Goal: Information Seeking & Learning: Learn about a topic

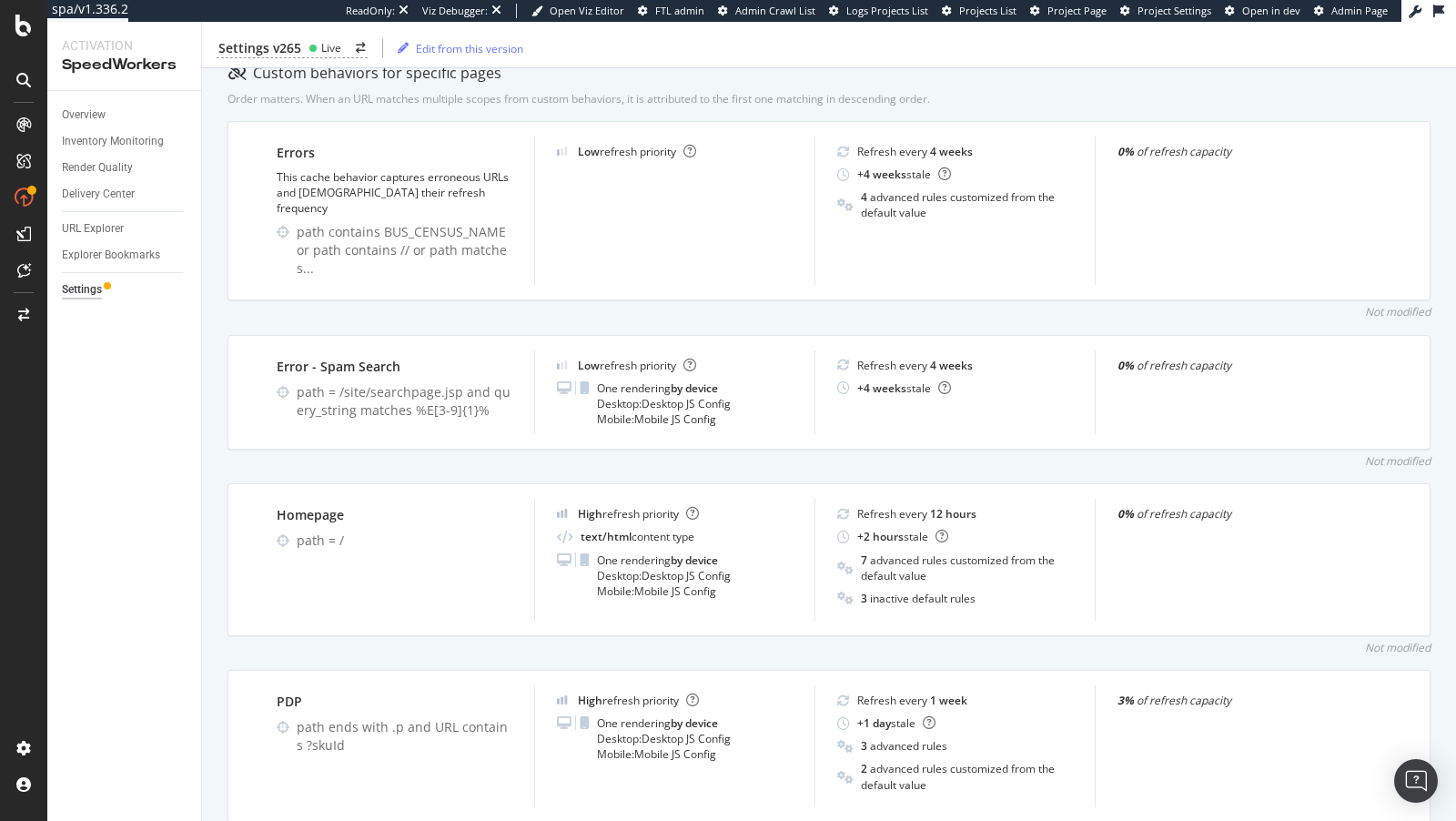
scroll to position [49, 0]
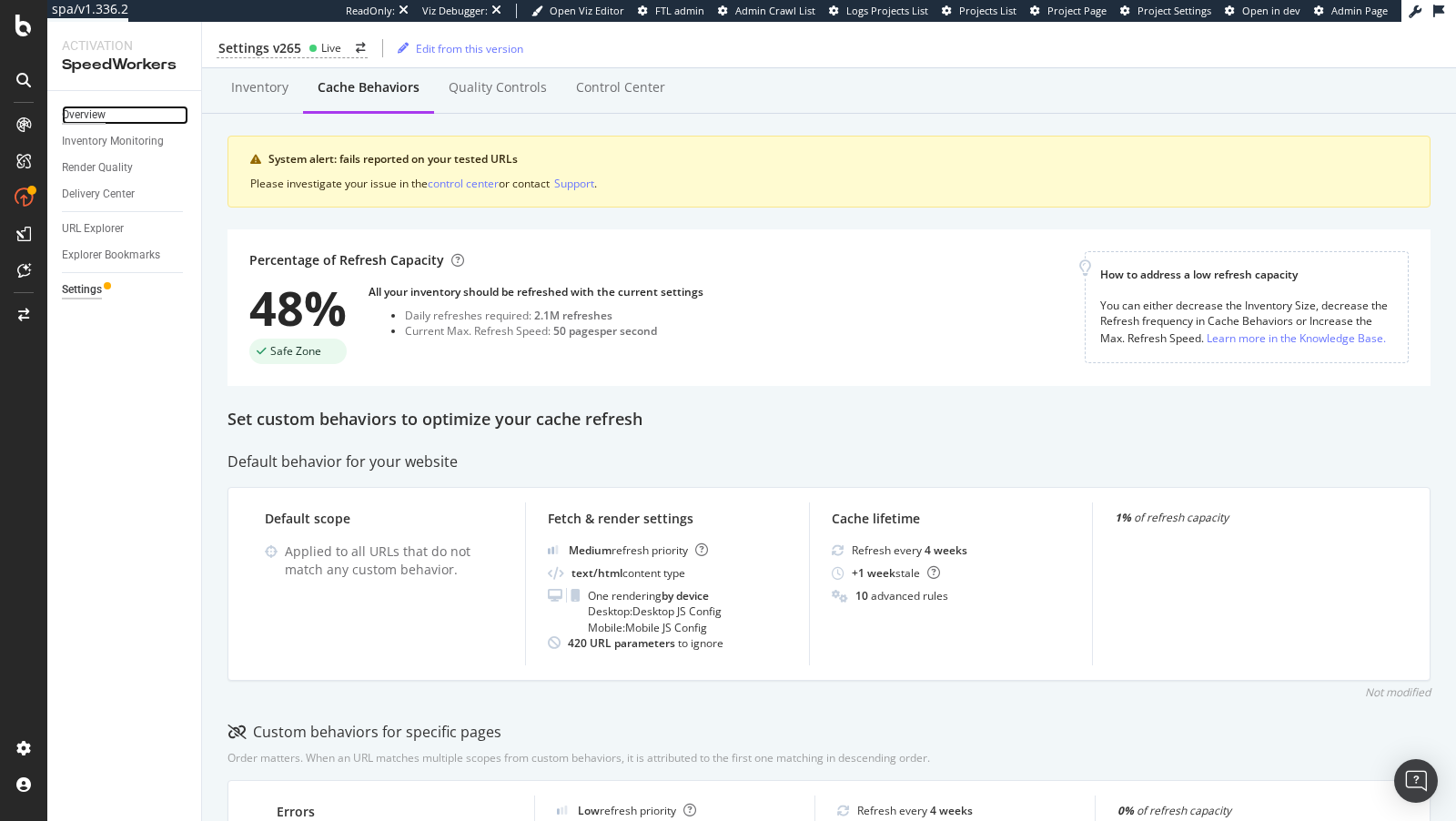
click at [103, 105] on div "Overview" at bounding box center [84, 115] width 43 height 19
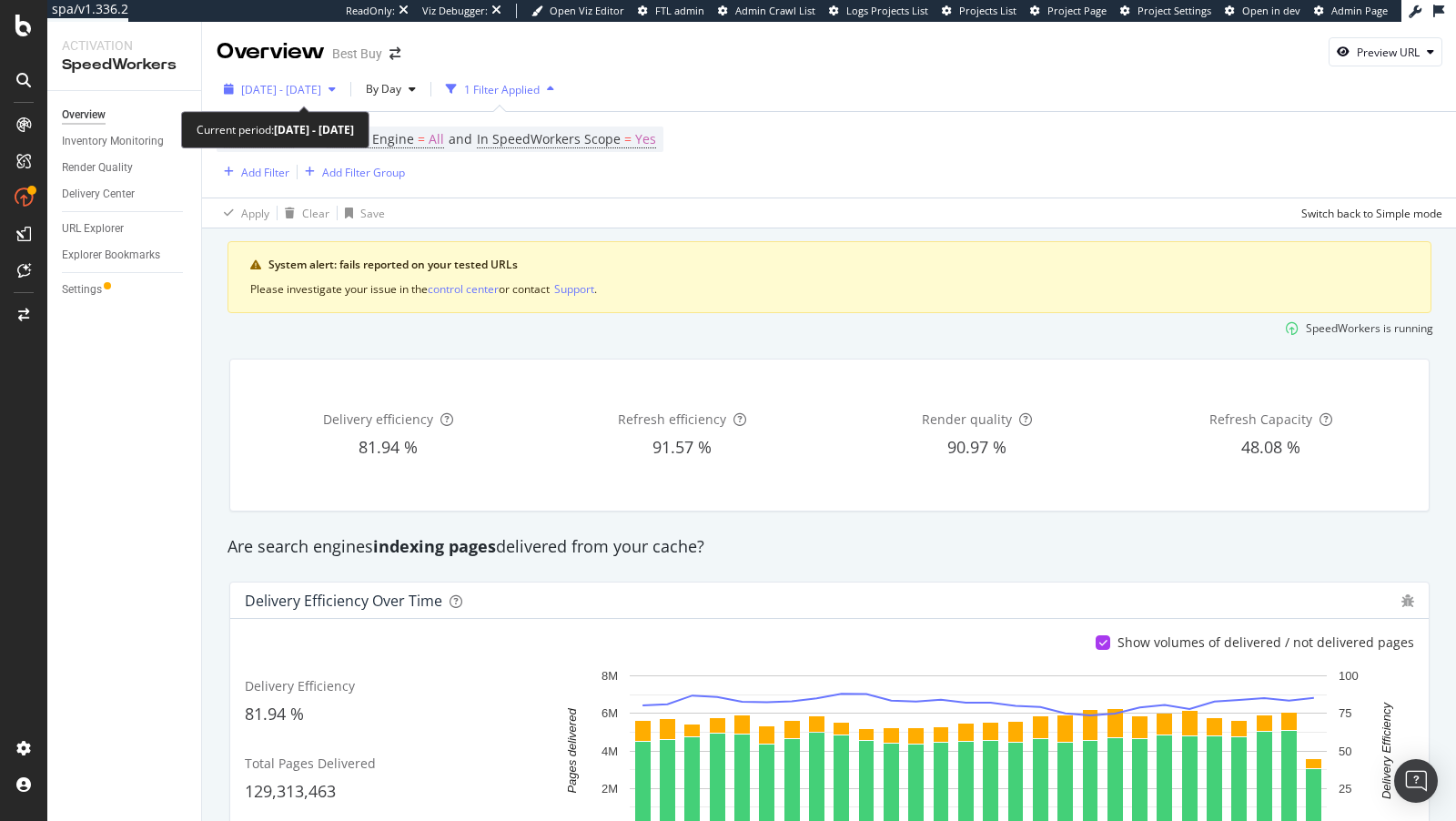
click at [266, 76] on div "2025 Jul. 22nd - Aug. 18th" at bounding box center [280, 89] width 126 height 27
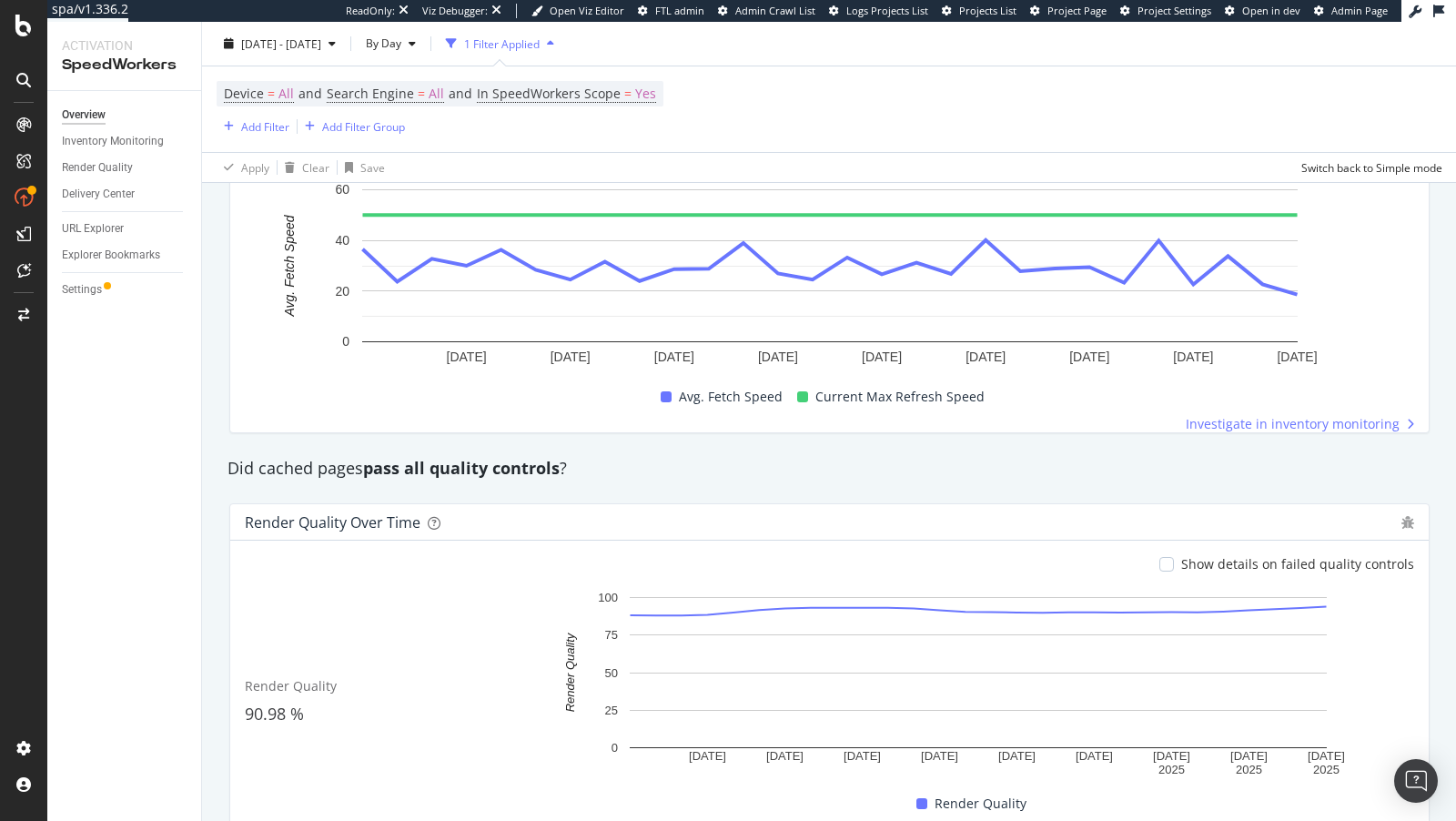
scroll to position [1293, 0]
click at [93, 169] on div "Render Quality" at bounding box center [97, 168] width 71 height 19
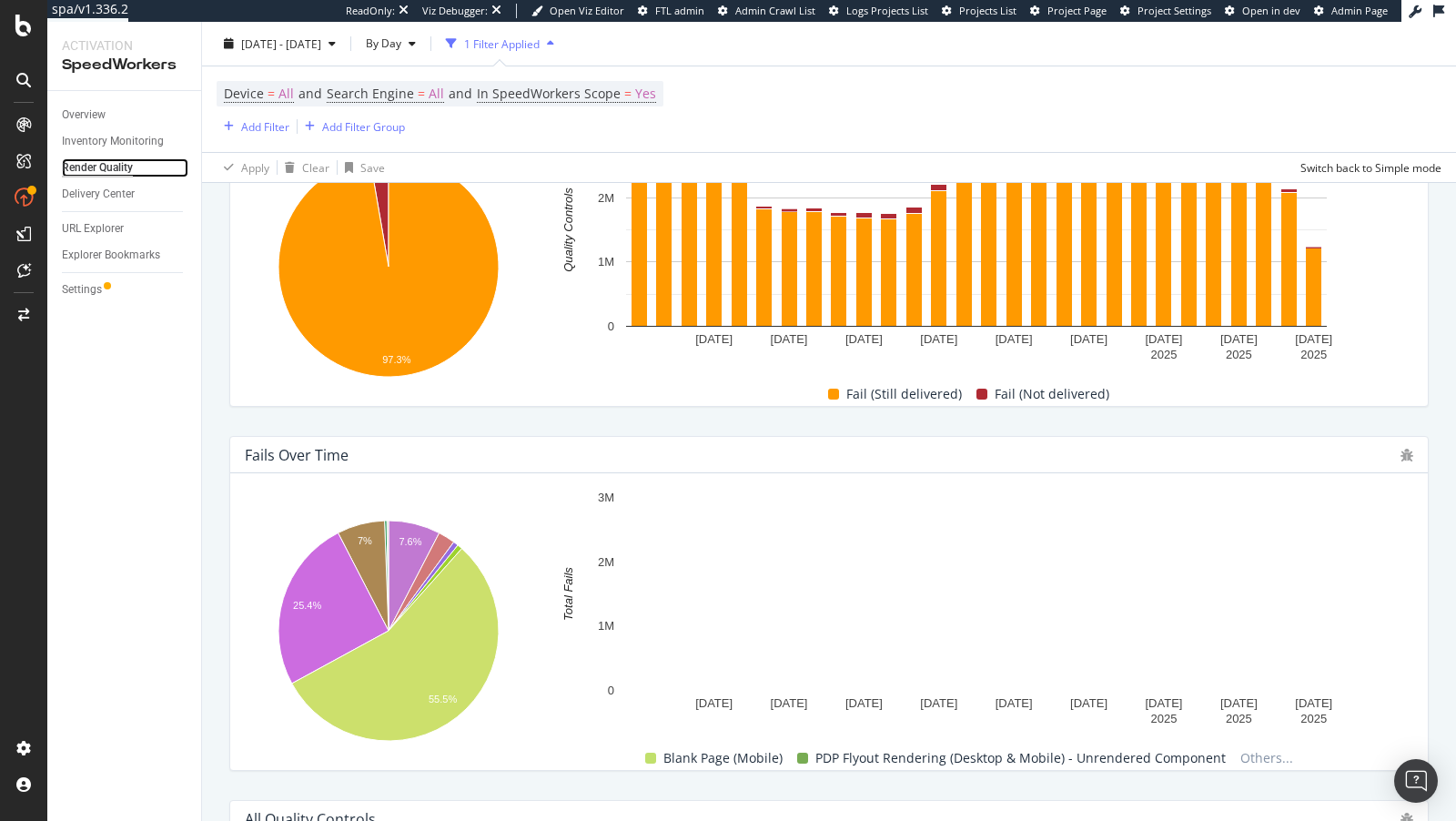
scroll to position [563, 0]
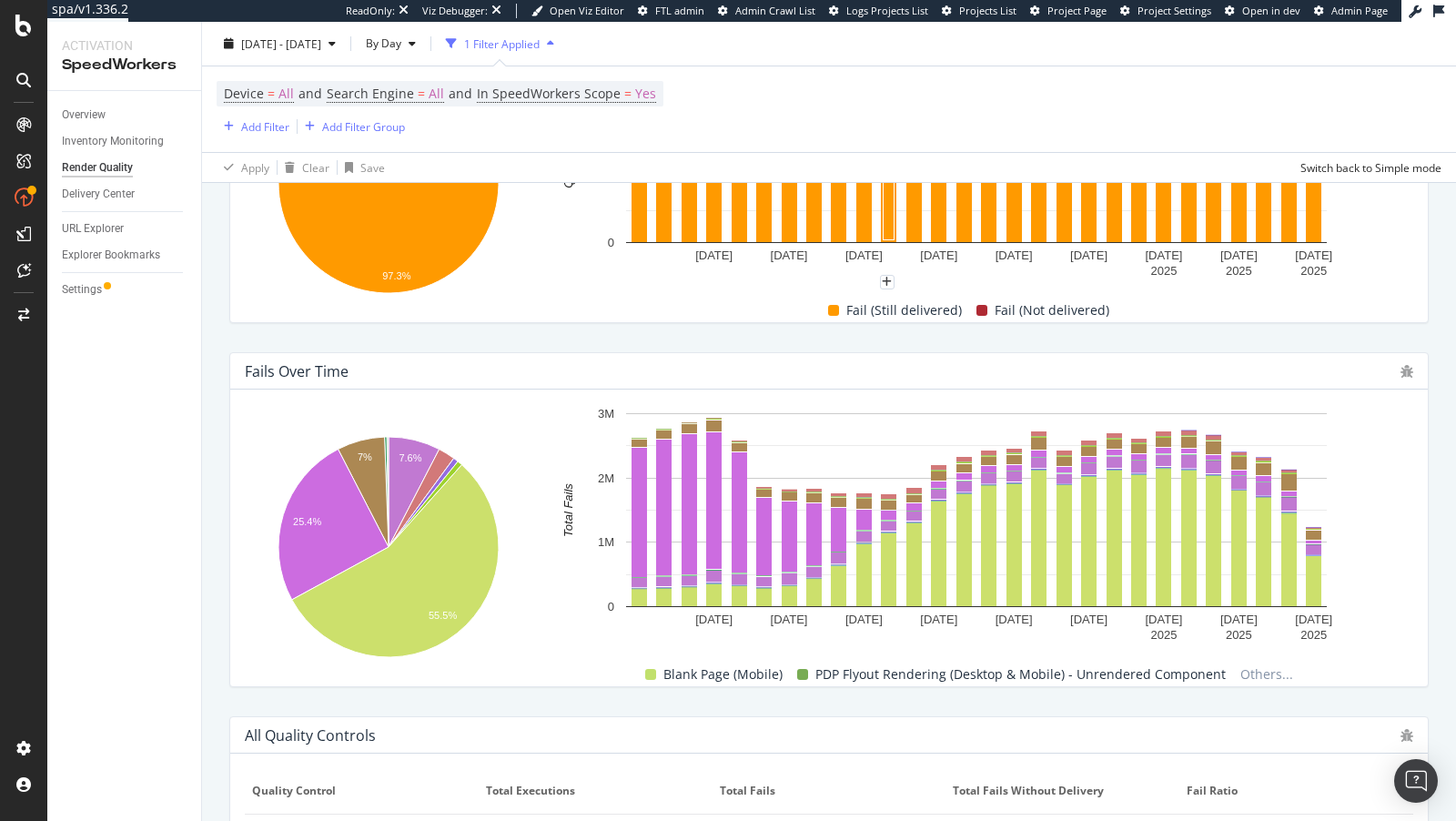
click at [441, 26] on div "2025 Jul. 22nd - Aug. 18th By Day 1 Filter Applied Device = All and Search Engi…" at bounding box center [830, 102] width 1254 height 161
click at [308, 41] on span "2025 Jul. 22nd - Aug. 18th" at bounding box center [281, 43] width 80 height 15
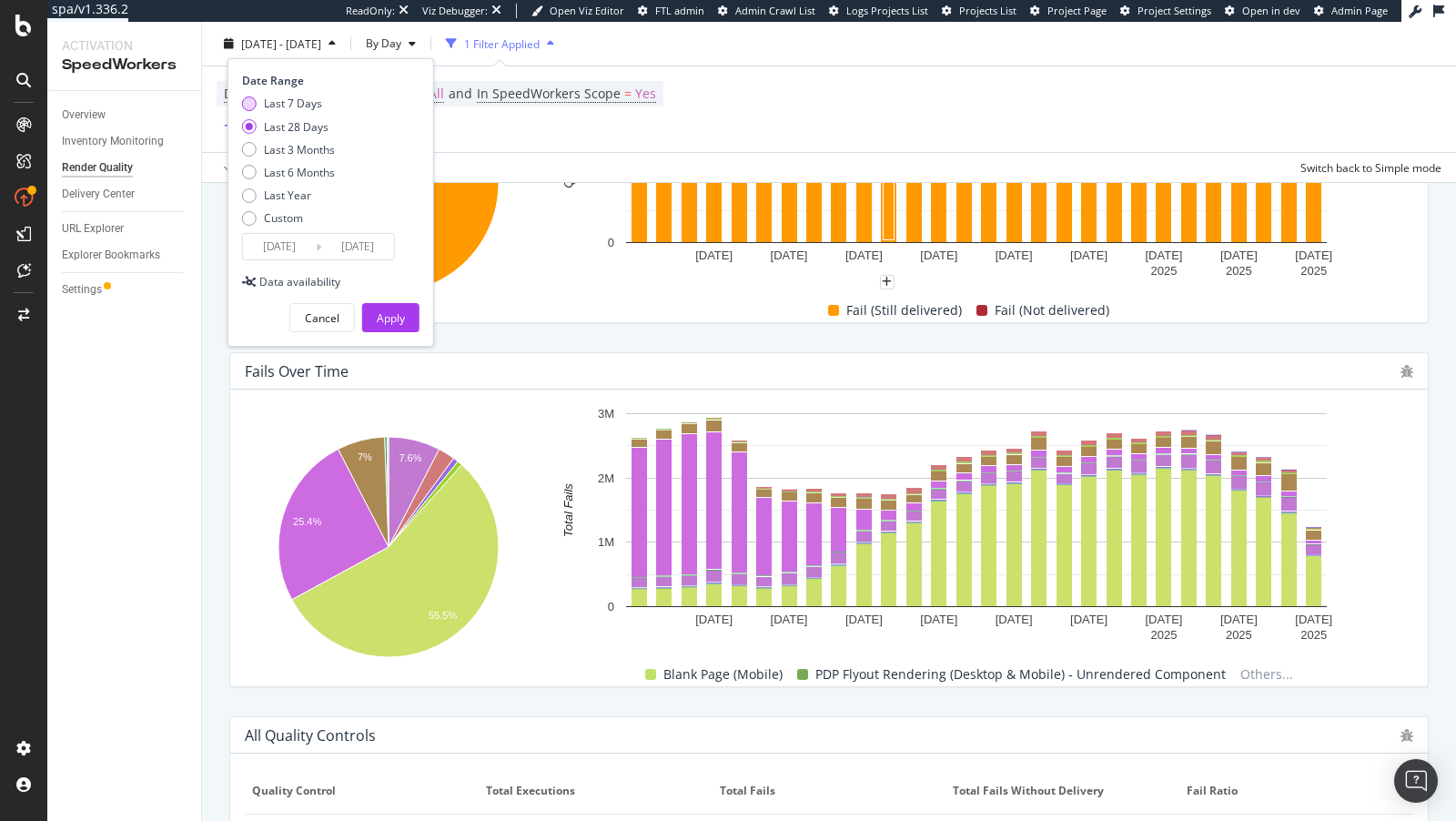
click at [299, 95] on div "Last 7 Days" at bounding box center [293, 103] width 58 height 15
type input "2025/08/12"
click at [399, 323] on div "Apply" at bounding box center [391, 318] width 28 height 15
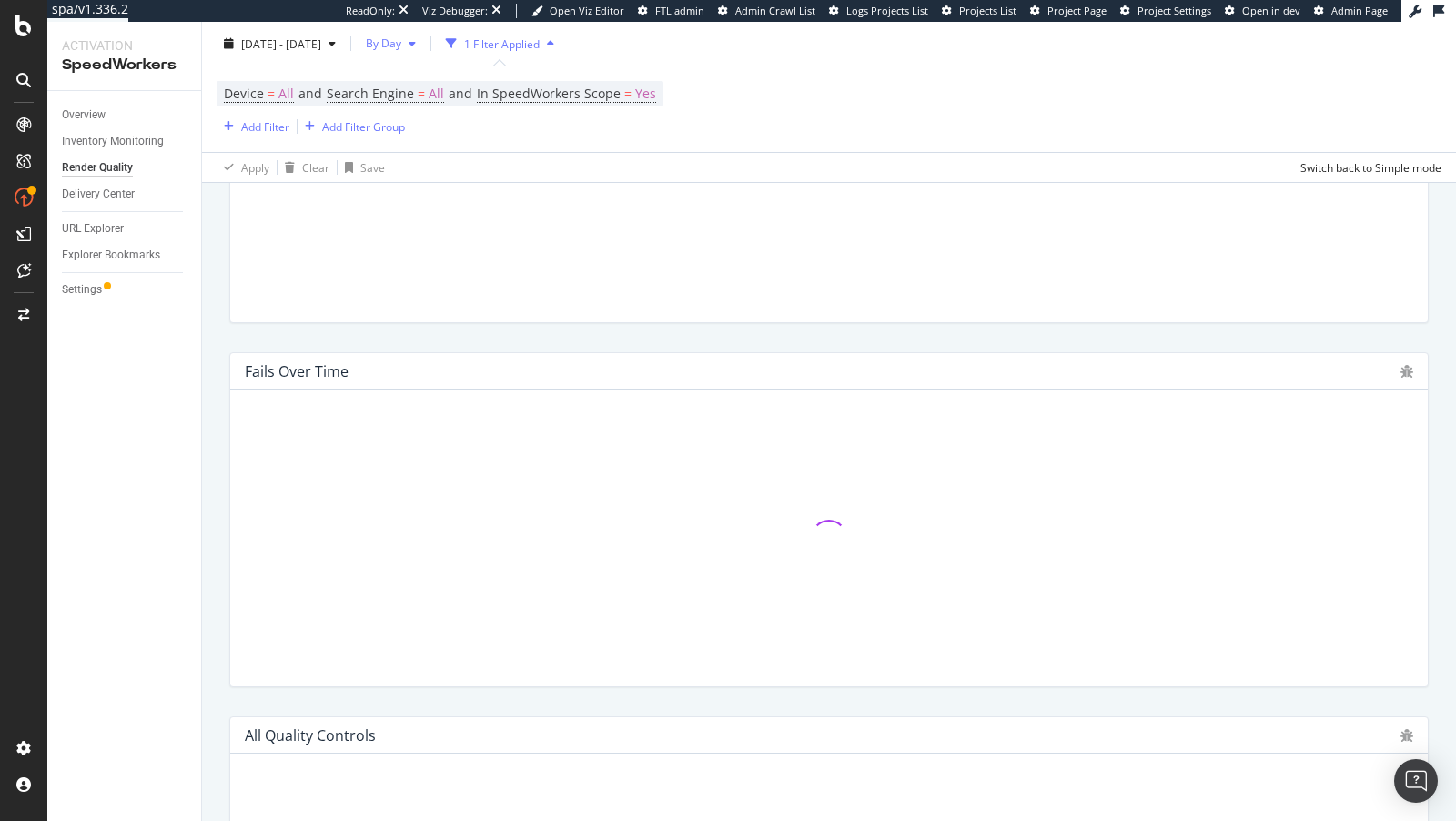
click at [401, 46] on span "By Day" at bounding box center [380, 43] width 42 height 15
click at [439, 82] on span "By Hour" at bounding box center [436, 78] width 48 height 16
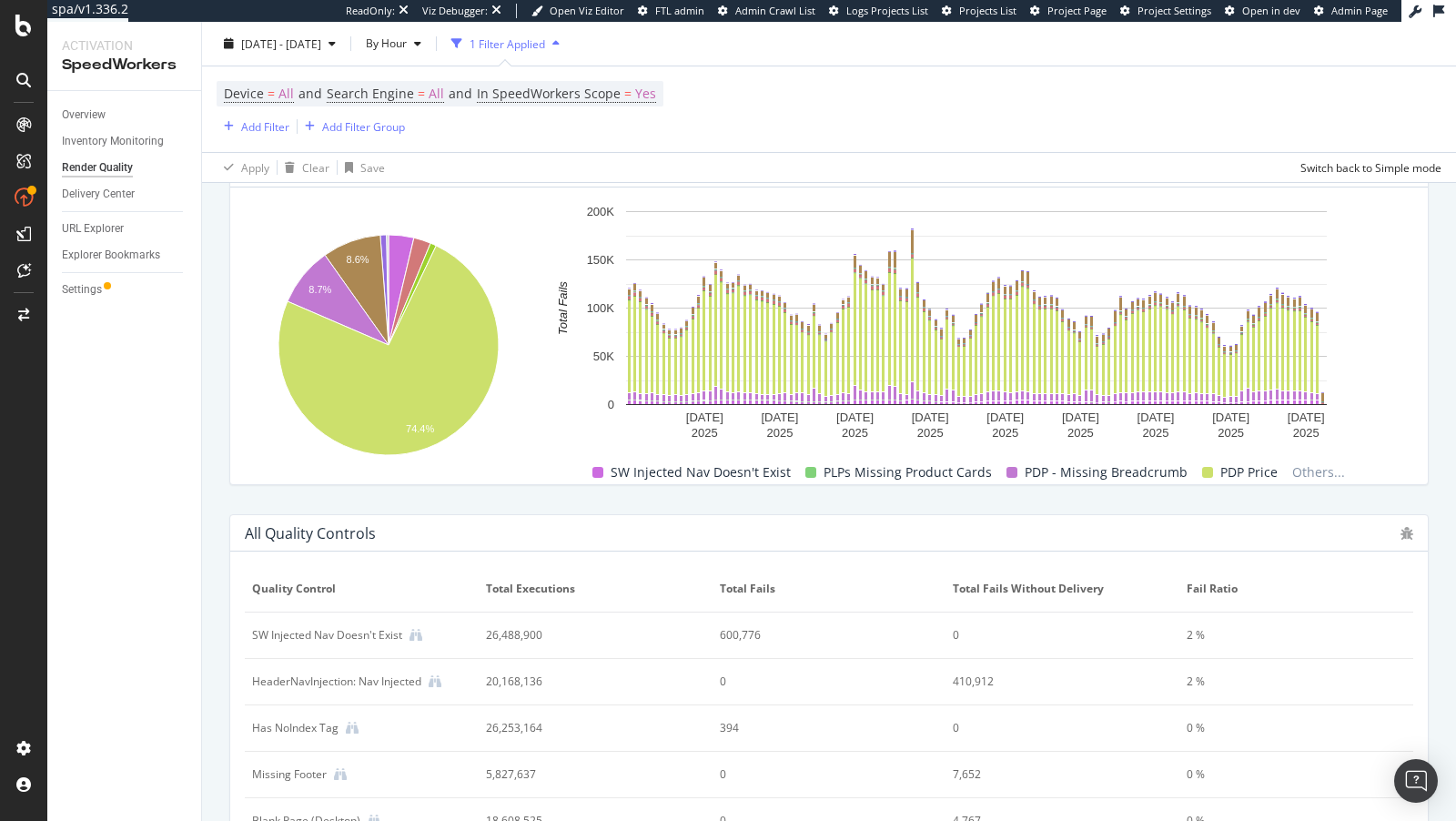
scroll to position [764, 0]
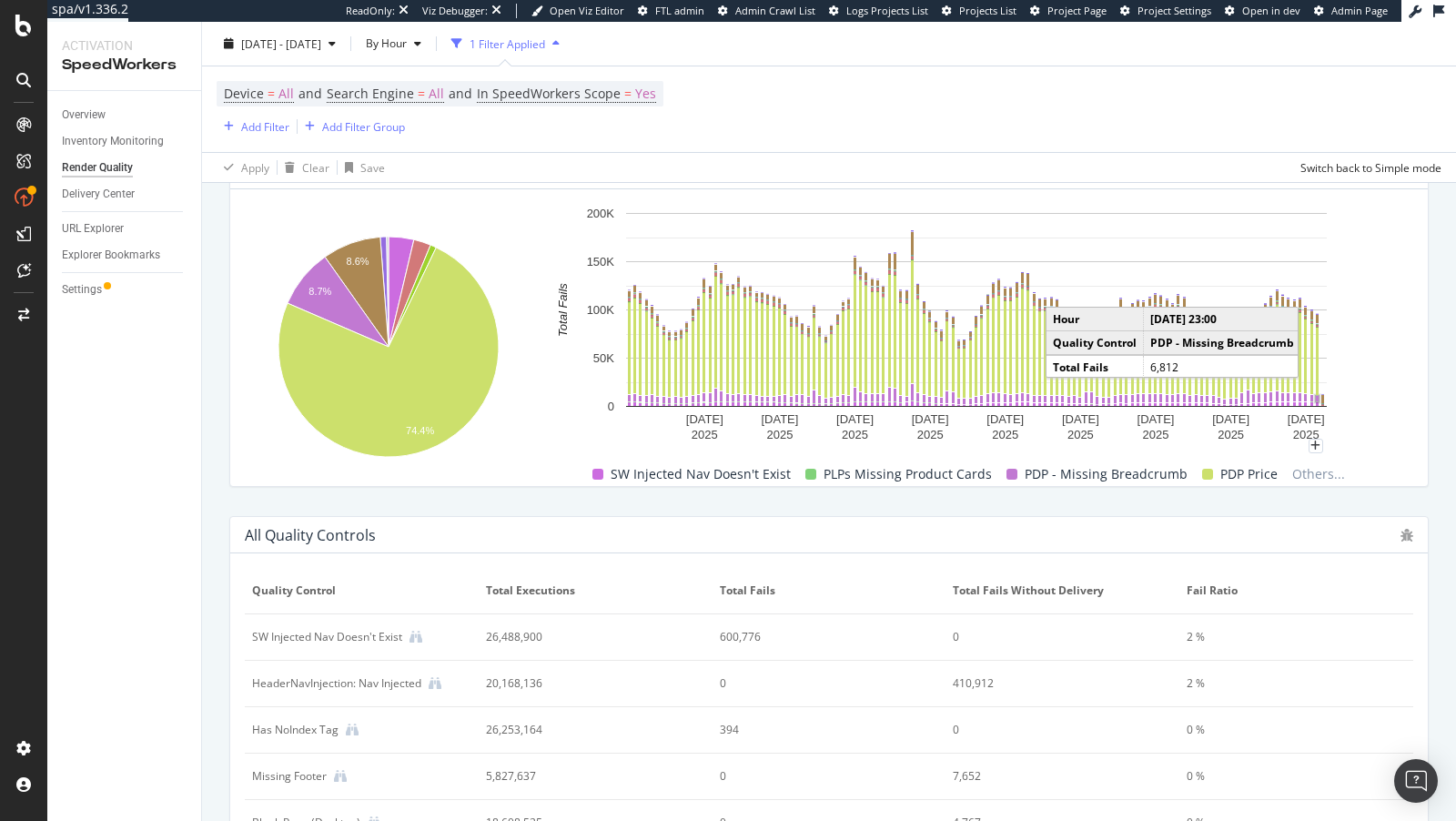
click at [1317, 396] on rect "A chart." at bounding box center [1318, 398] width 3 height 6
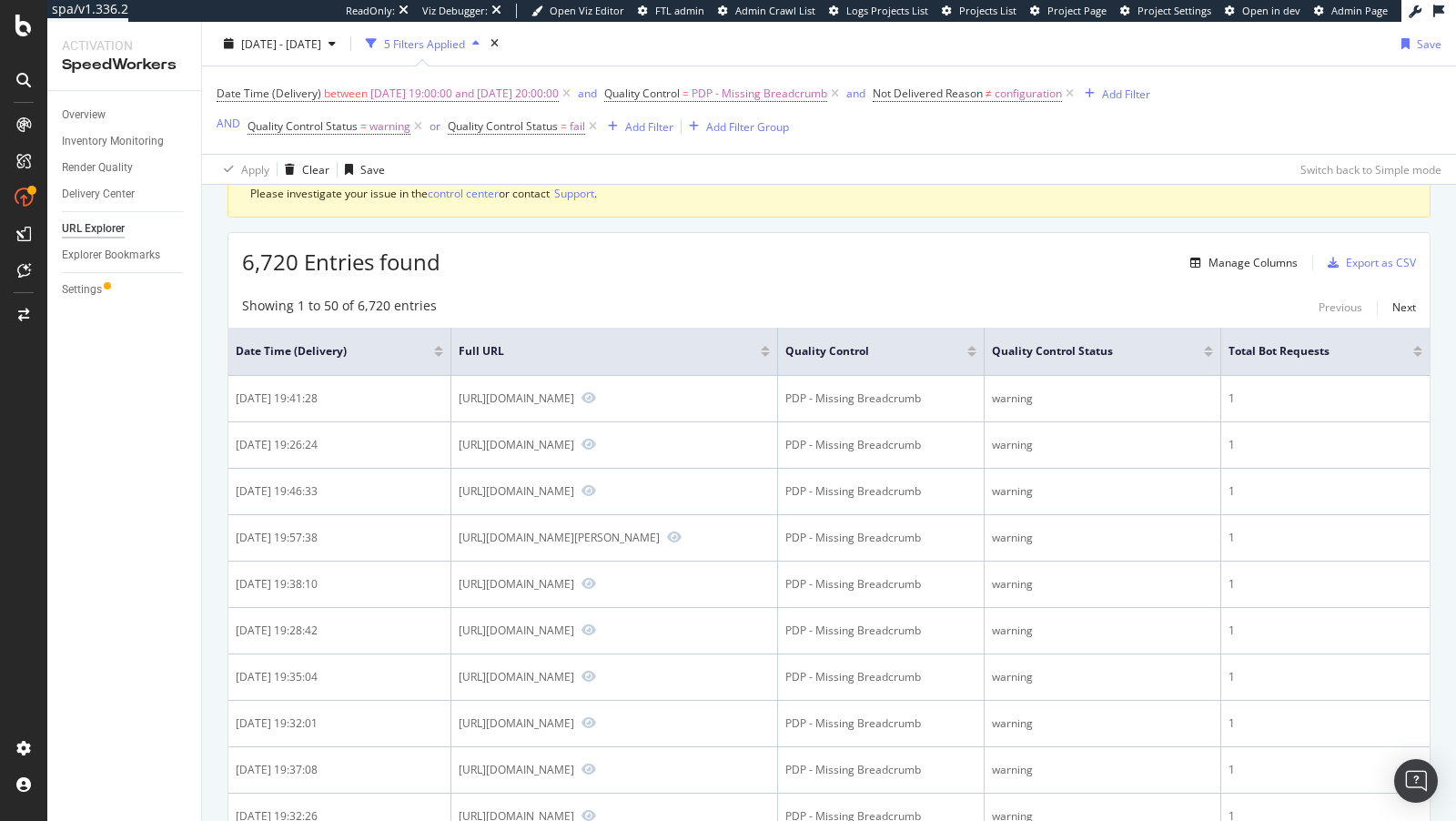
scroll to position [106, 0]
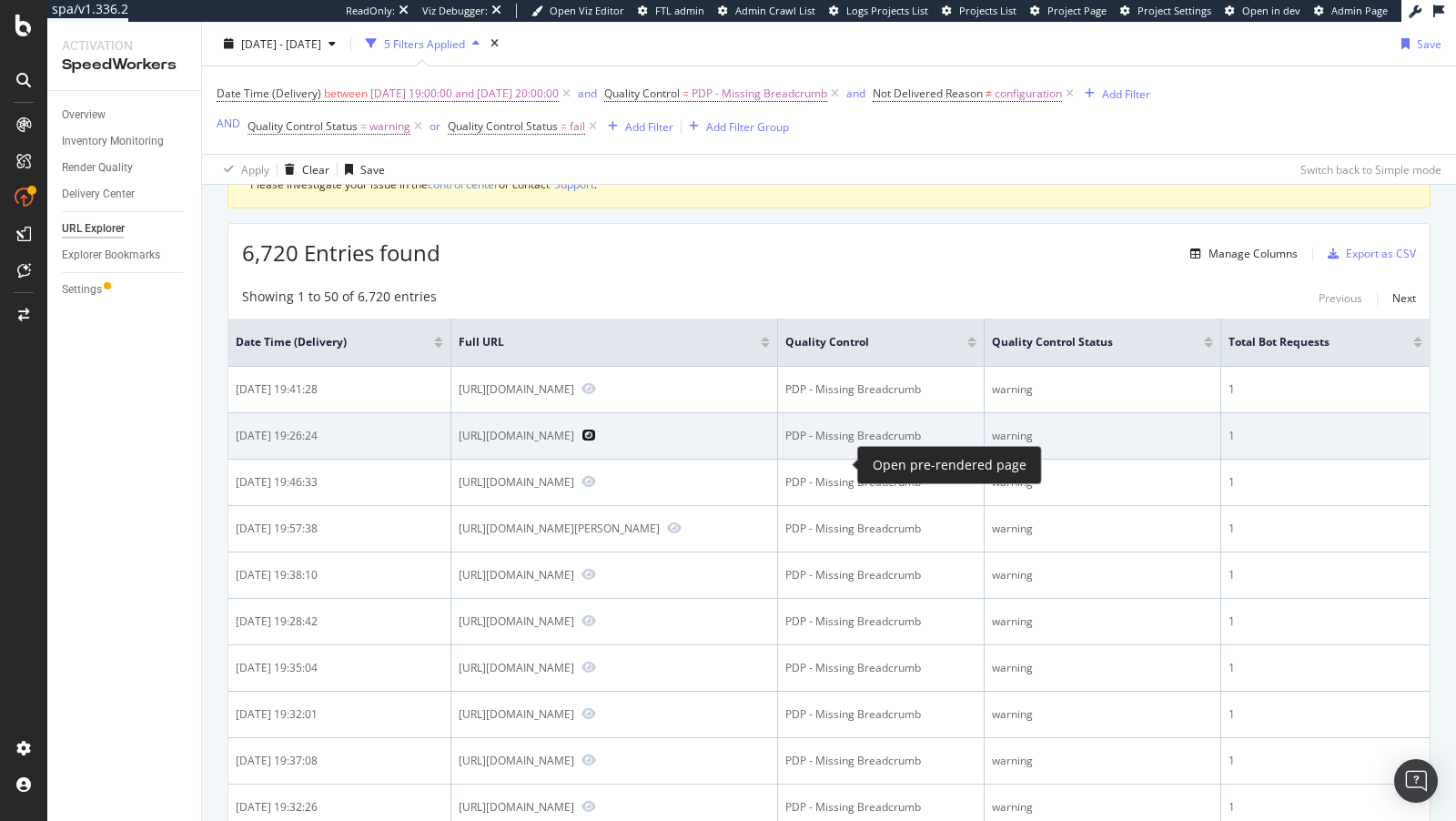
click at [596, 442] on icon "Preview https://www.bestbuy.com/site/nzxt-f140-duo-rgb-140mm-computer-case-fan-…" at bounding box center [589, 435] width 14 height 13
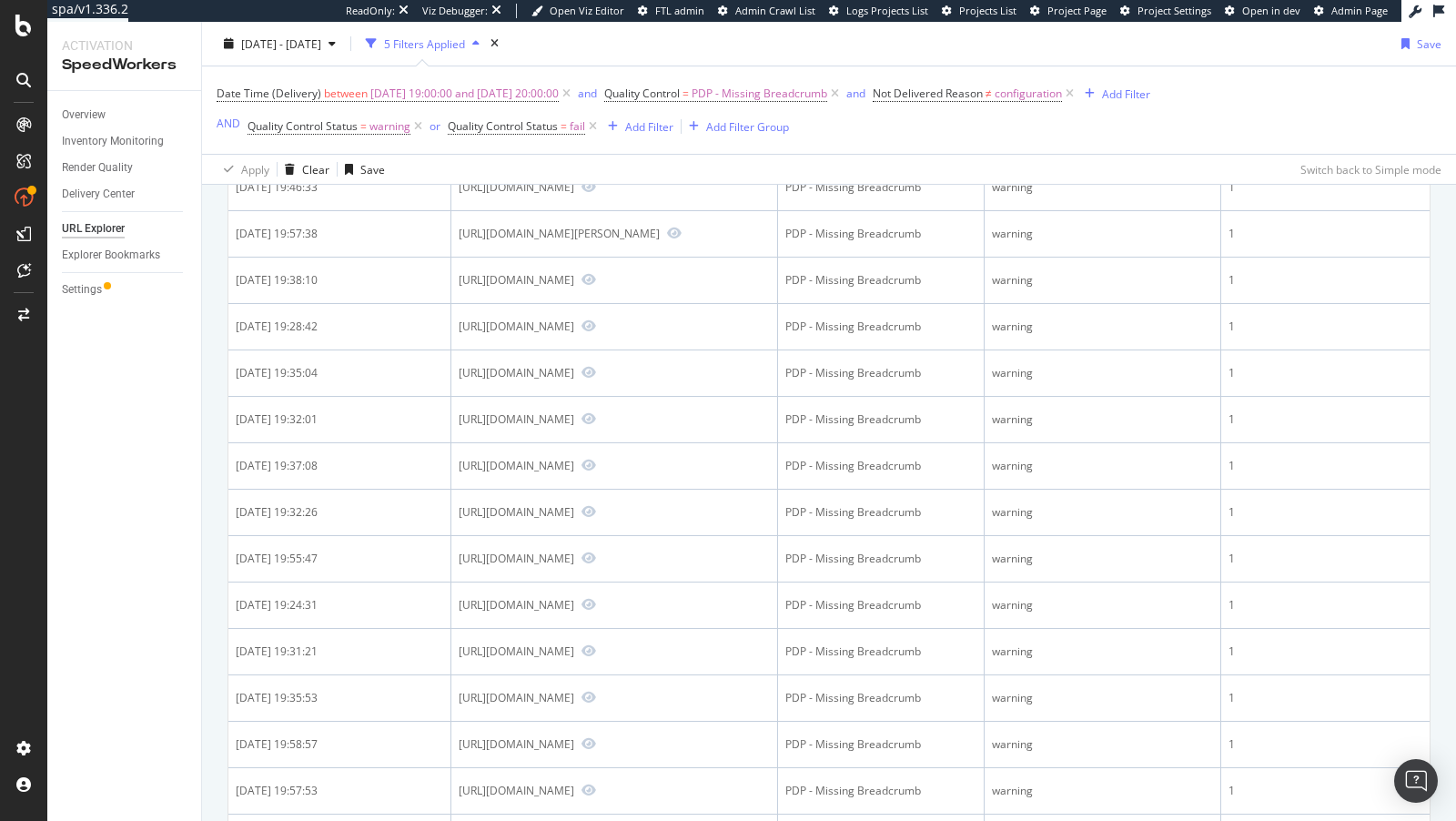
scroll to position [673, 0]
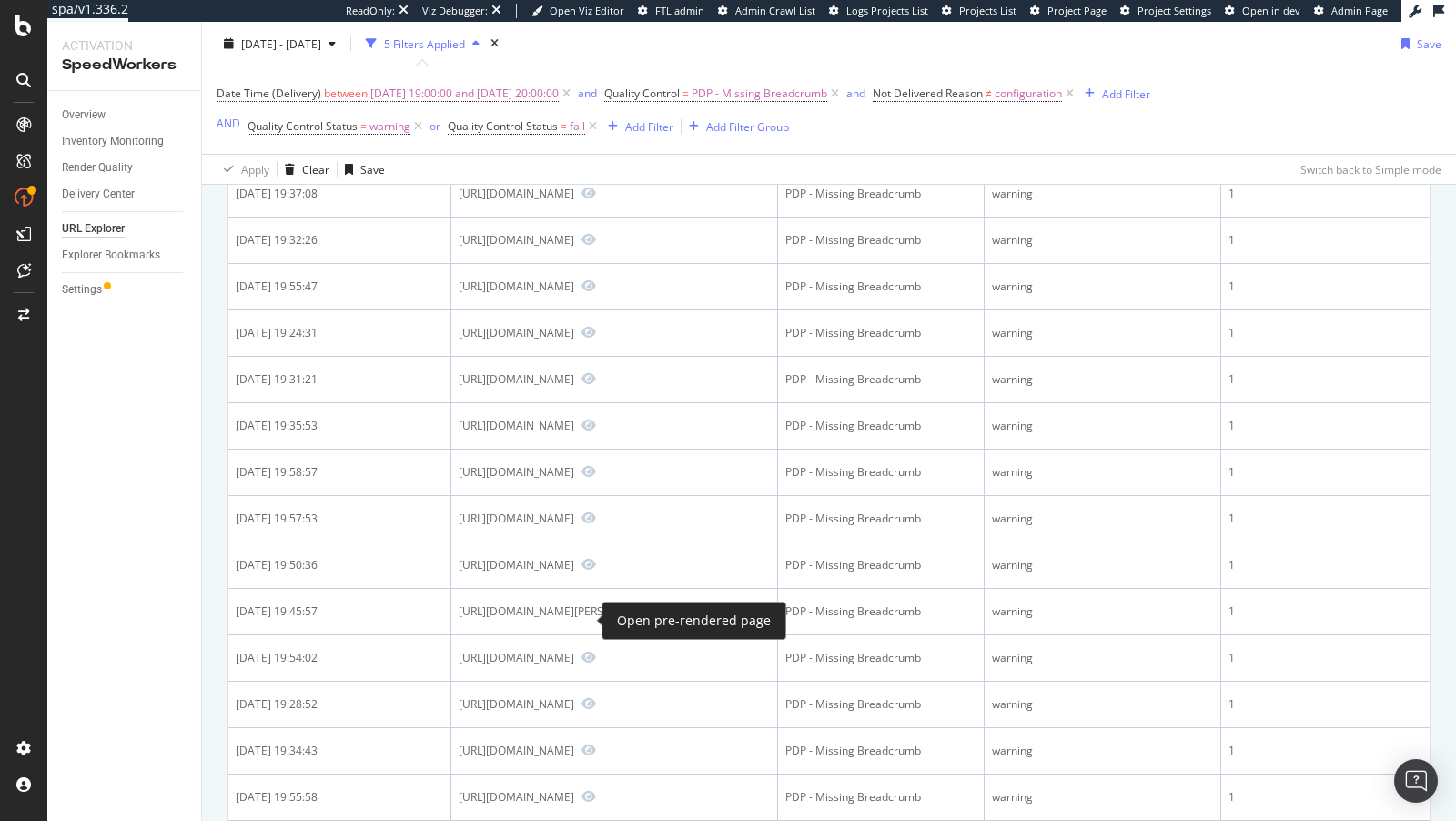
click at [598, 620] on div at bounding box center [602, 620] width 8 height 8
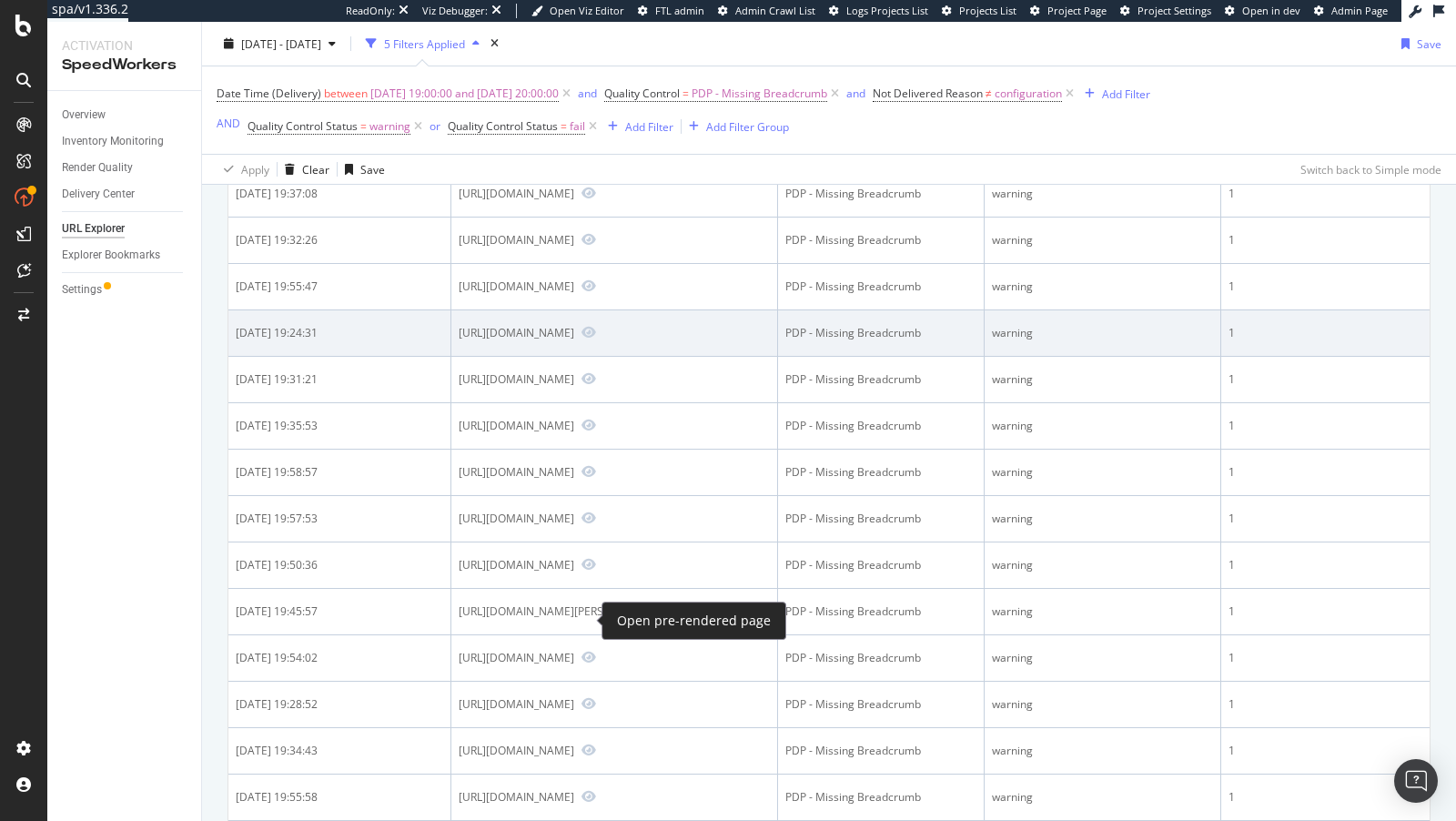
click at [594, 341] on div "https://www.bestbuy.com/site/dyson-omni-glide-cordless-vacuum-with-3-accessorie…" at bounding box center [614, 332] width 312 height 16
click at [591, 339] on icon "Preview https://www.bestbuy.com/site/dyson-omni-glide-cordless-vacuum-with-3-ac…" at bounding box center [589, 332] width 14 height 13
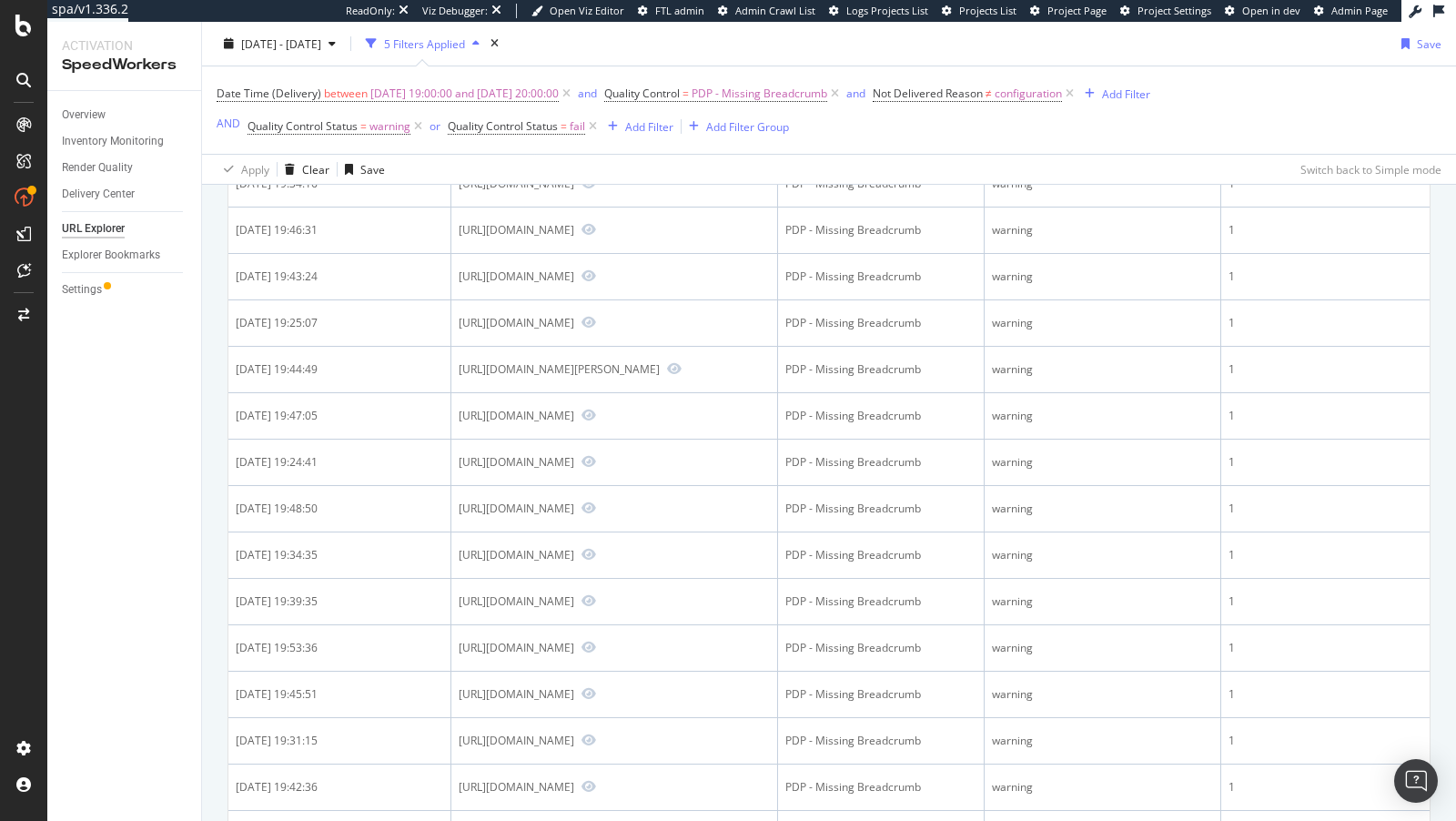
scroll to position [1562, 0]
click at [556, 46] on div "2025 Aug. 12th - Aug. 18th 5 Filters Applied Save" at bounding box center [830, 47] width 1254 height 37
click at [503, 36] on div "times" at bounding box center [494, 43] width 15 height 18
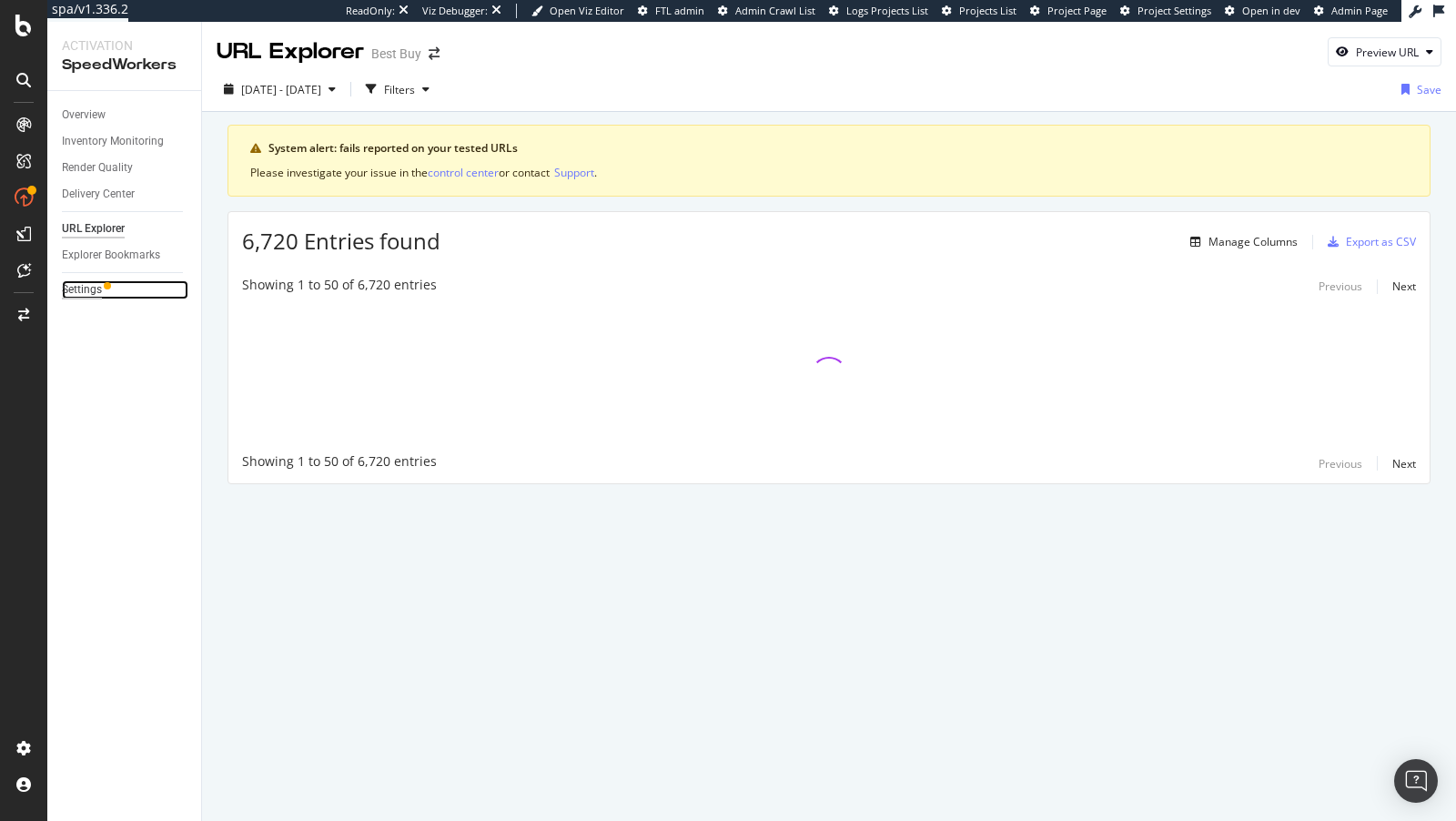
click at [89, 287] on div "Settings" at bounding box center [82, 290] width 40 height 19
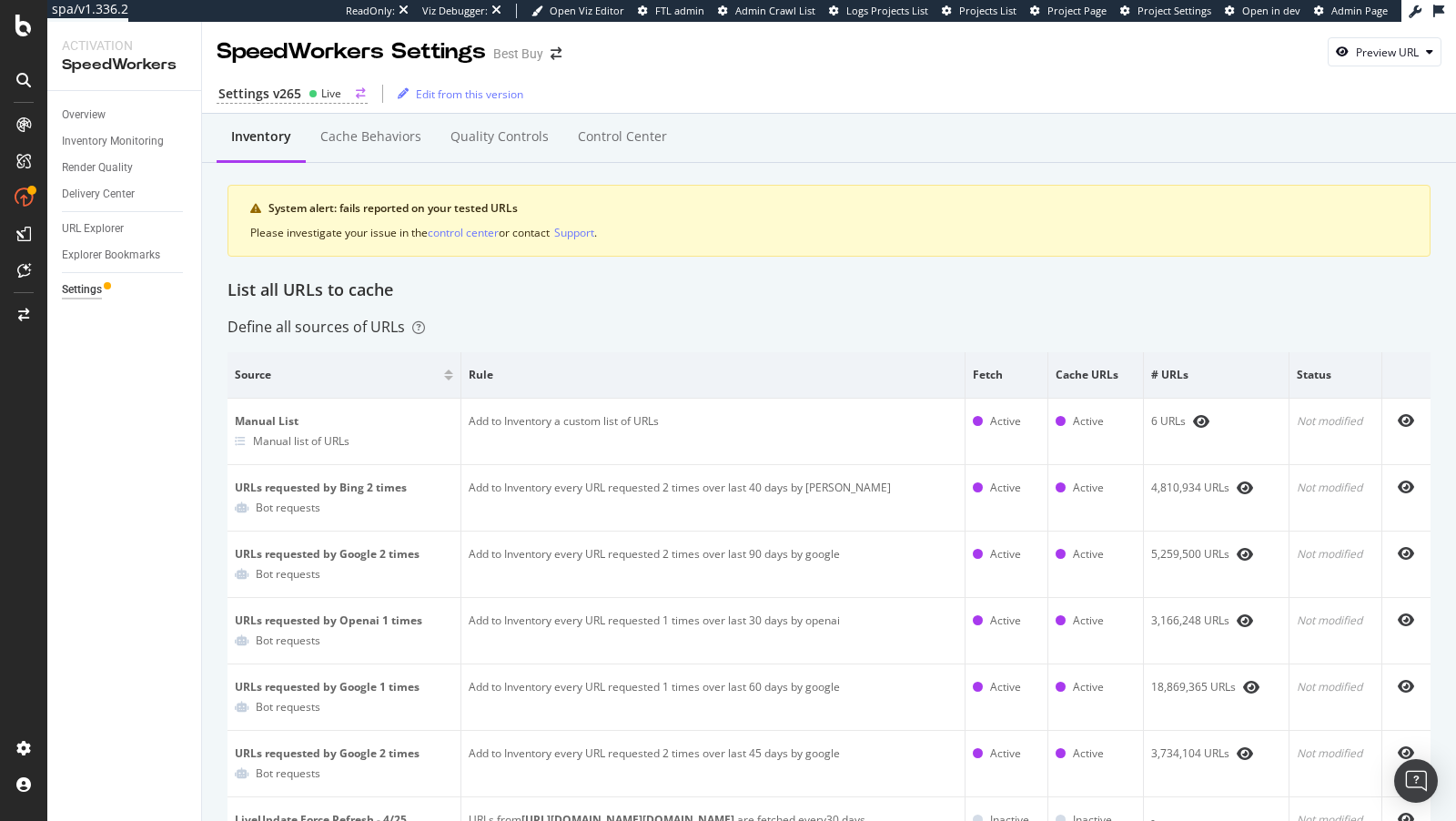
click at [299, 98] on div "Settings v265 Live" at bounding box center [292, 94] width 151 height 19
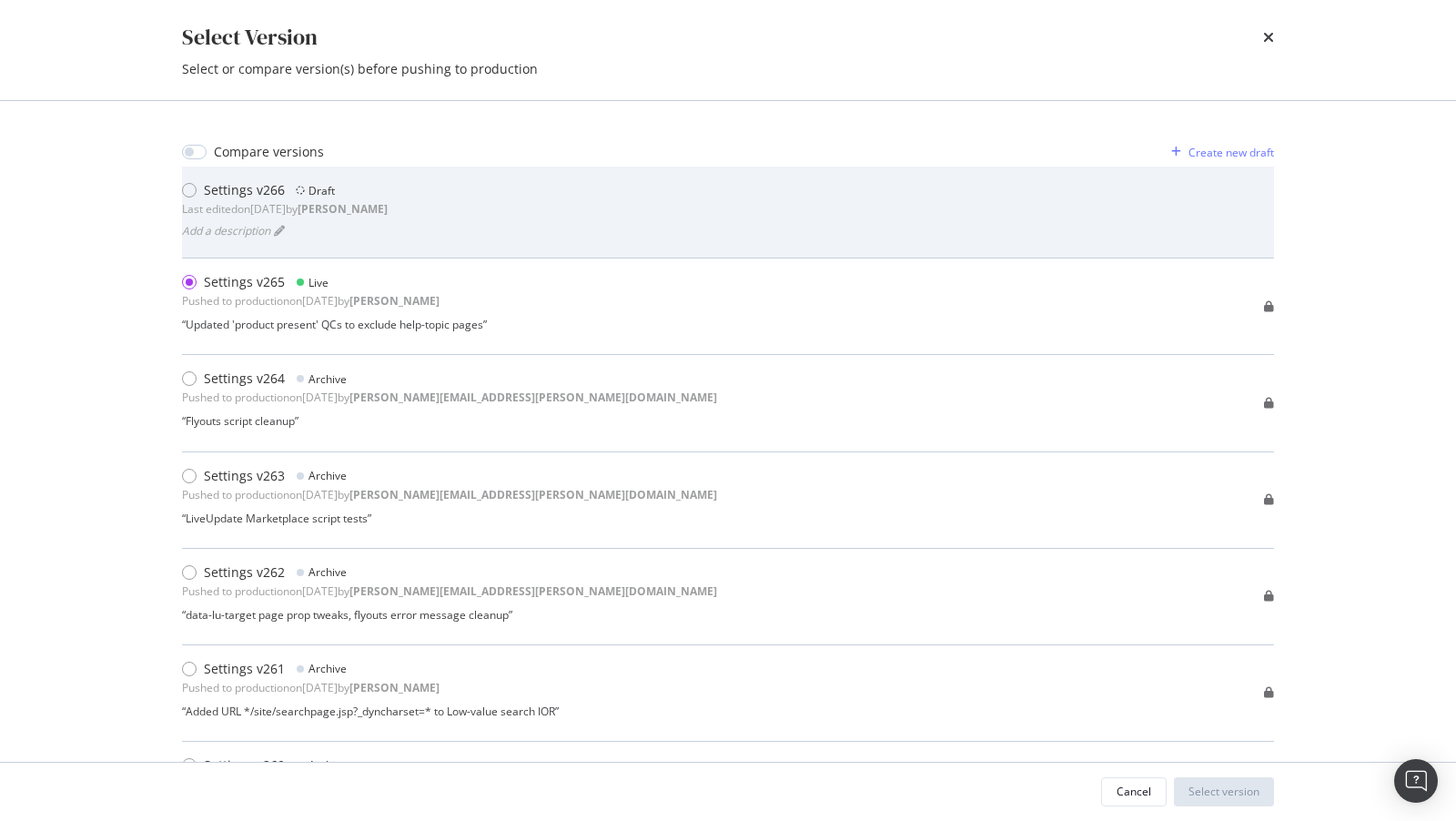
click at [311, 196] on div "Draft" at bounding box center [322, 190] width 26 height 15
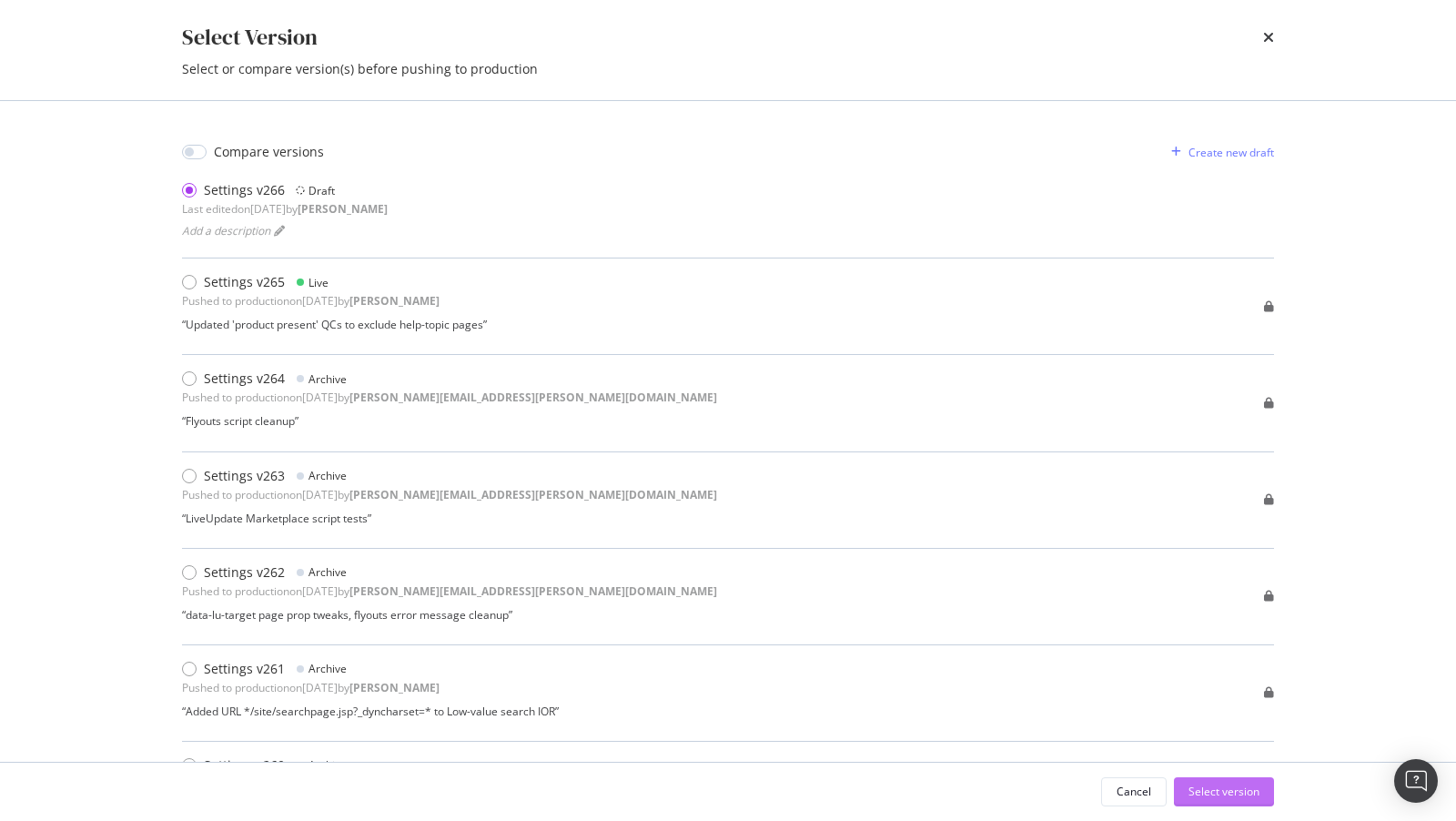
click at [1254, 792] on div "Select version" at bounding box center [1223, 791] width 71 height 15
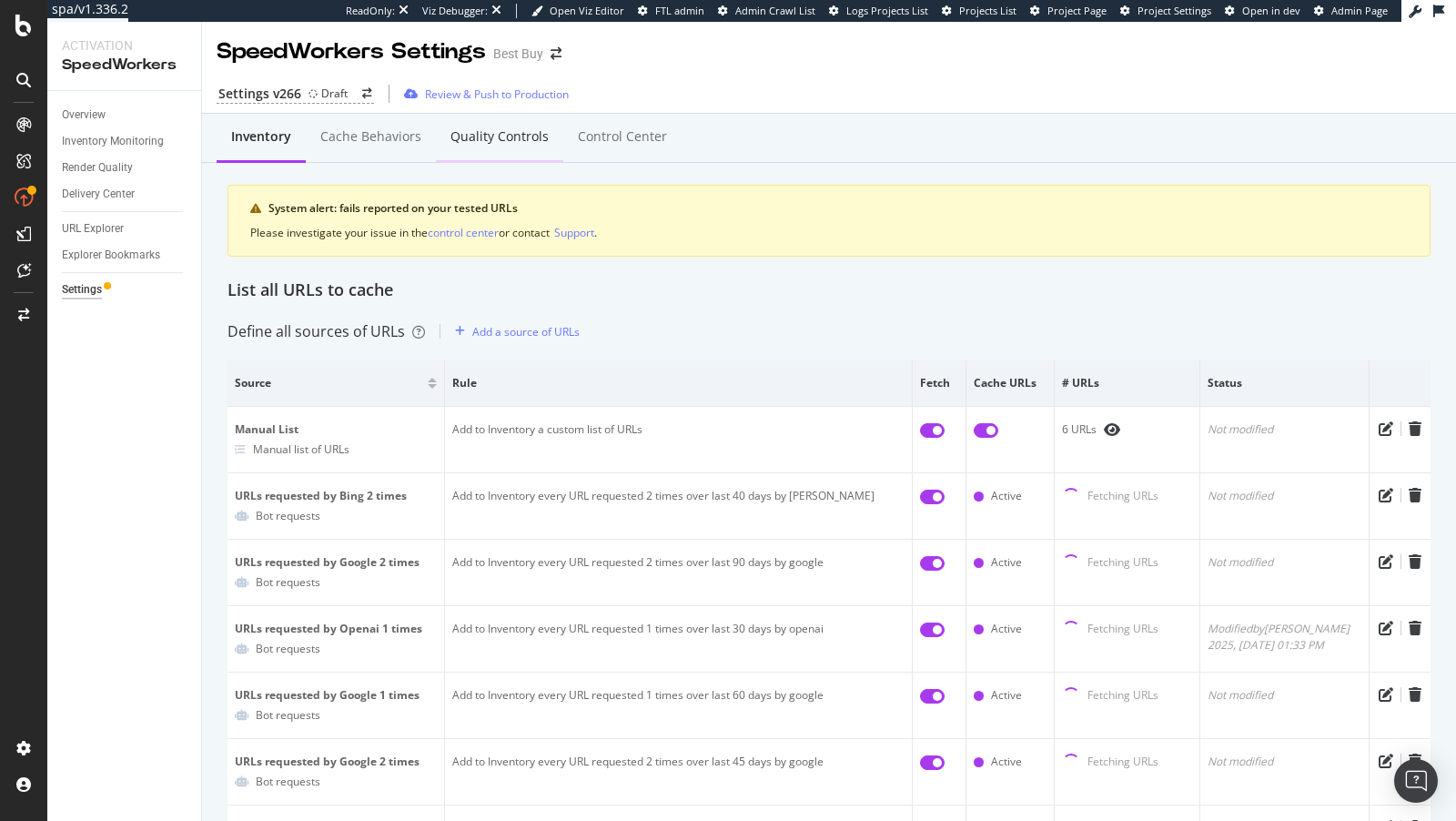
click at [490, 131] on div "Quality Controls" at bounding box center [499, 136] width 98 height 18
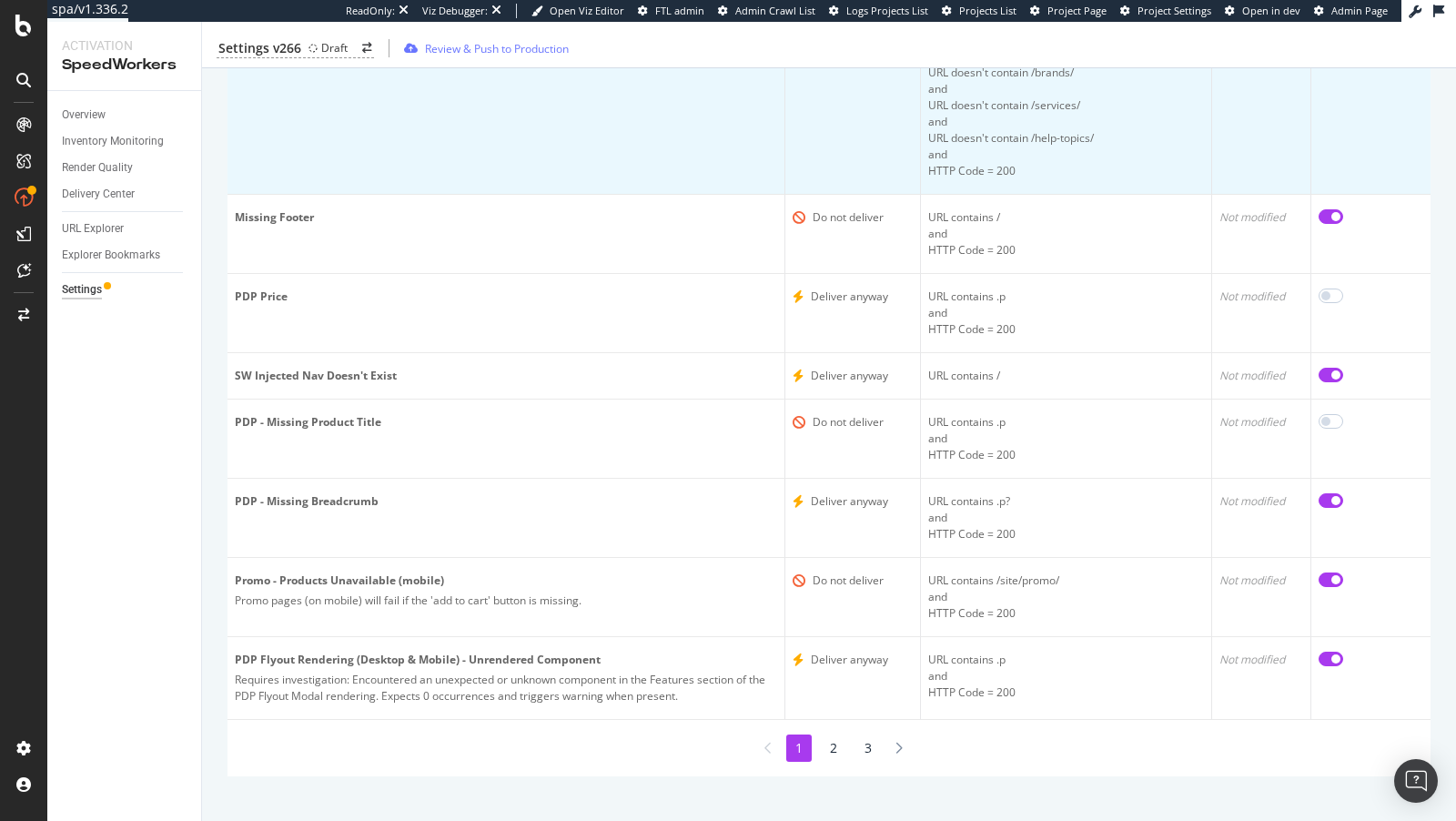
scroll to position [372, 0]
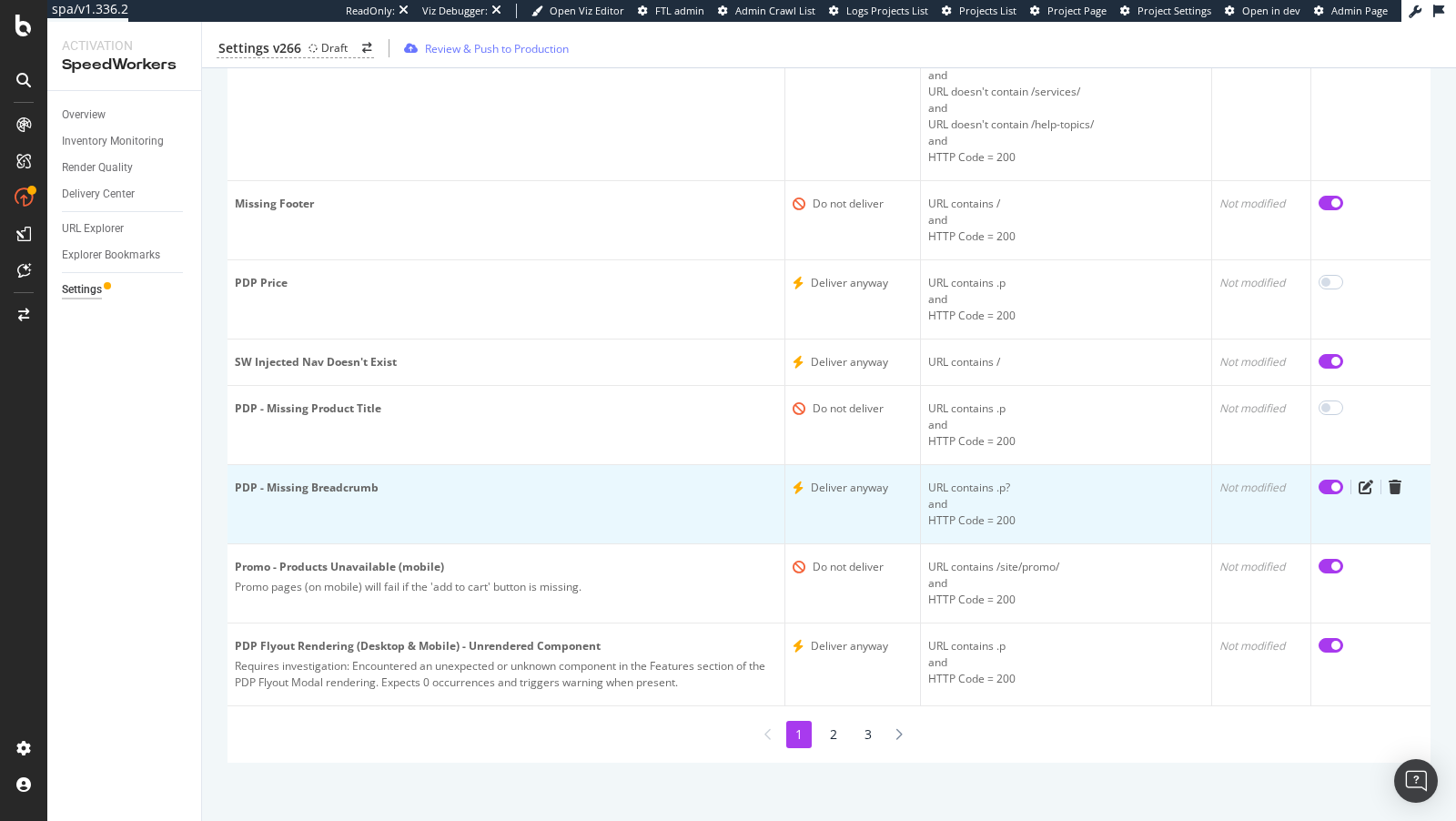
click at [1332, 482] on input "checkbox" at bounding box center [1331, 486] width 24 height 14
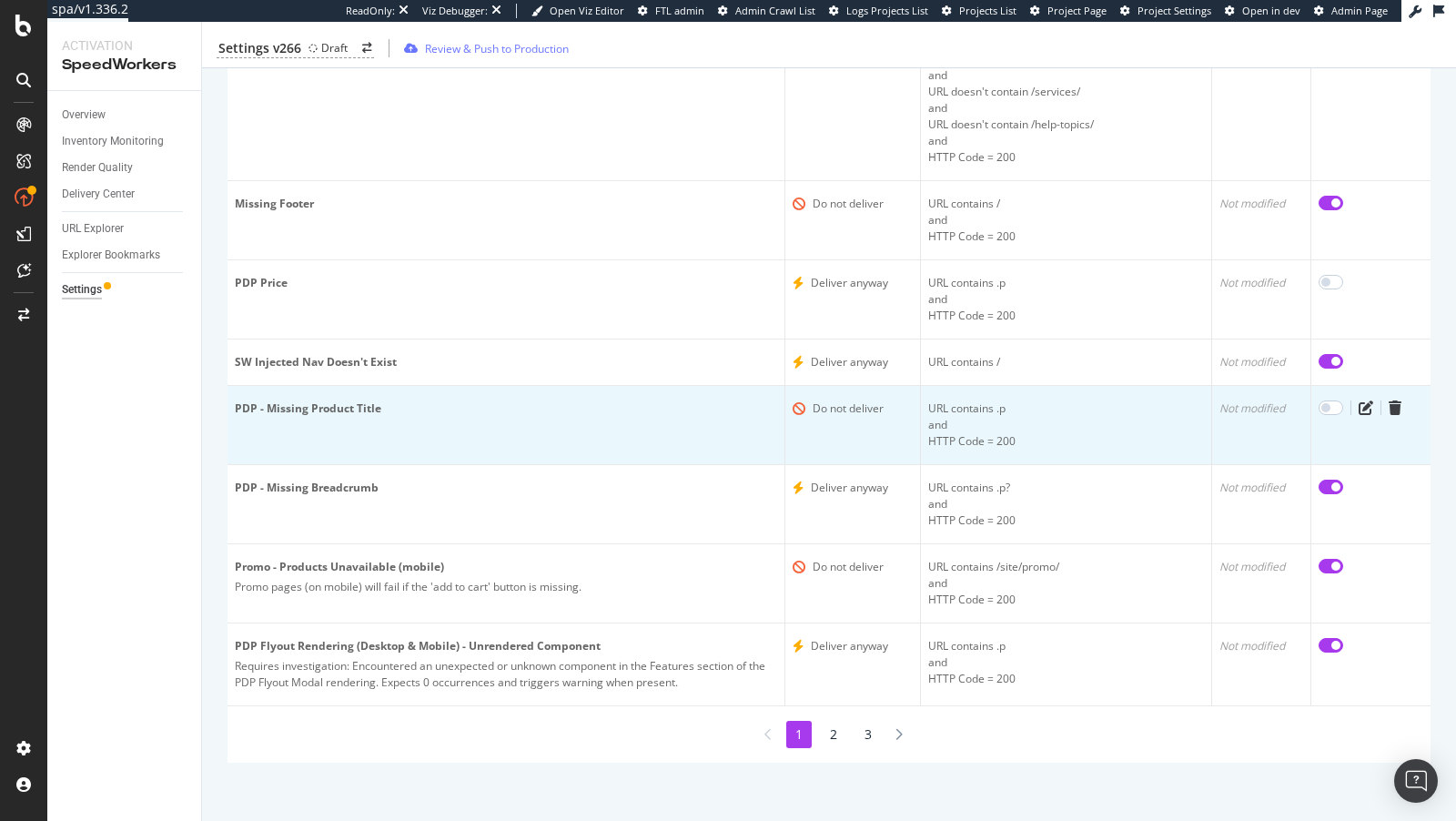
checkbox input "false"
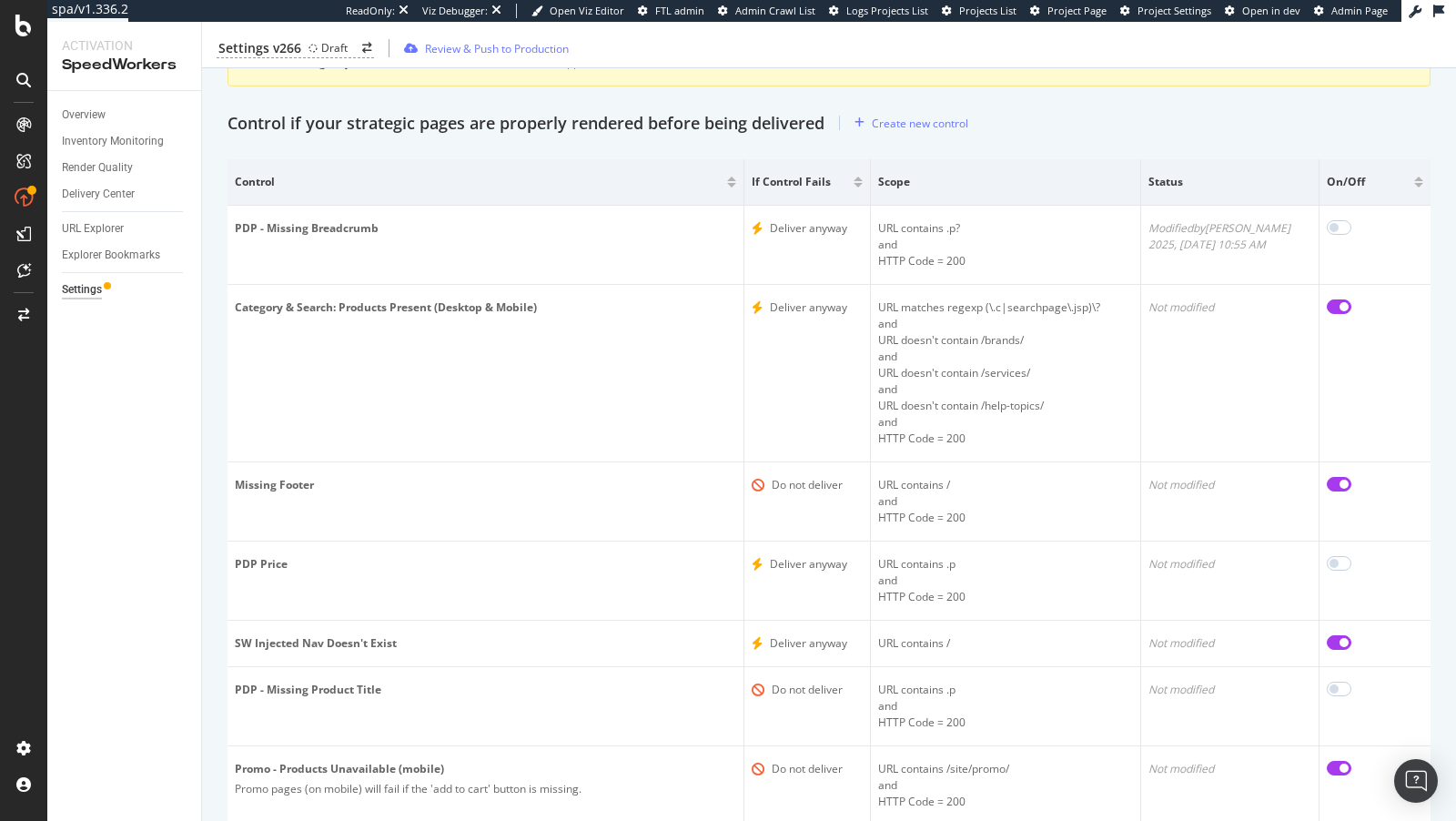
scroll to position [147, 0]
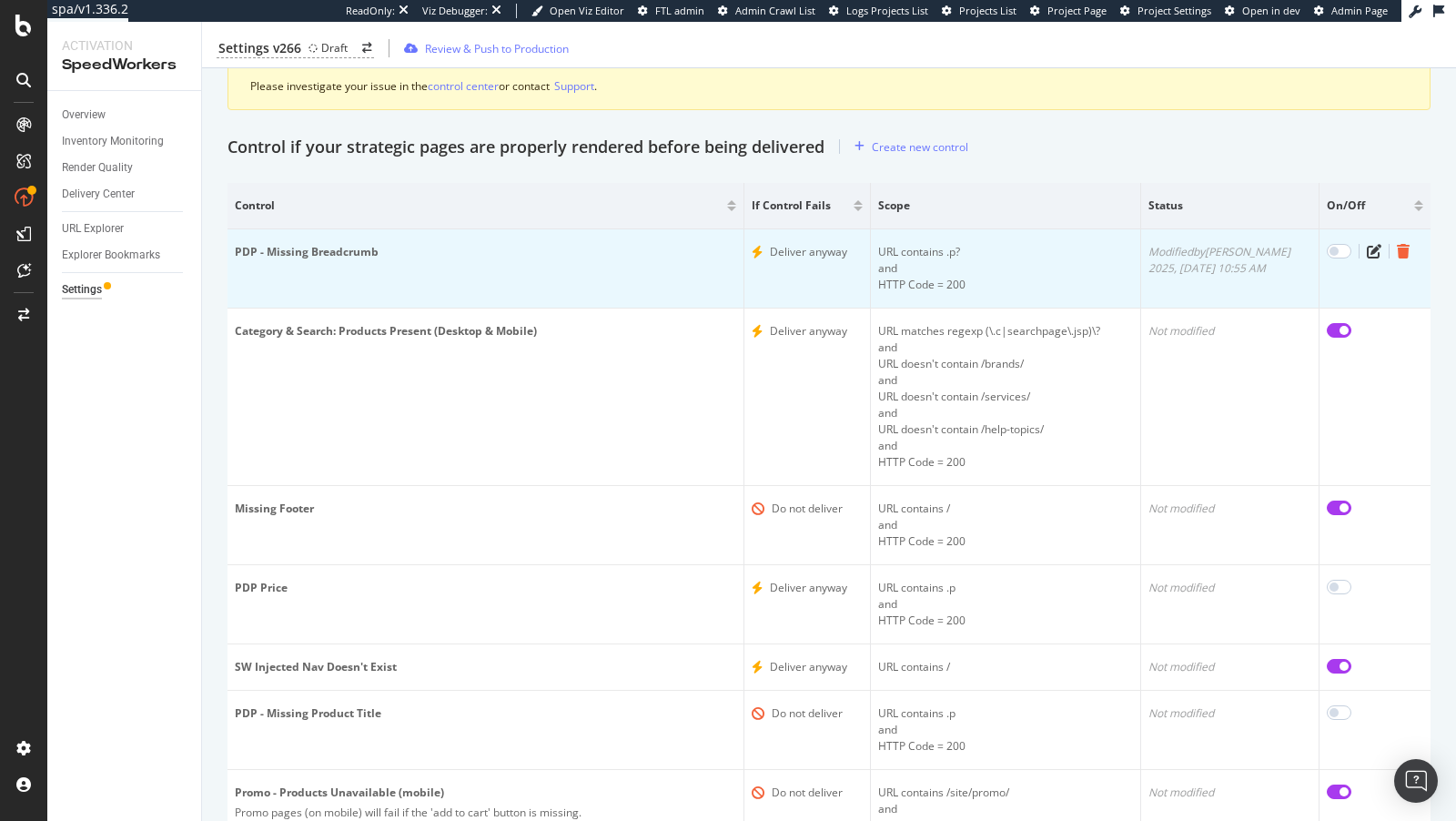
click at [1401, 255] on icon "trash" at bounding box center [1404, 250] width 13 height 14
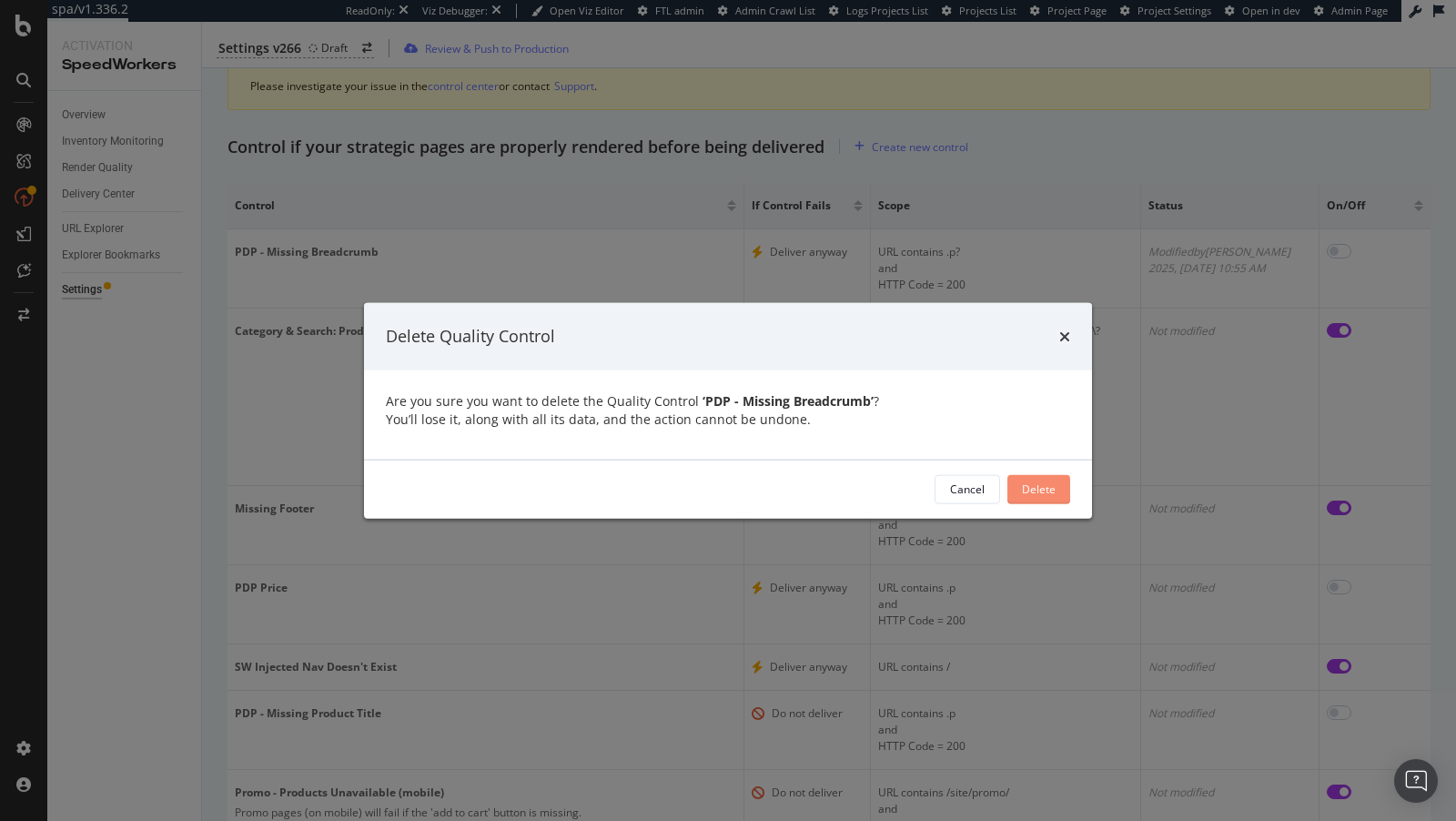
click at [1043, 481] on div "Delete" at bounding box center [1039, 489] width 34 height 15
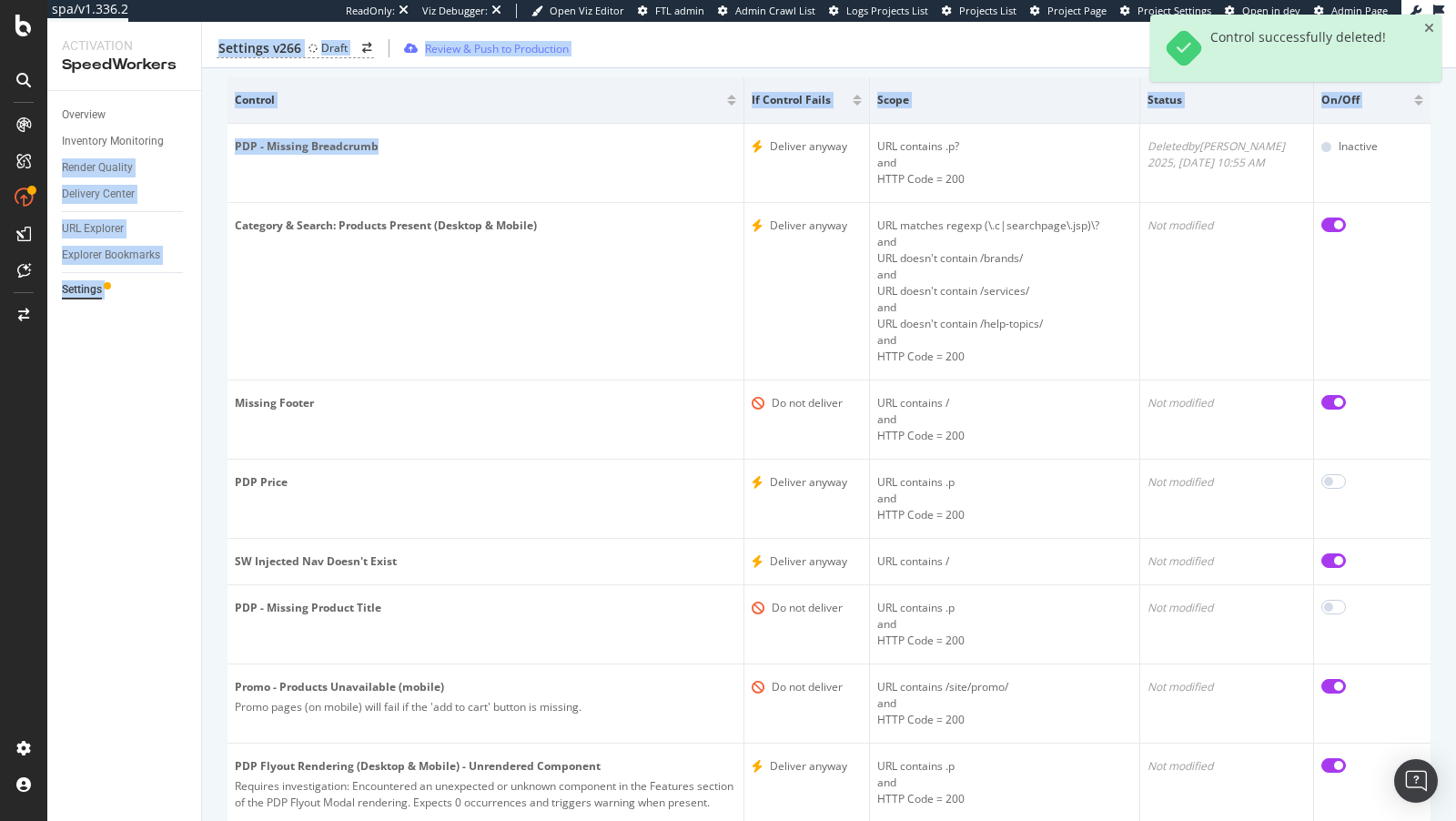
drag, startPoint x: 388, startPoint y: 138, endPoint x: 191, endPoint y: 142, distance: 197.0
click at [191, 142] on div "Activation SpeedWorkers Overview Inventory Monitoring Render Quality Delivery C…" at bounding box center [752, 421] width 1409 height 799
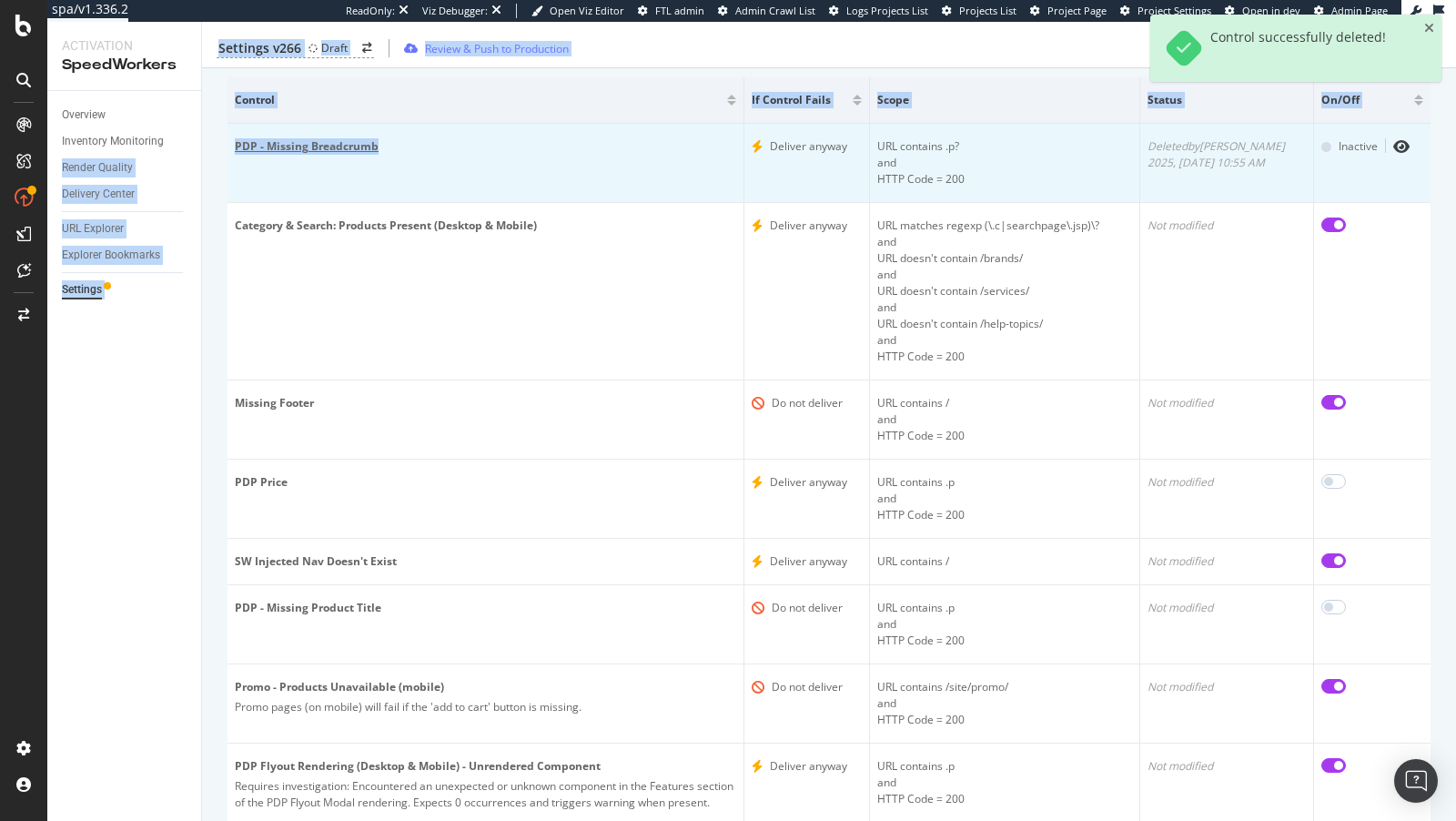
click at [373, 141] on div "PDP - Missing Breadcrumb" at bounding box center [485, 146] width 502 height 16
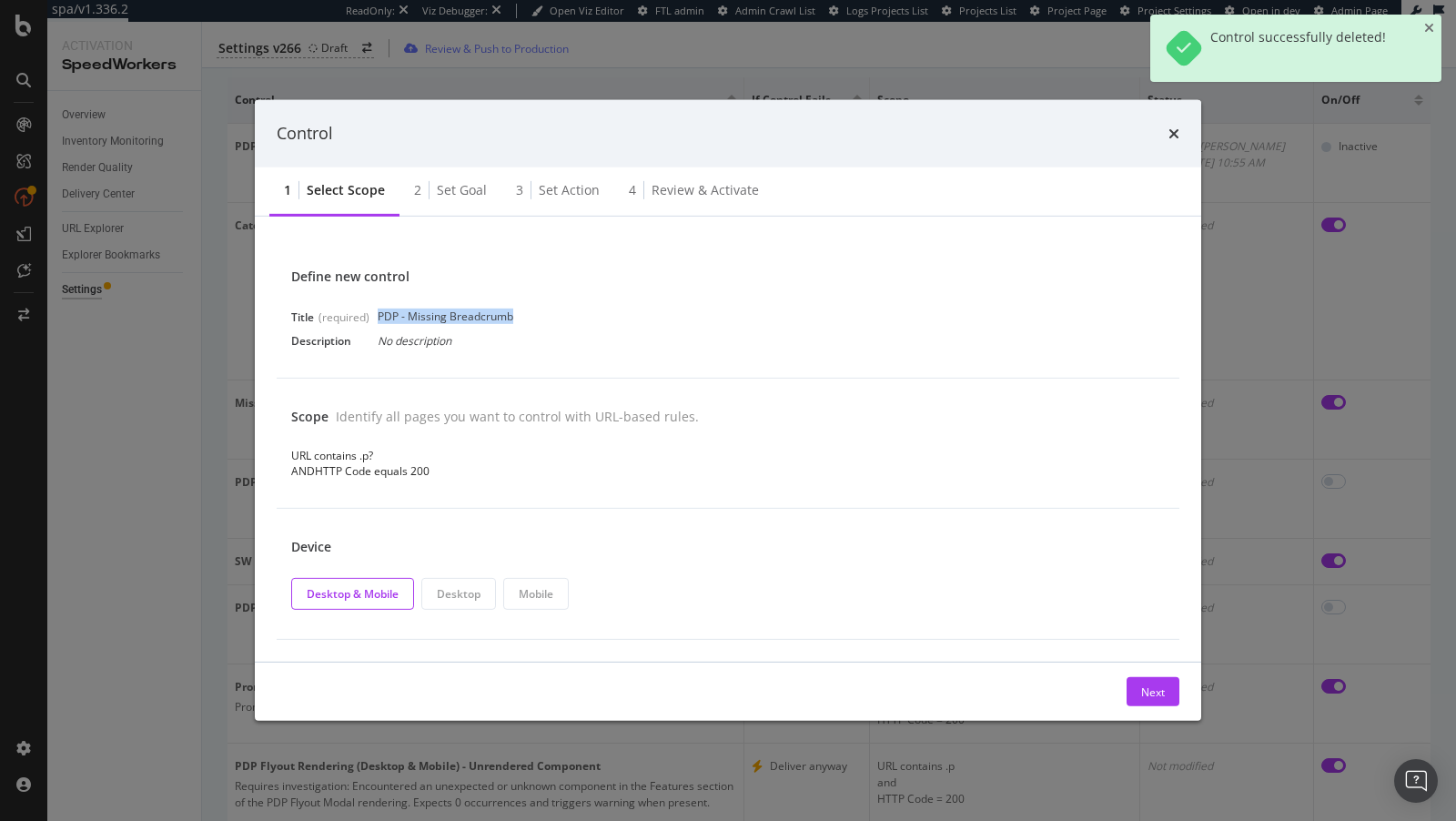
drag, startPoint x: 522, startPoint y: 318, endPoint x: 379, endPoint y: 316, distance: 143.0
click at [379, 316] on div "Title (required) PDP - Missing Breadcrumb" at bounding box center [728, 316] width 874 height 18
copy div "PDP - Missing Breadcrumb"
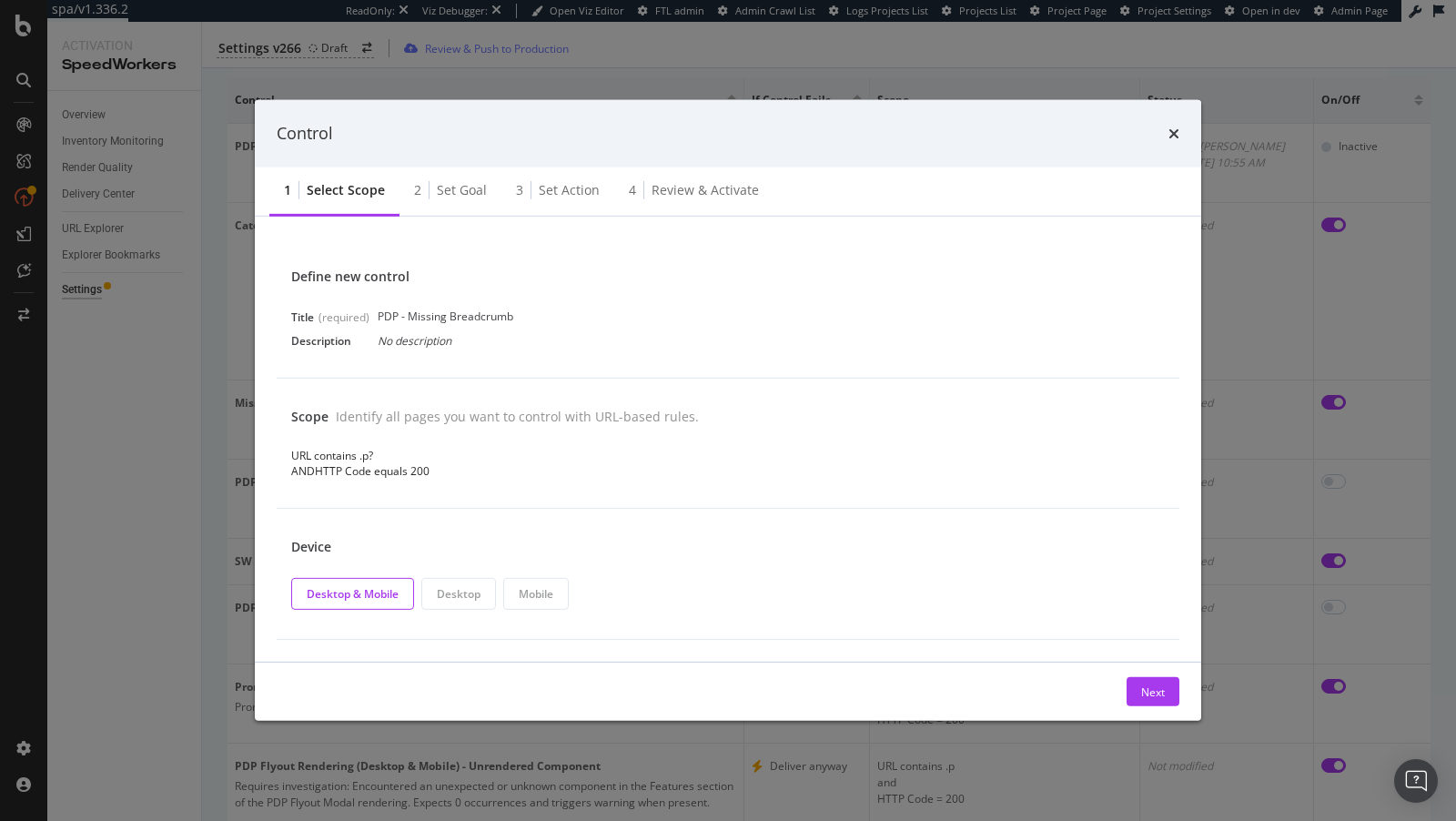
click at [1164, 122] on div "Control" at bounding box center [728, 134] width 946 height 68
click at [1166, 136] on div "Control" at bounding box center [728, 134] width 903 height 24
click at [1173, 136] on icon "times" at bounding box center [1174, 133] width 11 height 14
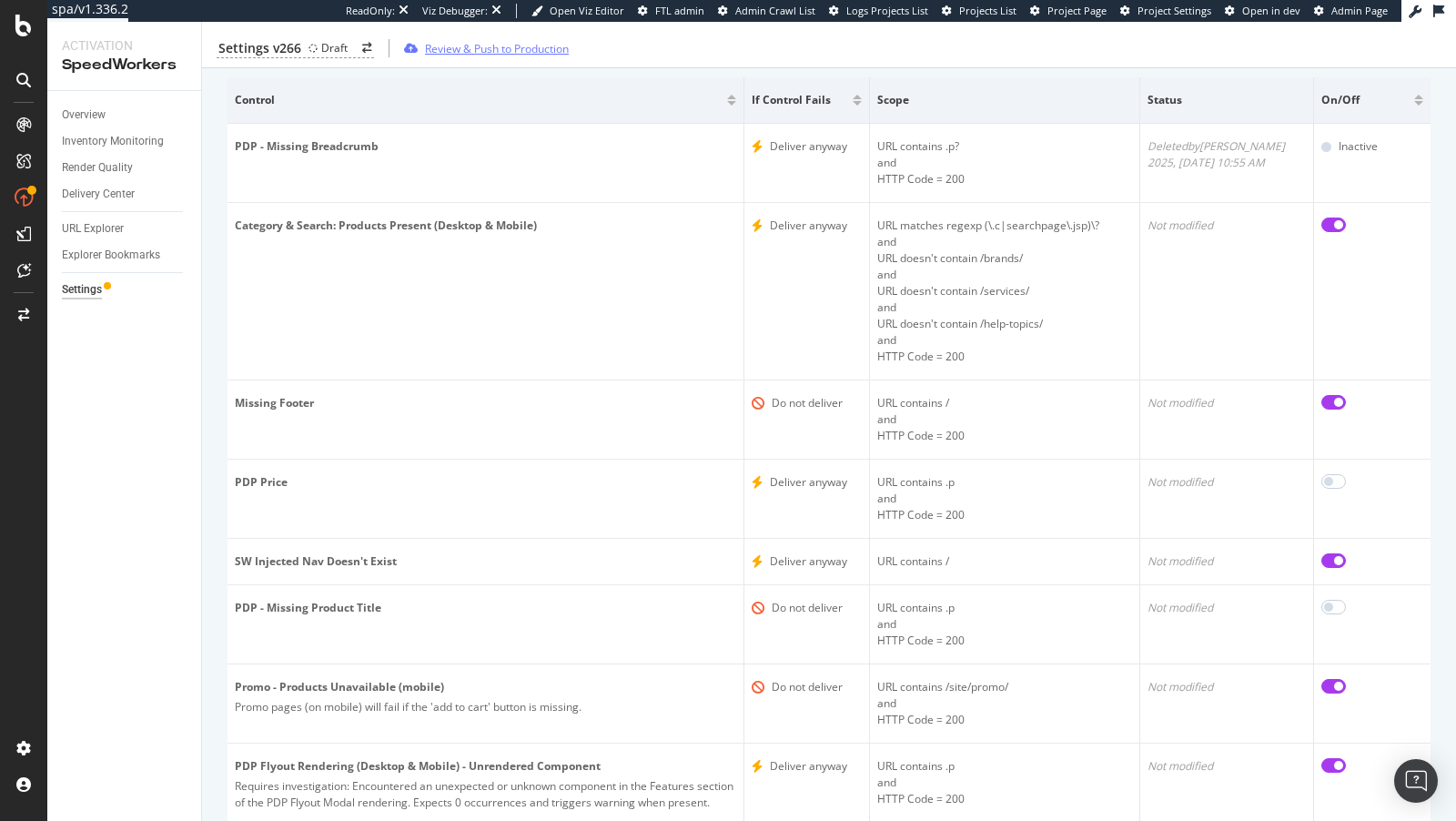
click at [428, 50] on div "Review & Push to Production" at bounding box center [496, 48] width 144 height 15
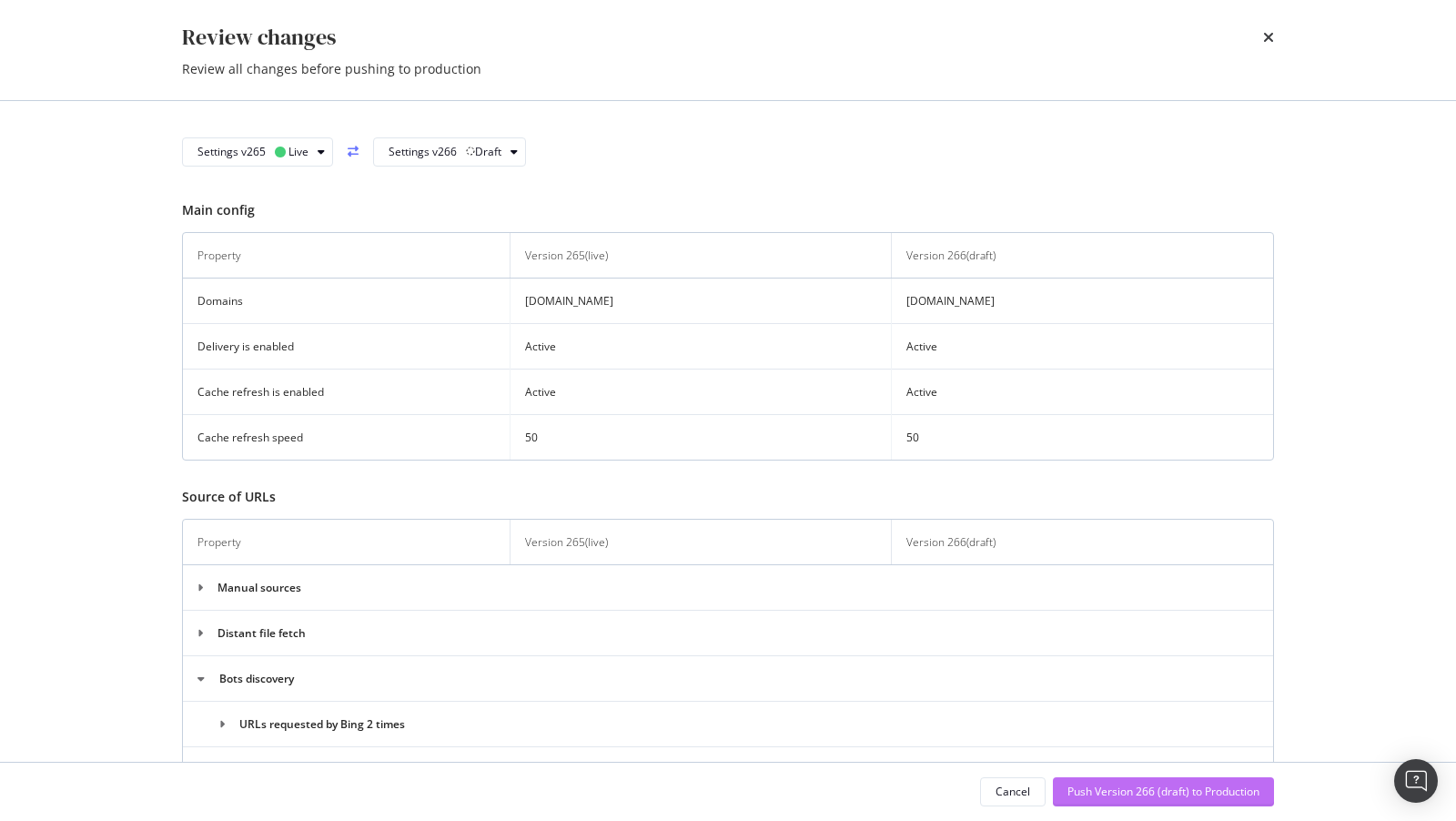
click at [1235, 792] on div "Push Version 266 (draft) to Production" at bounding box center [1164, 791] width 192 height 15
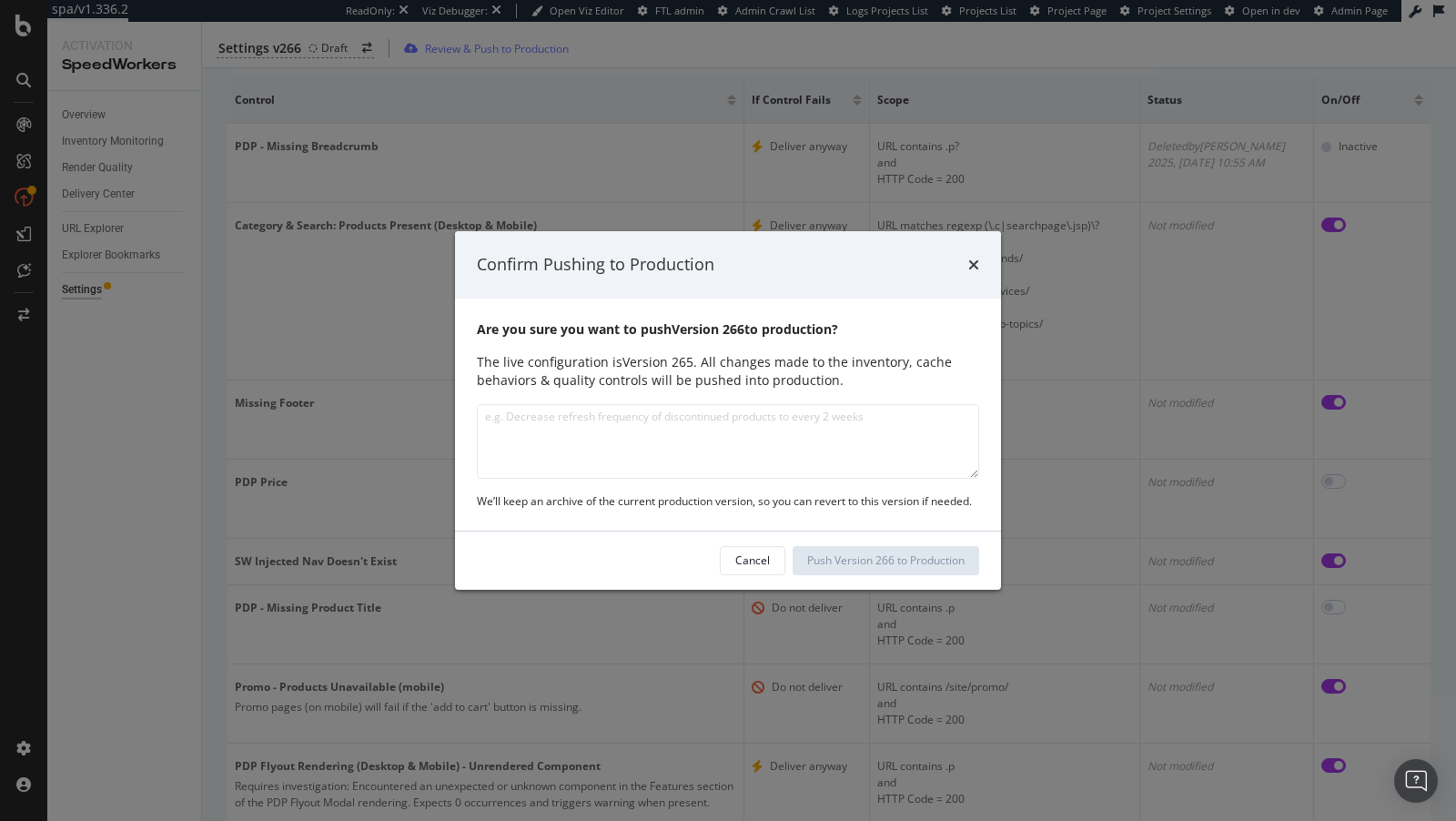
click at [627, 427] on textarea "modal" at bounding box center [728, 441] width 503 height 74
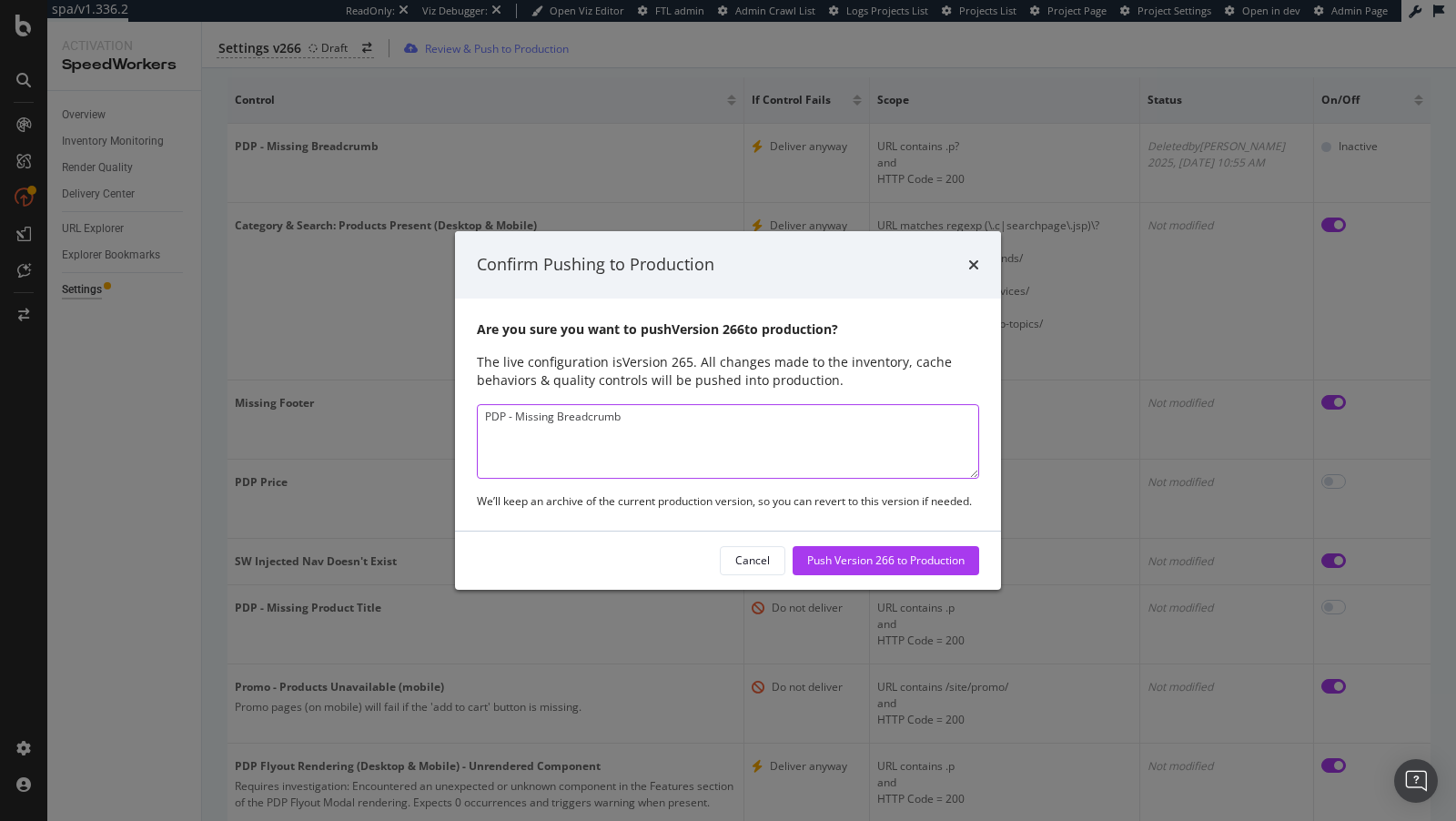
click at [677, 448] on textarea "PDP - Missing Breadcrumb" at bounding box center [728, 441] width 503 height 74
click at [481, 415] on textarea "PDP - Missing Breadcrumb" at bounding box center [728, 441] width 503 height 74
click at [733, 413] on textarea "Removed PDP - Missing Breadcrumb" at bounding box center [728, 441] width 503 height 74
type textarea "Removed PDP - Missing Breadcrumb QC"
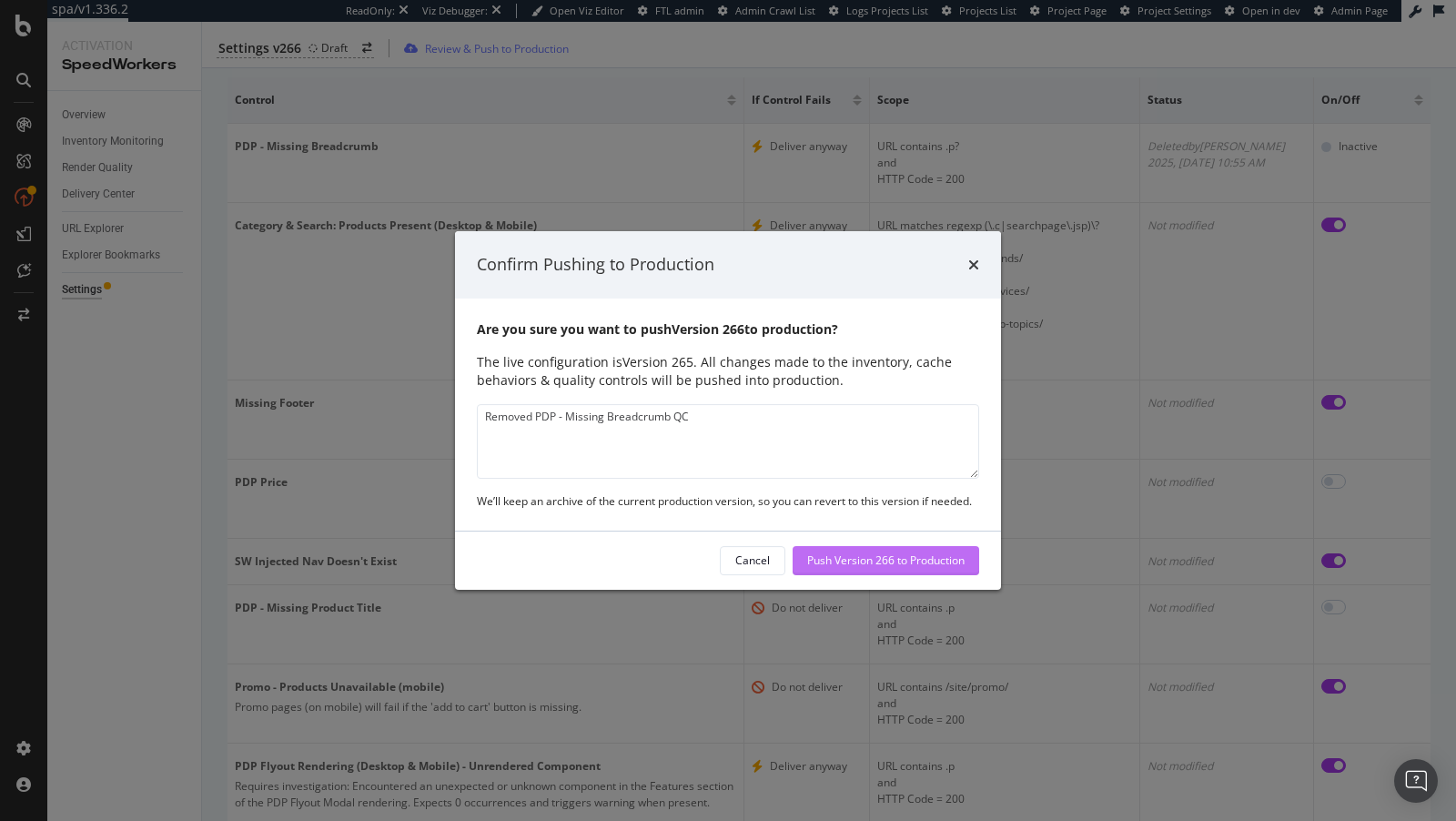
click at [853, 548] on div "Push Version 266 to Production" at bounding box center [885, 560] width 157 height 27
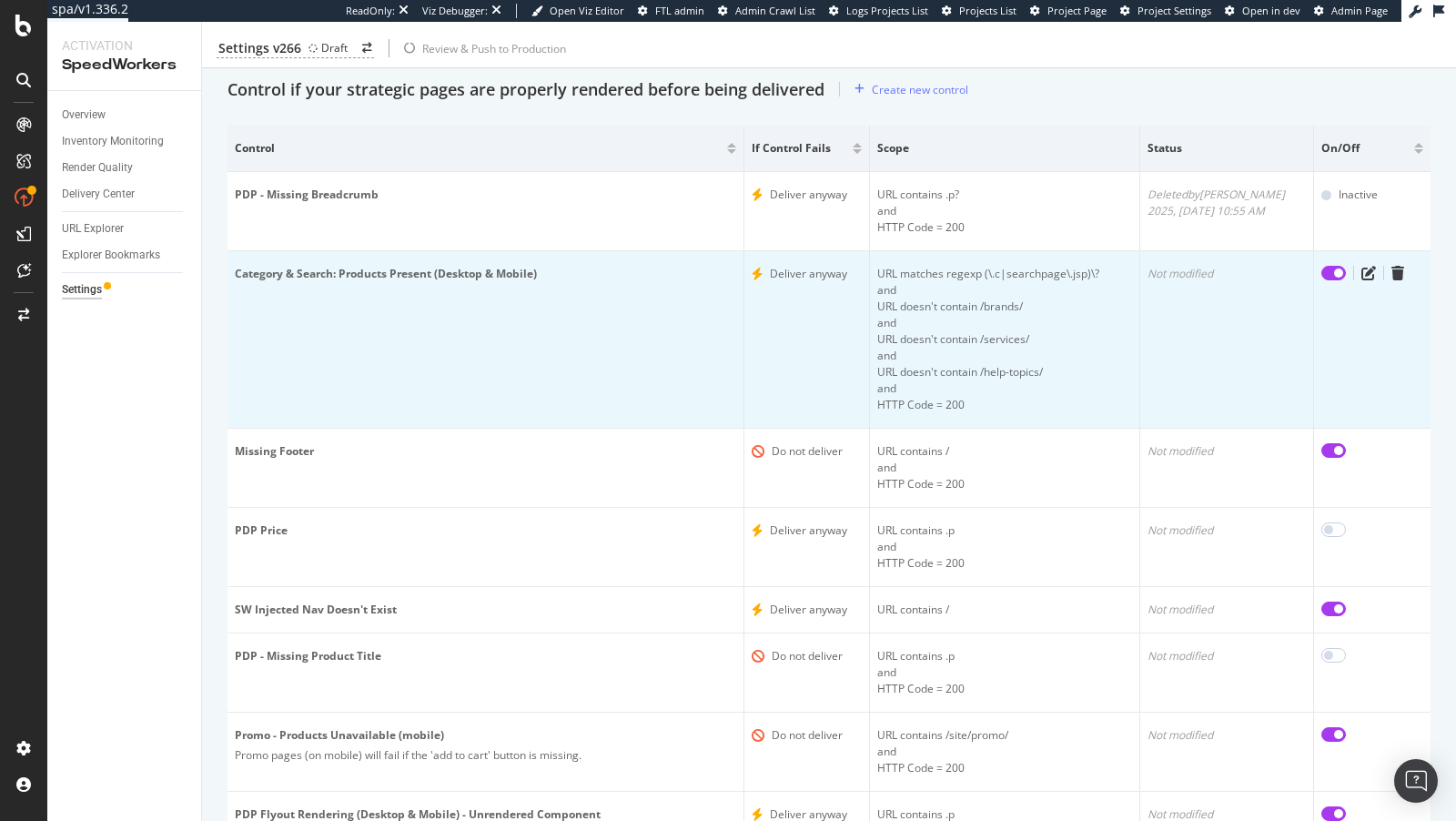
scroll to position [202, 0]
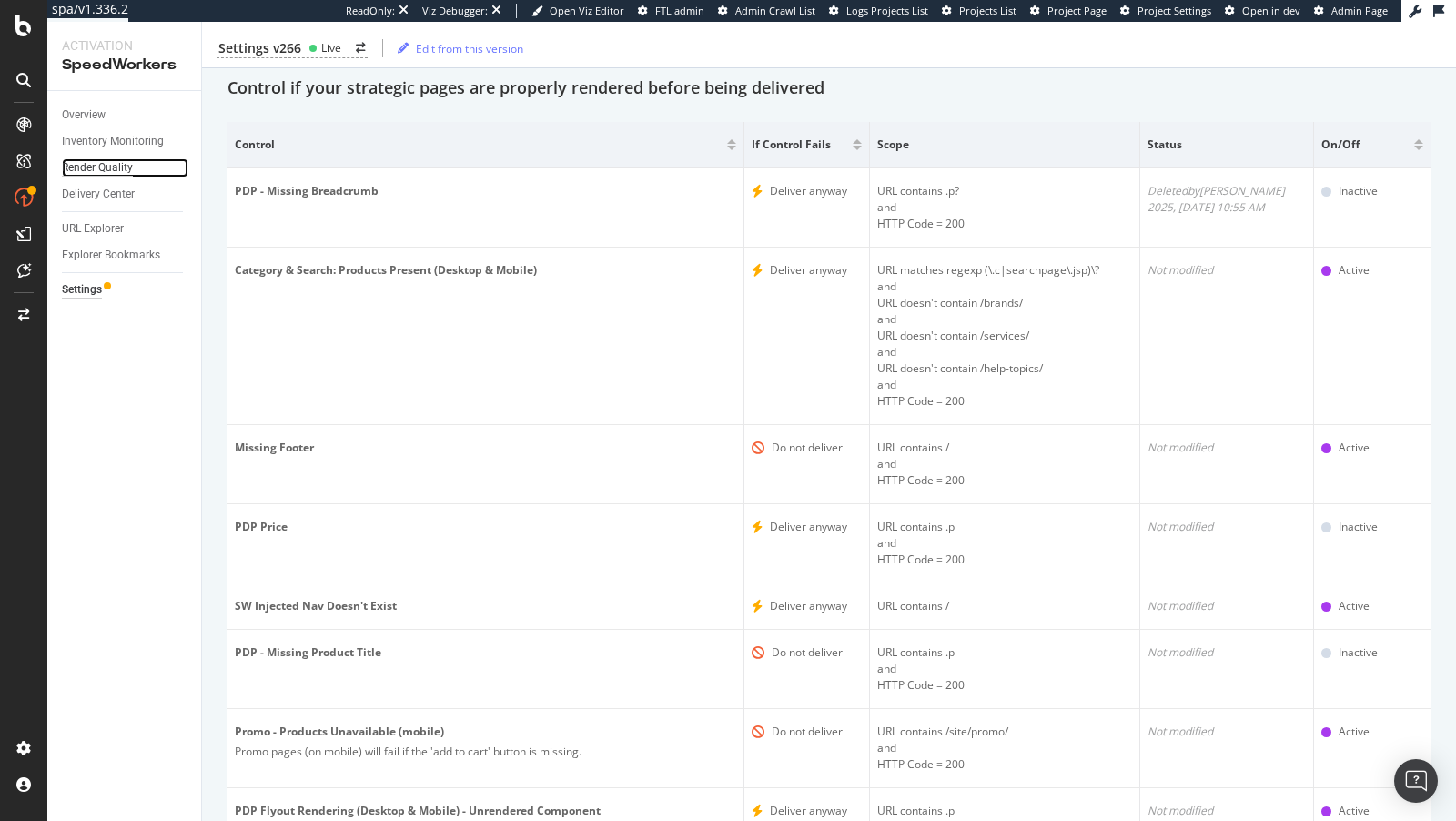
click at [113, 171] on div "Render Quality" at bounding box center [97, 168] width 71 height 19
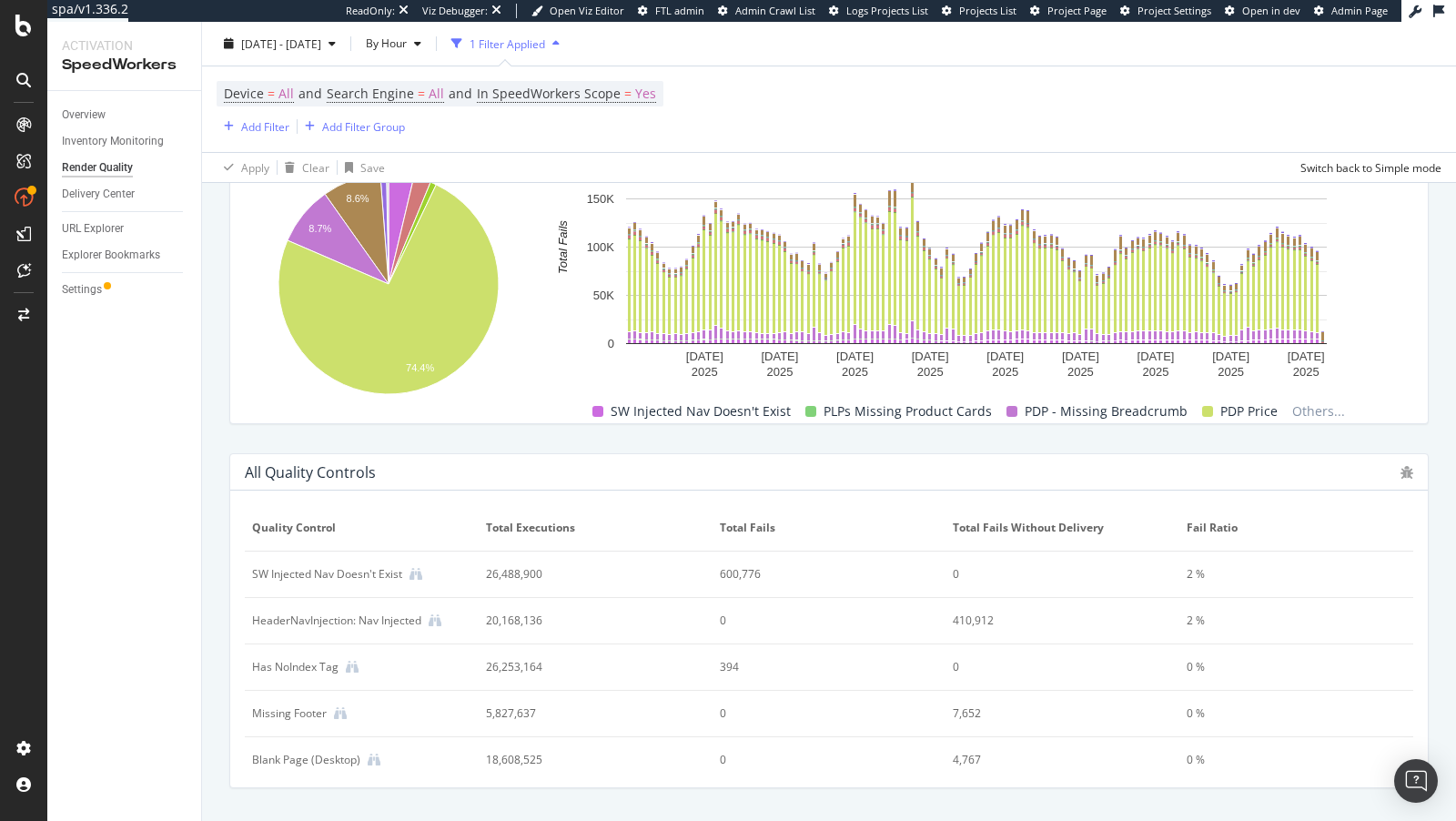
scroll to position [851, 0]
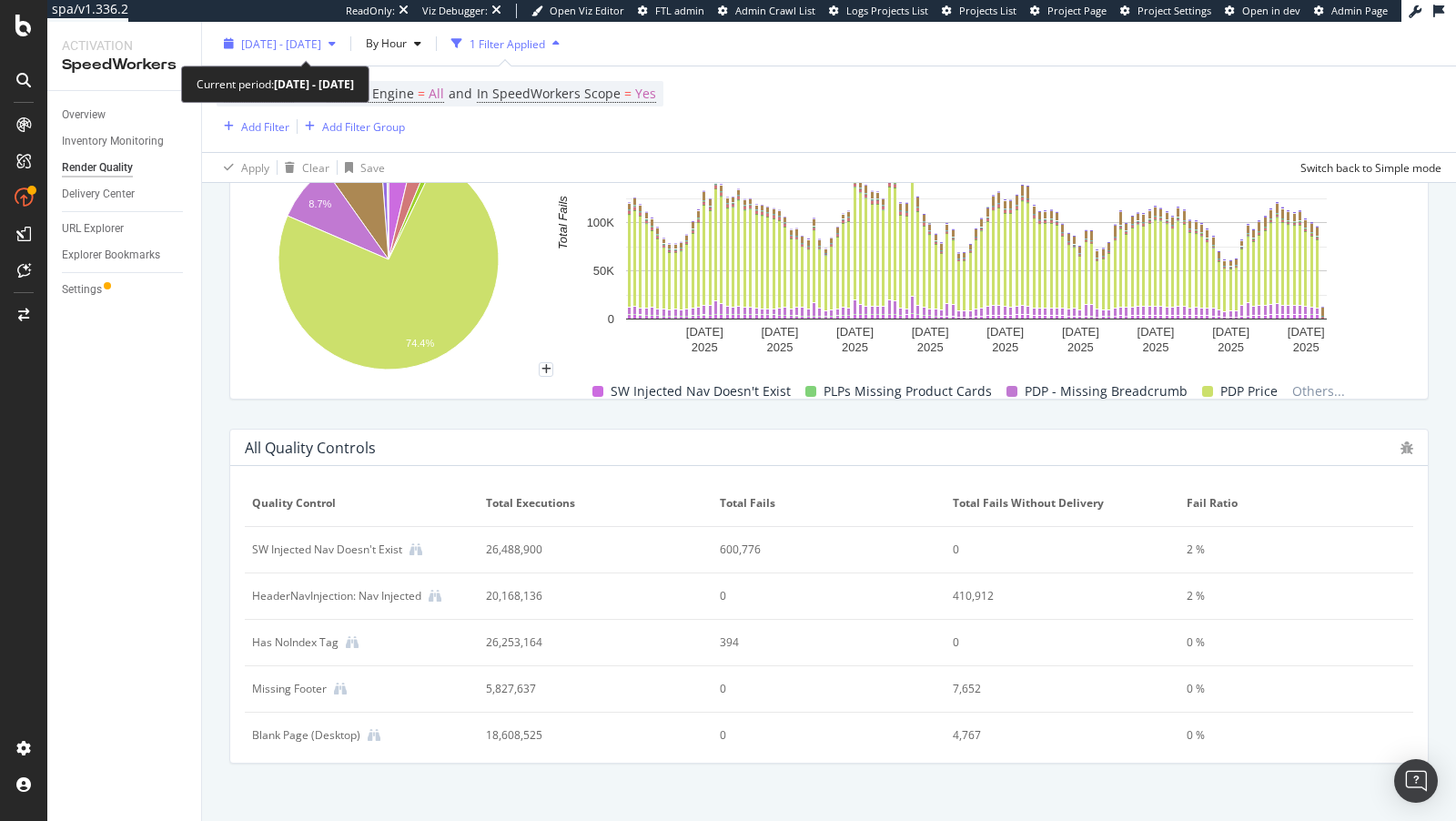
click at [321, 47] on span "2025 Aug. 12th - Aug. 18th" at bounding box center [281, 43] width 80 height 15
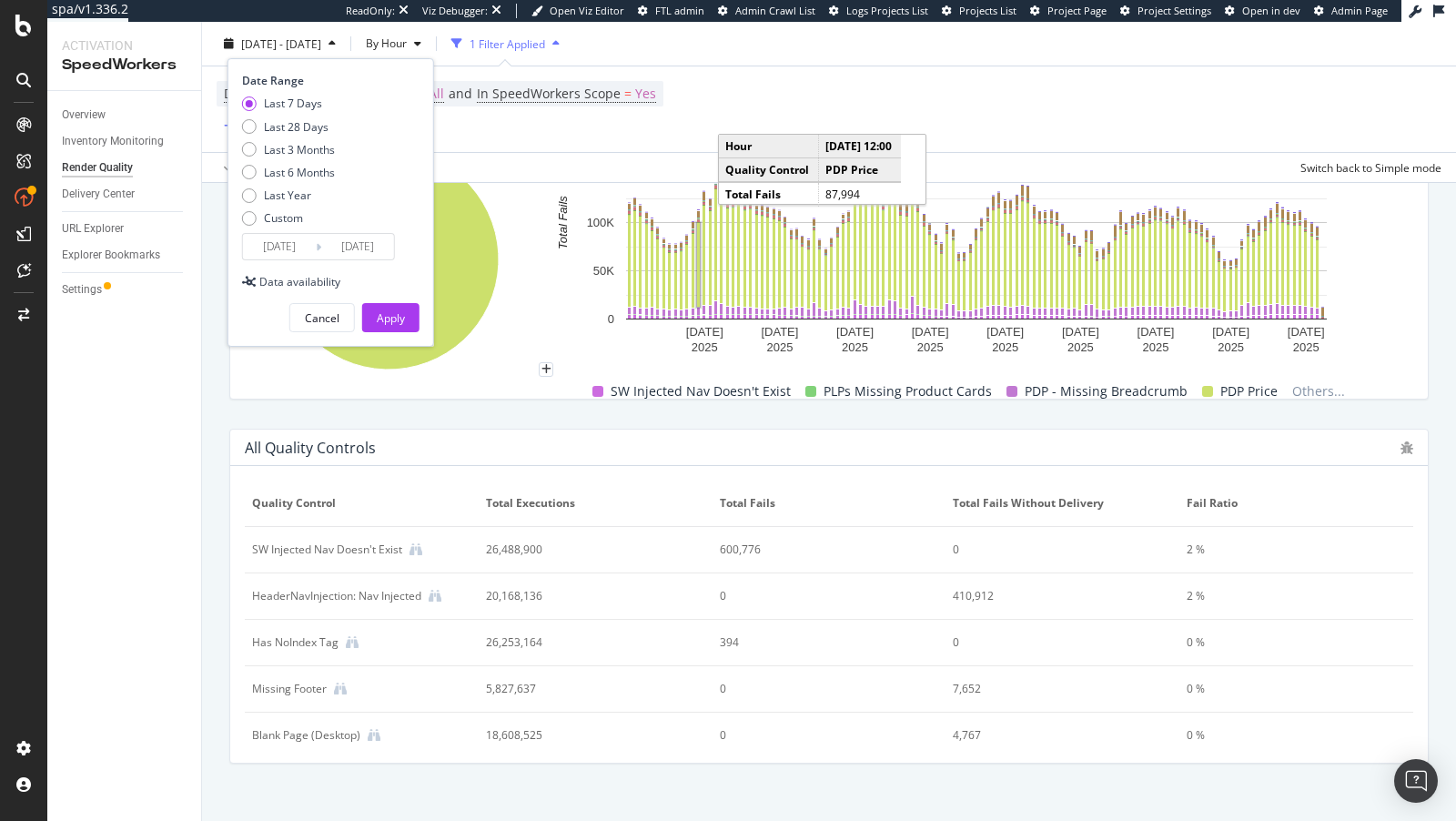
drag, startPoint x: 315, startPoint y: 122, endPoint x: 621, endPoint y: 222, distance: 321.9
click at [619, 222] on div "Render Quality Best Buy Preview URL 2025 Aug. 12th - Aug. 18th By Hour 1 Filter…" at bounding box center [830, 421] width 1254 height 799
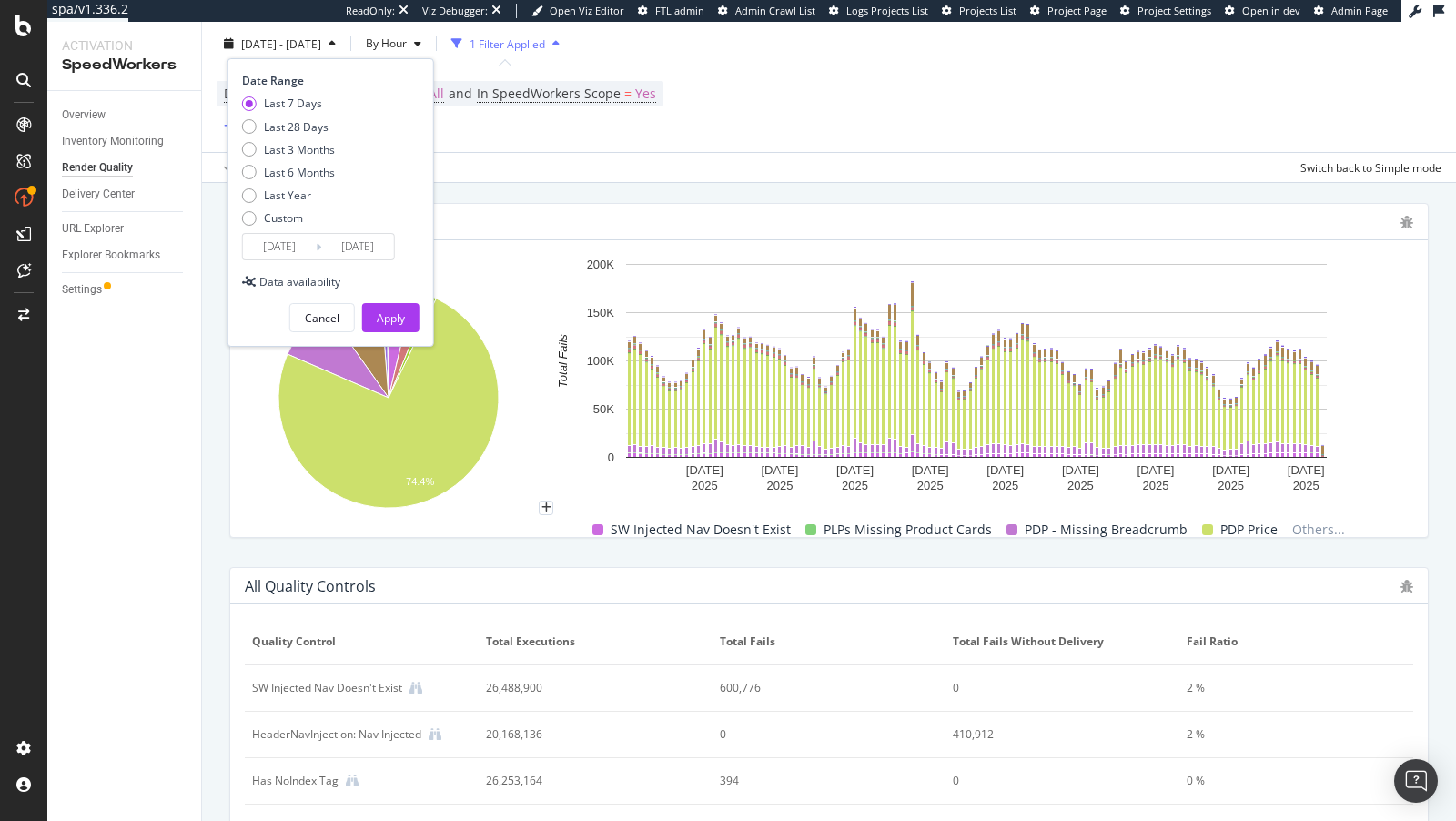
scroll to position [707, 0]
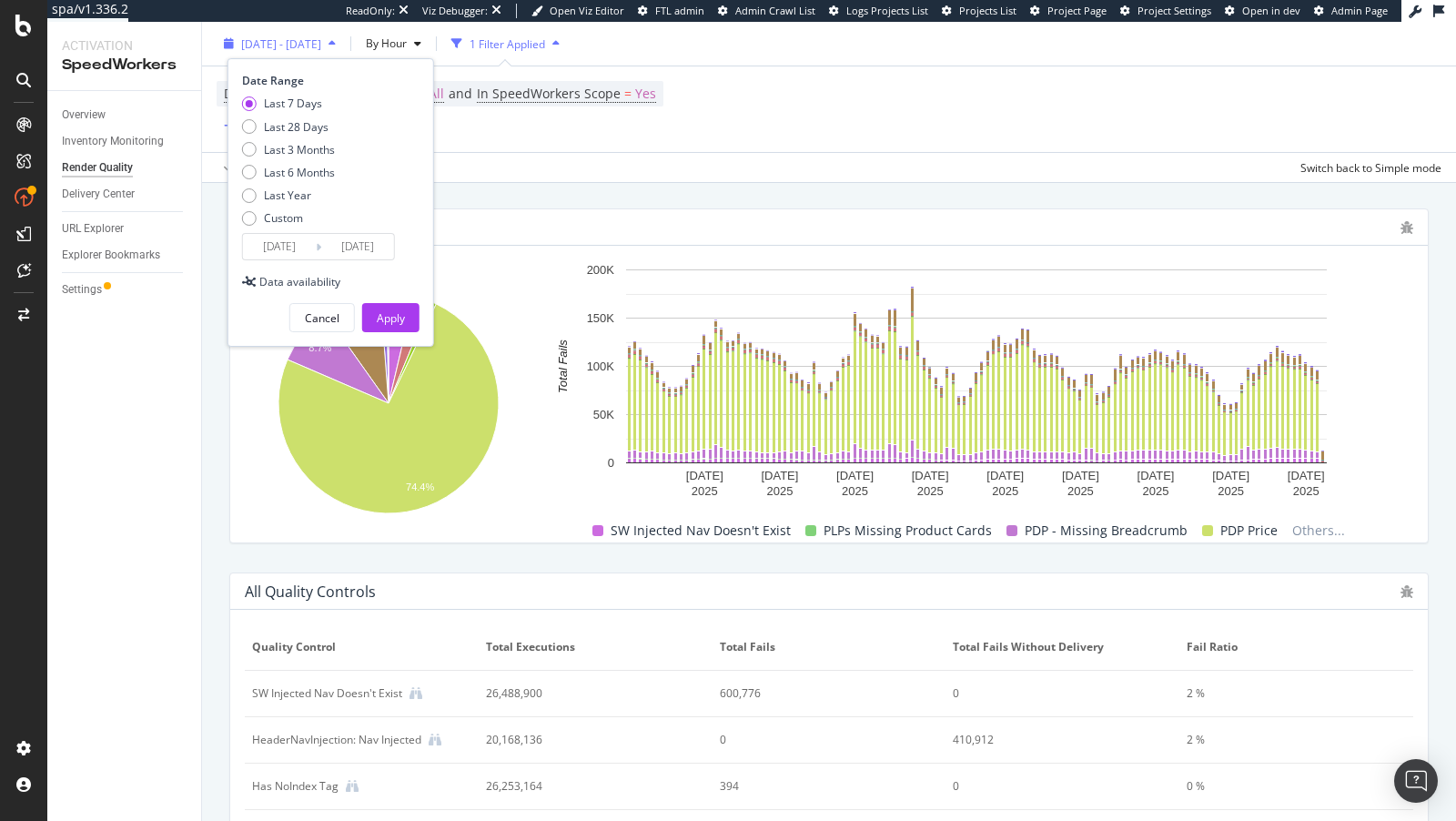
click at [293, 35] on div "2025 Aug. 12th - Aug. 18th" at bounding box center [280, 43] width 126 height 27
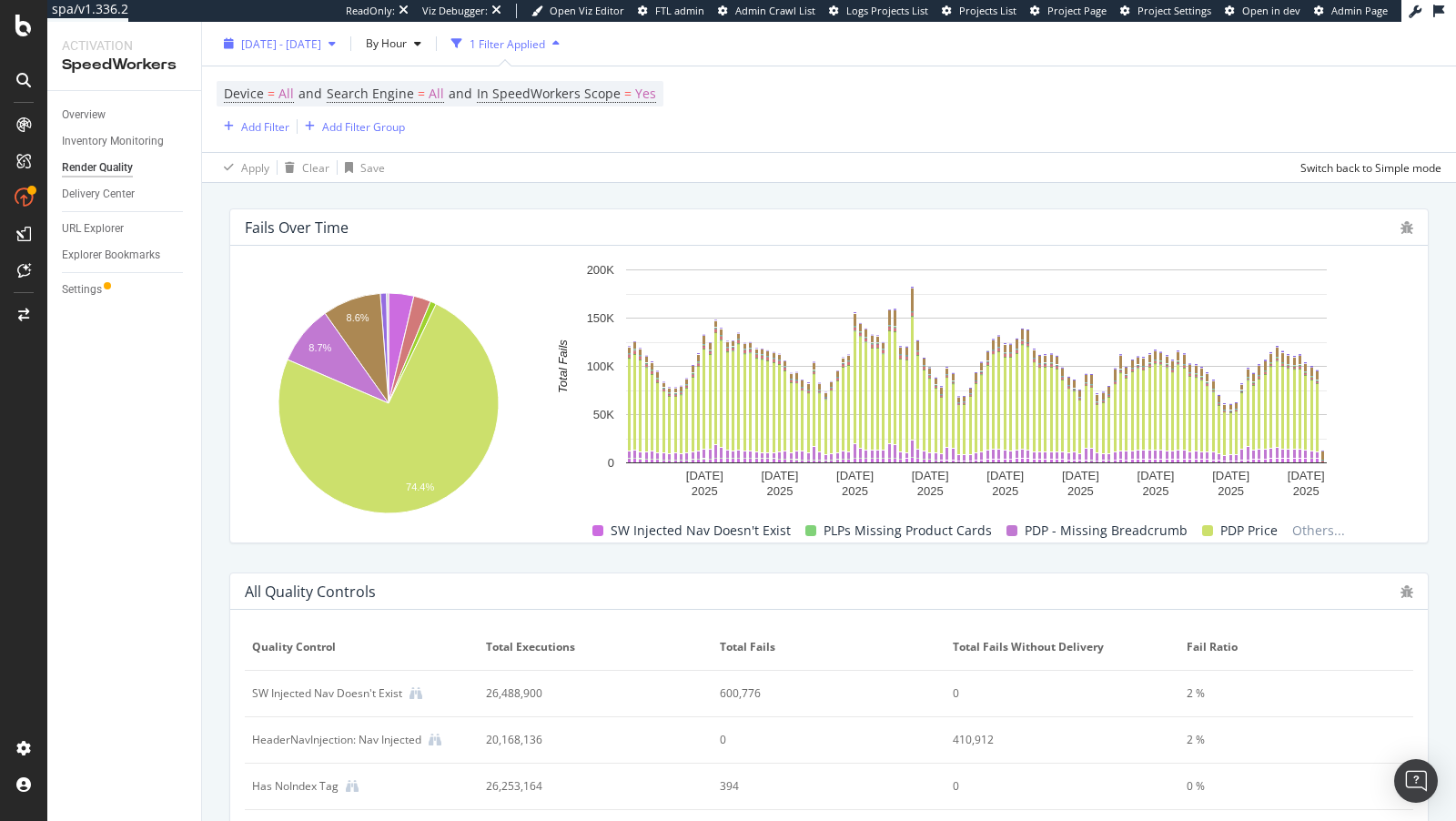
click at [273, 46] on span "2025 Aug. 12th - Aug. 18th" at bounding box center [281, 43] width 80 height 15
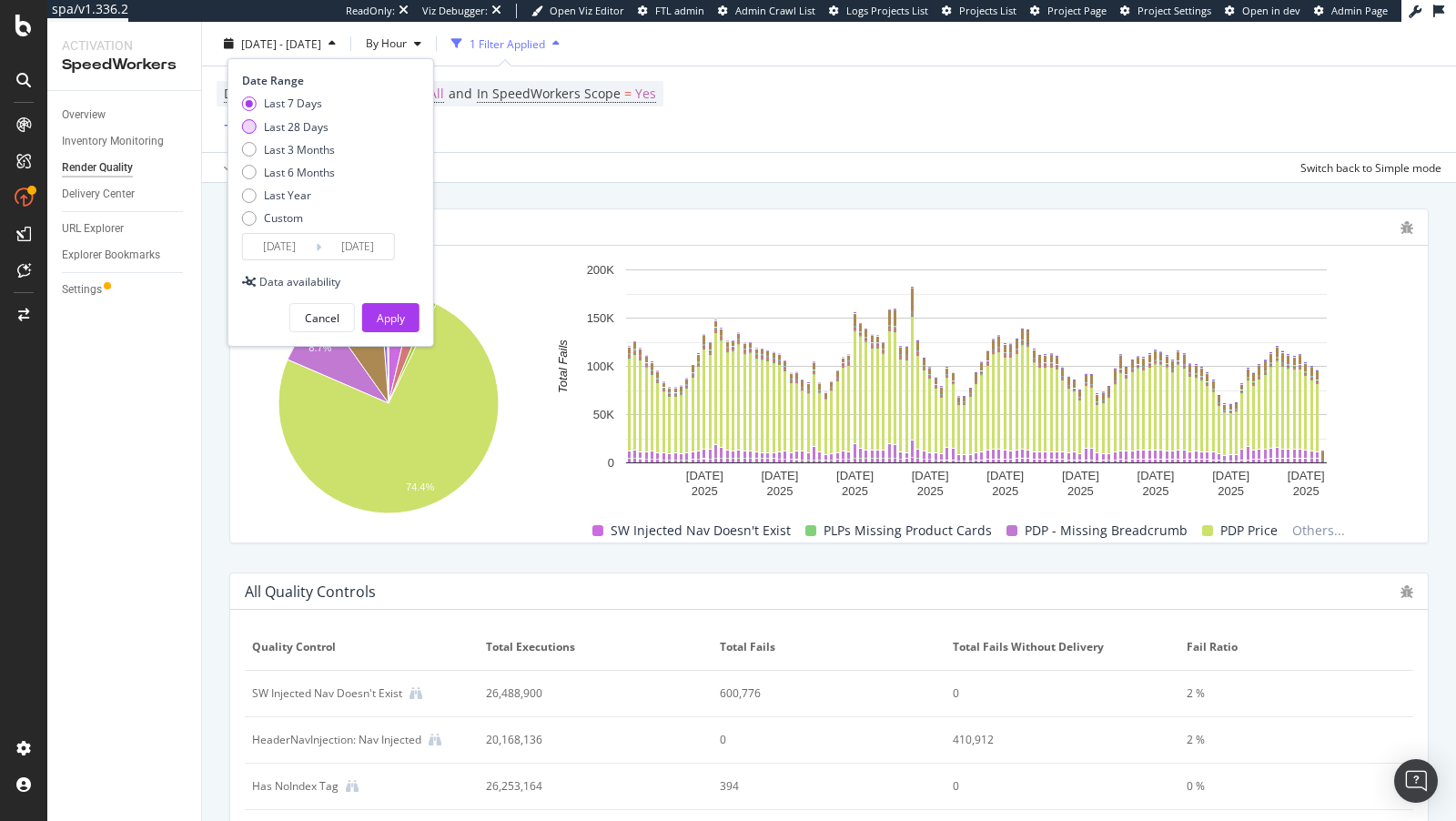
click at [312, 121] on div "Last 28 Days" at bounding box center [296, 126] width 65 height 15
type input "[DATE]"
click at [413, 322] on button "Apply" at bounding box center [391, 317] width 57 height 29
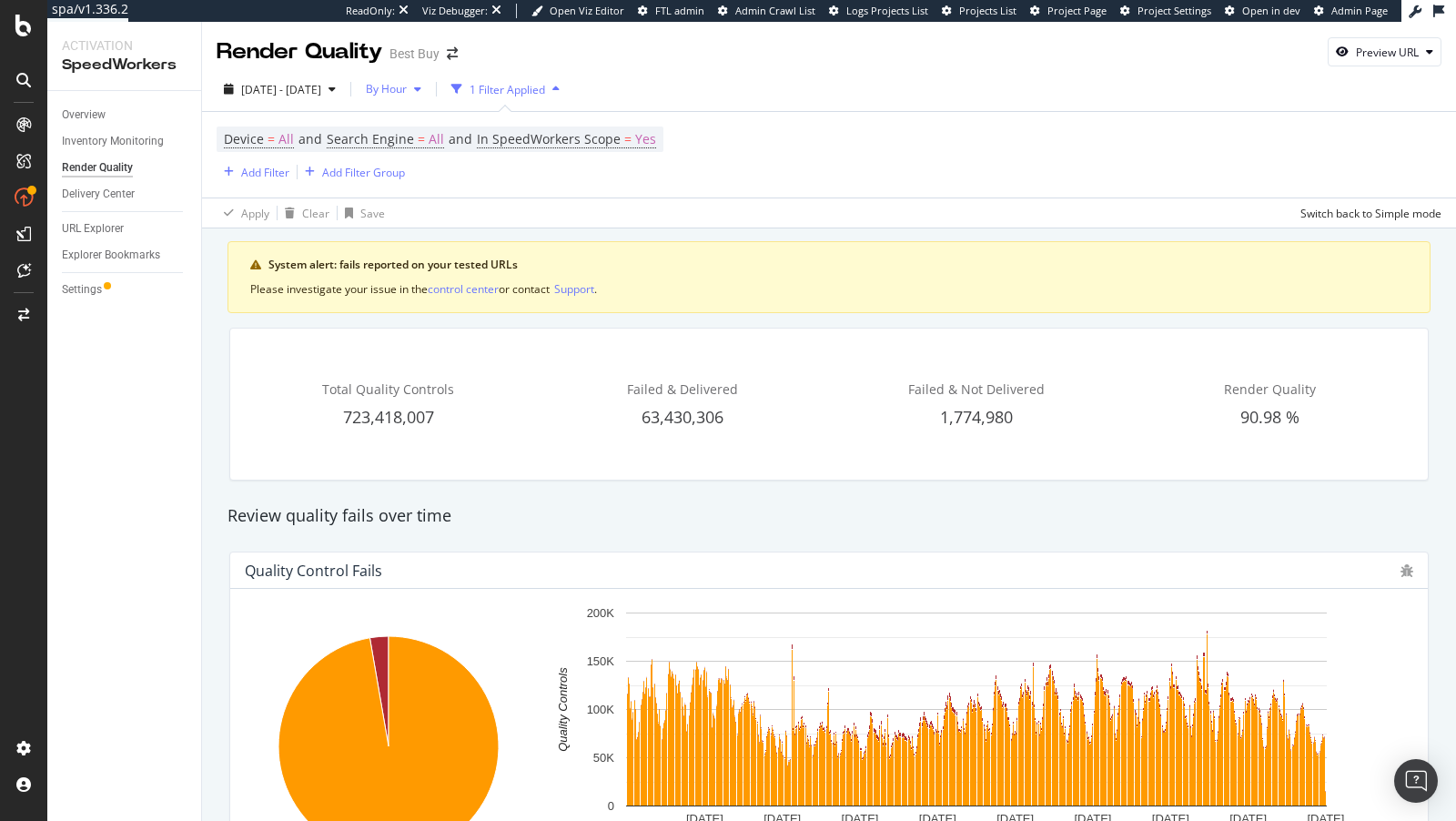
click at [407, 92] on span "By Hour" at bounding box center [382, 89] width 48 height 15
click at [434, 152] on span "By Day" at bounding box center [431, 158] width 48 height 16
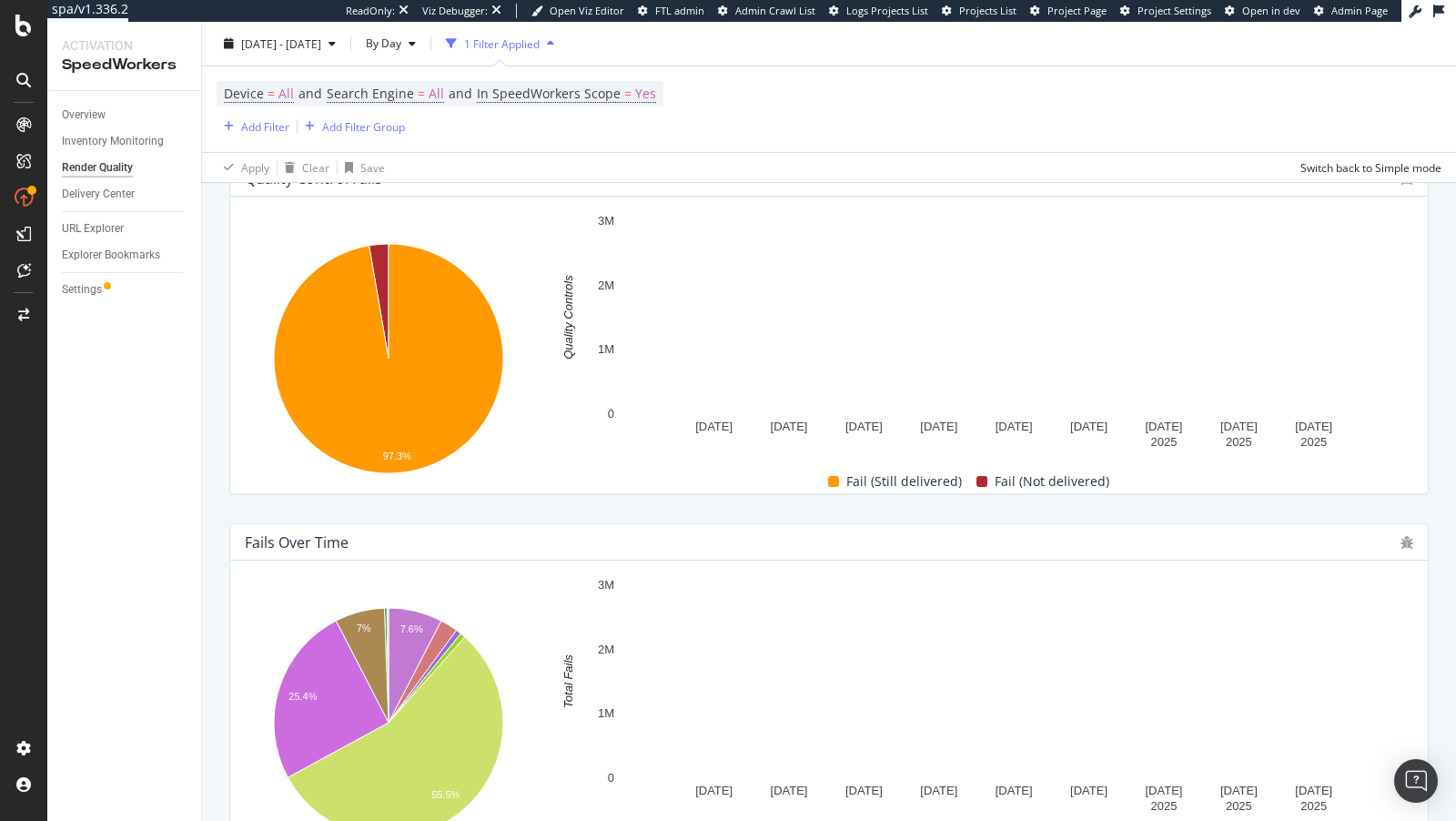
scroll to position [551, 0]
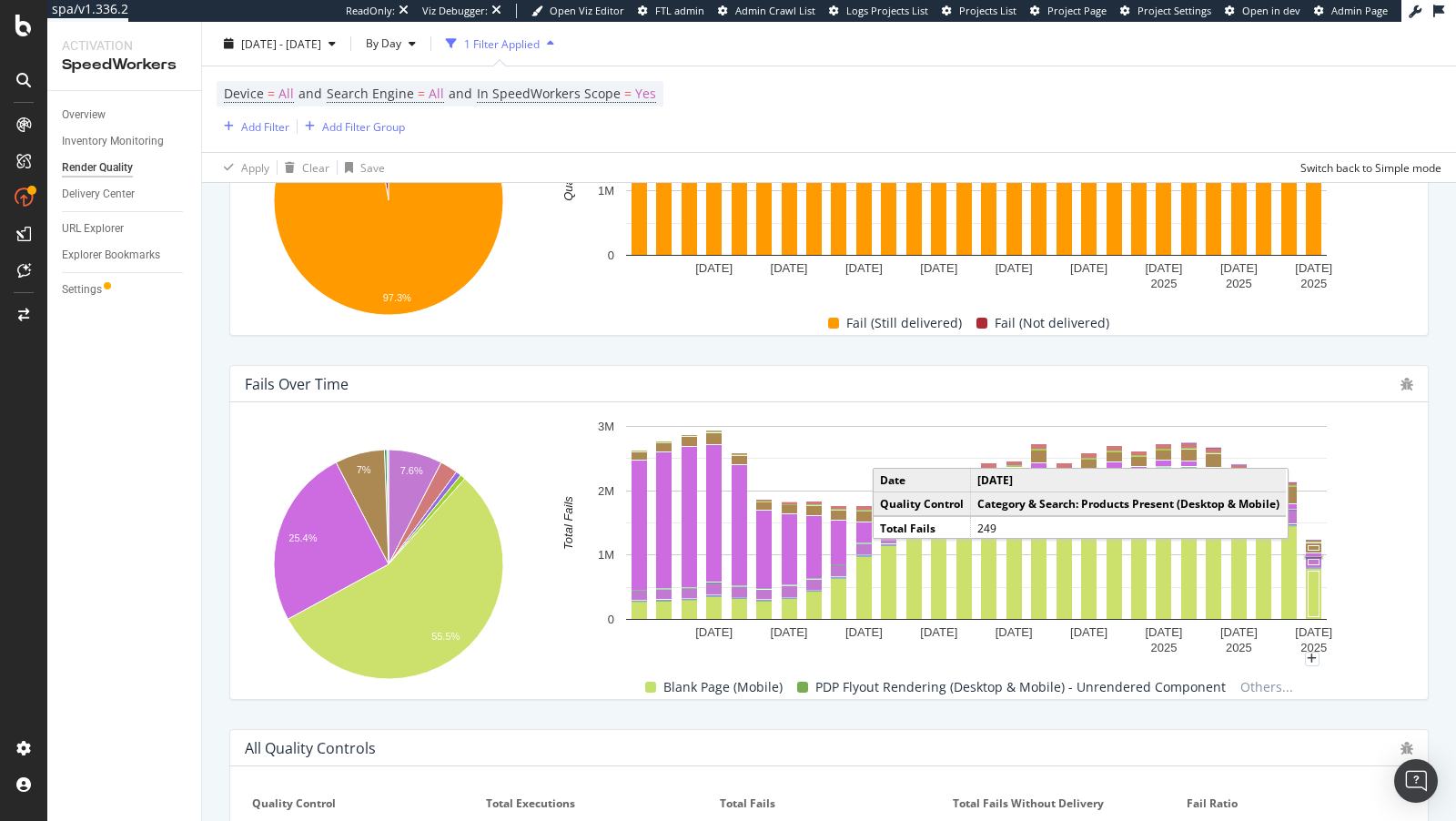
click at [1316, 556] on rect "A chart." at bounding box center [1314, 557] width 16 height 2
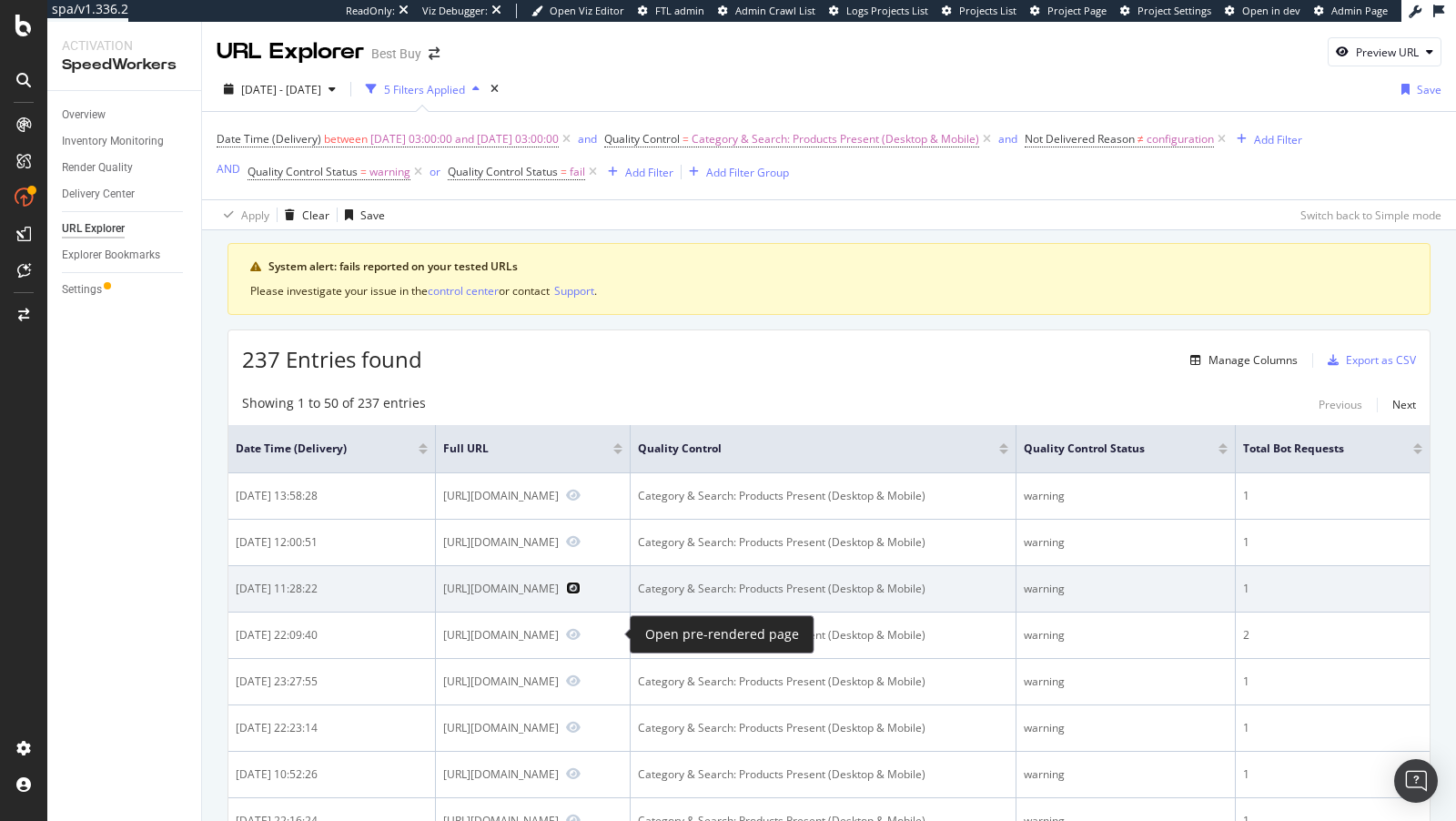
click at [581, 594] on icon "Preview https://www.bestbuy.com/site/help-topics/orders-returns-exchanges-polic…" at bounding box center [573, 588] width 14 height 13
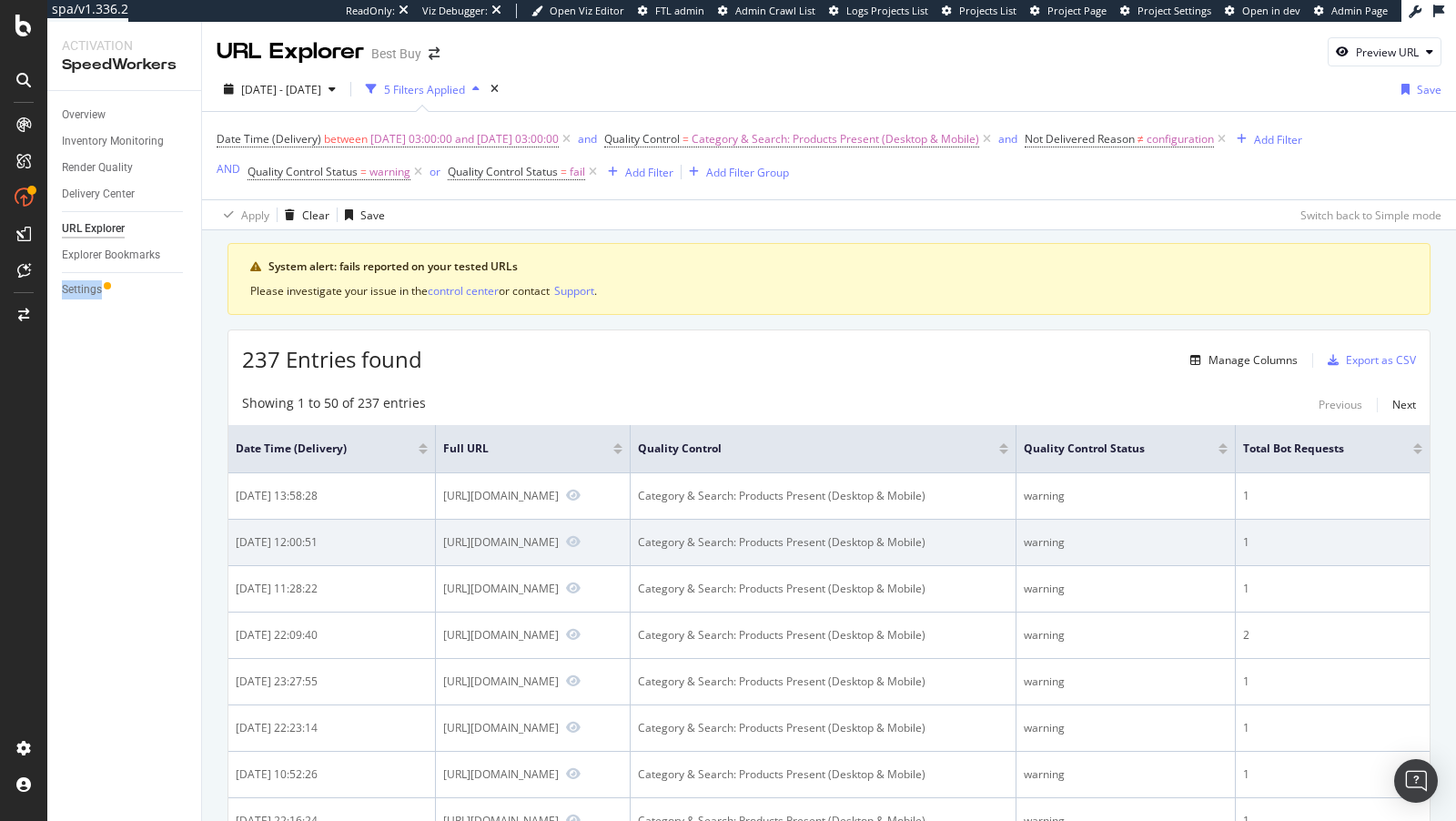
drag, startPoint x: 396, startPoint y: 554, endPoint x: 545, endPoint y: 579, distance: 151.1
click at [546, 566] on td "https://www.bestbuy.com/site/help-topics/return-exchange-policy/pcmcat260800050…" at bounding box center [533, 542] width 195 height 46
drag, startPoint x: 554, startPoint y: 573, endPoint x: 395, endPoint y: 555, distance: 160.0
click at [436, 555] on td "https://www.bestbuy.com/site/help-topics/return-exchange-policy/pcmcat260800050…" at bounding box center [533, 542] width 195 height 46
copy div "https://www.bestbuy.com/site/help-topics/return-exchange-policy/pcmcat260800050…"
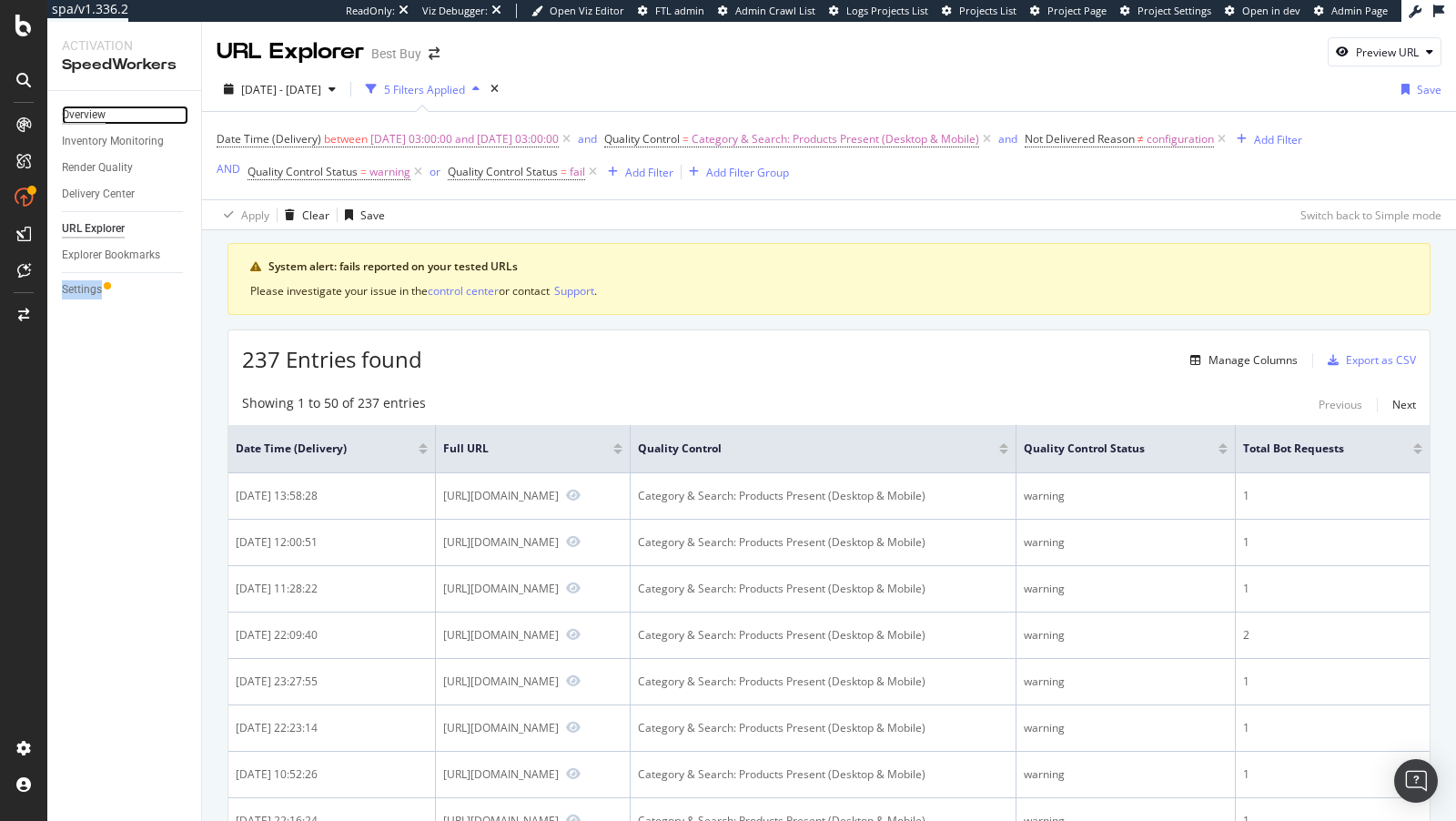
click at [82, 112] on div "Overview" at bounding box center [84, 115] width 43 height 19
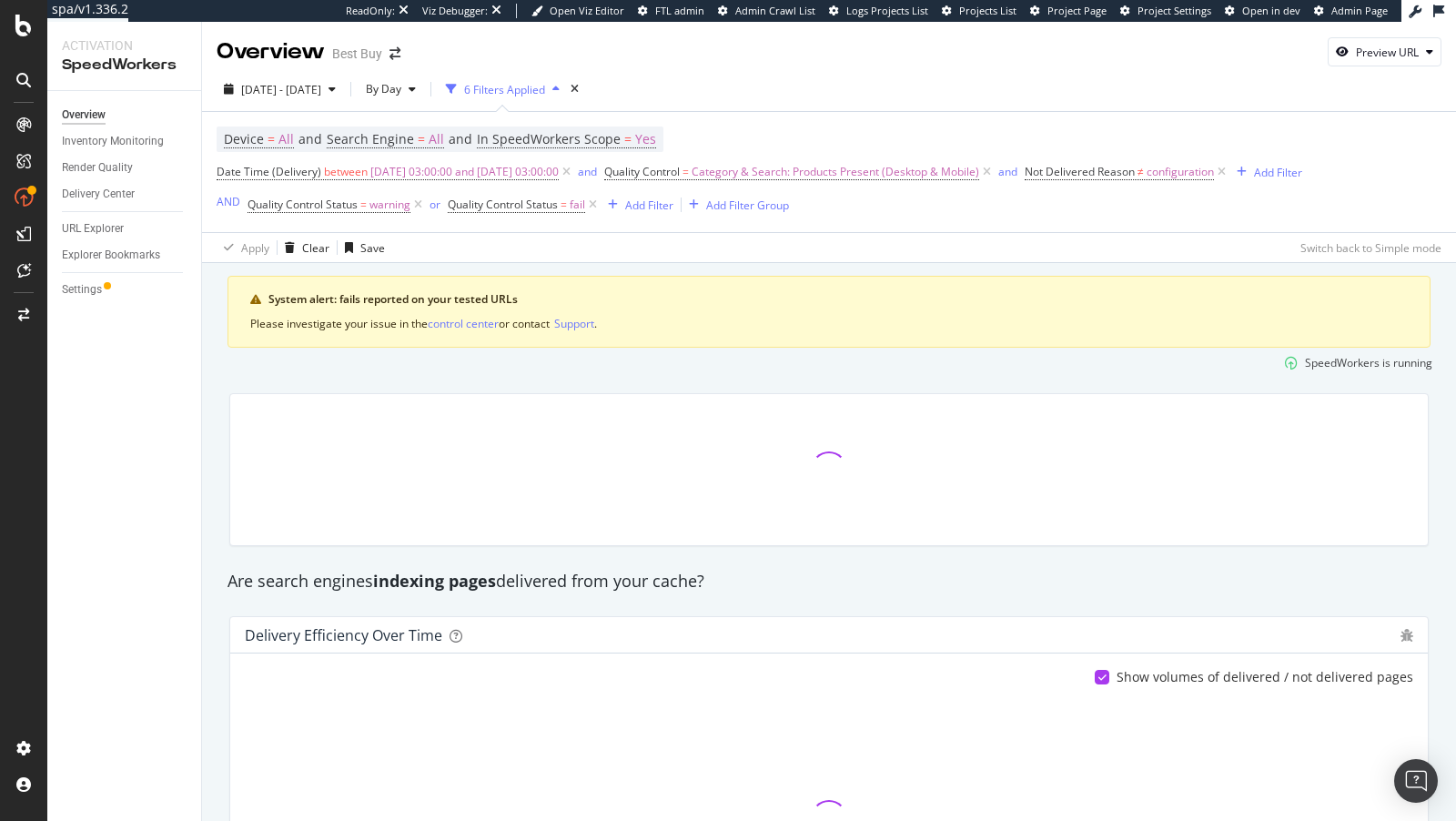
click at [629, 92] on div "2025 Jul. 22nd - Aug. 18th By Day 6 Filters Applied" at bounding box center [830, 92] width 1254 height 37
click at [579, 89] on icon "times" at bounding box center [574, 89] width 8 height 11
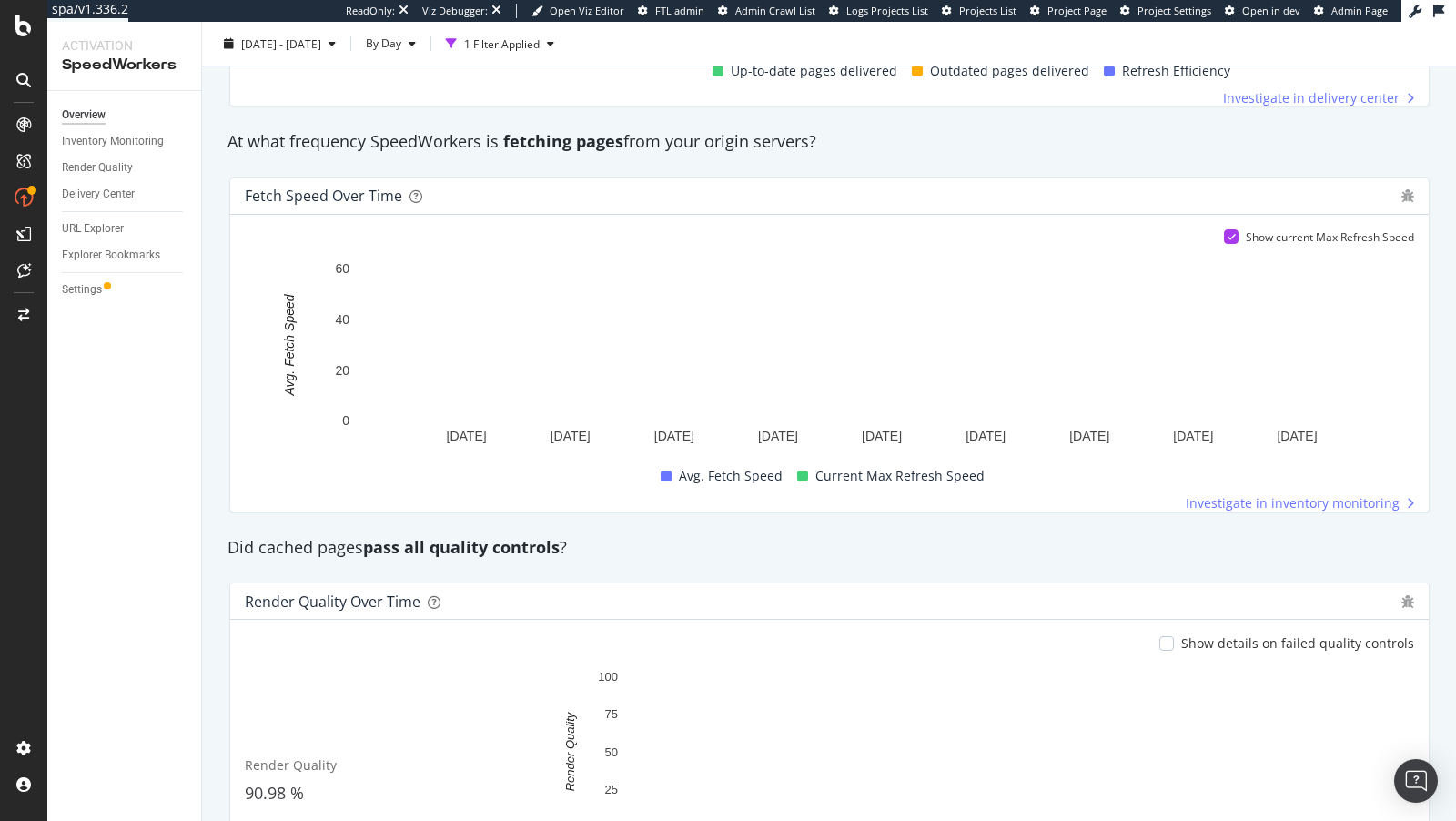
scroll to position [1272, 0]
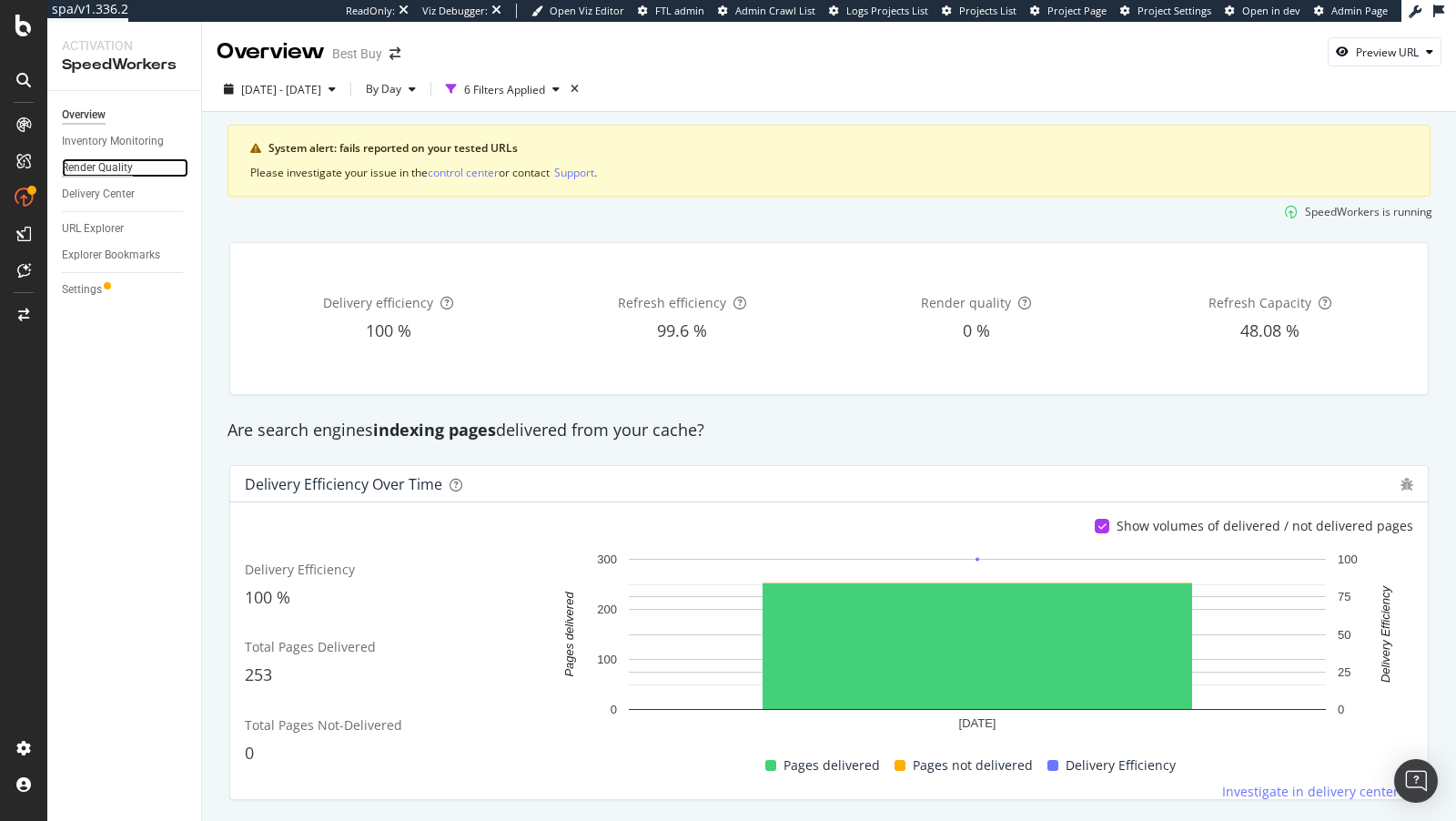
click at [93, 165] on div "Render Quality" at bounding box center [97, 168] width 71 height 19
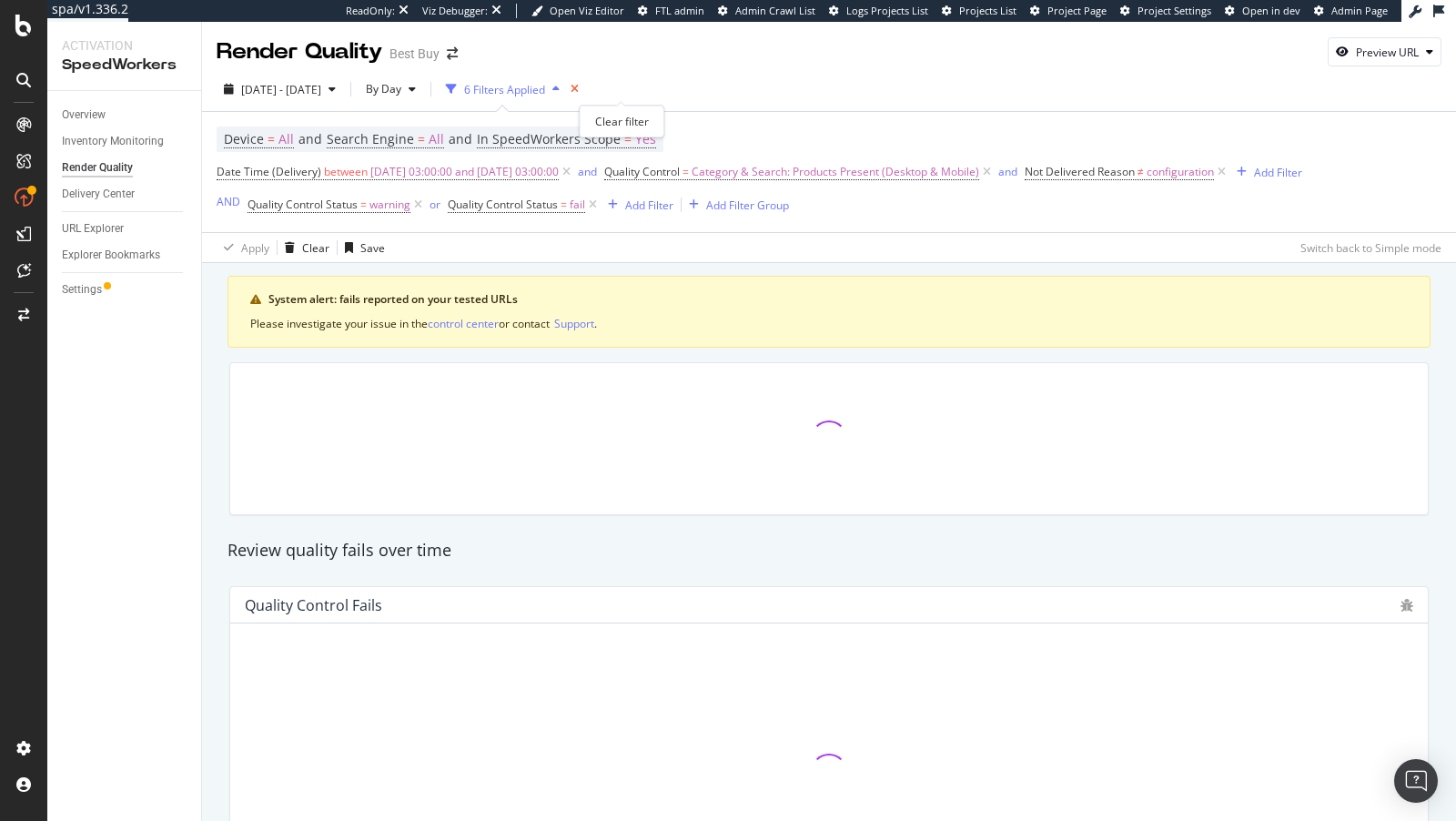
click at [579, 87] on icon "times" at bounding box center [574, 89] width 8 height 11
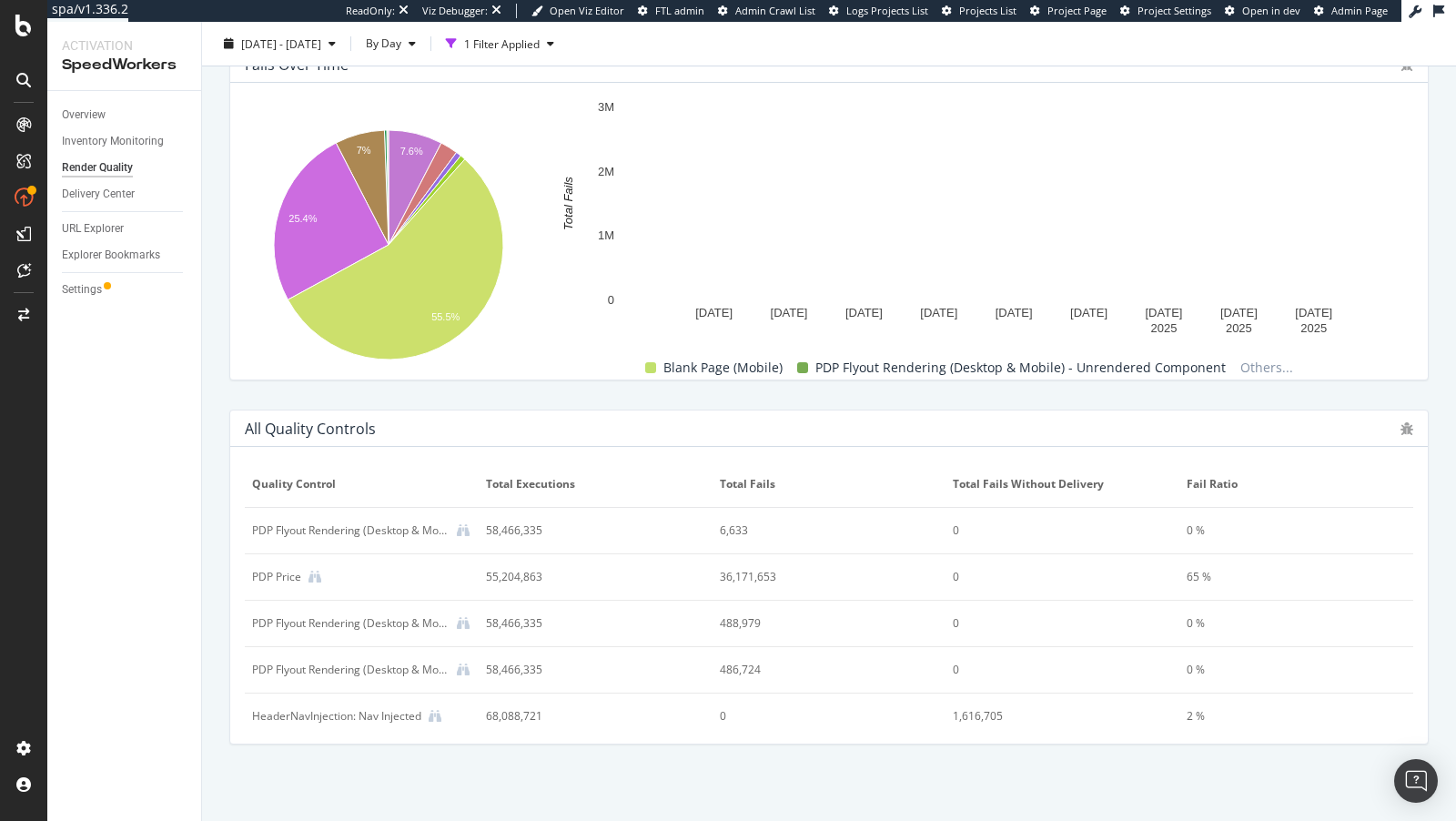
scroll to position [749, 0]
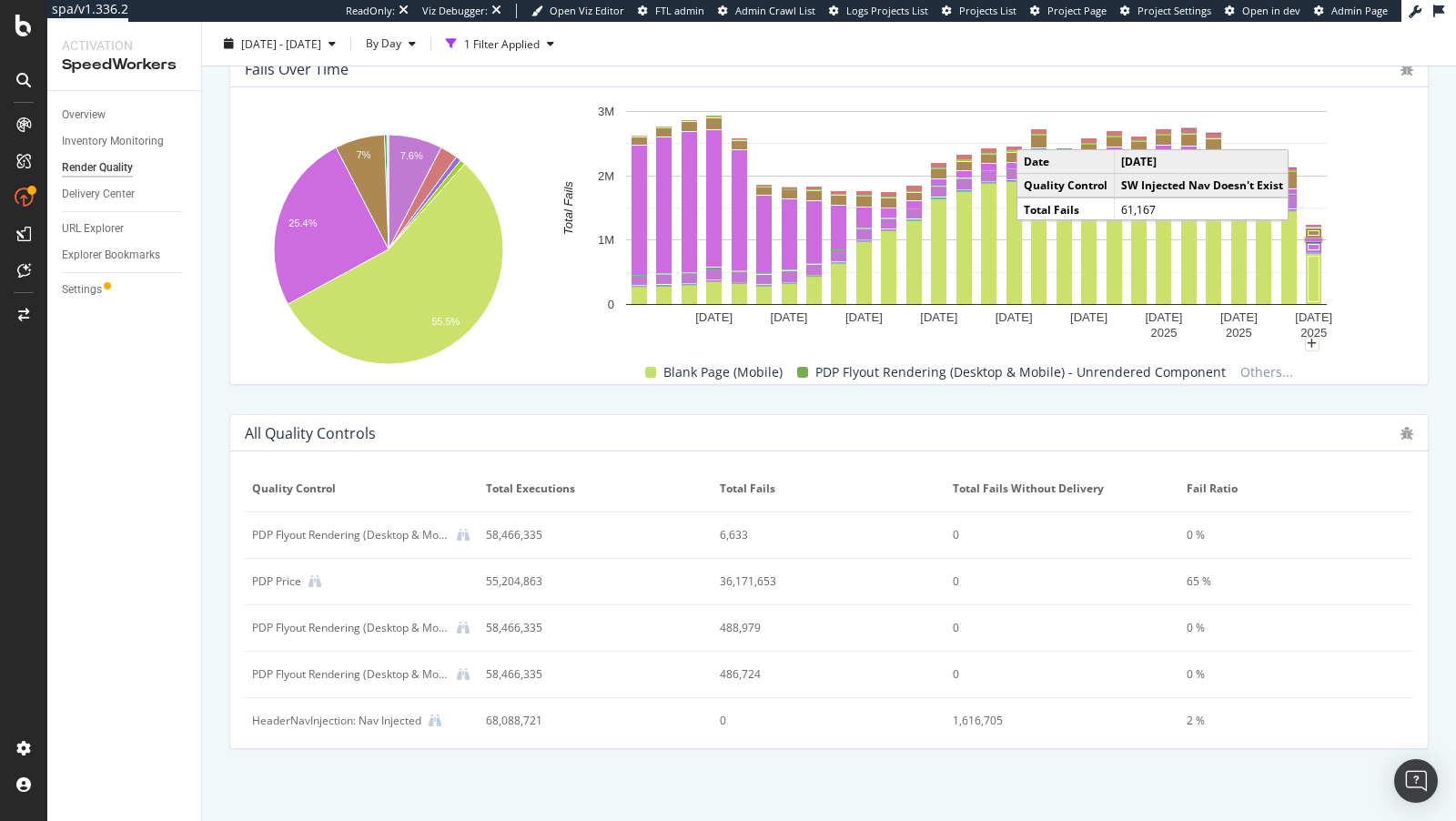
click at [1312, 238] on rect "A chart." at bounding box center [1314, 239] width 15 height 3
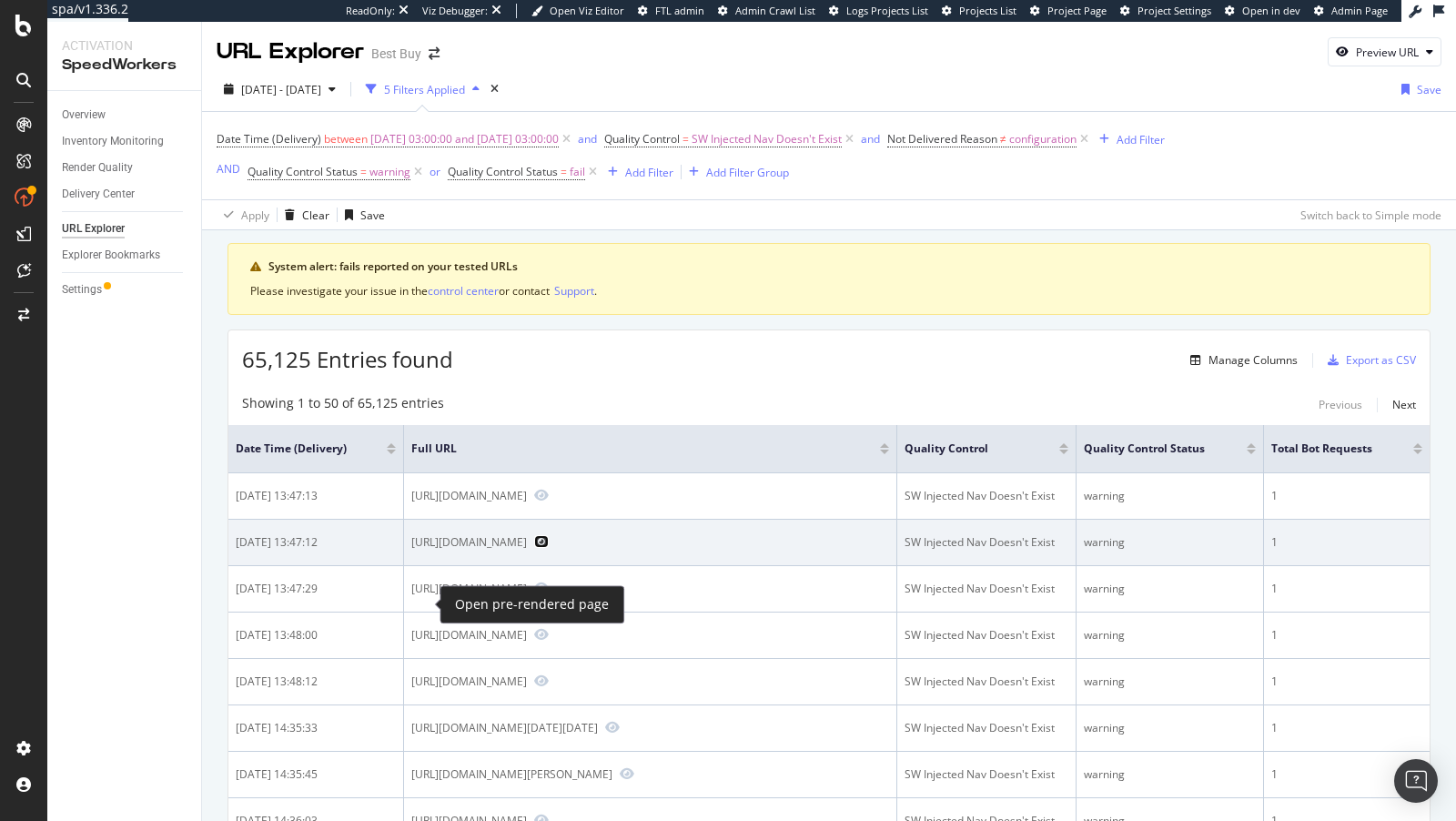
click at [534, 548] on icon "Preview https://www.bestbuy.com/site/frigidaire-17-6-cu-ft-counter-depth-french…" at bounding box center [541, 541] width 14 height 13
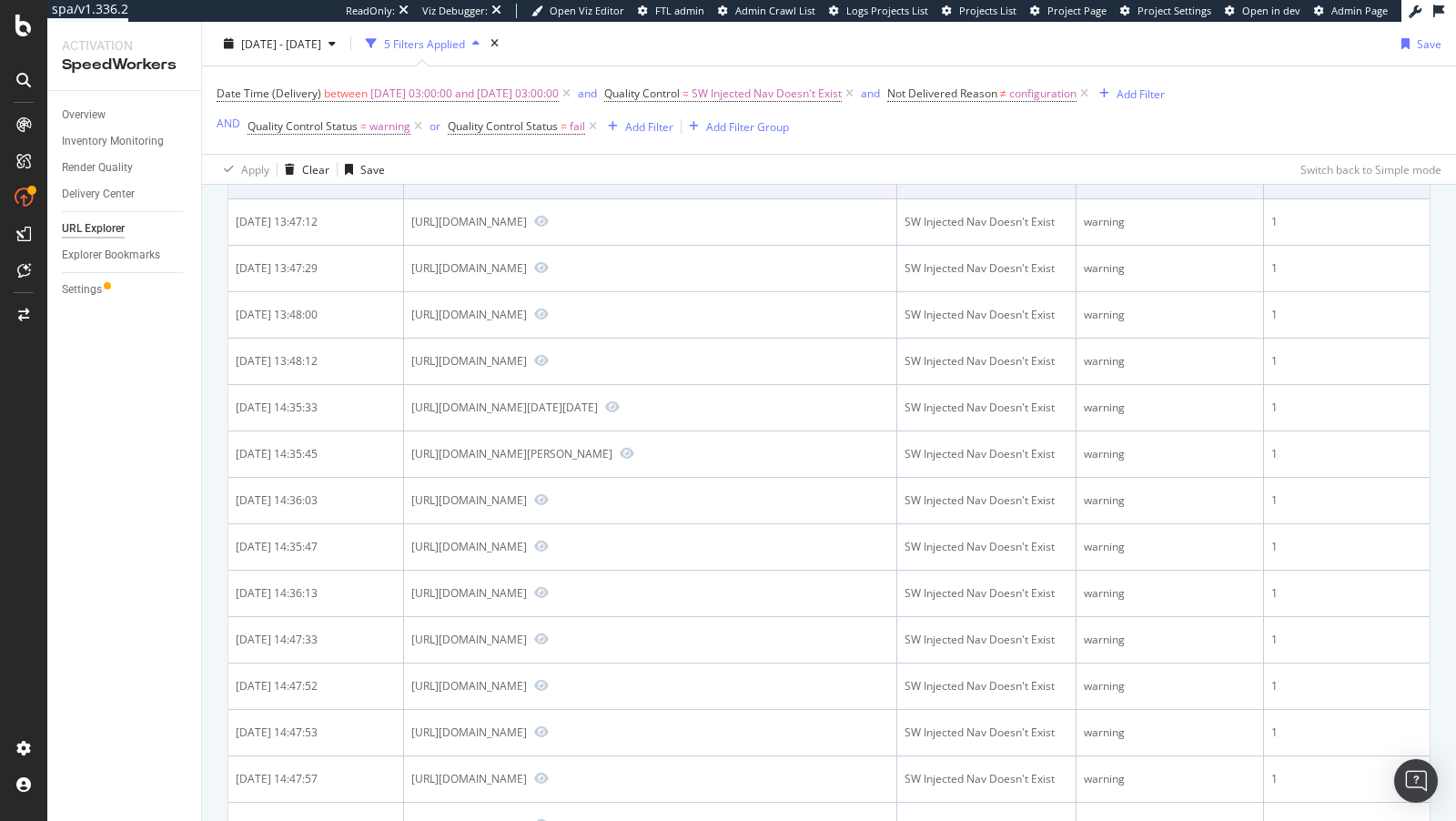
scroll to position [356, 0]
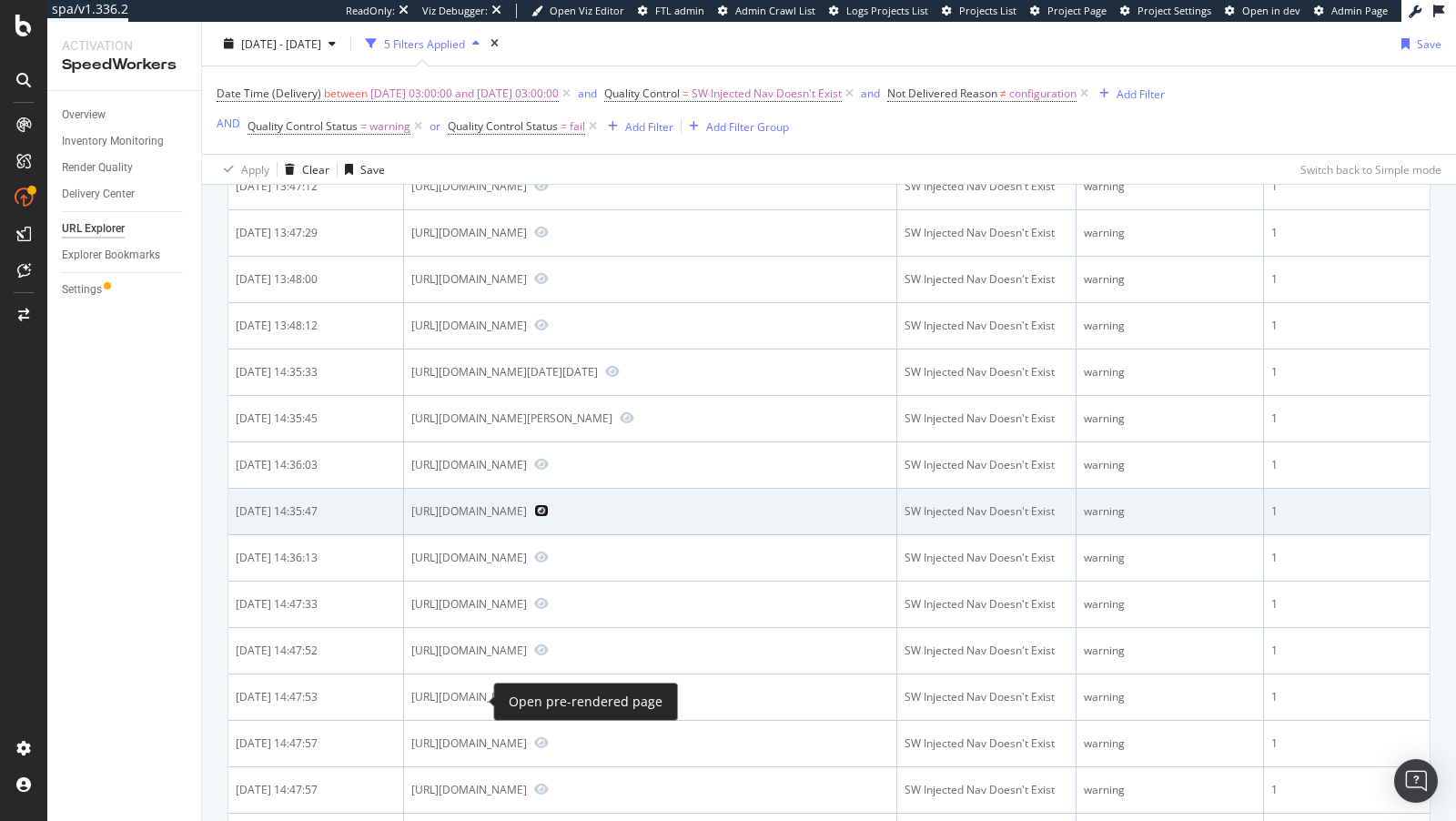
click at [534, 517] on icon "Preview https://www.bestbuy.com/site/microsoft-surface-pen-black/5859100.p?skuI…" at bounding box center [541, 510] width 14 height 13
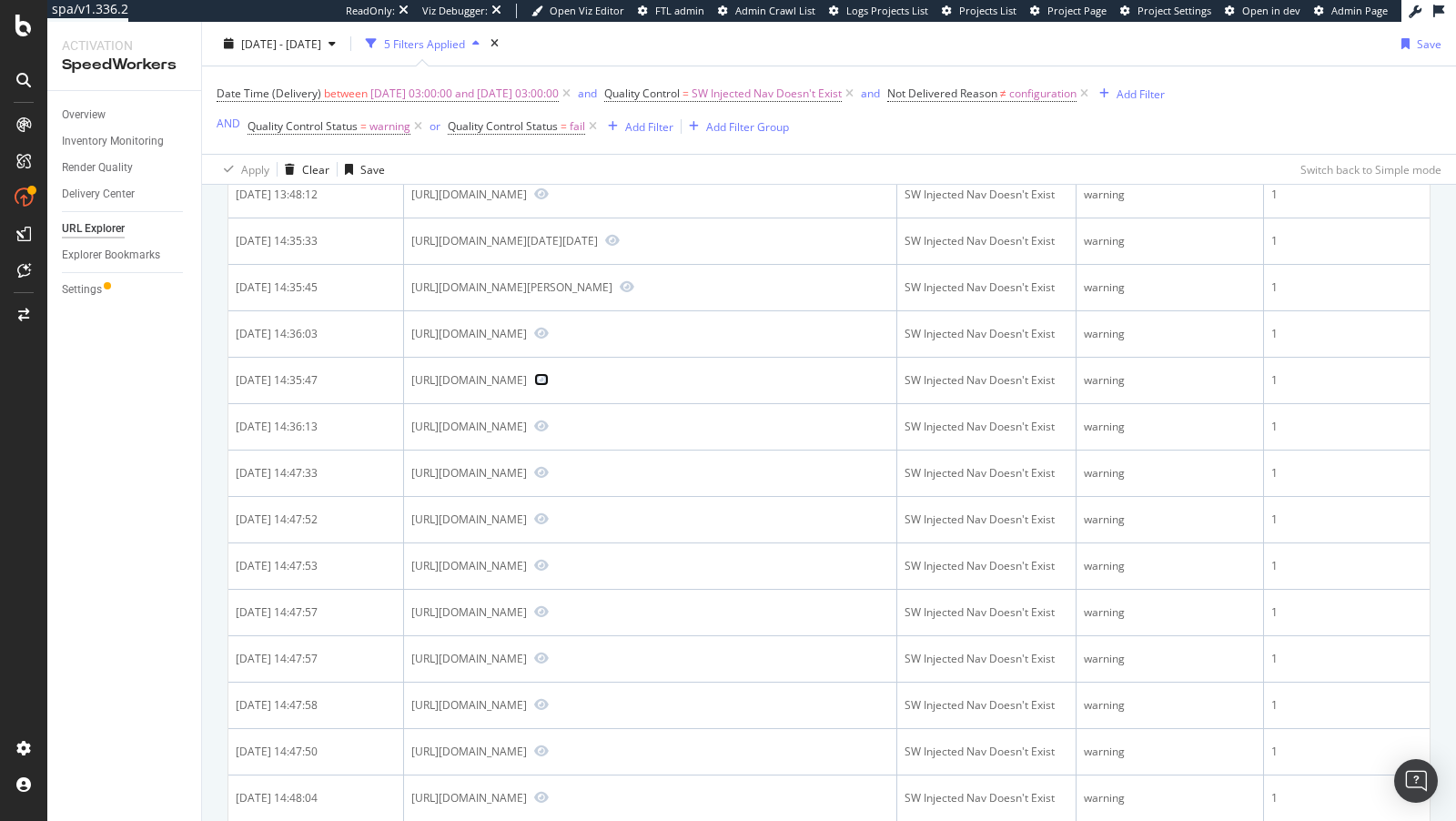
scroll to position [586, 0]
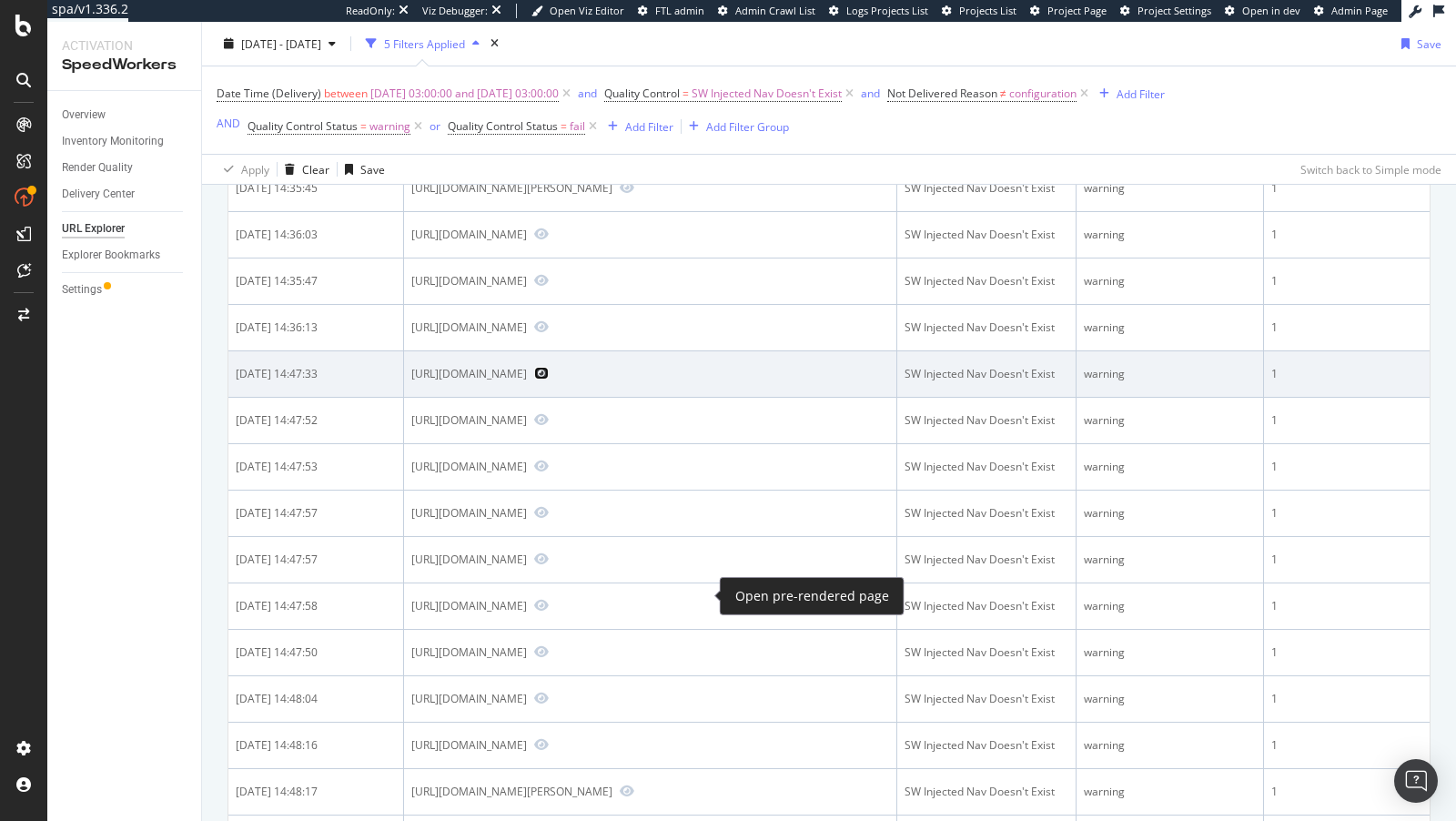
click at [549, 379] on icon "Preview https://www.bestbuy.com/site/customer/addresses/list" at bounding box center [541, 373] width 14 height 13
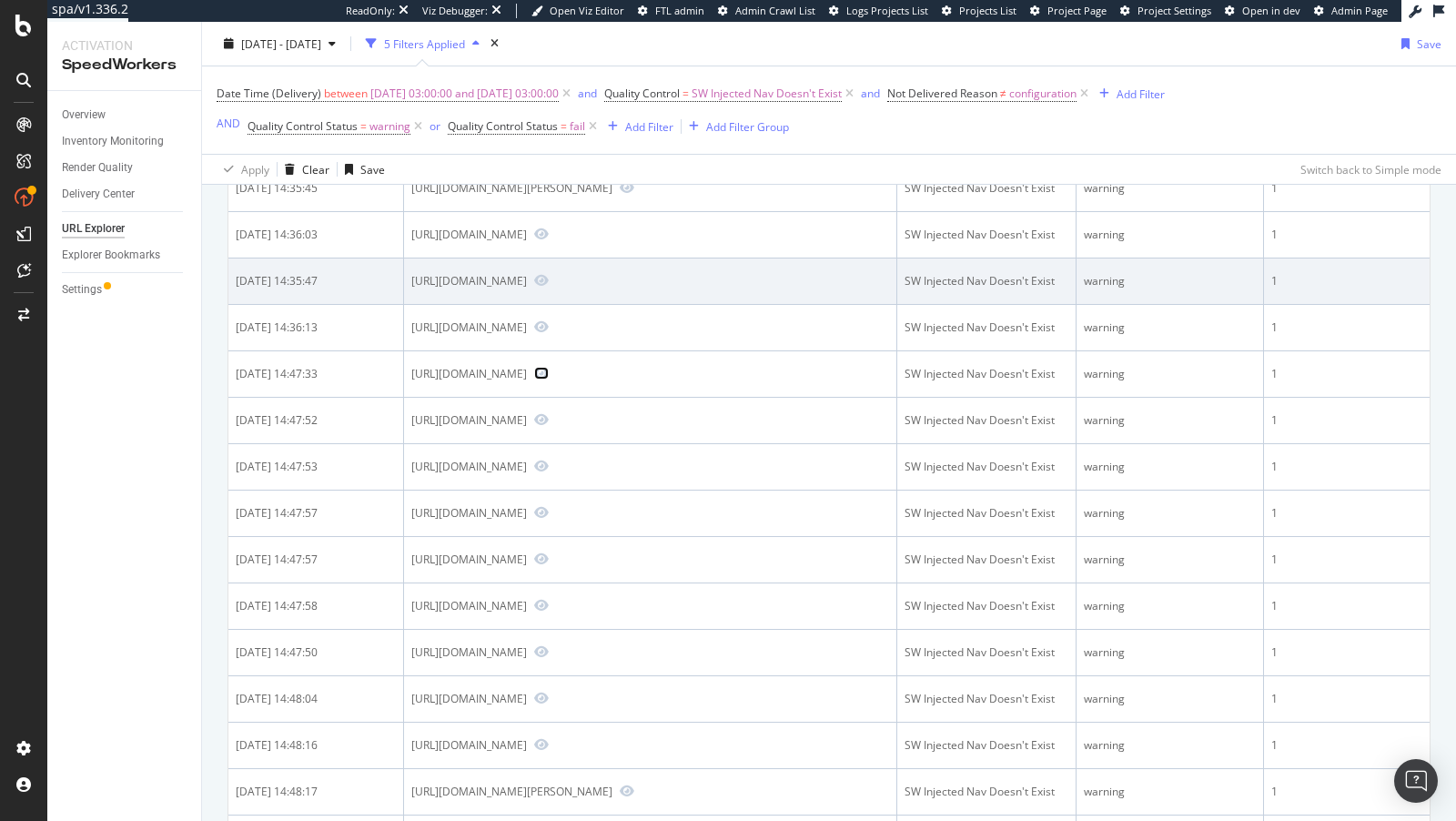
scroll to position [1517, 0]
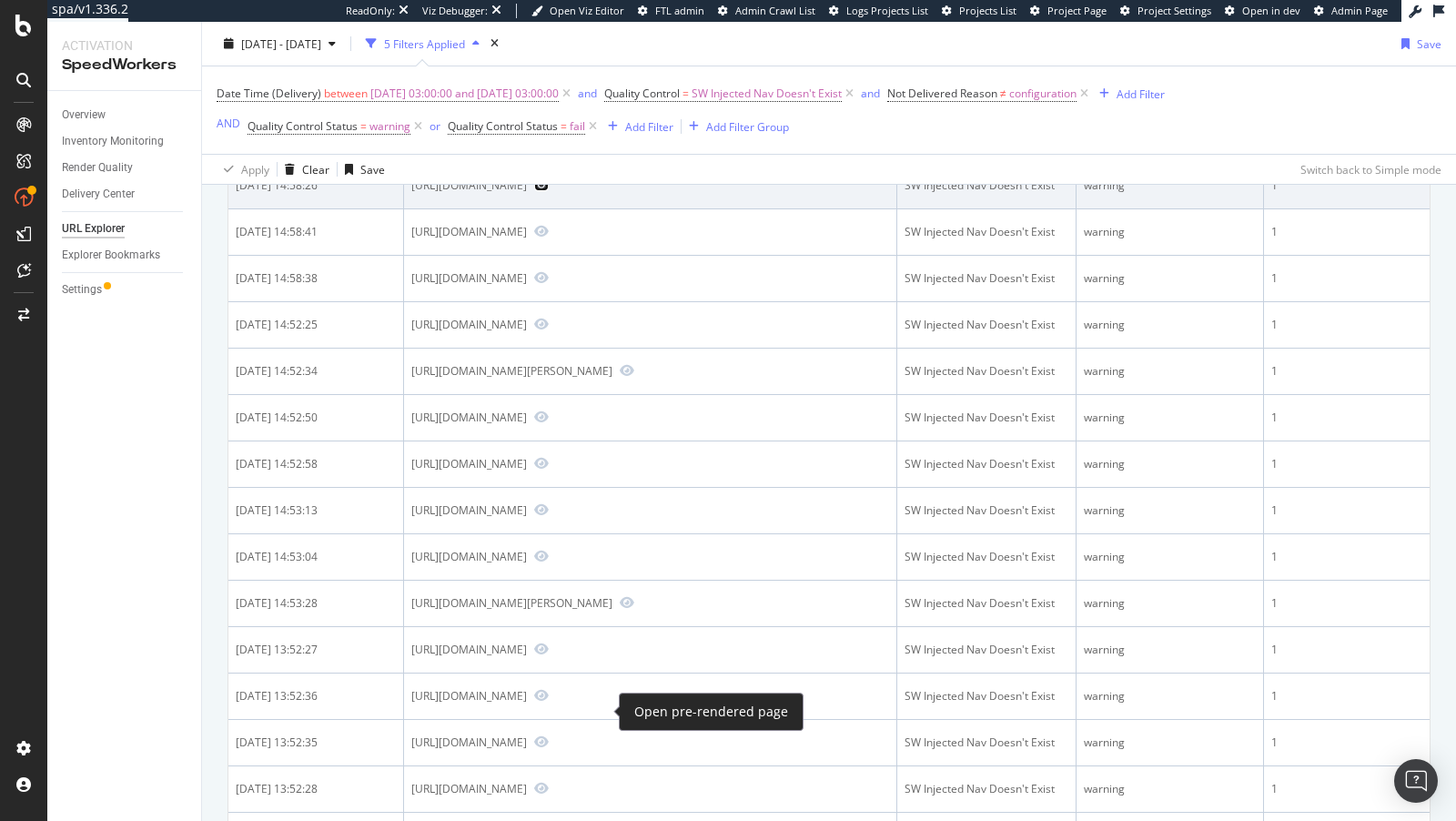
click at [549, 191] on icon "Preview https://www.bestbuy.com/site/minecraft-java-and-bedrock-edition-windows…" at bounding box center [541, 185] width 14 height 13
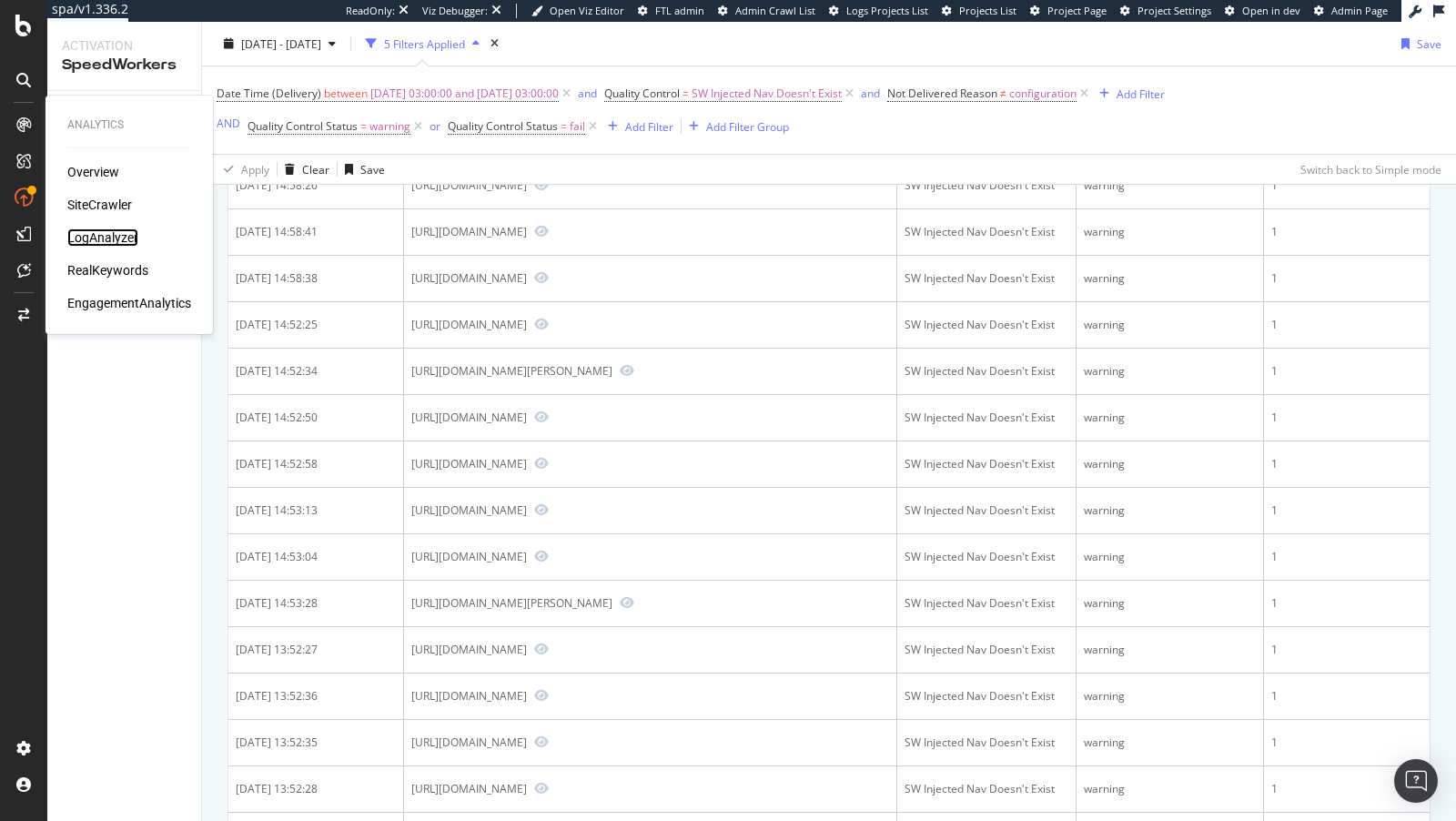
click at [104, 231] on div "LogAnalyzer" at bounding box center [103, 237] width 71 height 18
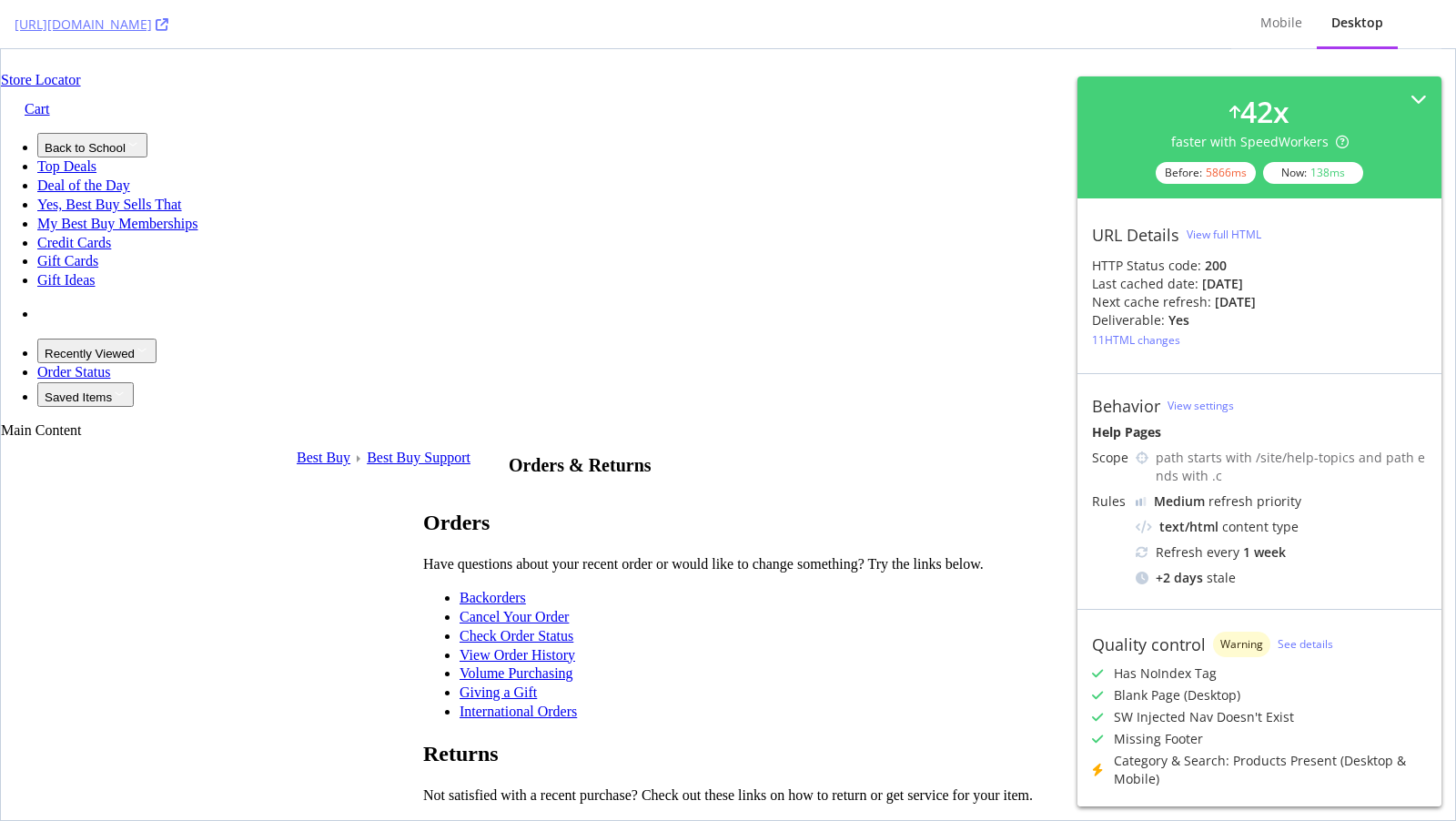
scroll to position [193, 0]
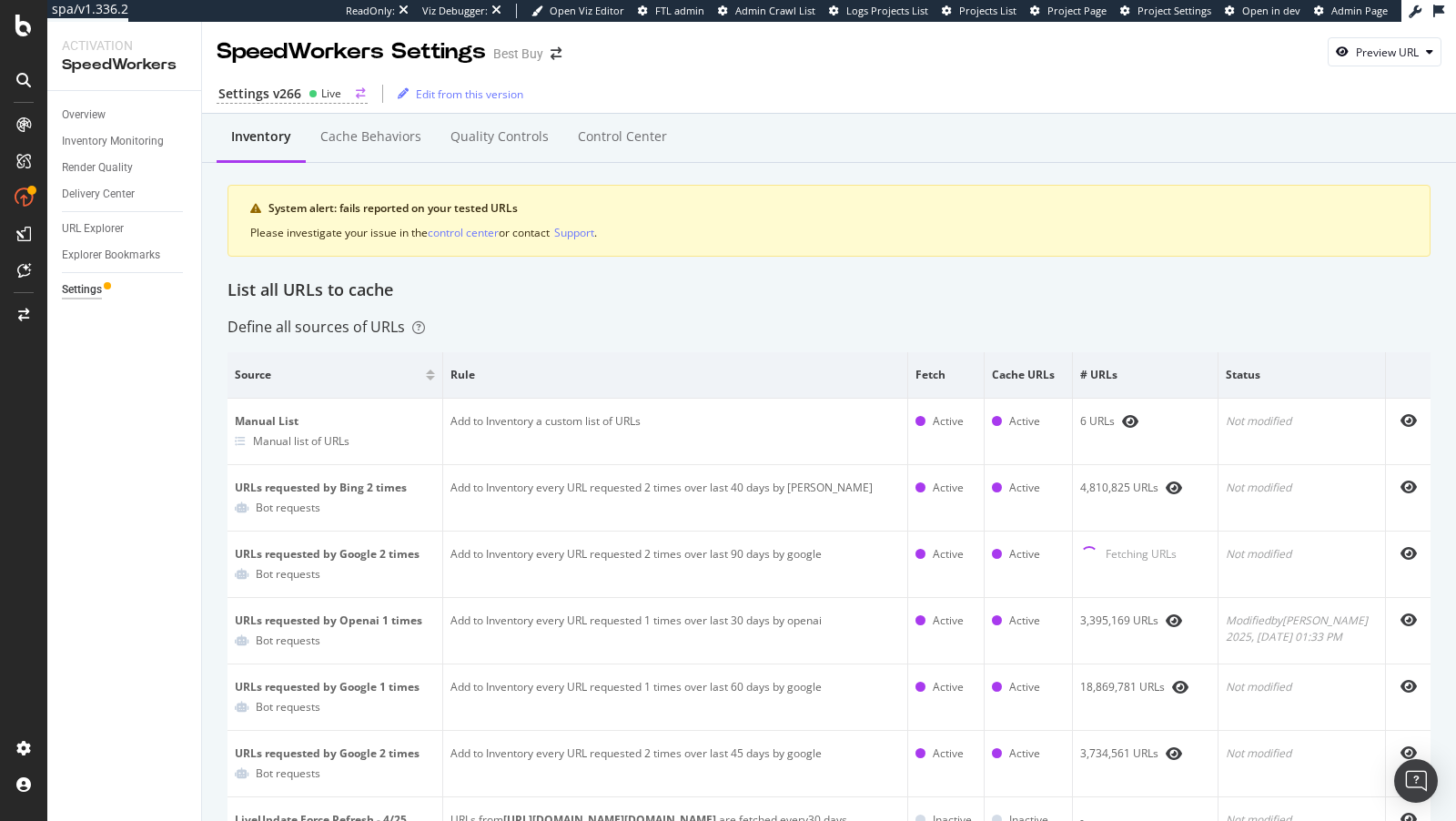
click at [298, 90] on div "Settings v266" at bounding box center [260, 93] width 83 height 18
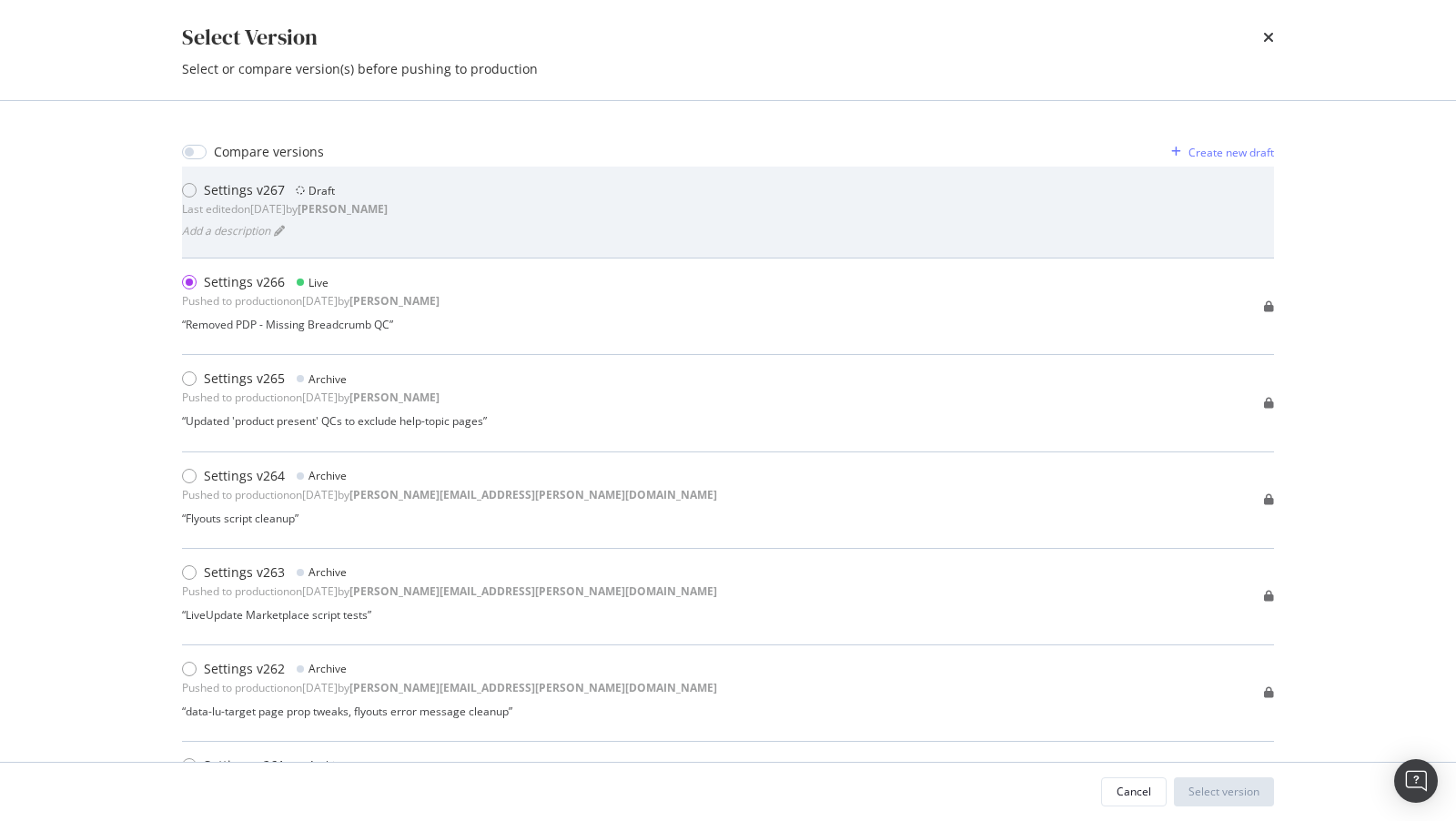
click at [357, 224] on div "Add a description" at bounding box center [284, 230] width 205 height 25
click at [429, 177] on div "Settings v267 Draft Last edited on 2025 Aug 18th by connor Add a description" at bounding box center [728, 213] width 1092 height 92
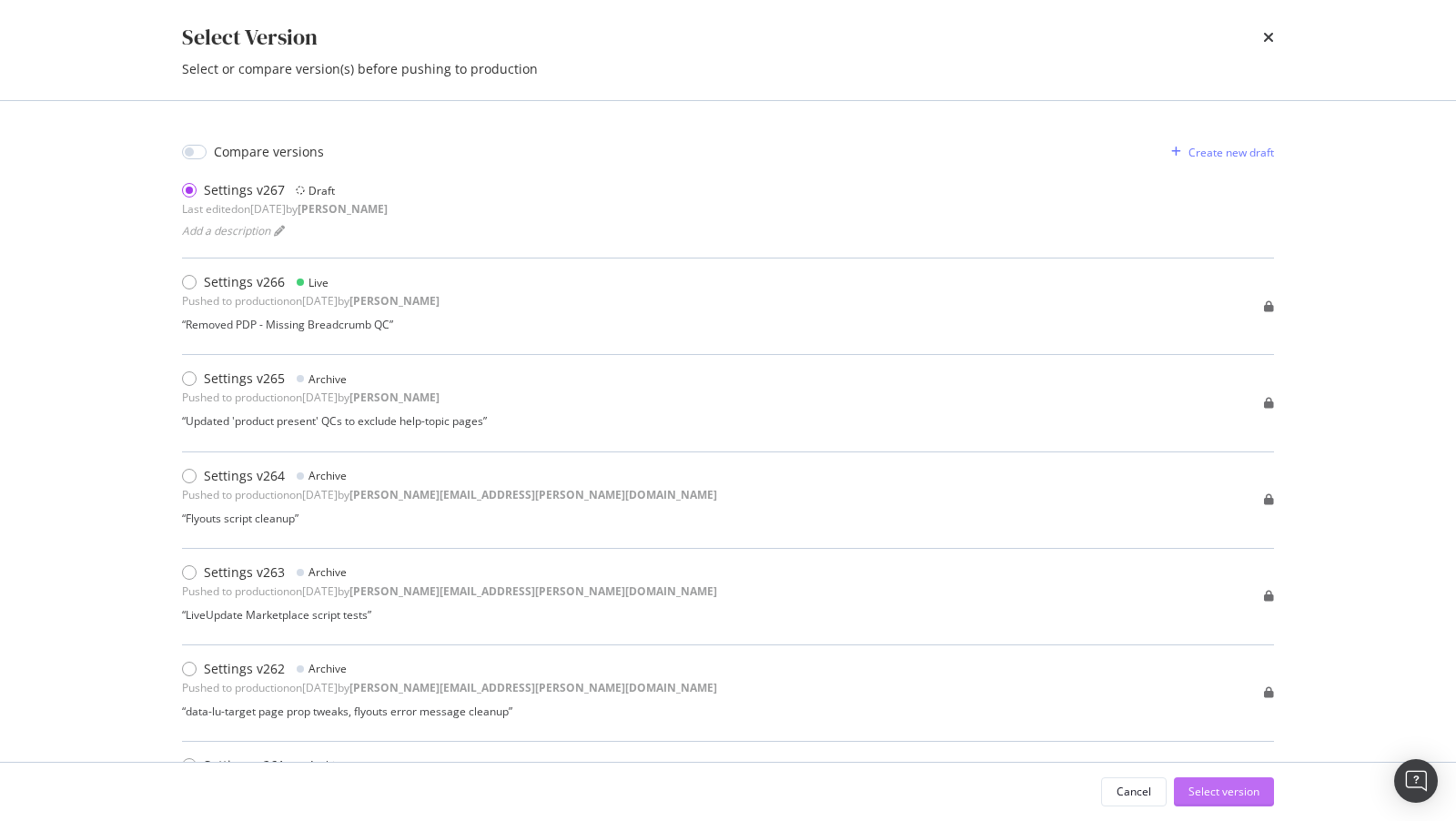
click at [1220, 791] on div "Select version" at bounding box center [1223, 791] width 71 height 15
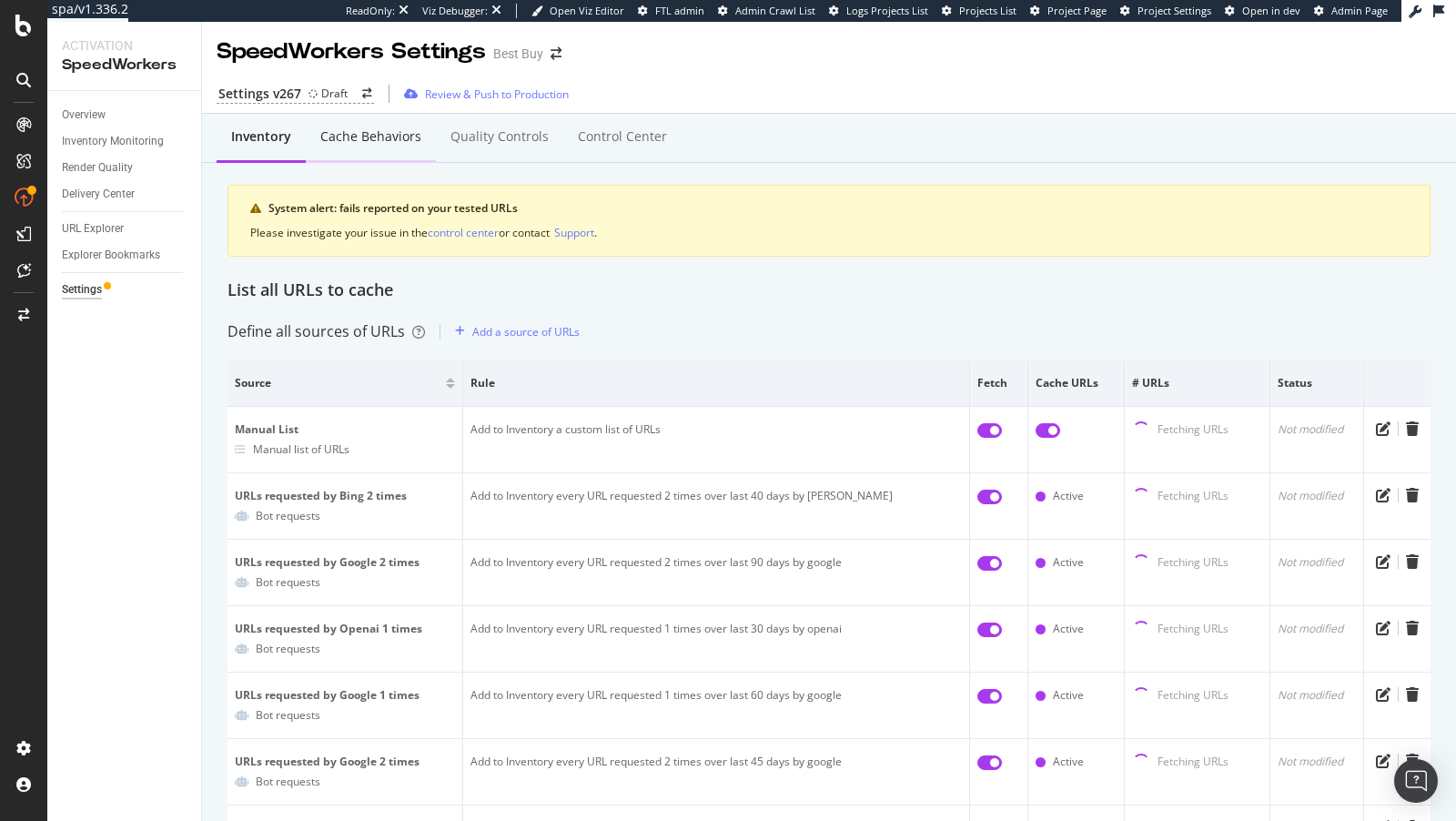
click at [429, 138] on div "Cache behaviors" at bounding box center [371, 137] width 130 height 50
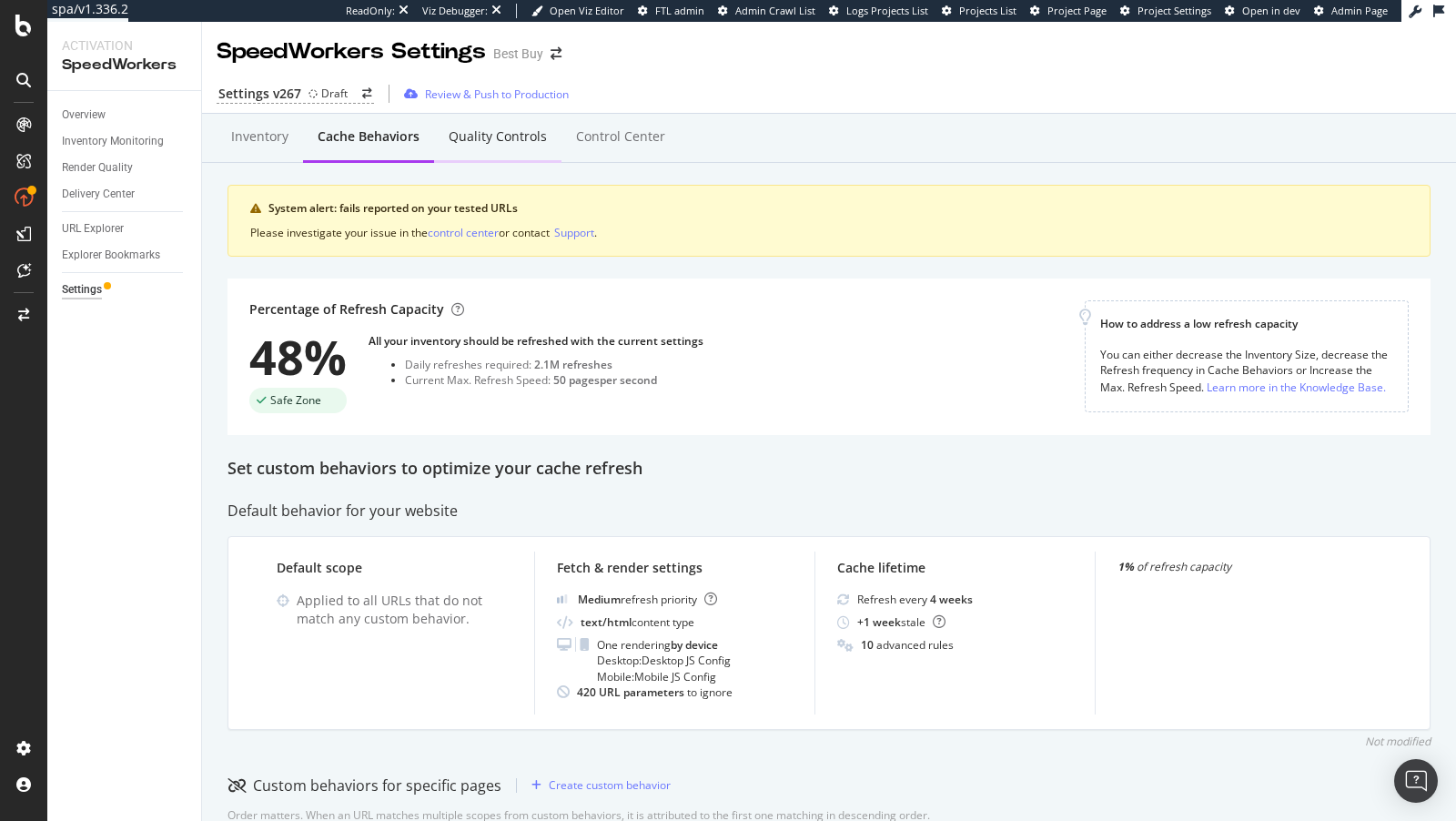
click at [489, 147] on div "Quality Controls" at bounding box center [497, 137] width 127 height 50
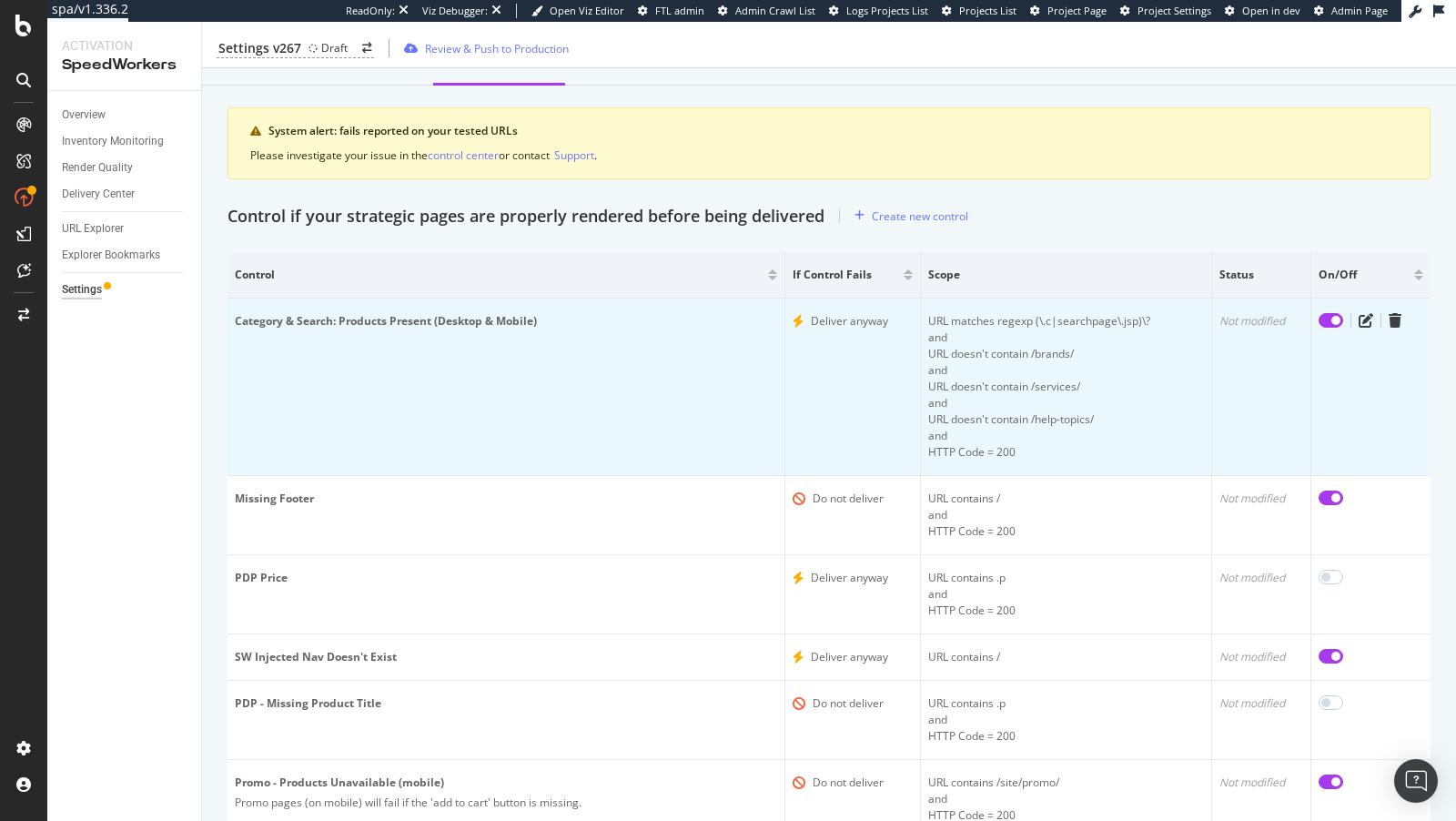
scroll to position [75, 0]
click at [1366, 318] on icon "edit" at bounding box center [1366, 321] width 14 height 14
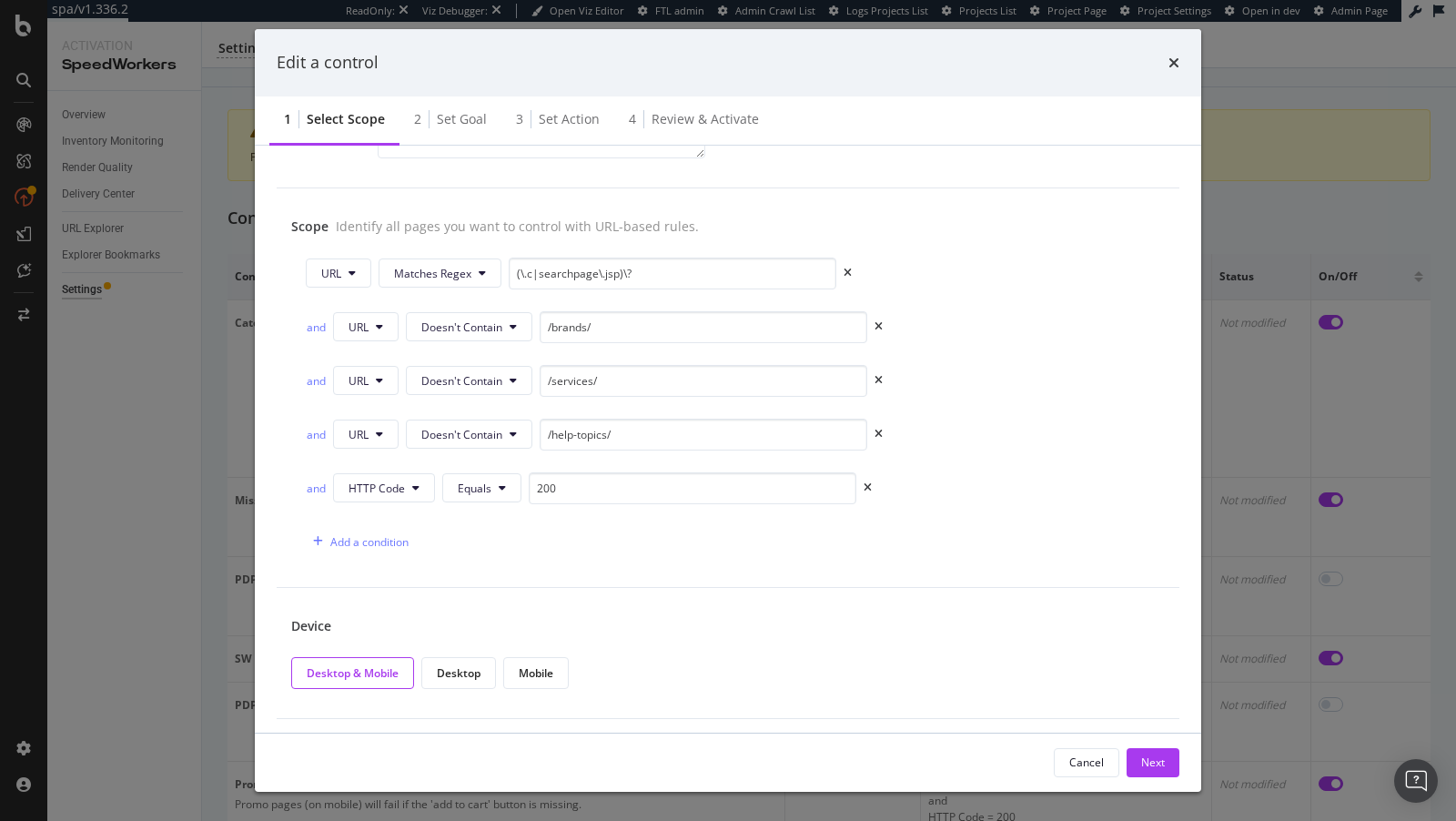
scroll to position [0, 0]
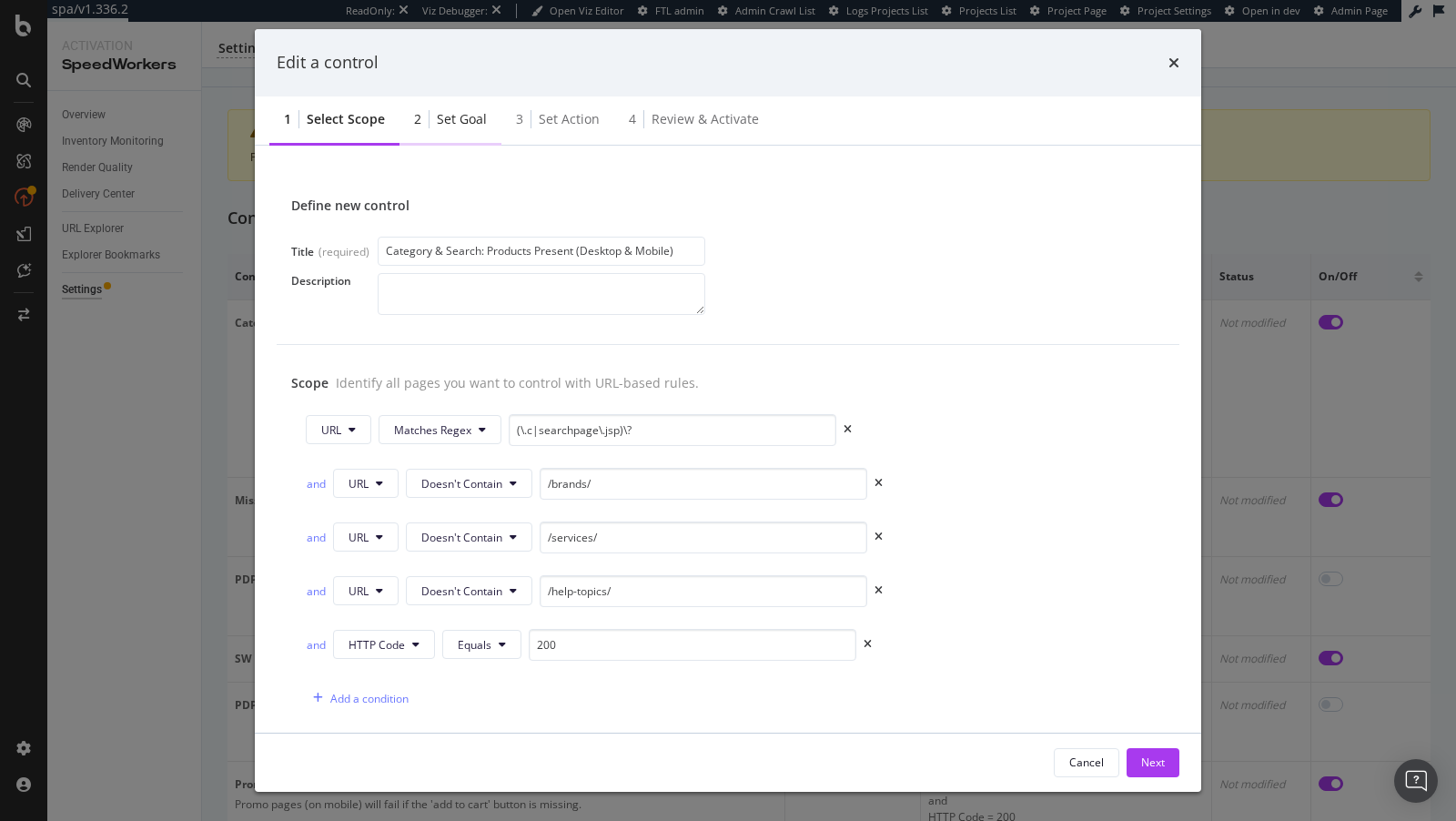
click at [463, 131] on div "2 Set goal" at bounding box center [450, 120] width 102 height 50
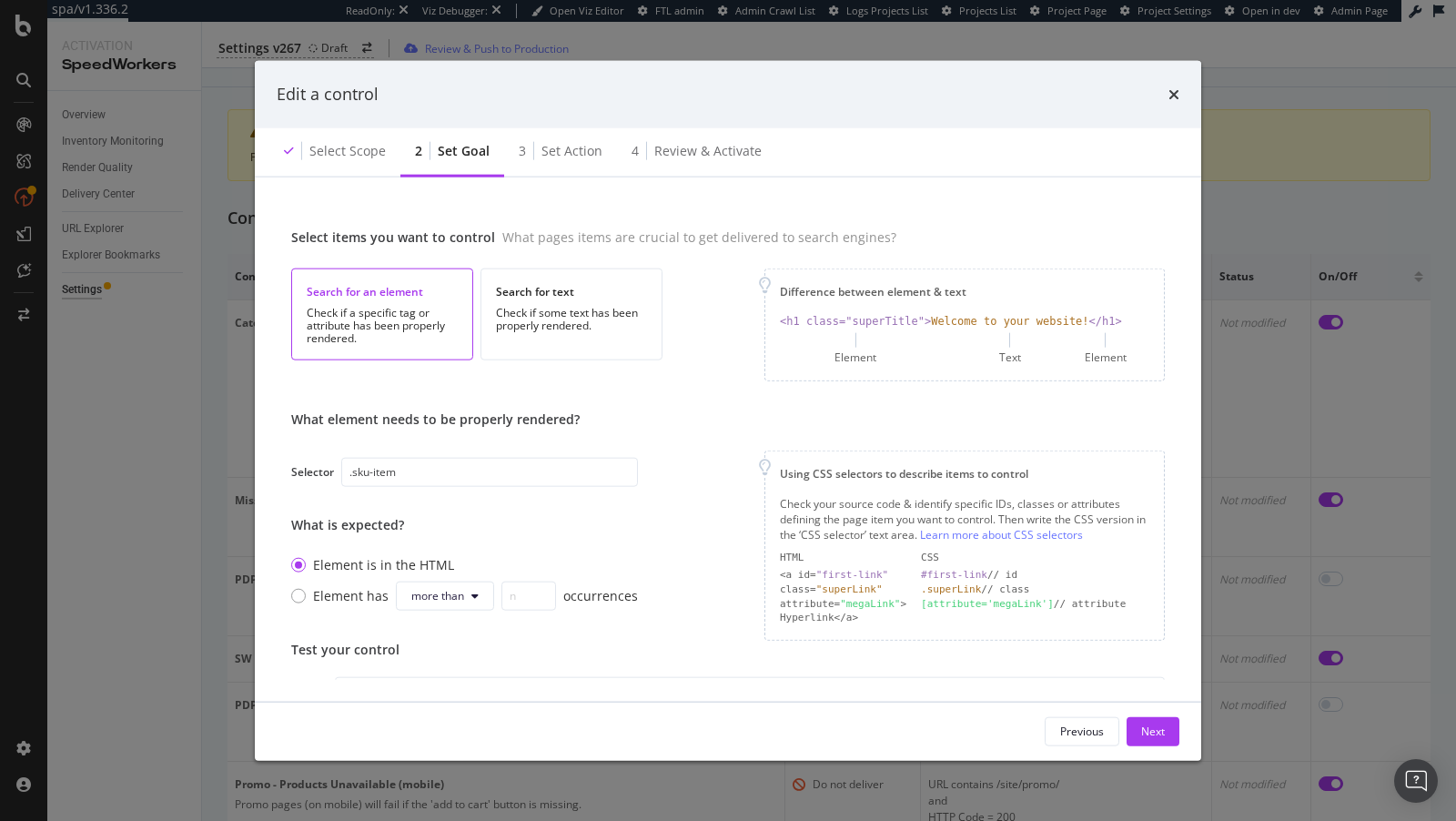
scroll to position [204, 0]
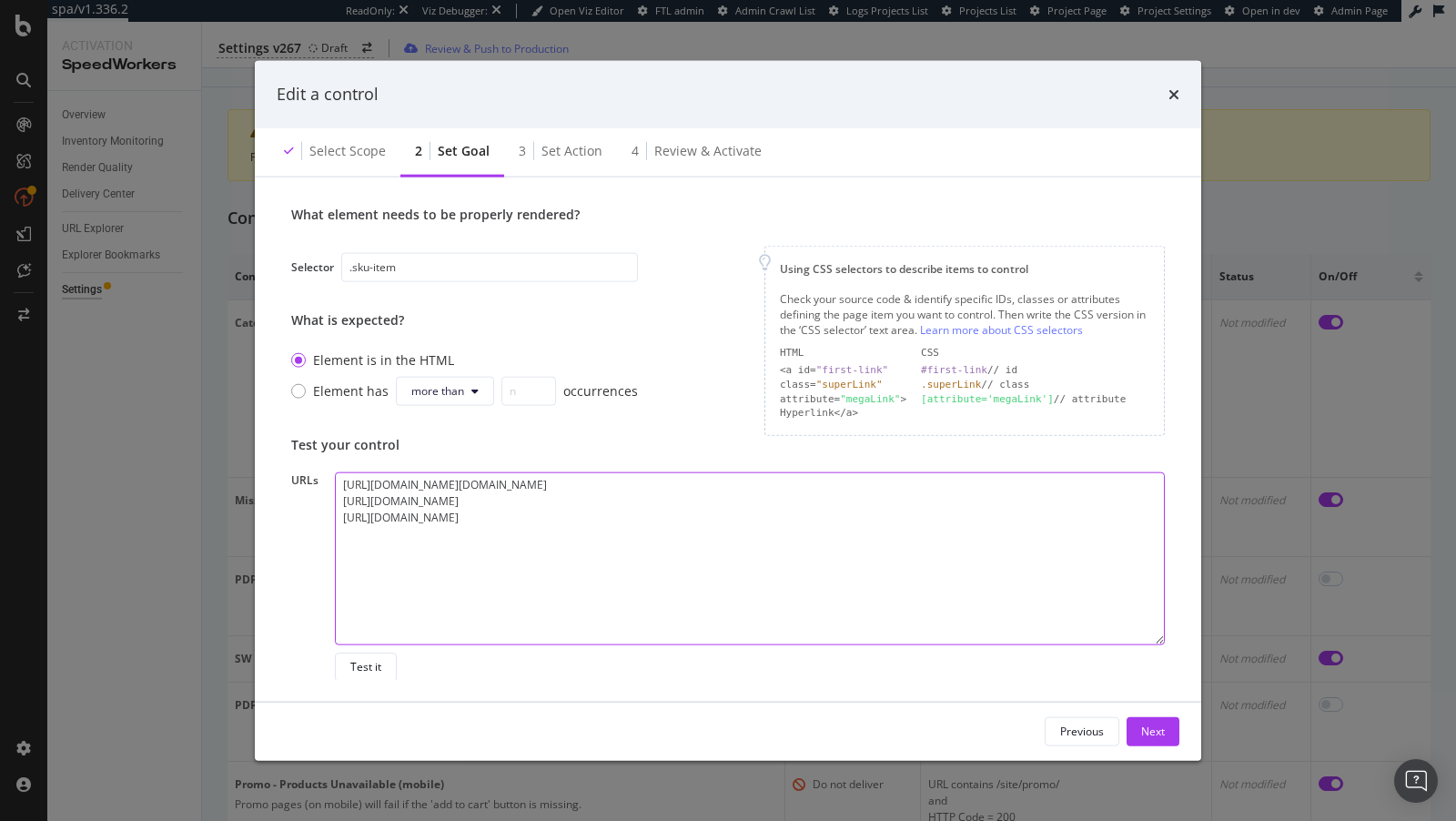
click at [517, 606] on textarea "https://www.bestbuy.com/site/searchpage.jsp?_dyncharset=UTF-8&browsedCategory=a…" at bounding box center [750, 559] width 830 height 173
drag, startPoint x: 930, startPoint y: 571, endPoint x: 234, endPoint y: 462, distance: 704.5
click at [234, 462] on div "Edit a control Select scope 2 Set goal 3 Set action 4 Review & Activate Select …" at bounding box center [728, 410] width 1456 height 821
paste textarea "help-topics/return-exchange-policy/pcmcat260800050014.c?id=pcmcat260800050014"
type textarea "https://www.bestbuy.com/site/help-topics/return-exchange-policy/pcmcat260800050…"
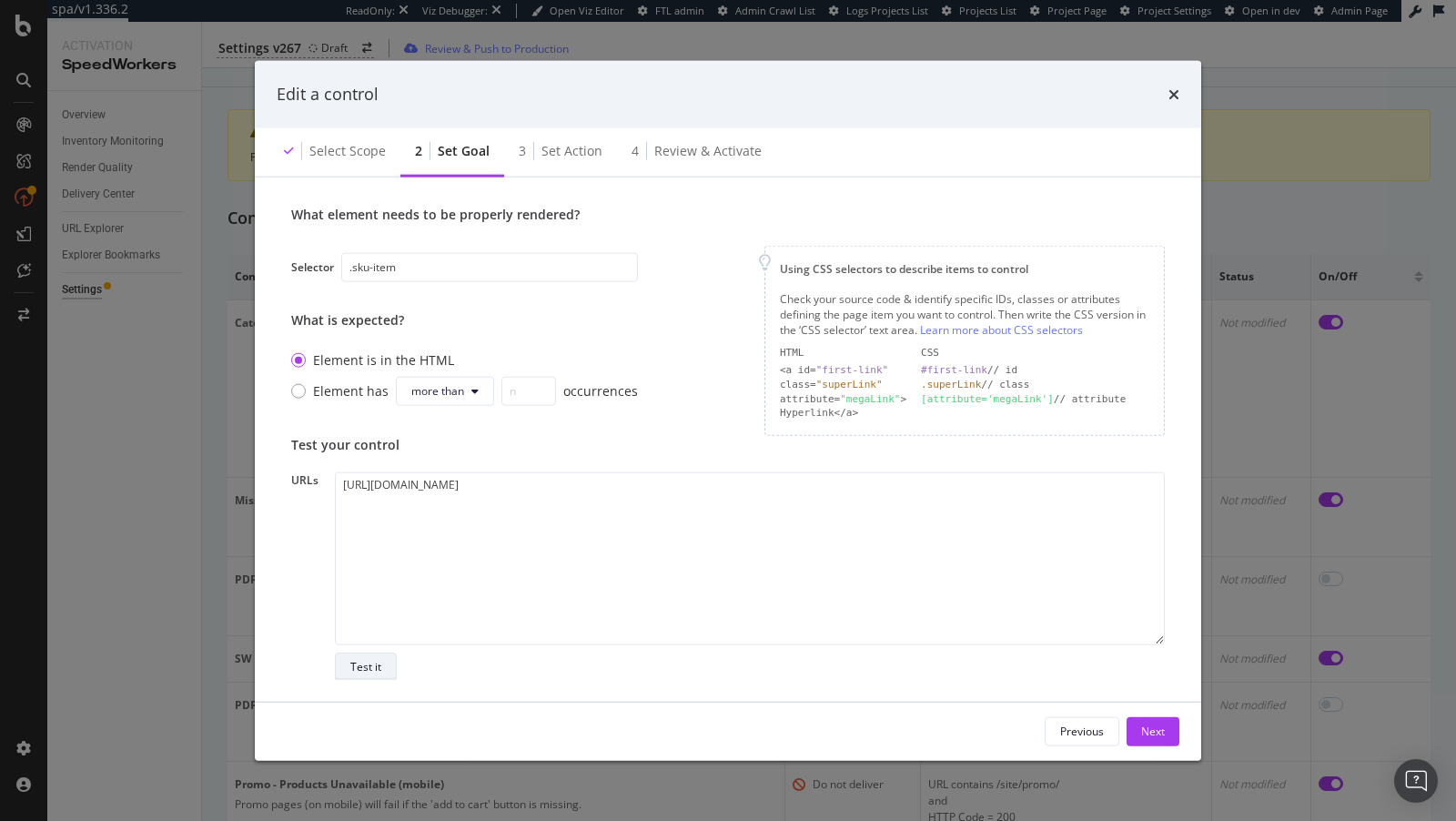
click at [382, 664] on button "Test it" at bounding box center [366, 667] width 62 height 29
click at [354, 152] on div "Select scope" at bounding box center [348, 150] width 76 height 18
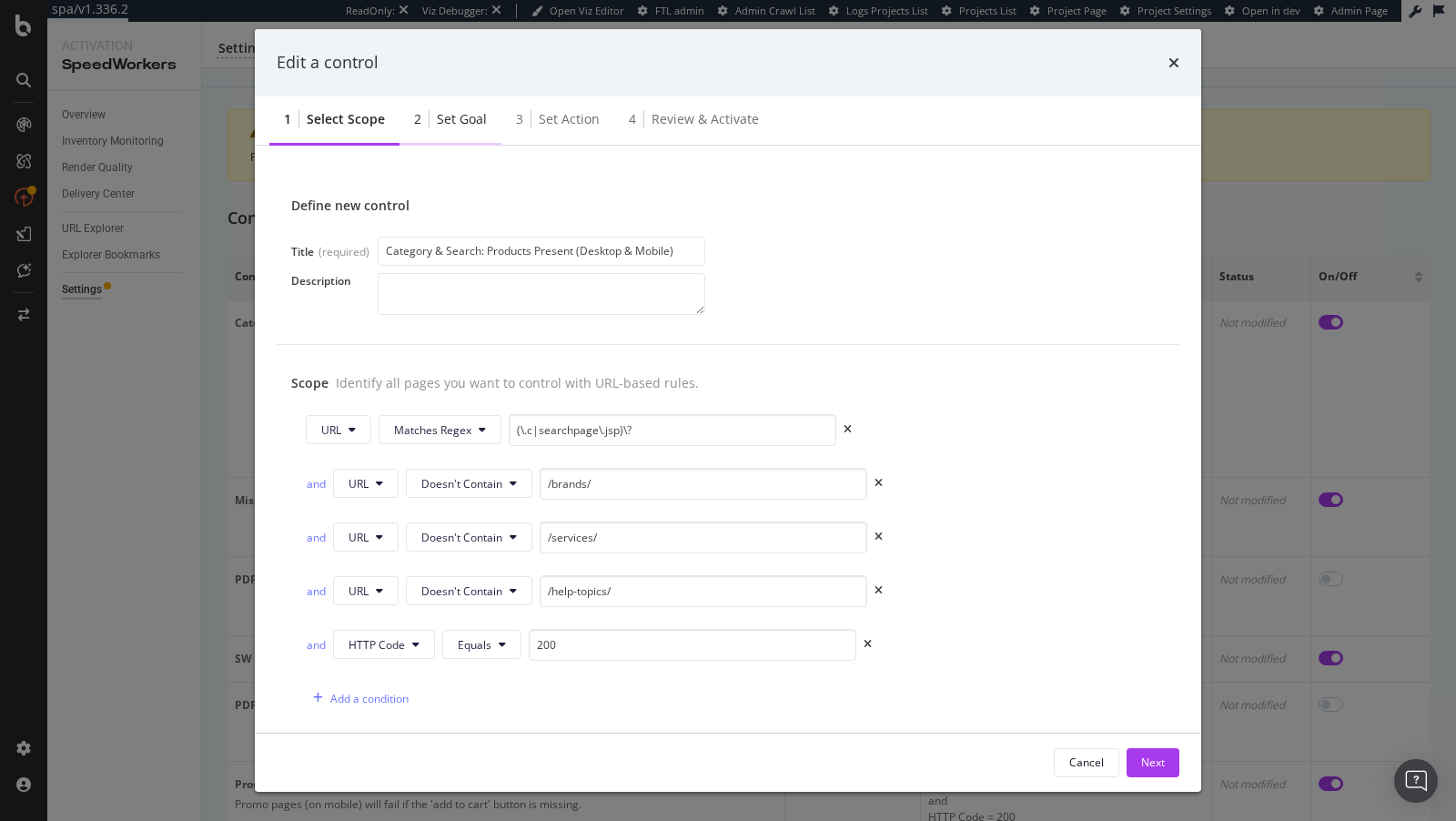
click at [460, 114] on div "Set goal" at bounding box center [461, 119] width 50 height 18
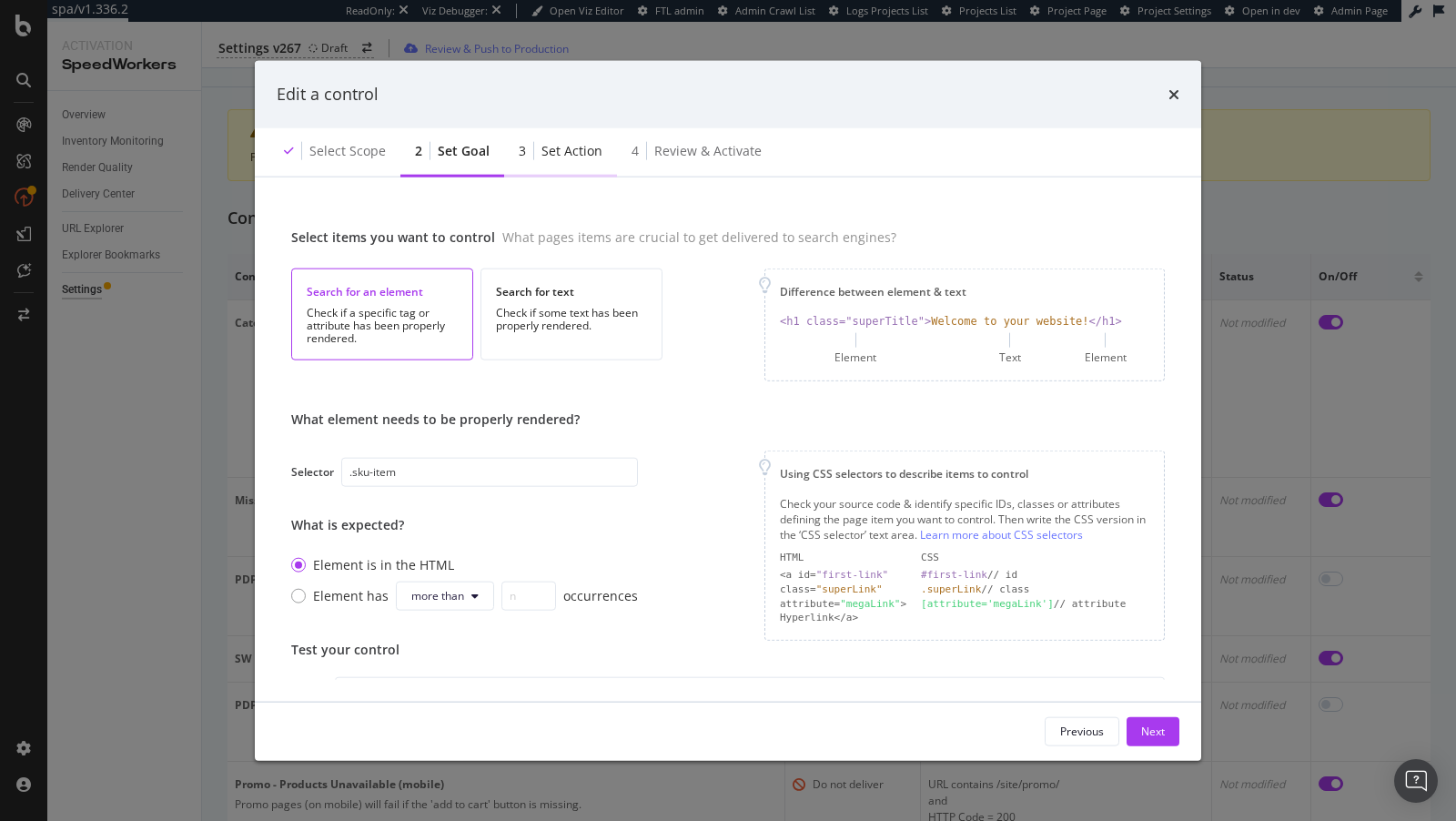
click at [550, 153] on div "Set action" at bounding box center [572, 150] width 61 height 18
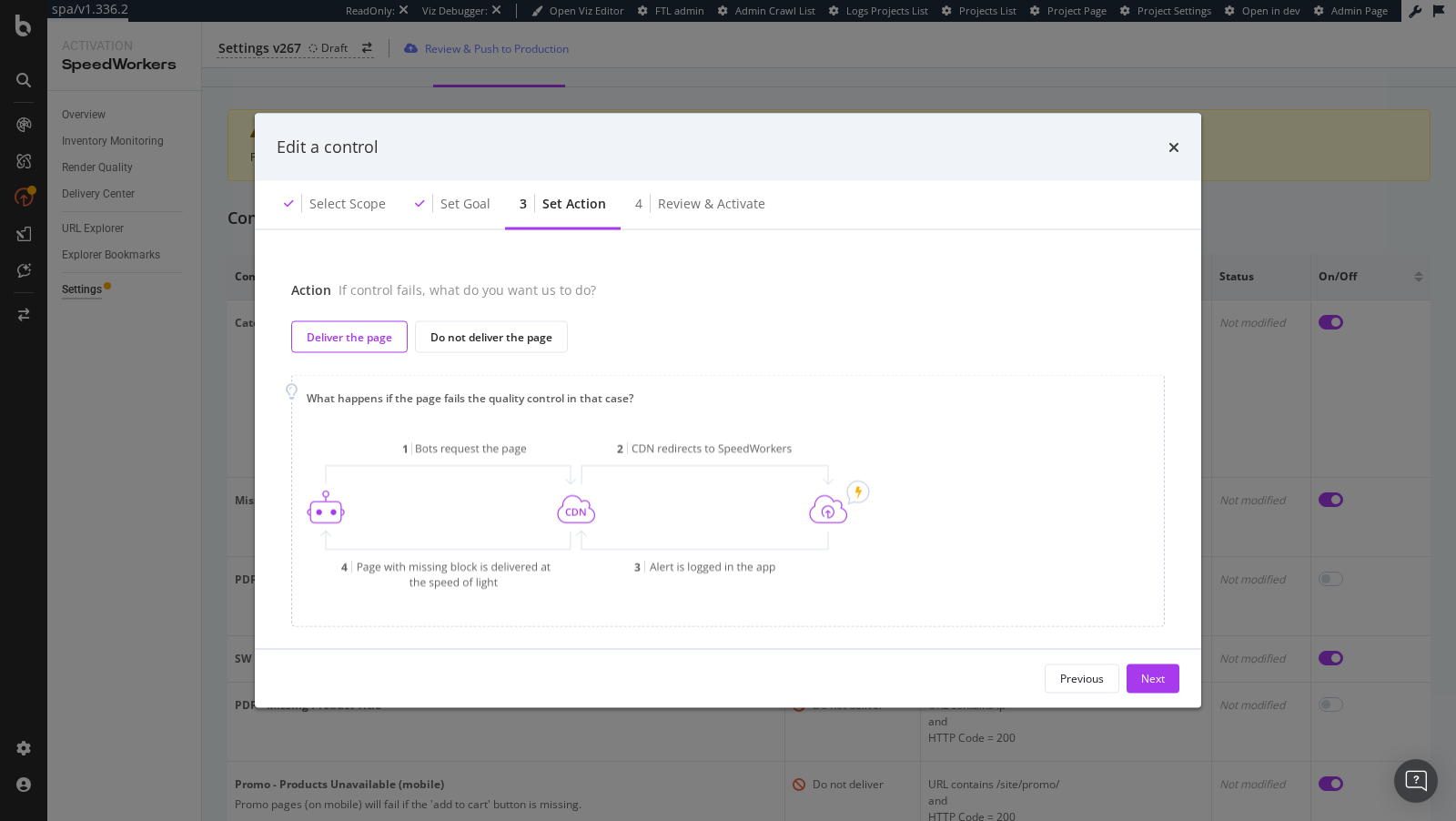
click at [454, 158] on div "Edit a control" at bounding box center [728, 147] width 903 height 24
click at [465, 258] on div "Action If control fails, what do you want us to do? Deliver the page Do not del…" at bounding box center [728, 439] width 946 height 419
click at [457, 213] on div "Set goal" at bounding box center [452, 203] width 105 height 50
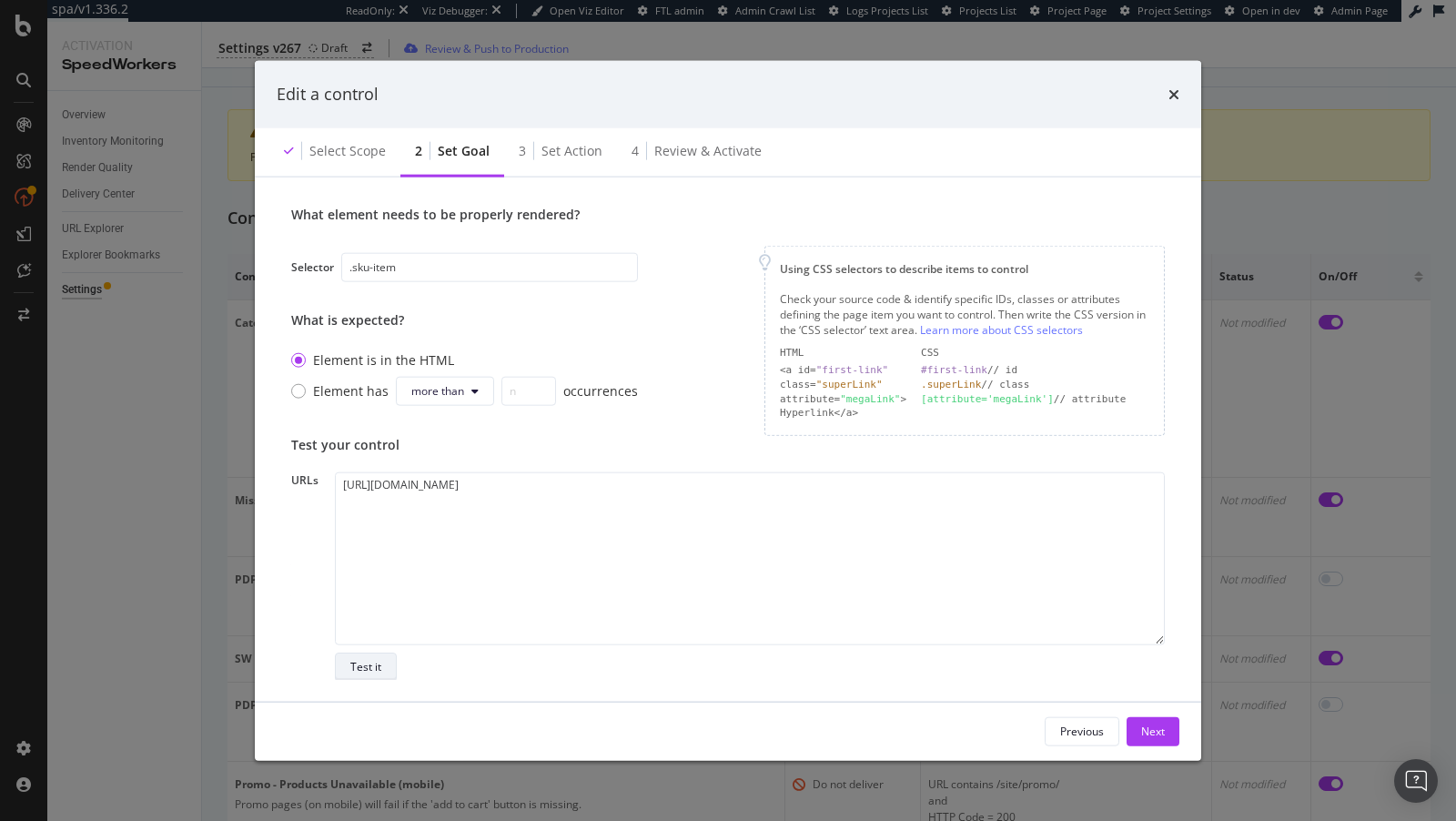
click at [394, 664] on button "Test it" at bounding box center [366, 667] width 62 height 29
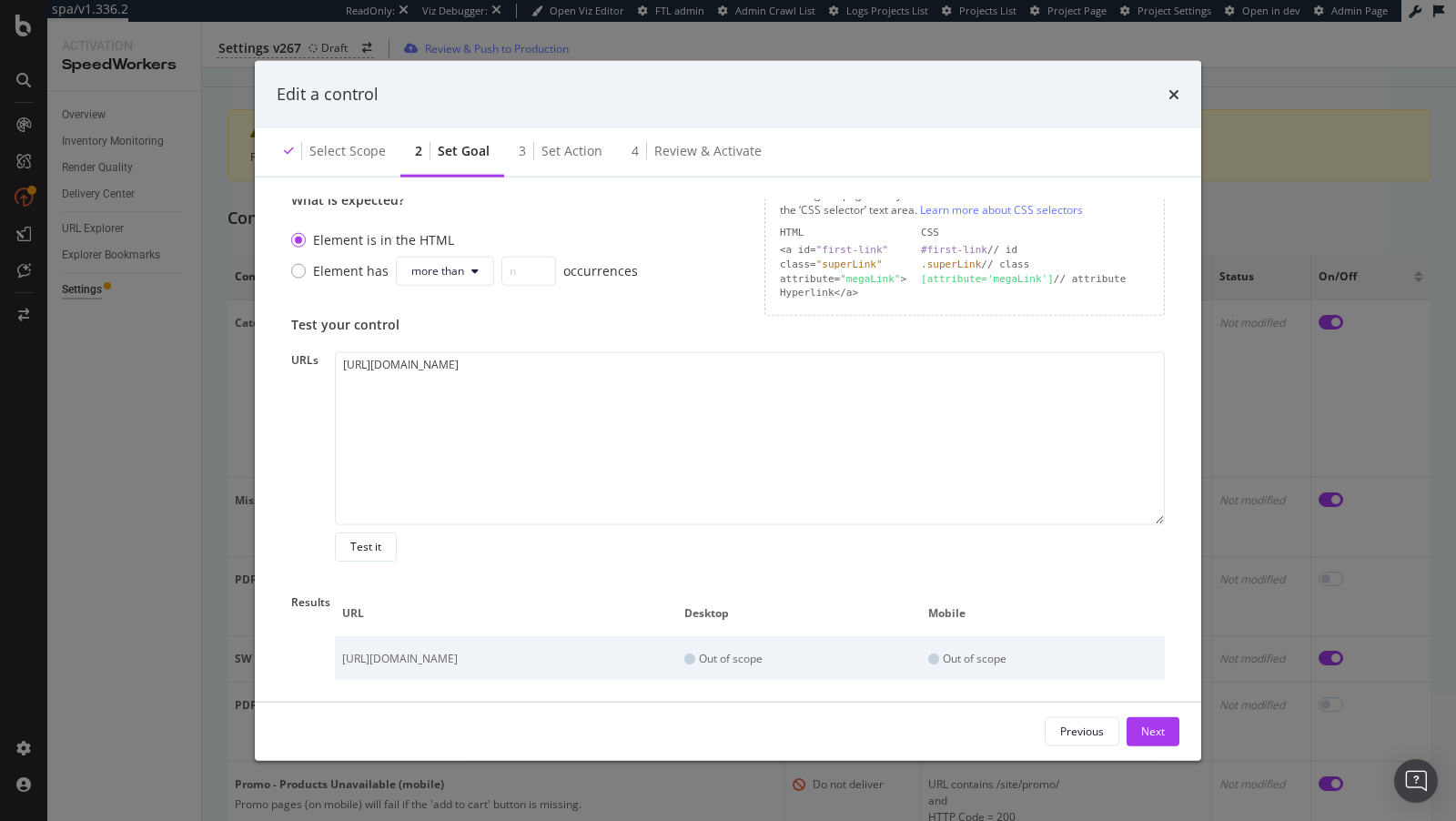
click at [1170, 85] on div "times" at bounding box center [1174, 94] width 11 height 24
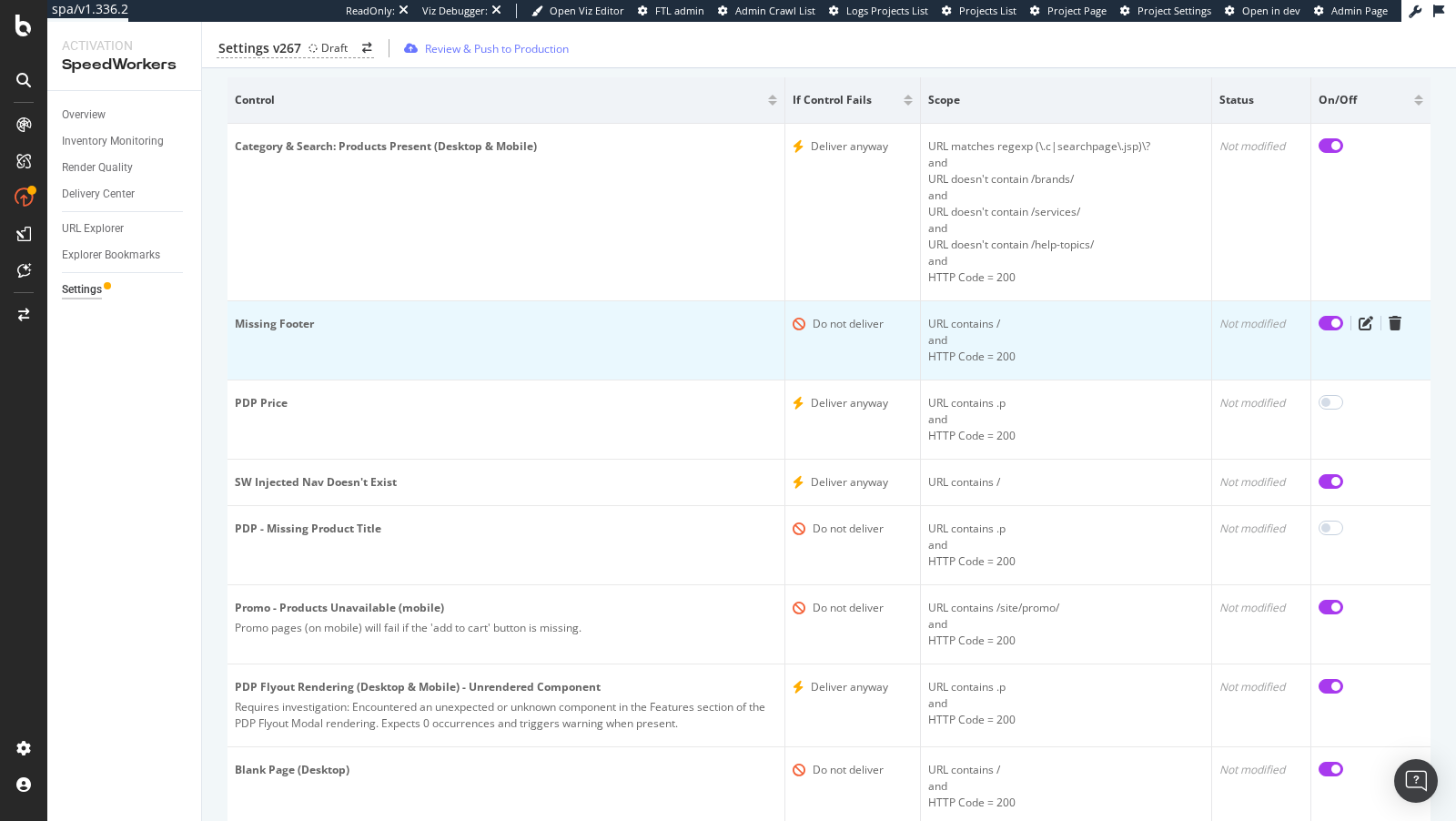
scroll to position [0, 0]
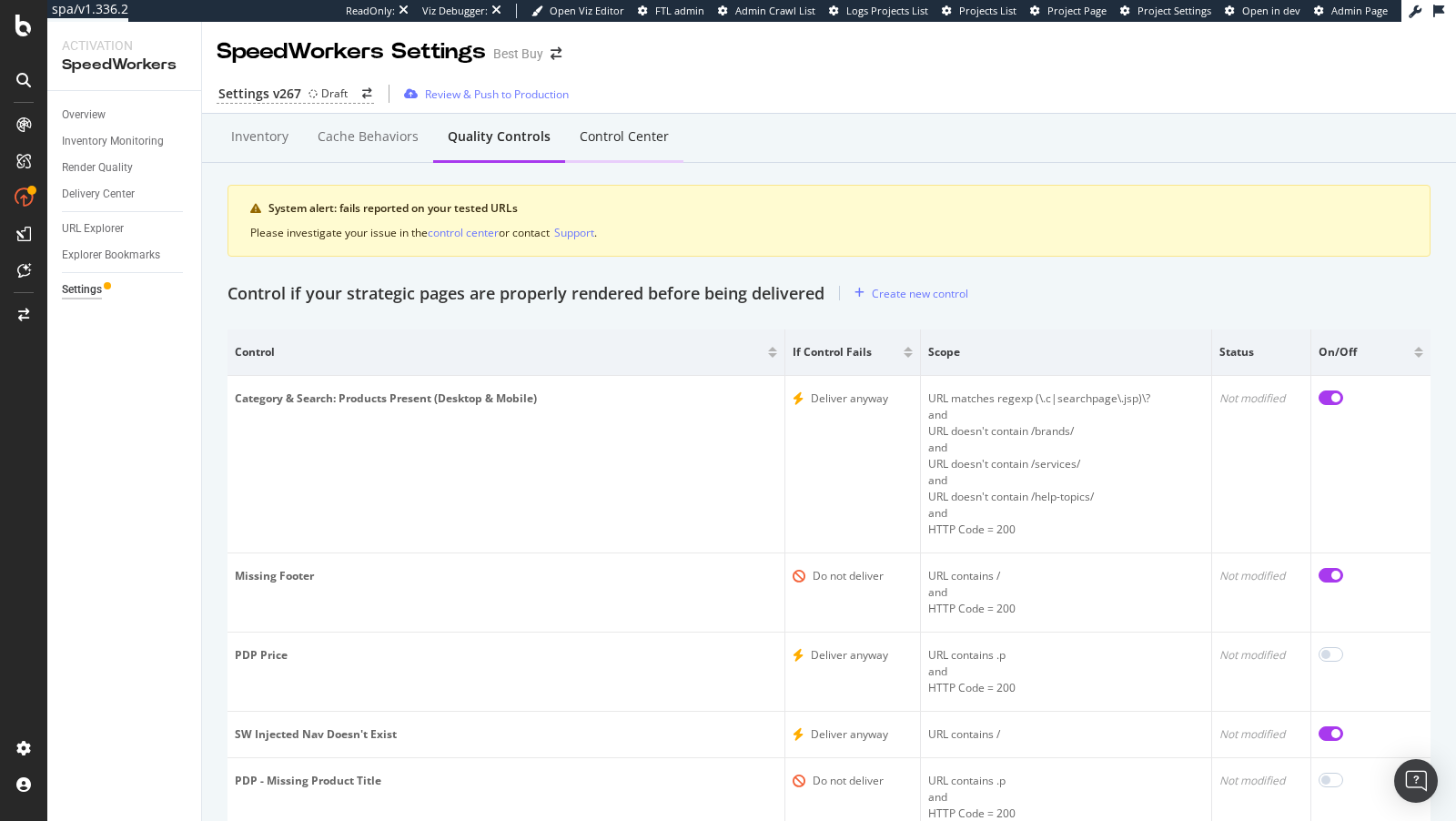
click at [581, 132] on div "Control Center" at bounding box center [624, 136] width 89 height 18
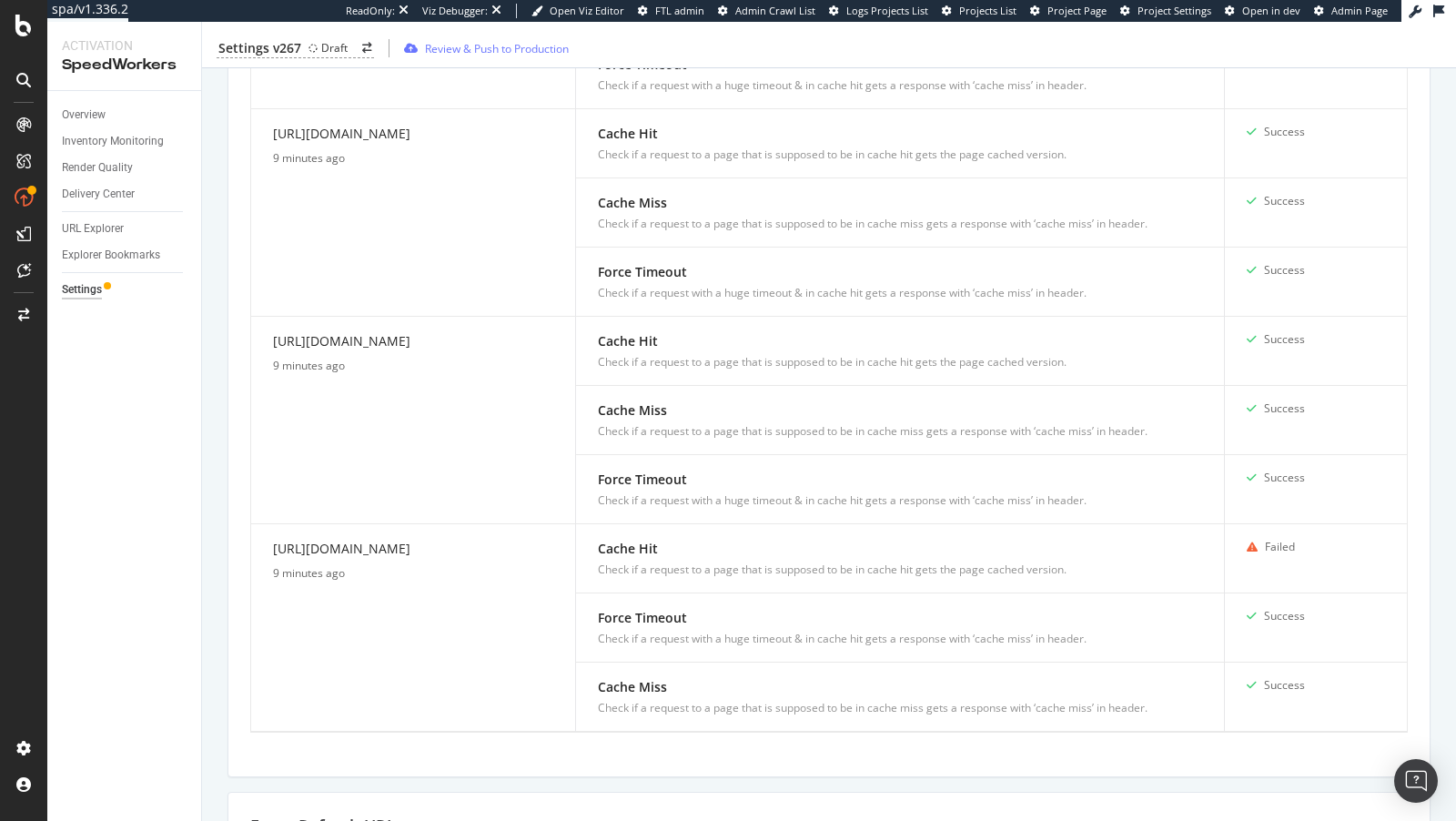
scroll to position [1944, 0]
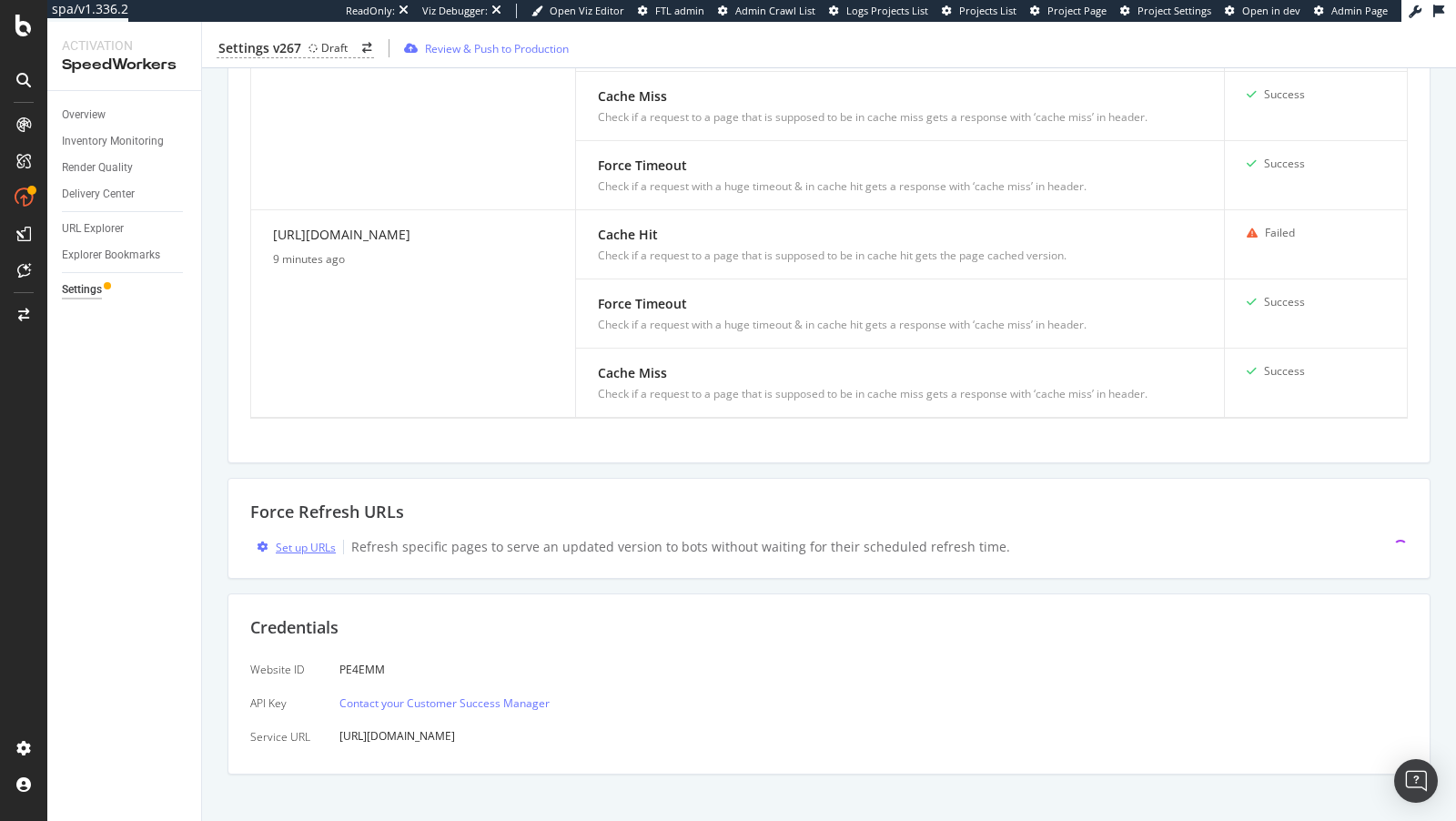
click at [307, 539] on div "Set up URLs" at bounding box center [306, 547] width 60 height 15
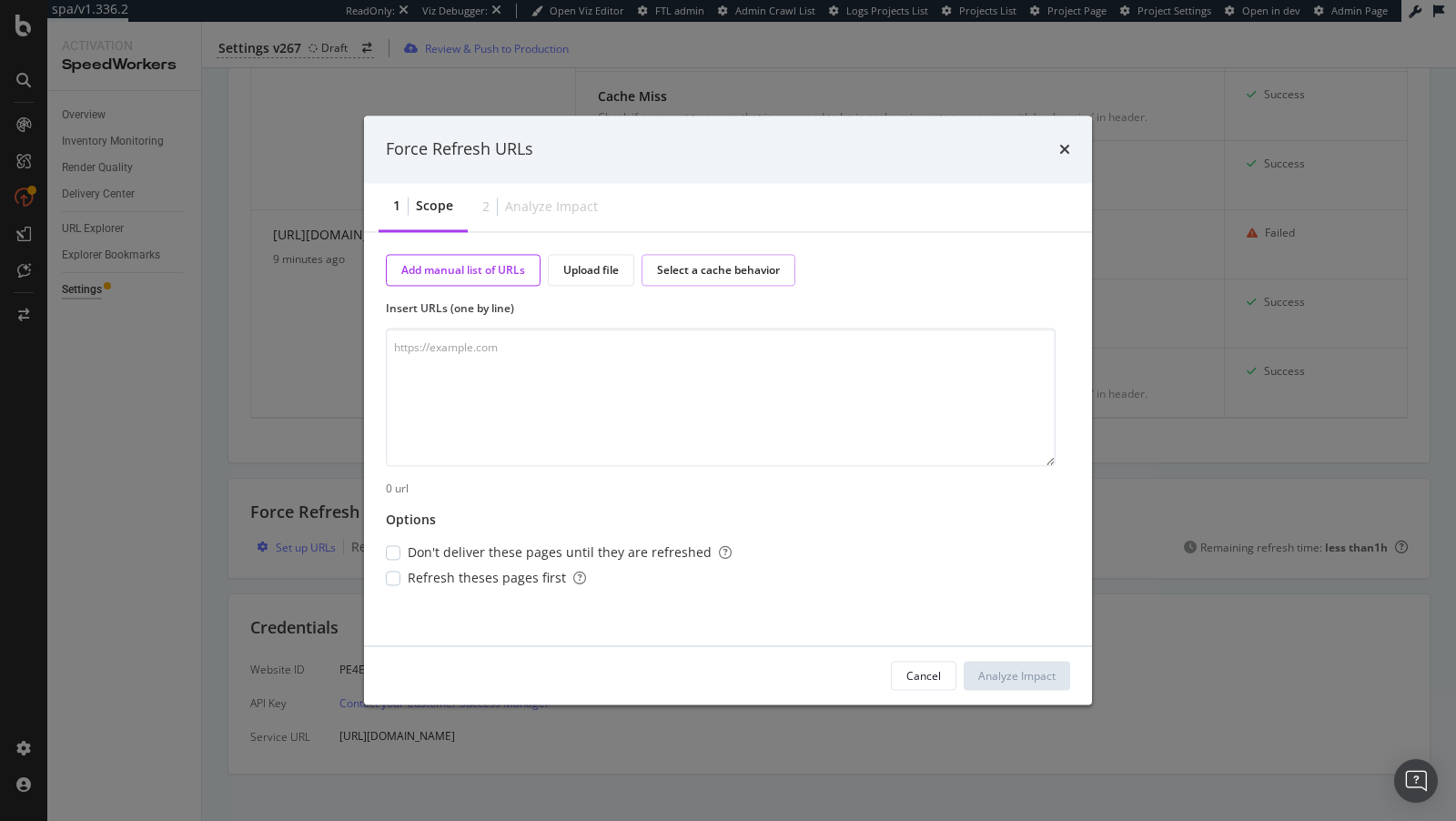
click at [753, 266] on div "Select a cache behavior" at bounding box center [719, 269] width 122 height 15
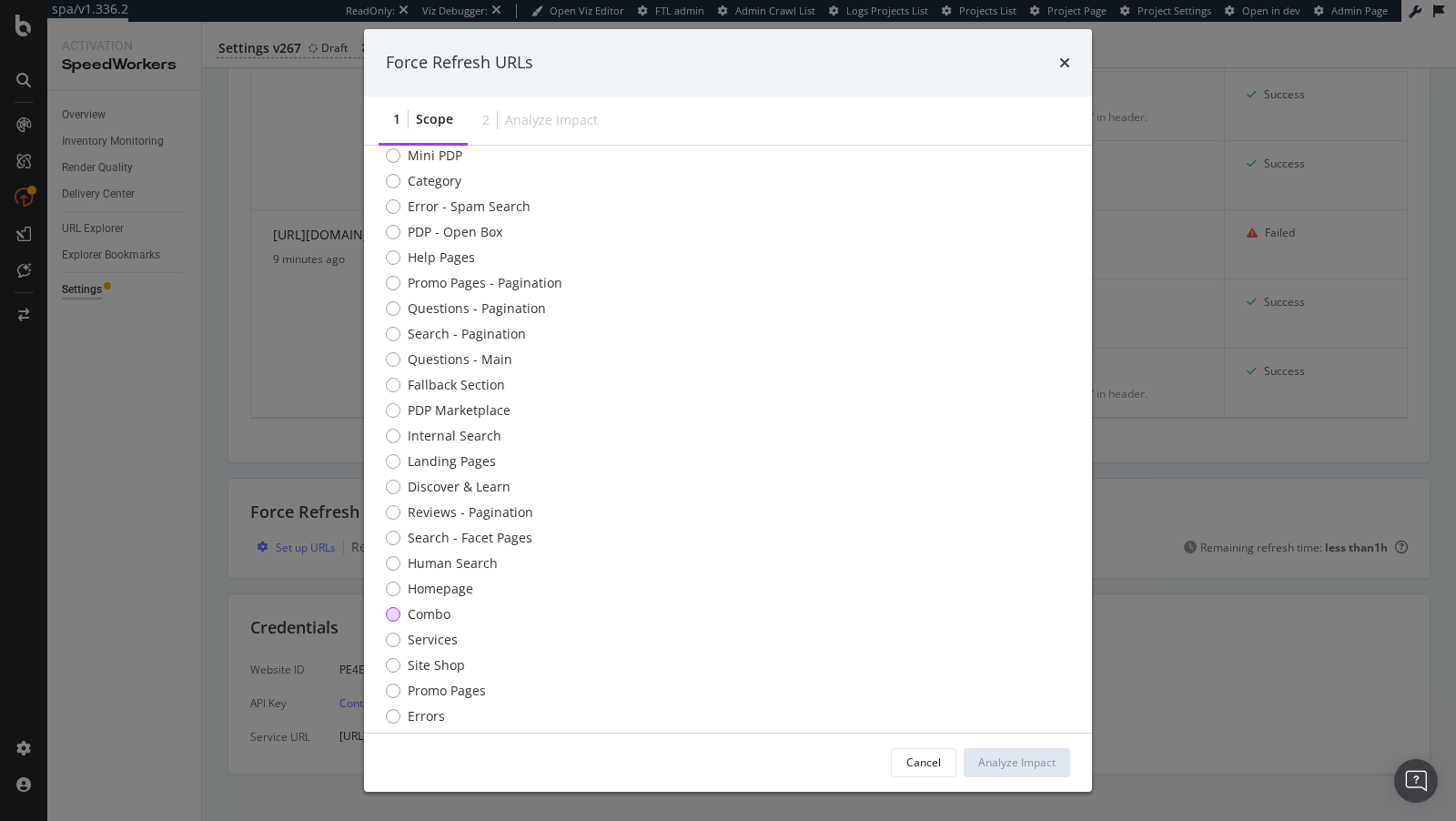
scroll to position [116, 0]
click at [395, 260] on div "Help Pages" at bounding box center [393, 260] width 14 height 14
click at [1024, 764] on div "Analyze Impact" at bounding box center [1017, 762] width 77 height 15
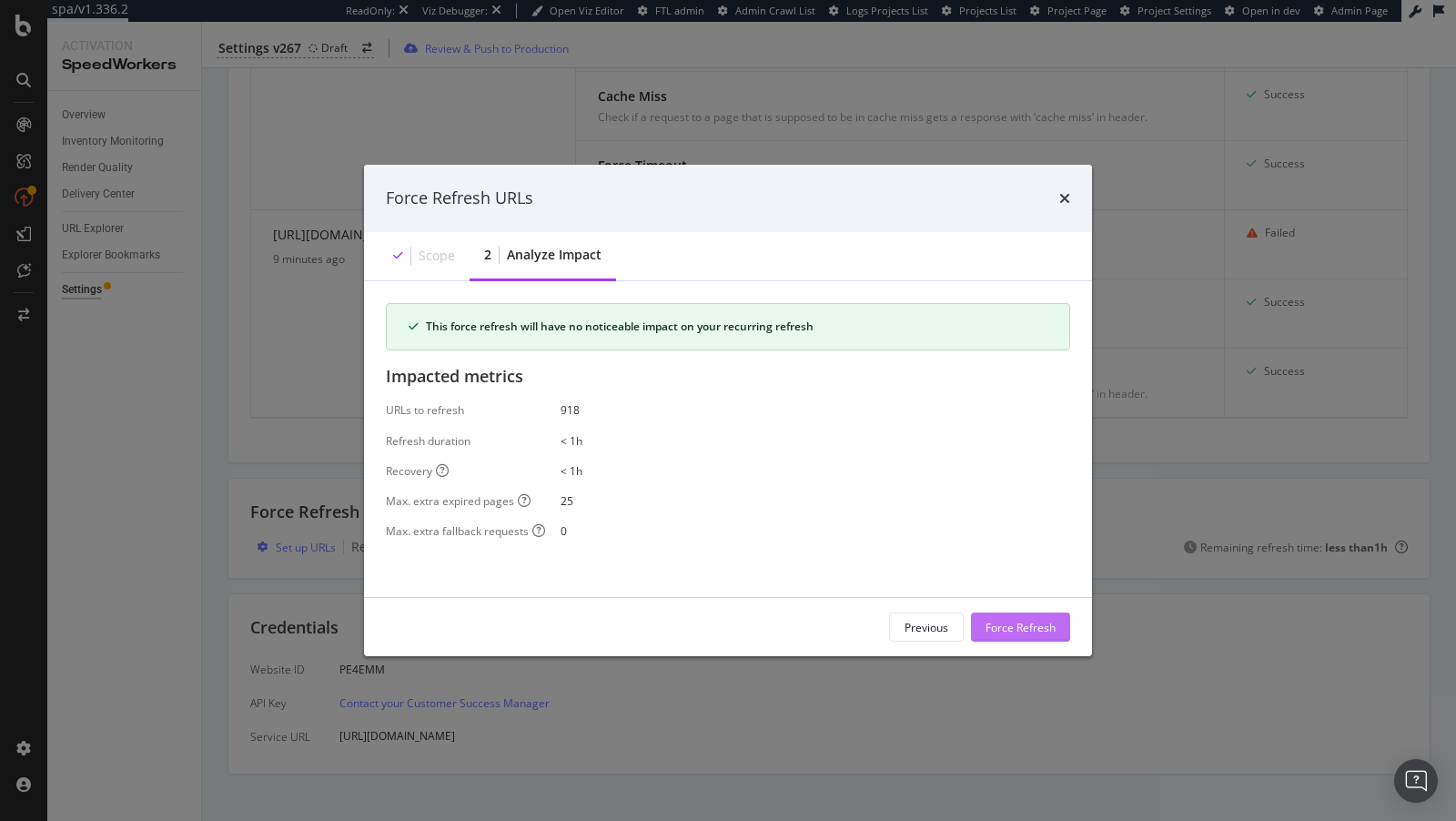
click at [1006, 621] on div "Force Refresh" at bounding box center [1021, 626] width 70 height 15
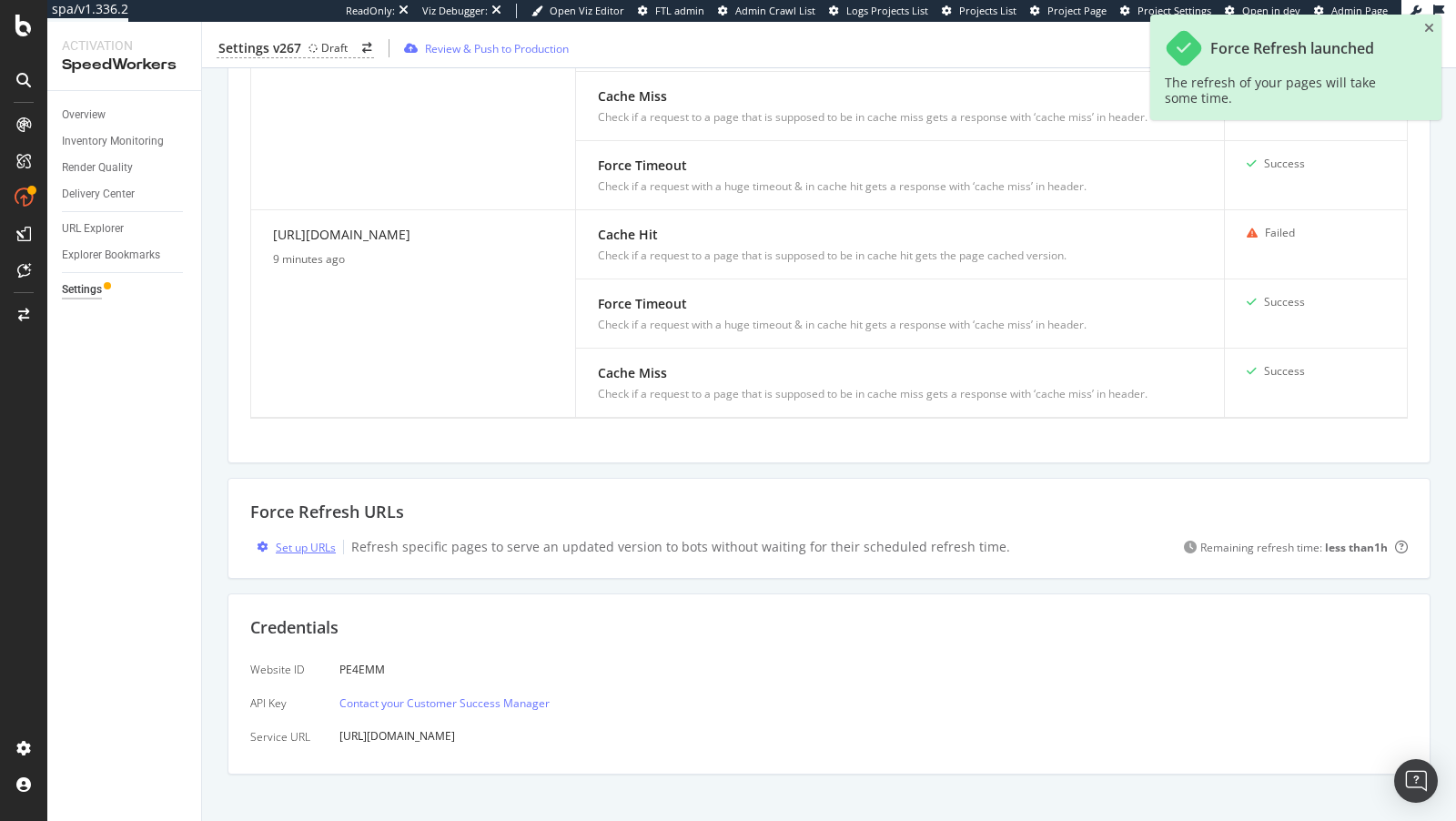
click at [302, 539] on div "Set up URLs" at bounding box center [306, 547] width 60 height 15
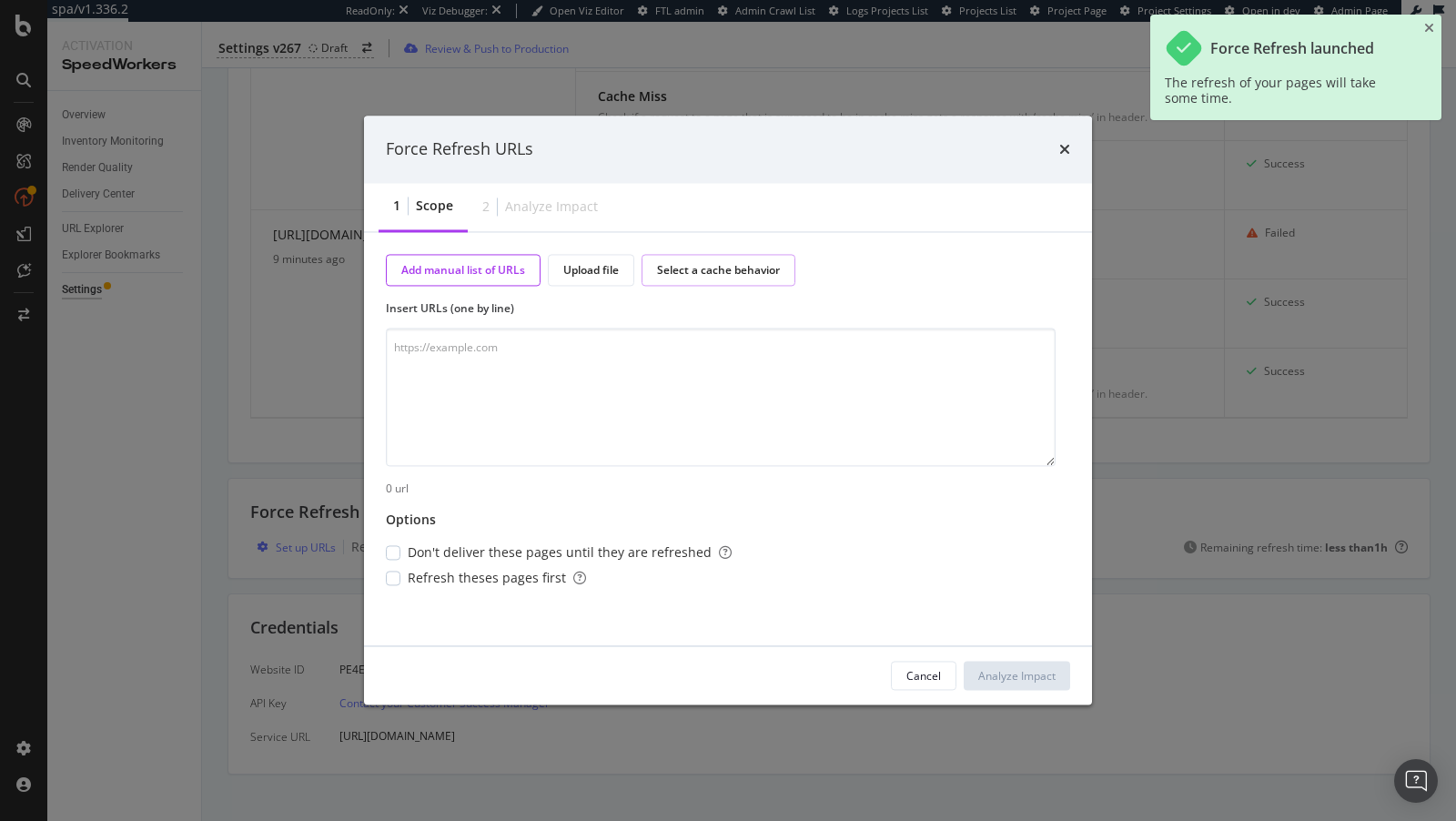
click at [715, 261] on div "Select a cache behavior" at bounding box center [718, 270] width 154 height 32
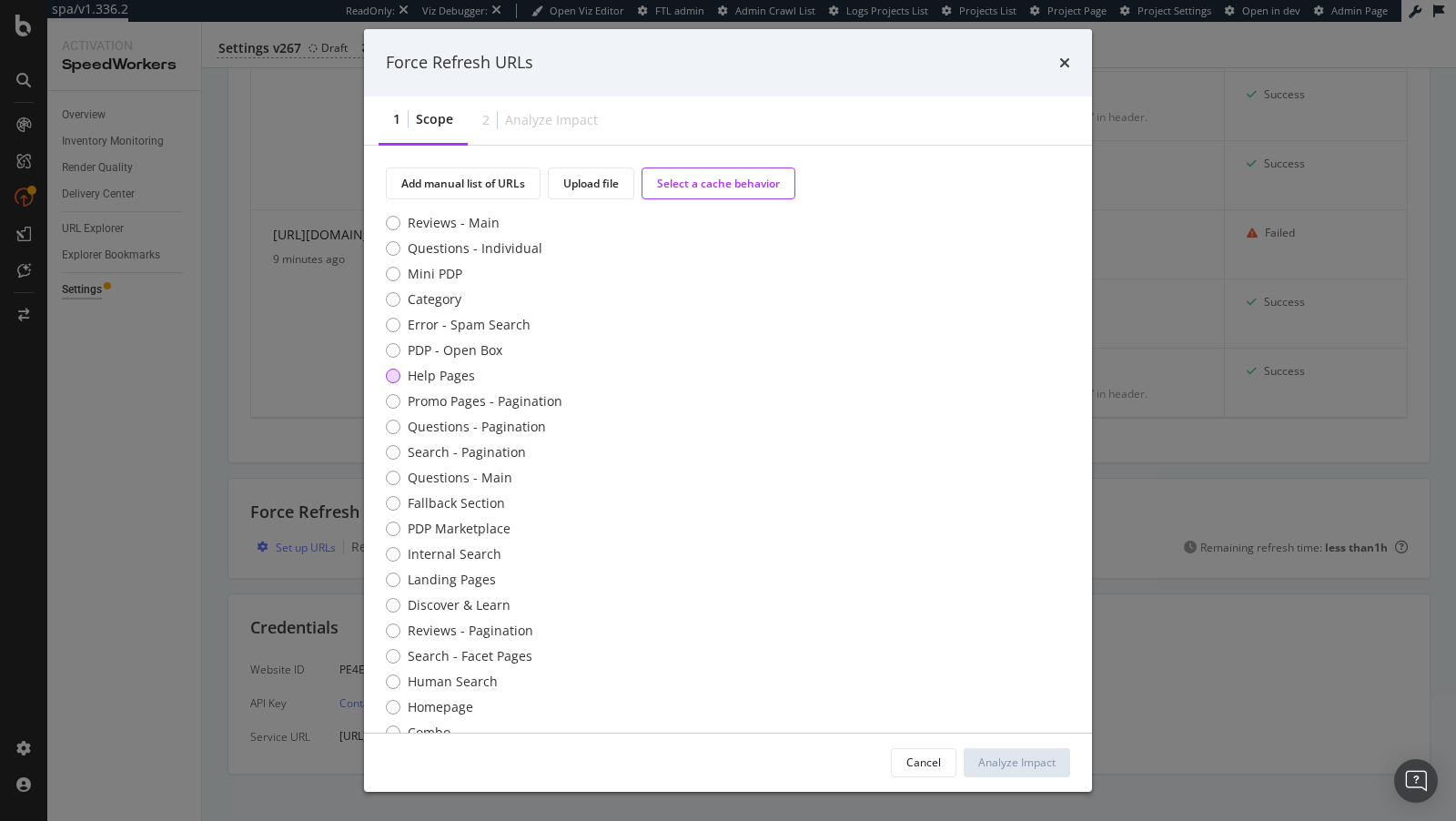
click at [395, 380] on div "Help Pages" at bounding box center [393, 375] width 14 height 14
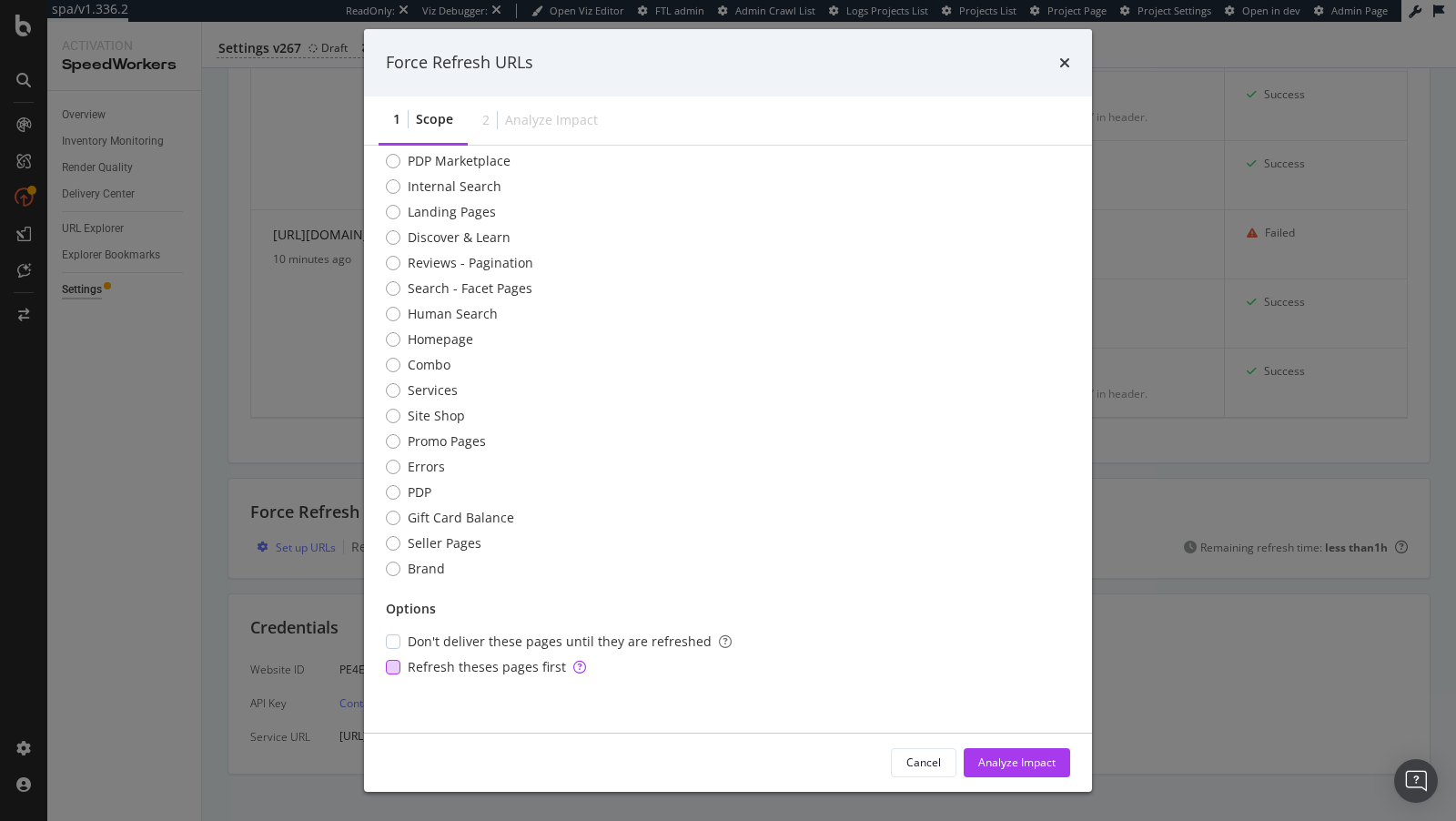
click at [463, 663] on span "Refresh theses pages first" at bounding box center [496, 667] width 178 height 18
click at [1021, 753] on div "Analyze Impact" at bounding box center [1017, 762] width 77 height 27
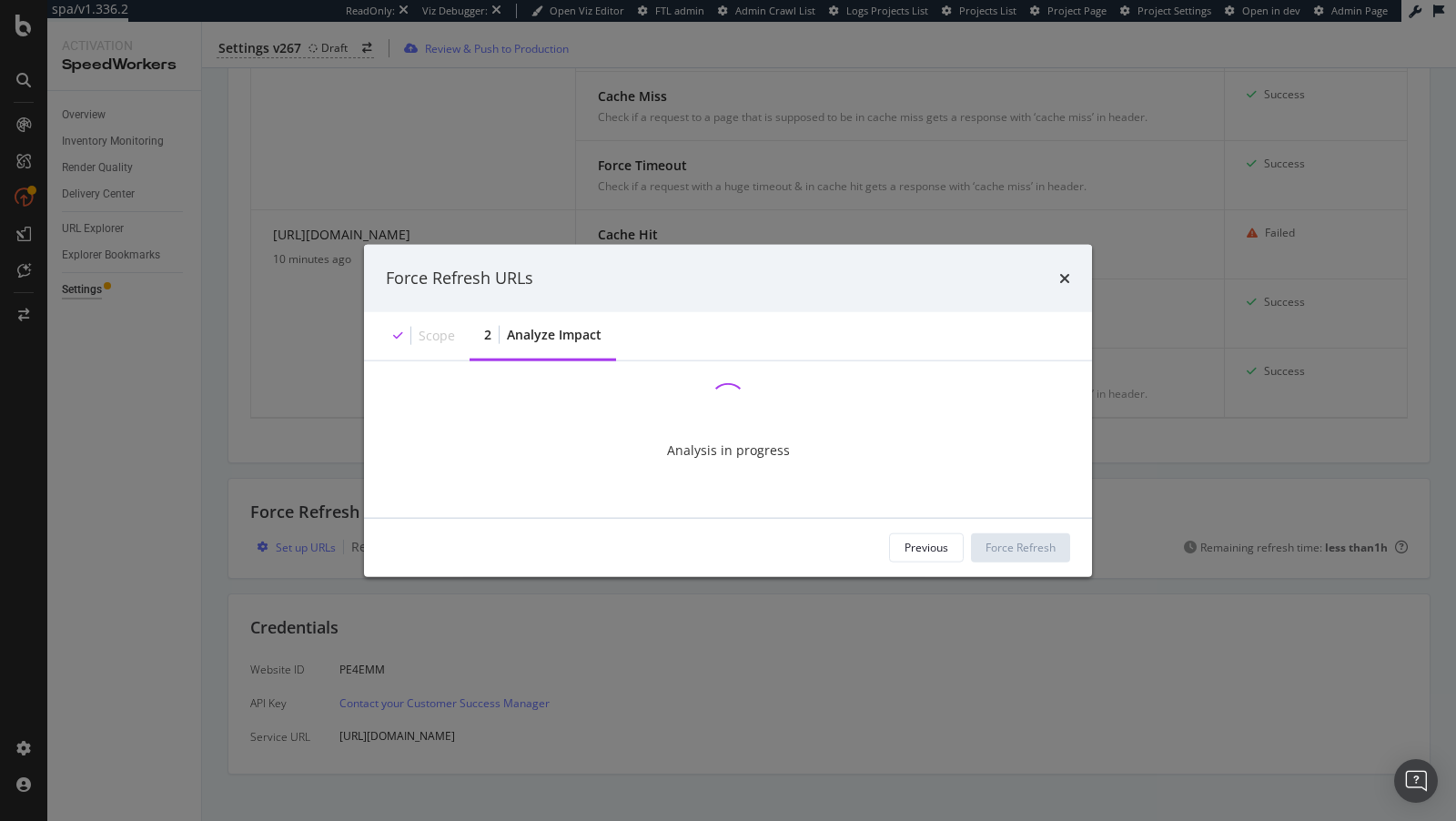
scroll to position [0, 0]
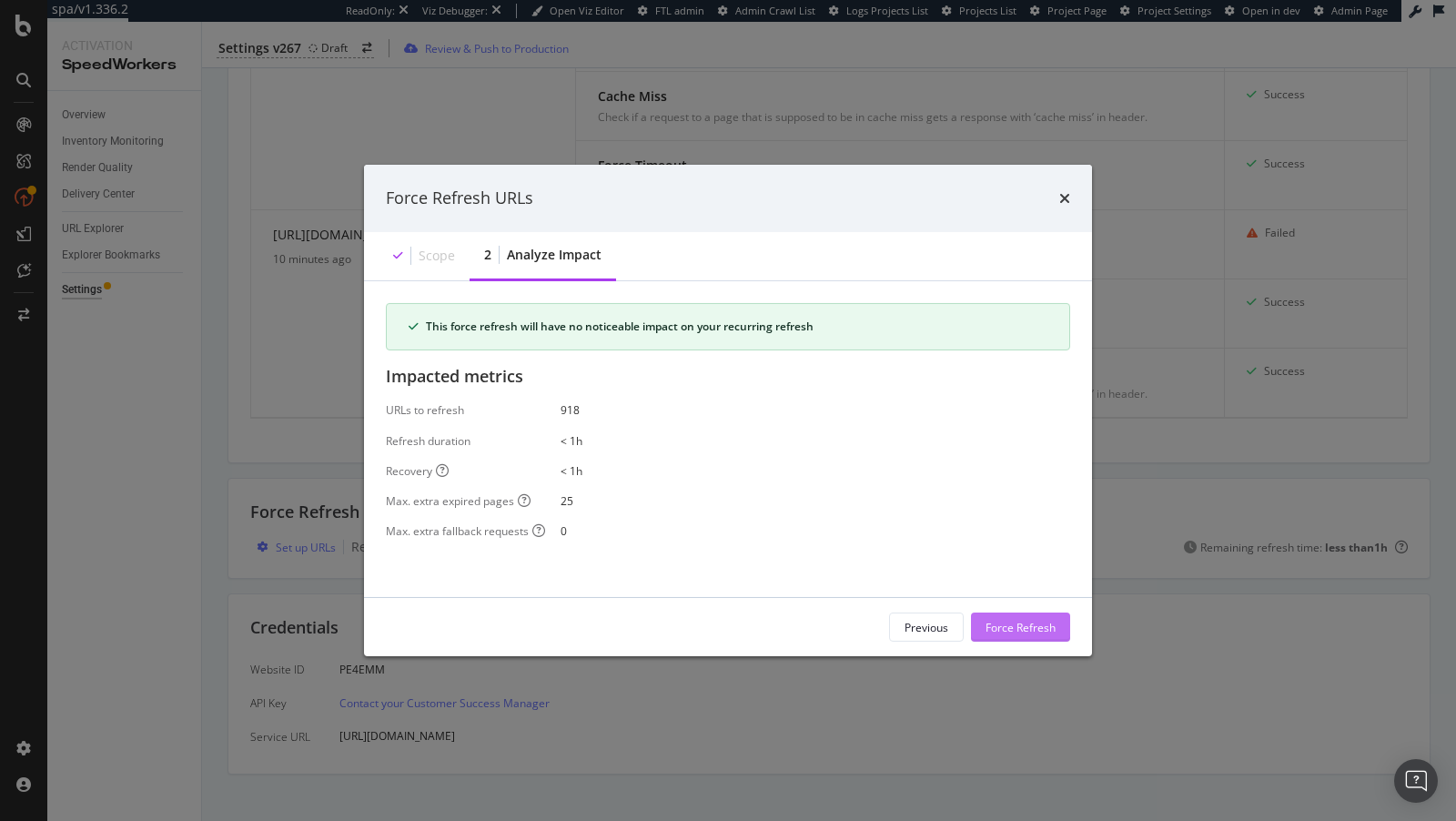
click at [1019, 621] on div "Force Refresh" at bounding box center [1021, 626] width 70 height 15
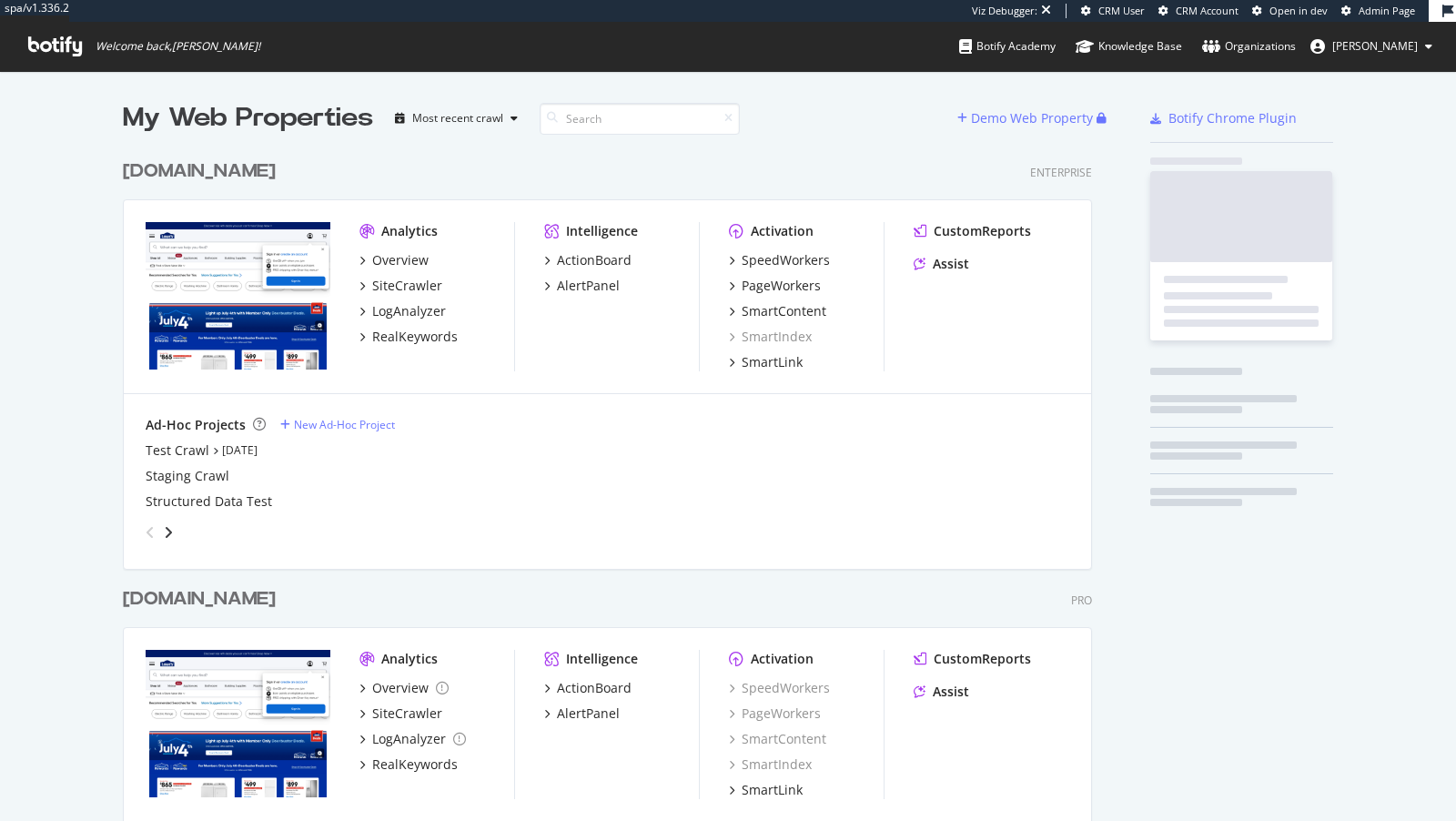
scroll to position [747, 984]
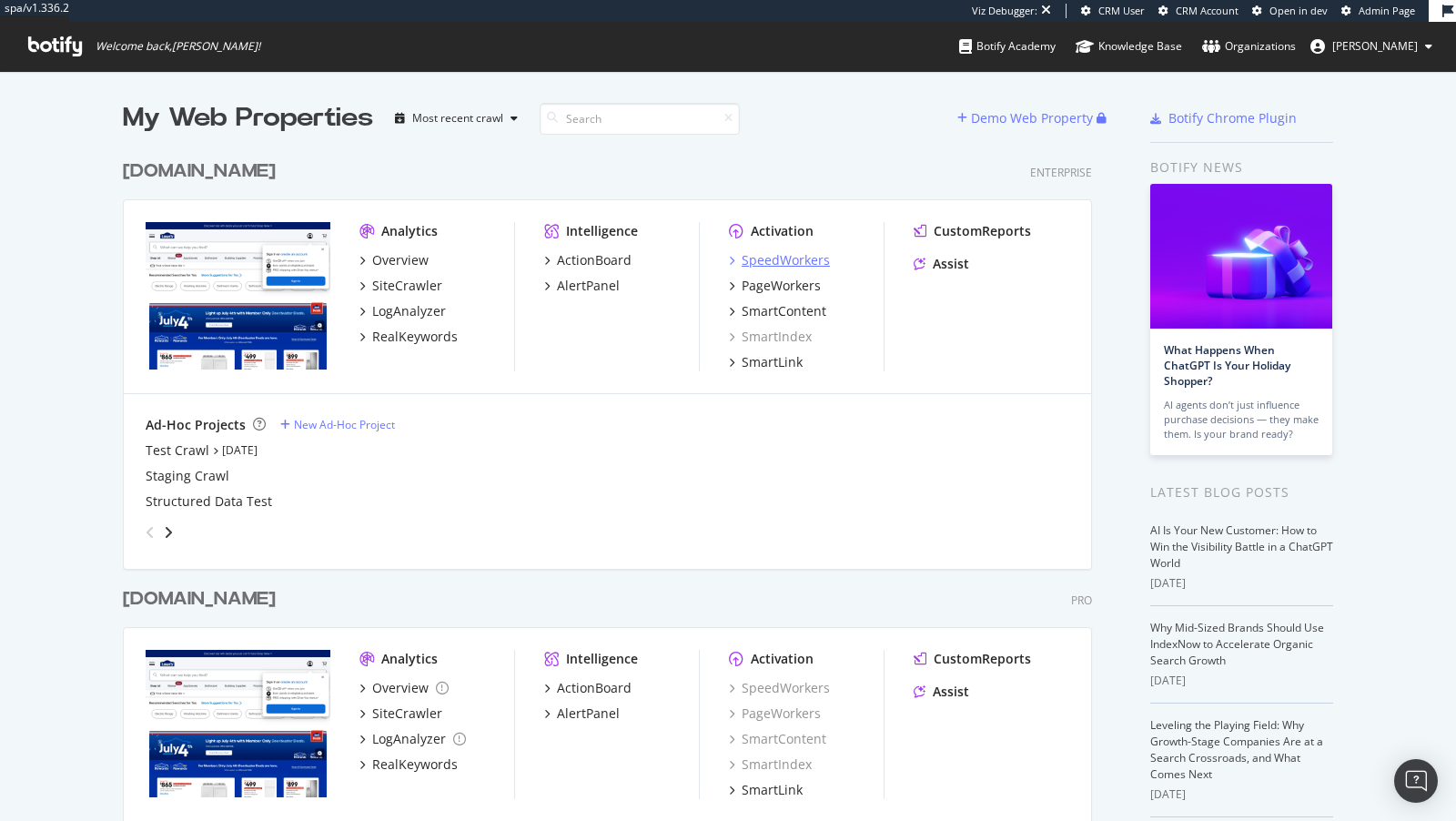
click at [785, 257] on div "SpeedWorkers" at bounding box center [786, 260] width 89 height 18
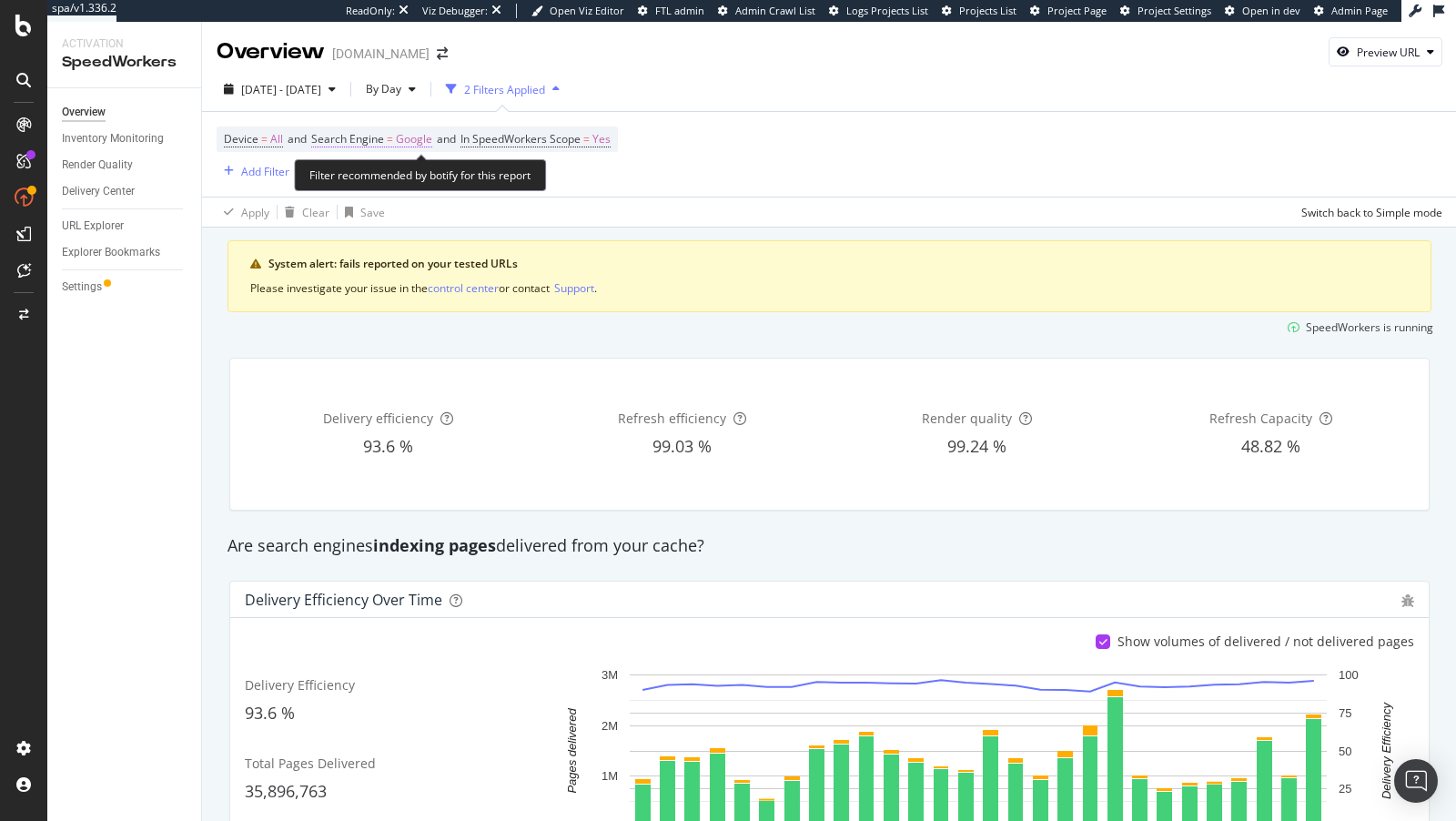
click at [390, 139] on span "=" at bounding box center [390, 138] width 7 height 15
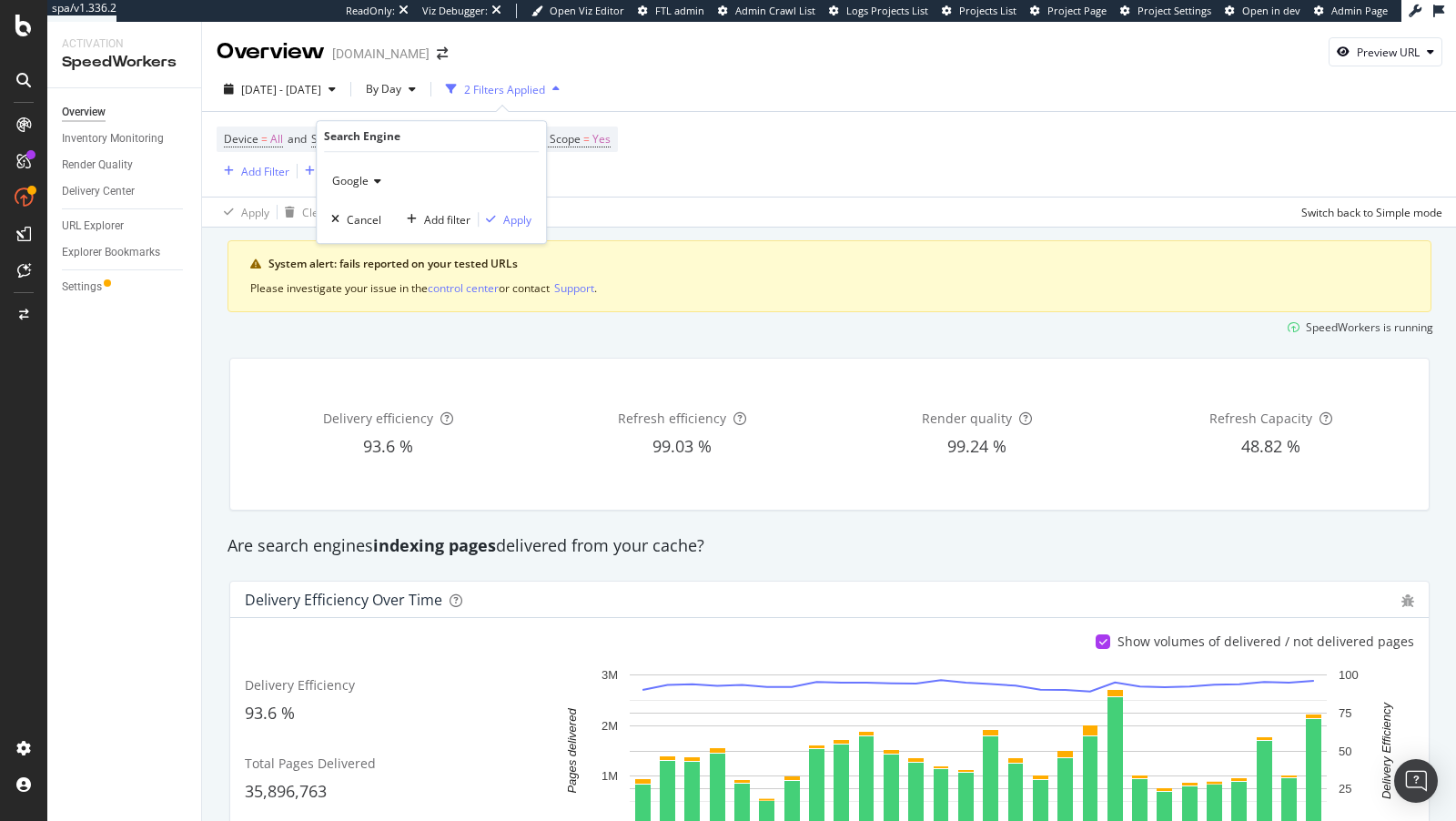
click at [374, 176] on icon at bounding box center [375, 182] width 13 height 11
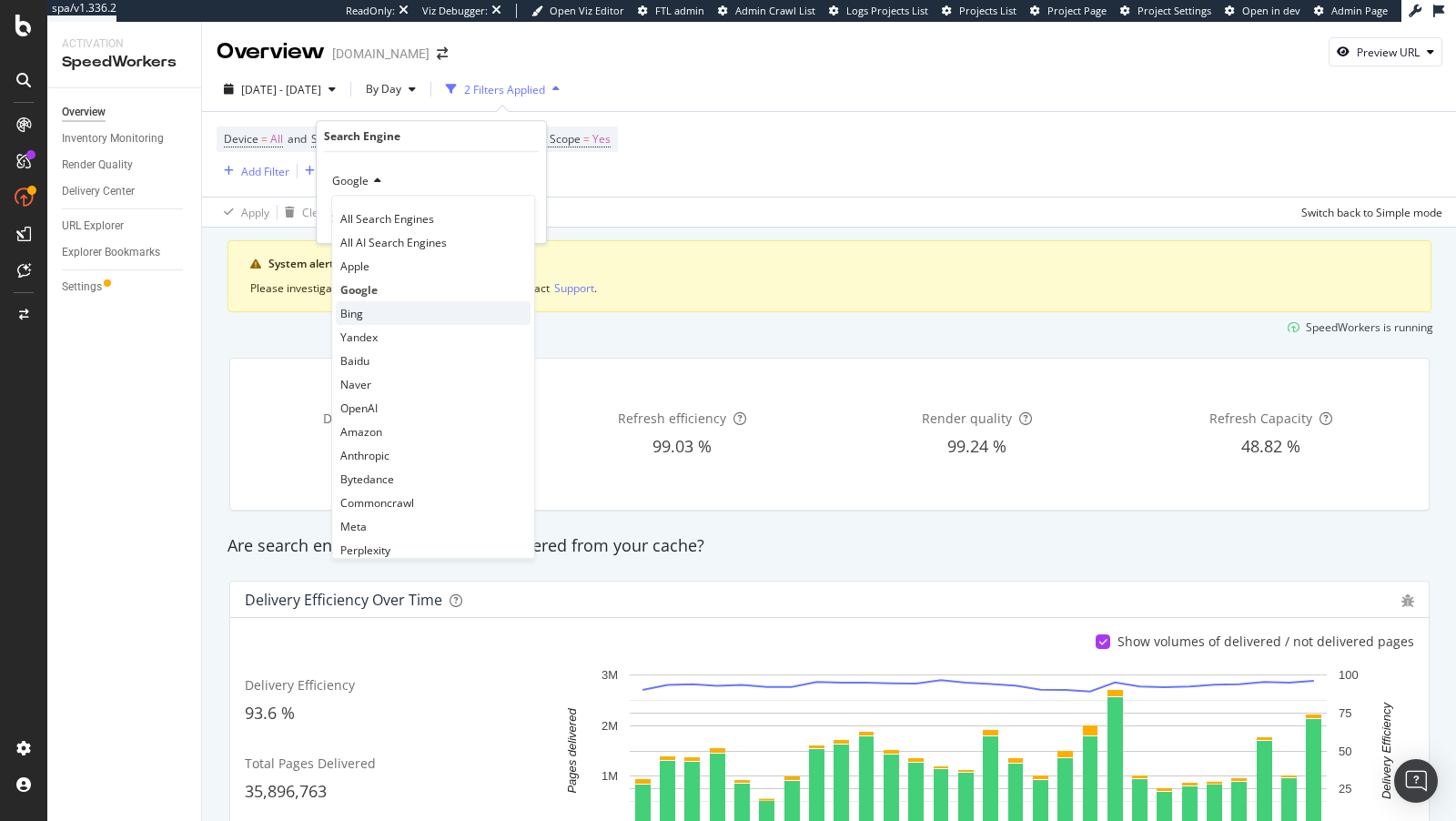
click at [354, 306] on span "Bing" at bounding box center [351, 314] width 23 height 15
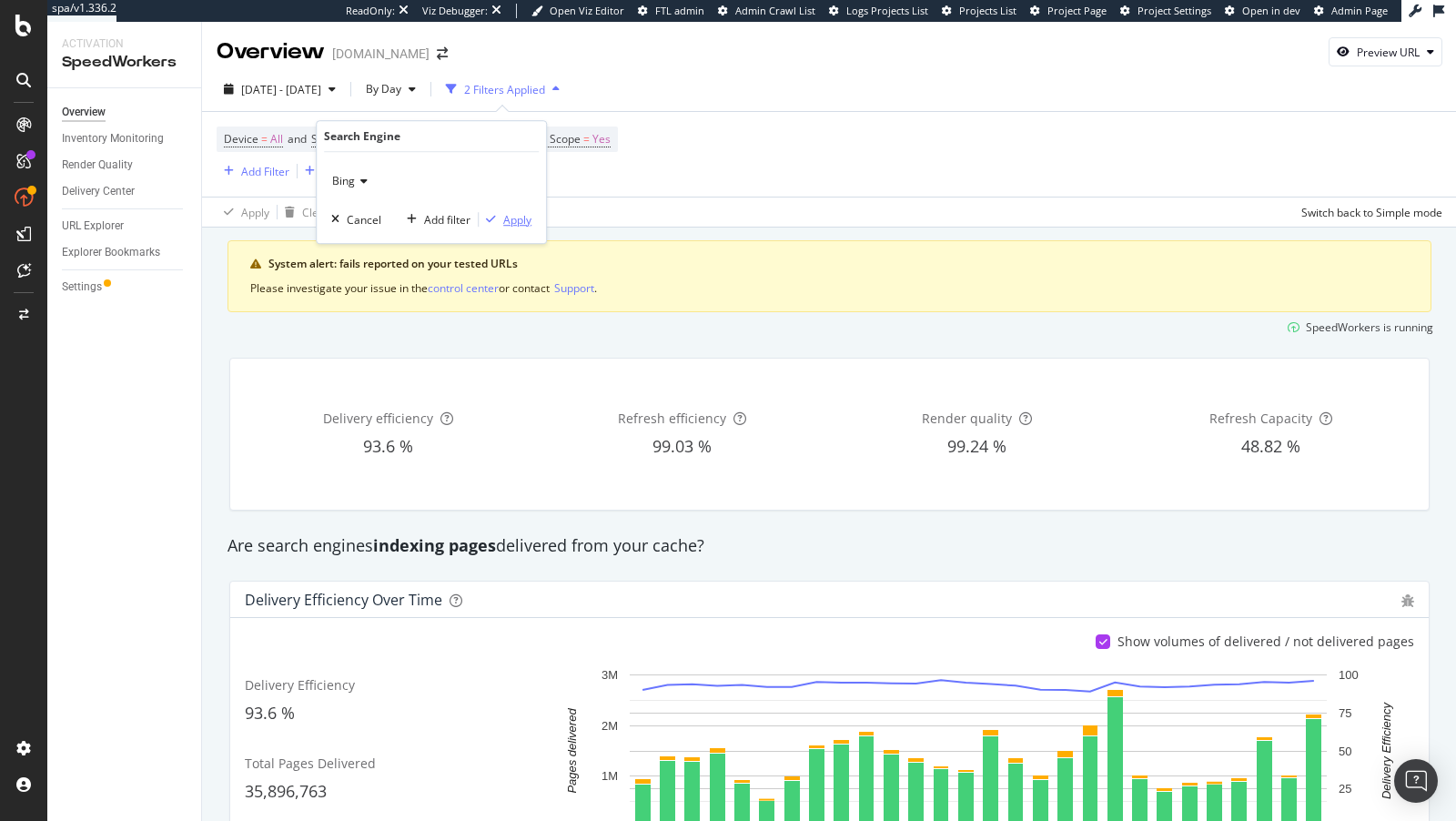
click at [524, 215] on div "Apply" at bounding box center [517, 219] width 28 height 15
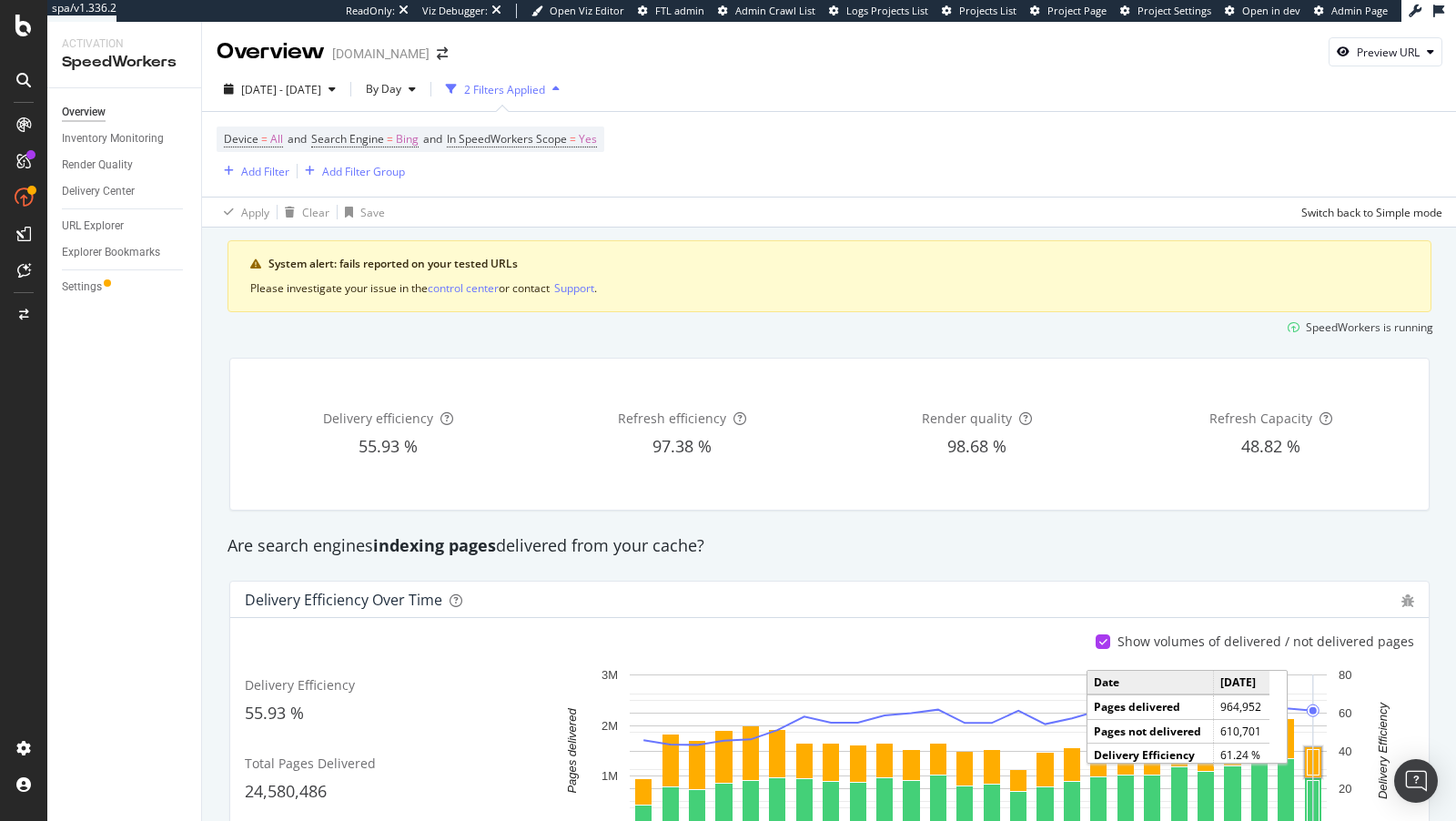
click at [1308, 751] on rect "A chart." at bounding box center [1314, 762] width 12 height 25
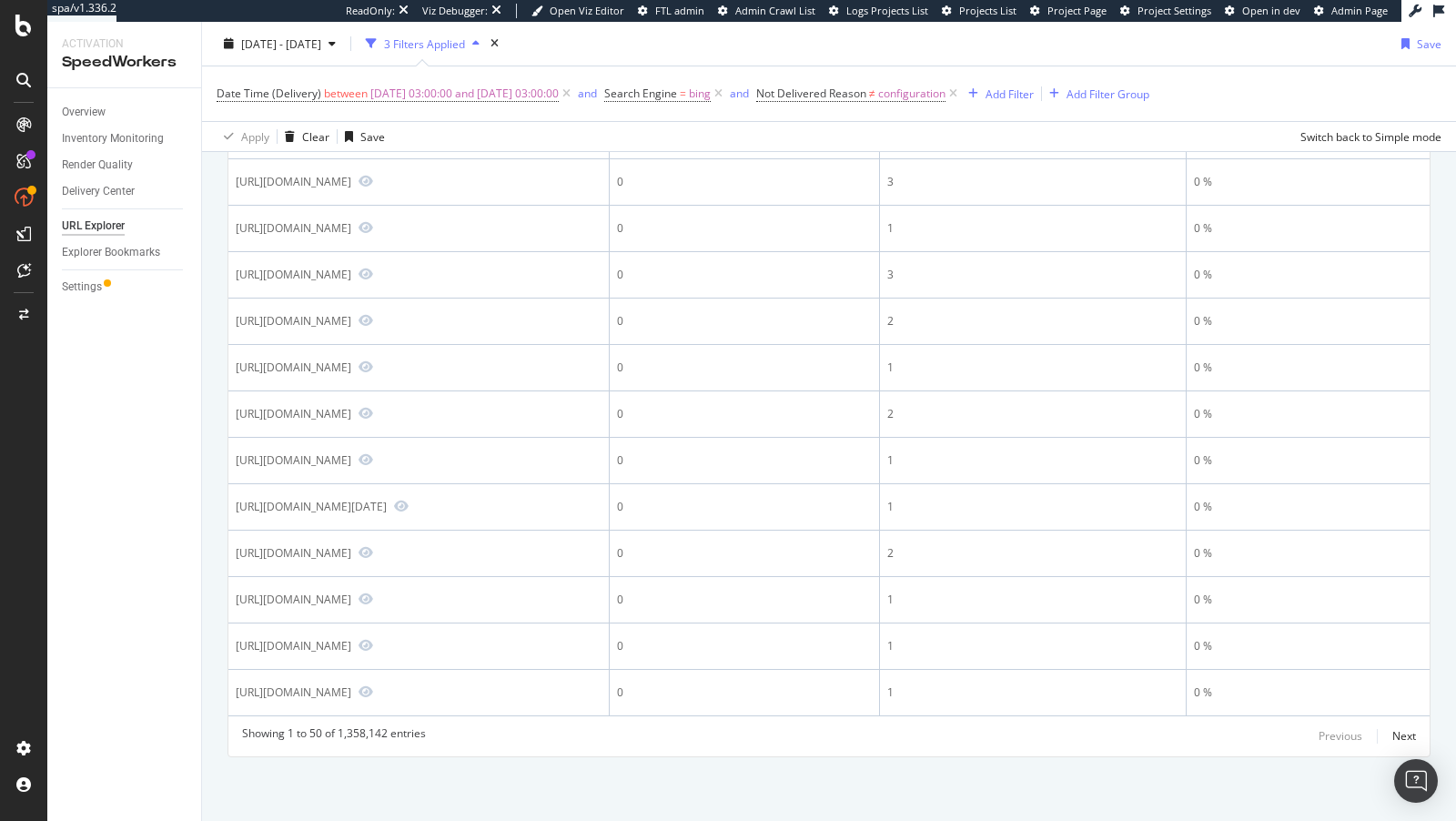
scroll to position [2626, 0]
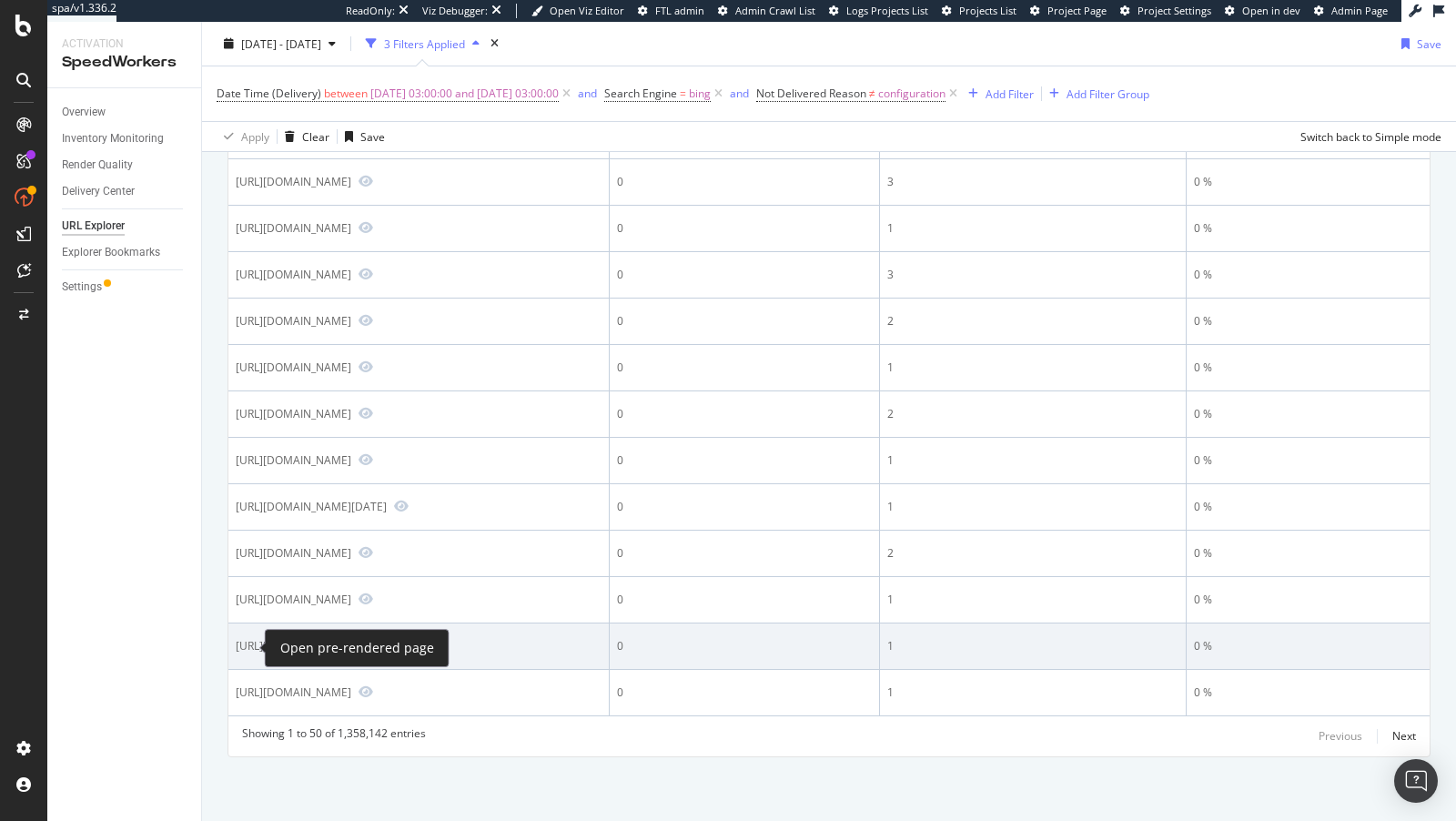
click at [359, 648] on icon "Preview https://www.lowes.com/pl/freezers/upright-freezers/stainless-steel/4294…" at bounding box center [365, 645] width 14 height 13
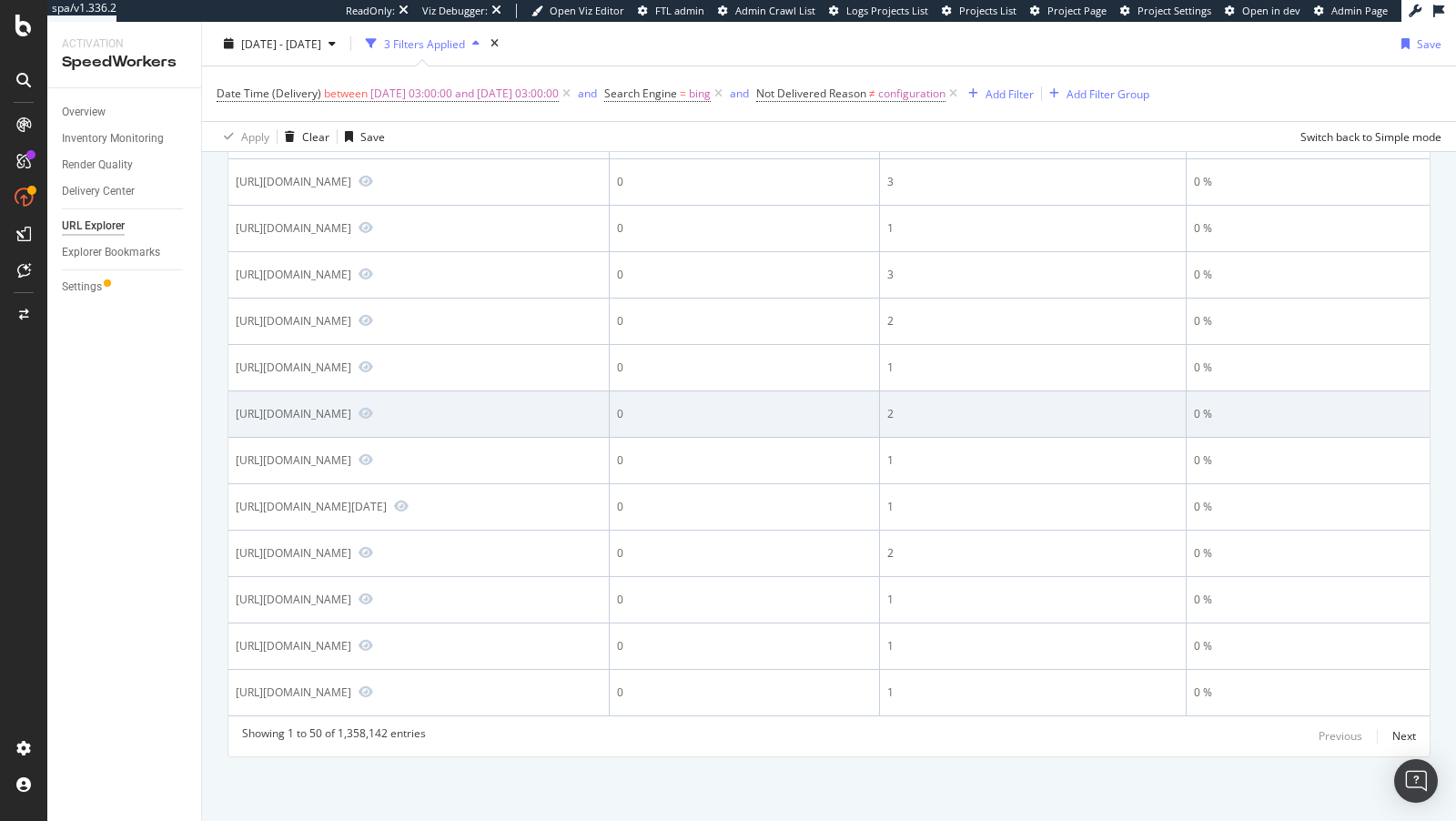
scroll to position [1870, 0]
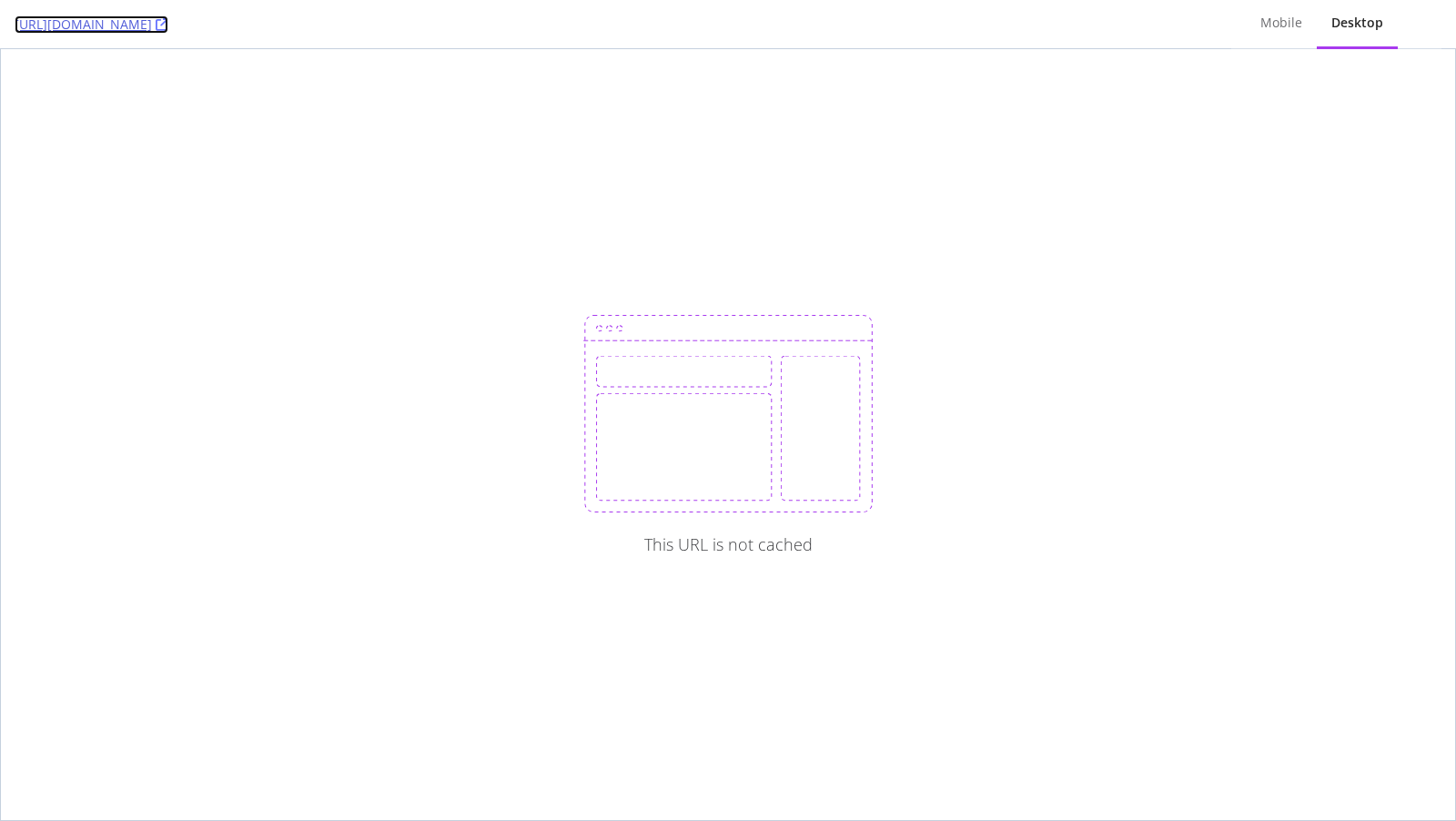
click at [169, 27] on icon at bounding box center [162, 24] width 13 height 13
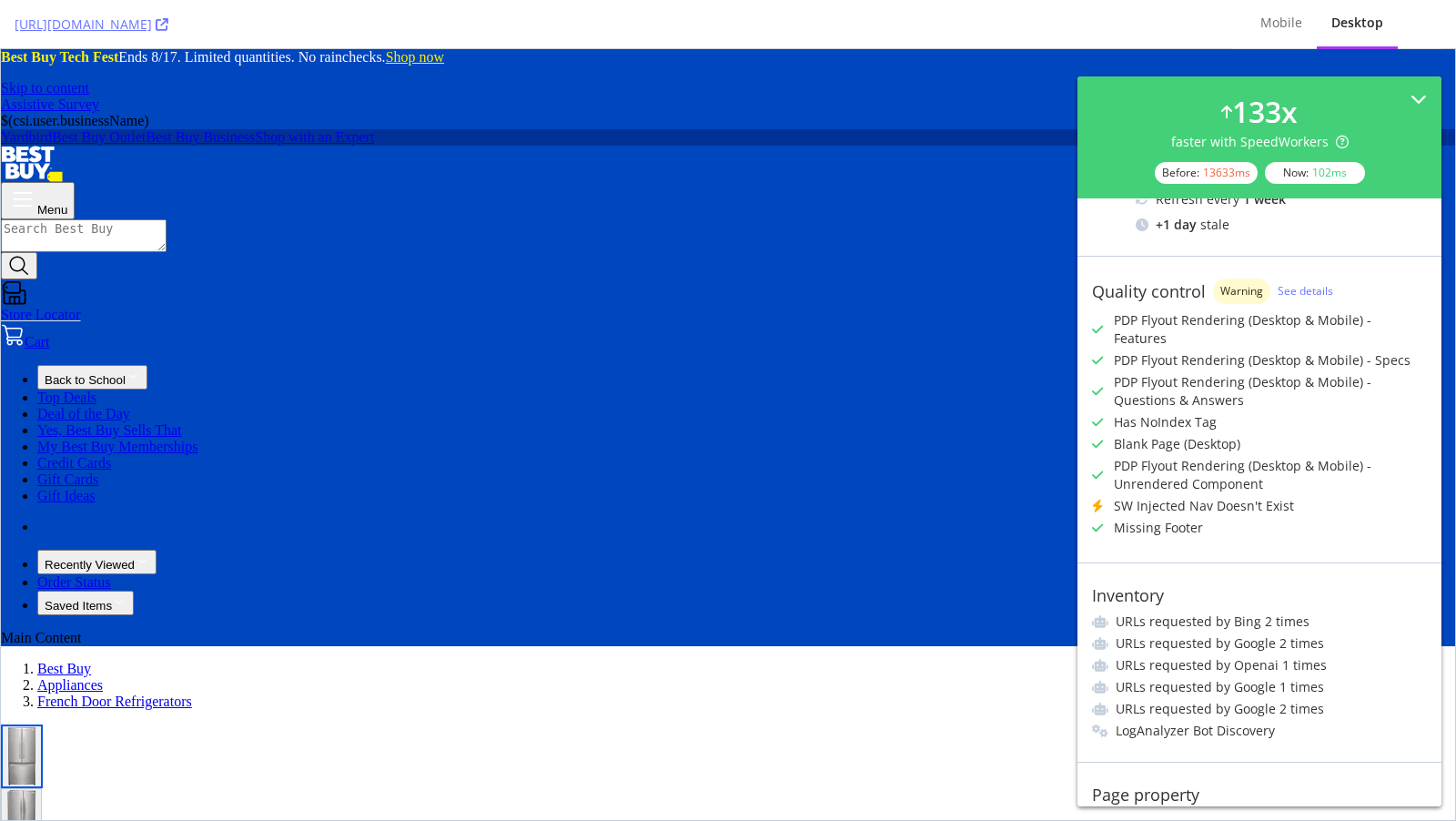
click at [74, 182] on button "Menu" at bounding box center [38, 201] width 73 height 38
click at [169, 23] on link "[URL][DOMAIN_NAME]" at bounding box center [90, 24] width 154 height 18
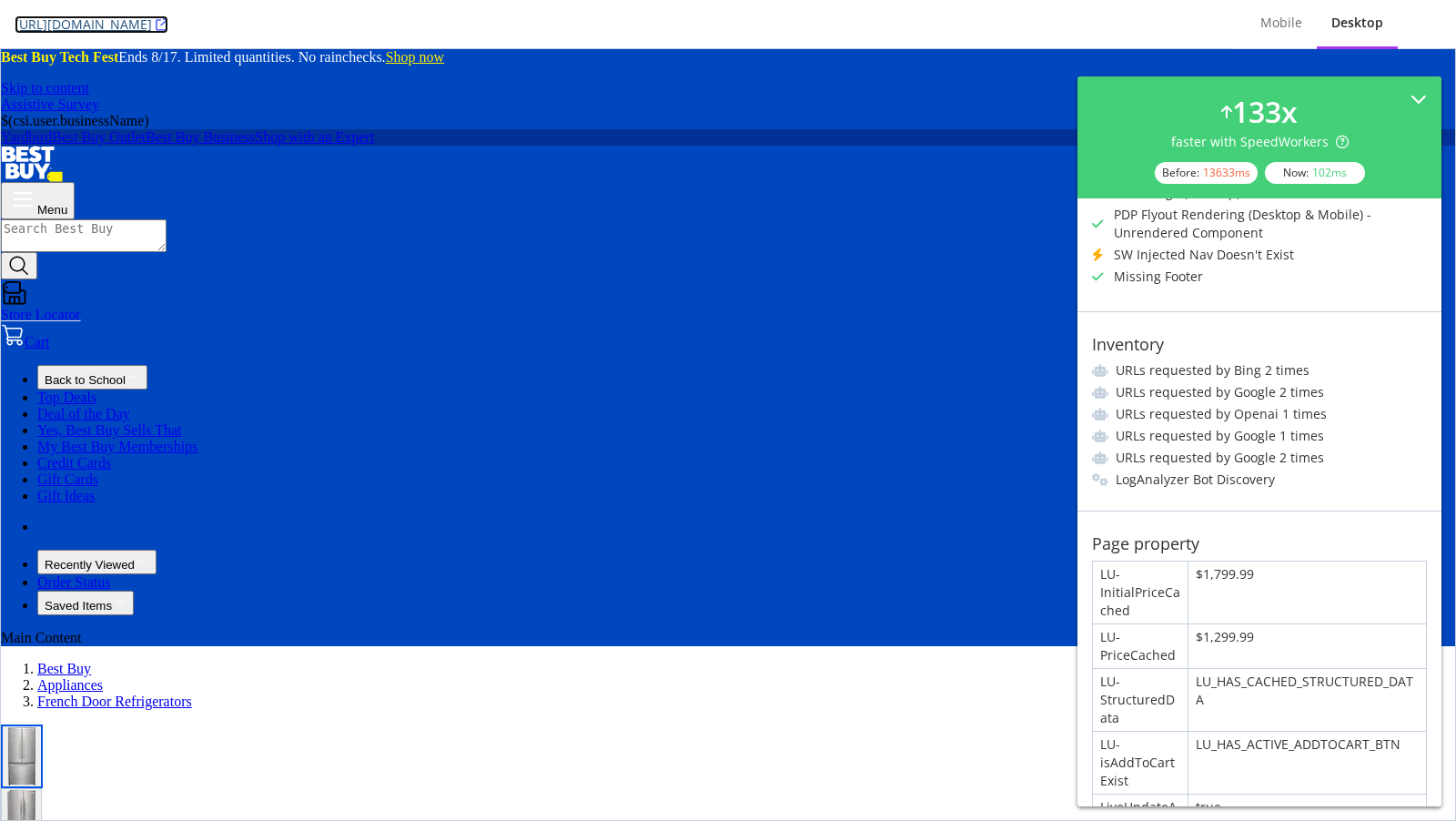
scroll to position [539, 0]
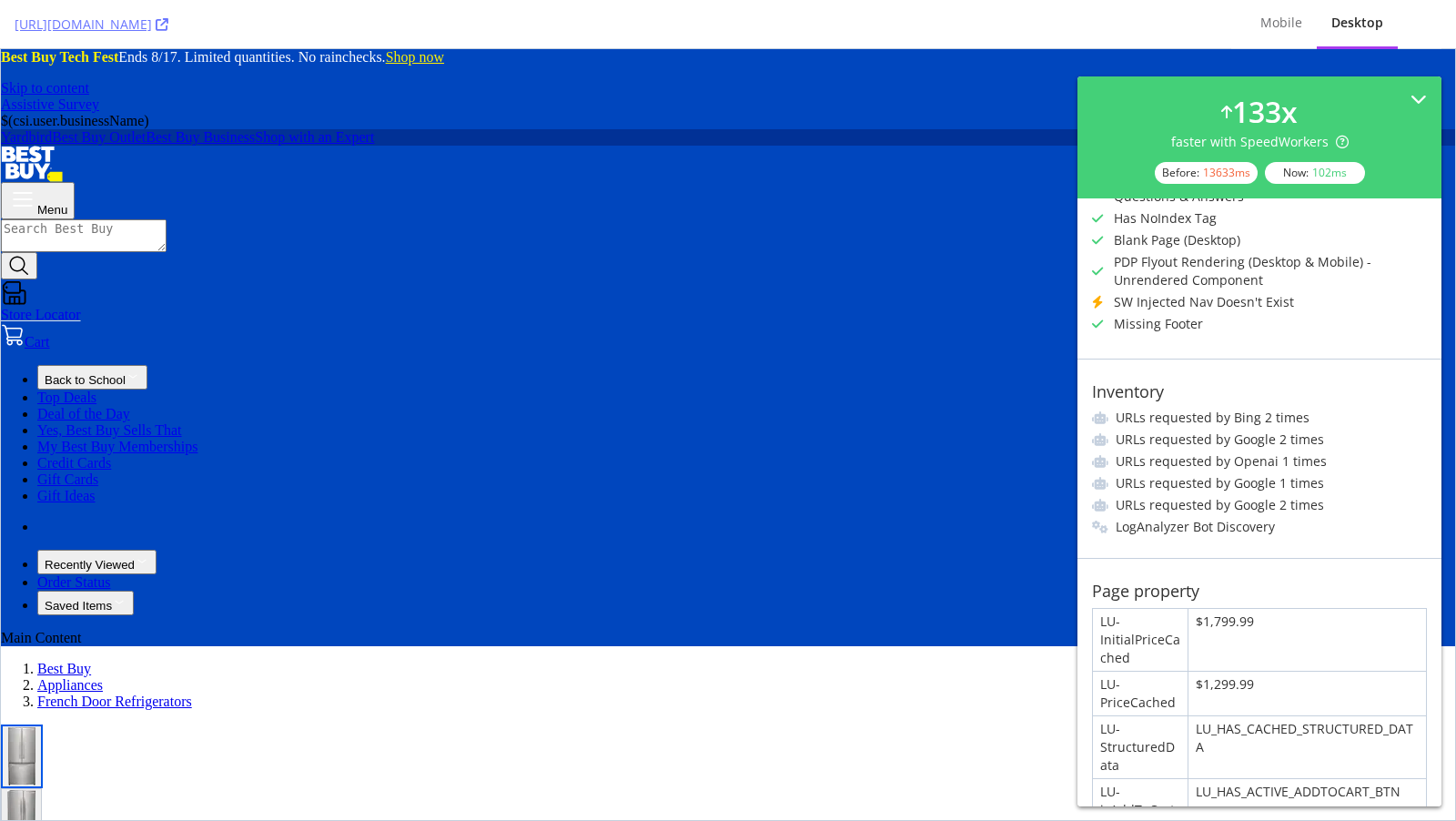
click at [1182, 293] on div "SW Injected Nav Doesn't Exist" at bounding box center [1204, 301] width 180 height 18
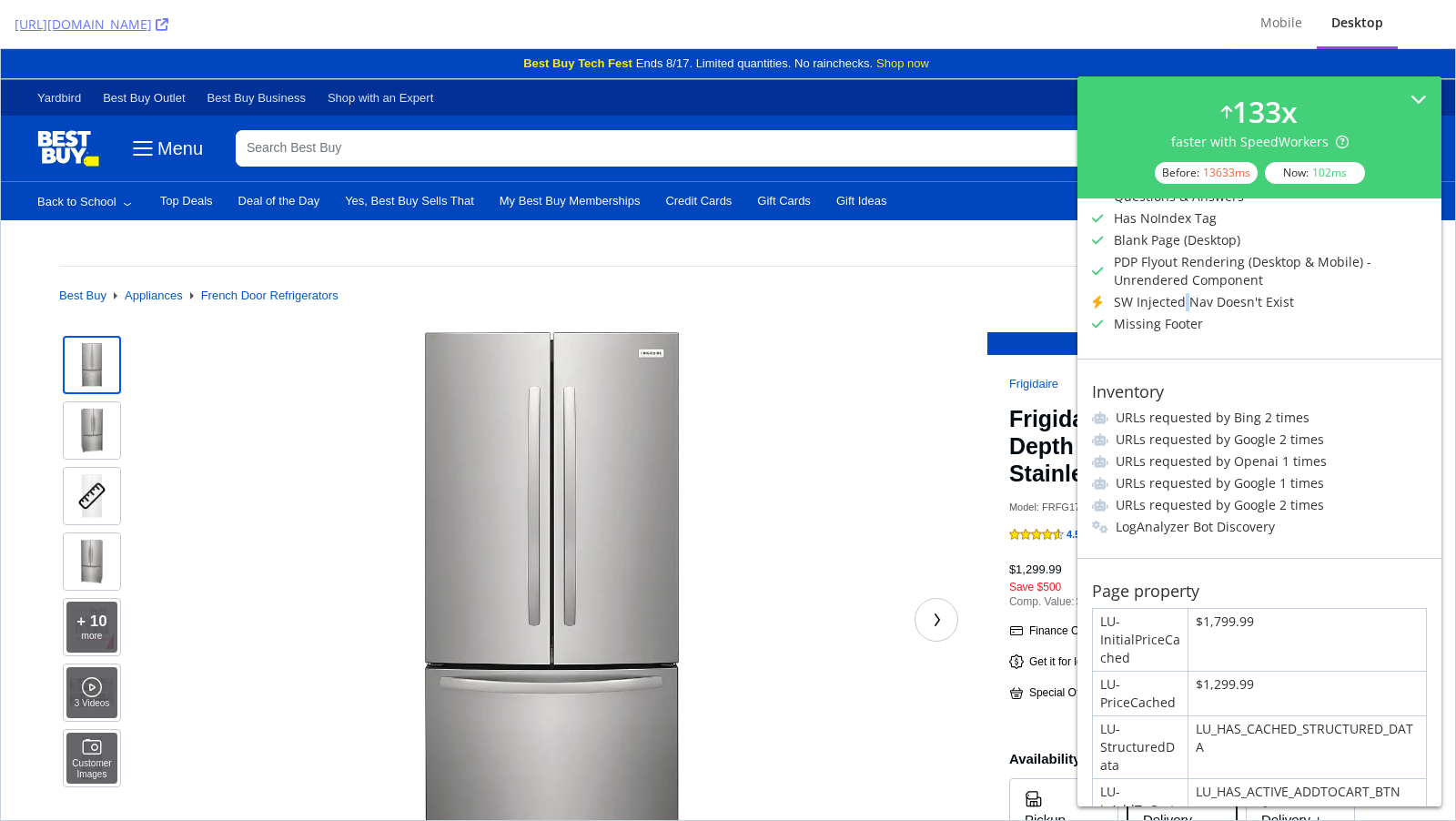
click at [1182, 293] on div "SW Injected Nav Doesn't Exist" at bounding box center [1204, 301] width 180 height 18
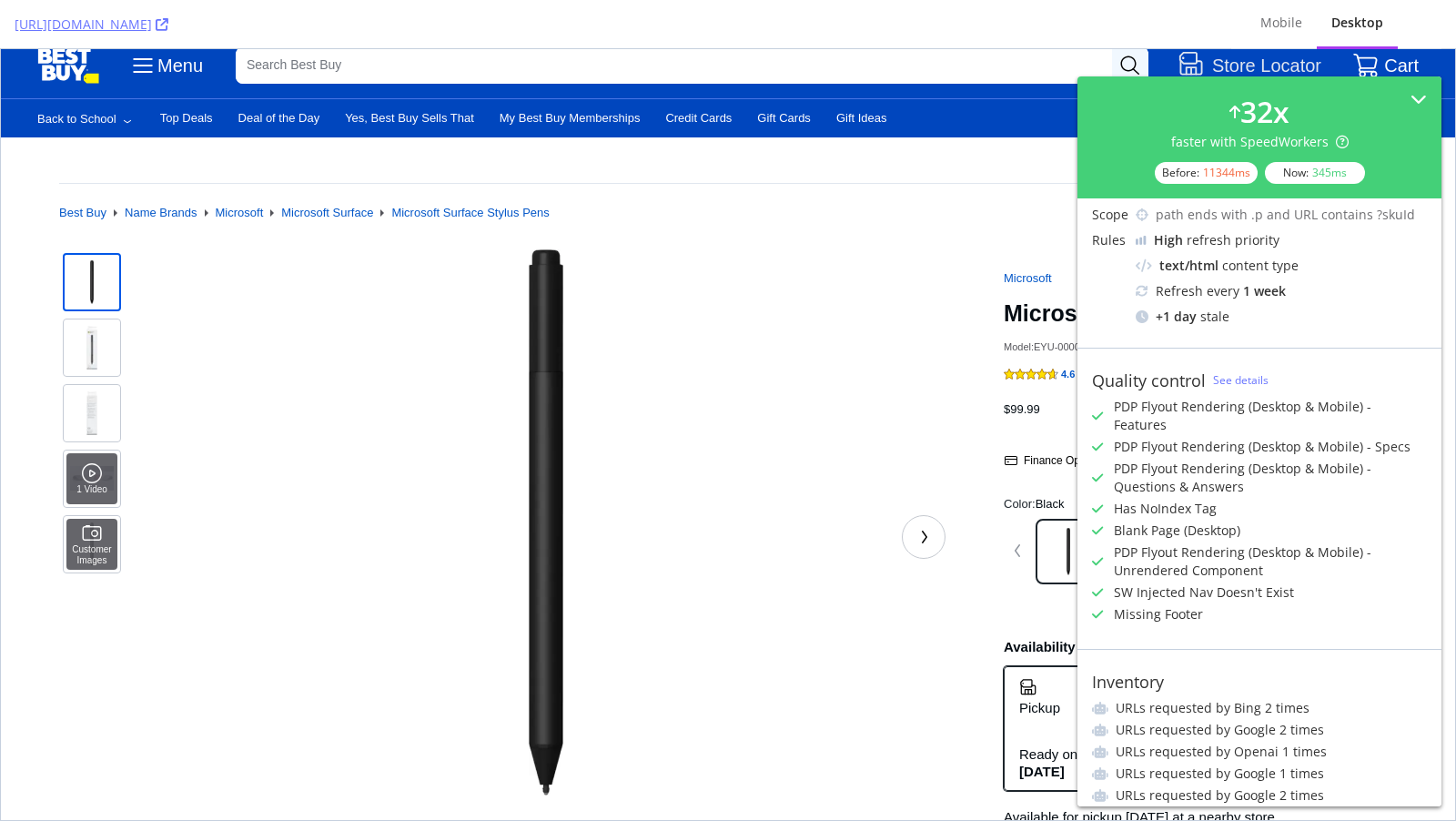
scroll to position [248, 0]
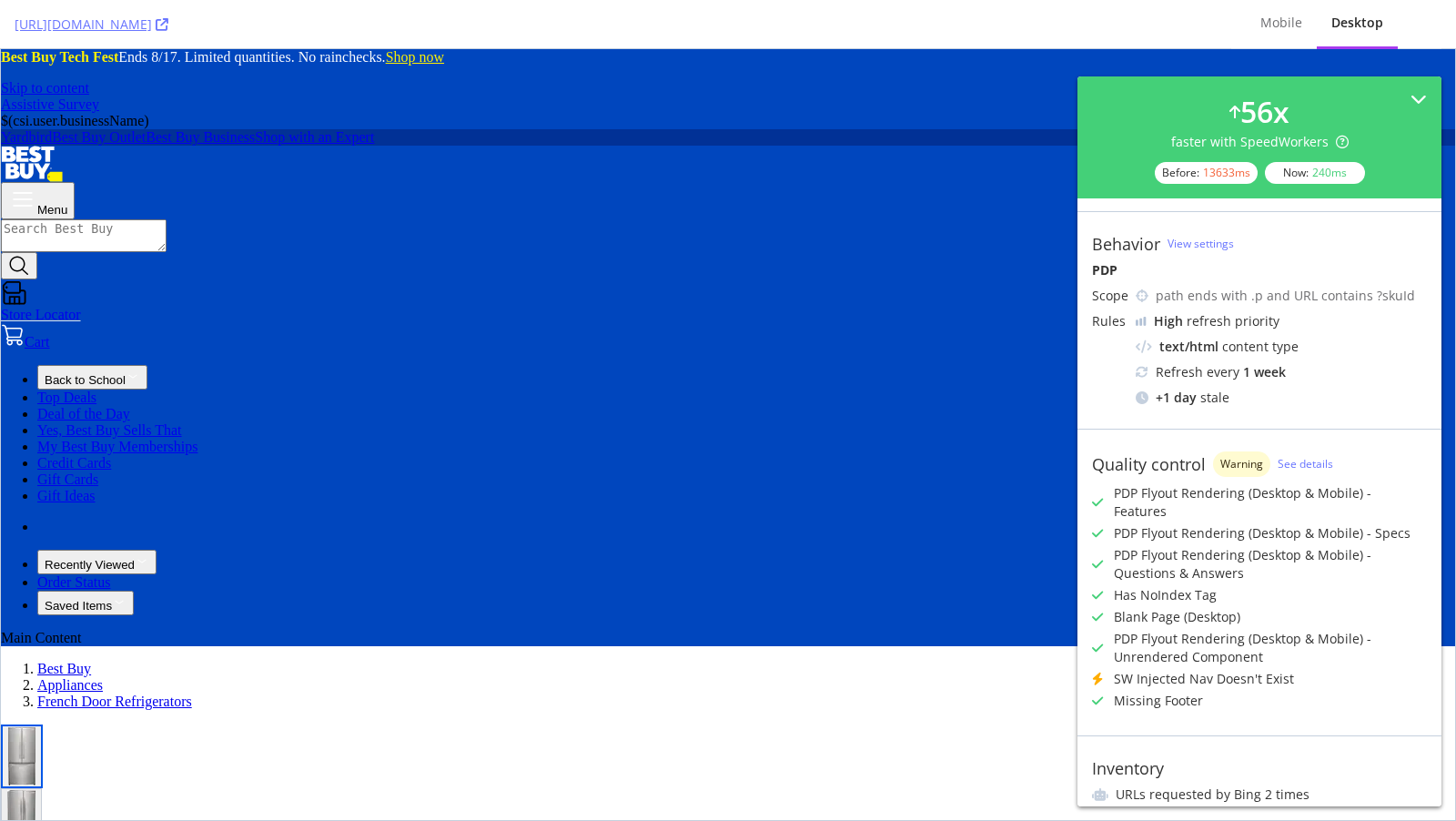
scroll to position [212, 0]
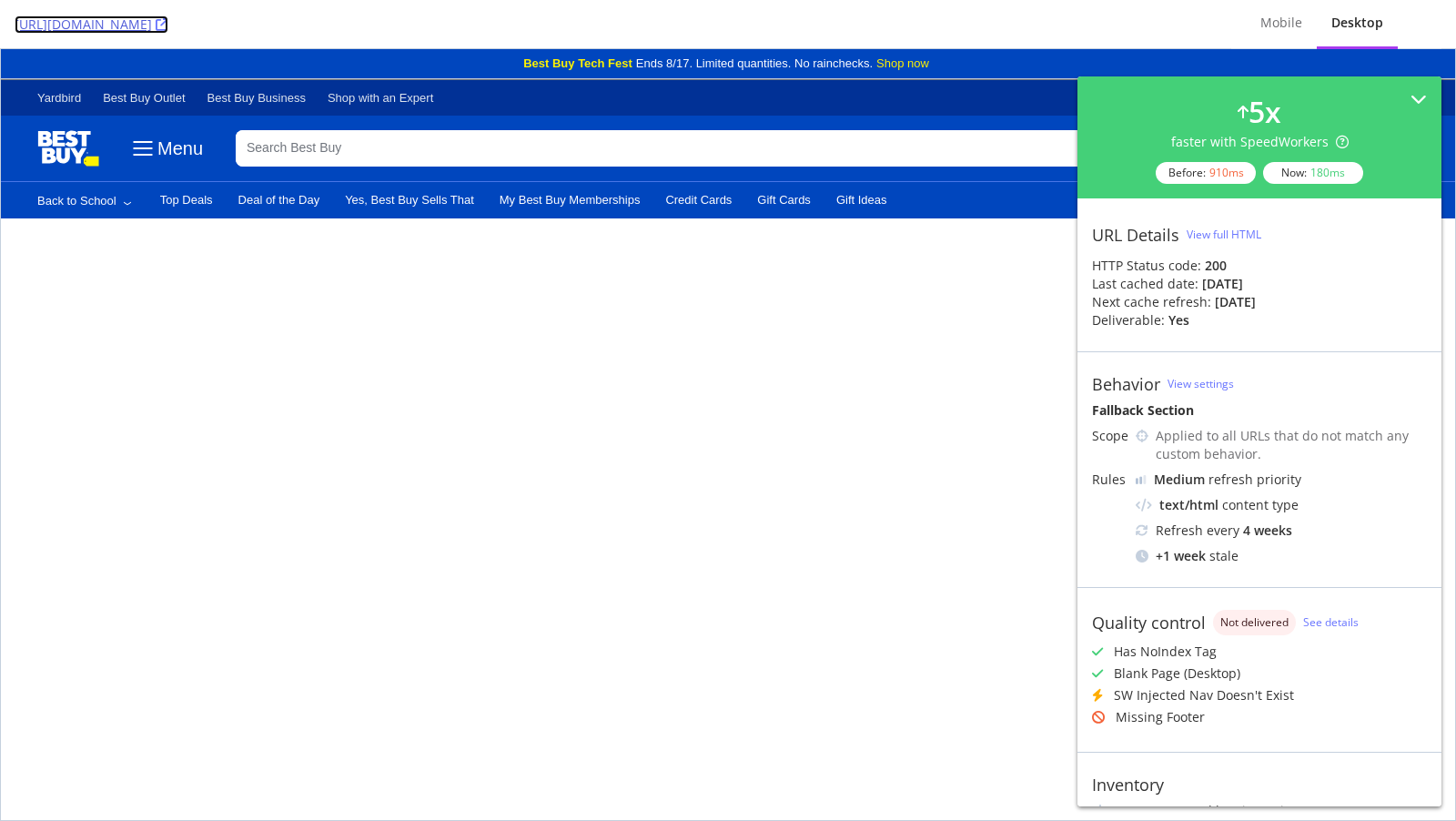
click at [169, 24] on icon at bounding box center [162, 24] width 13 height 13
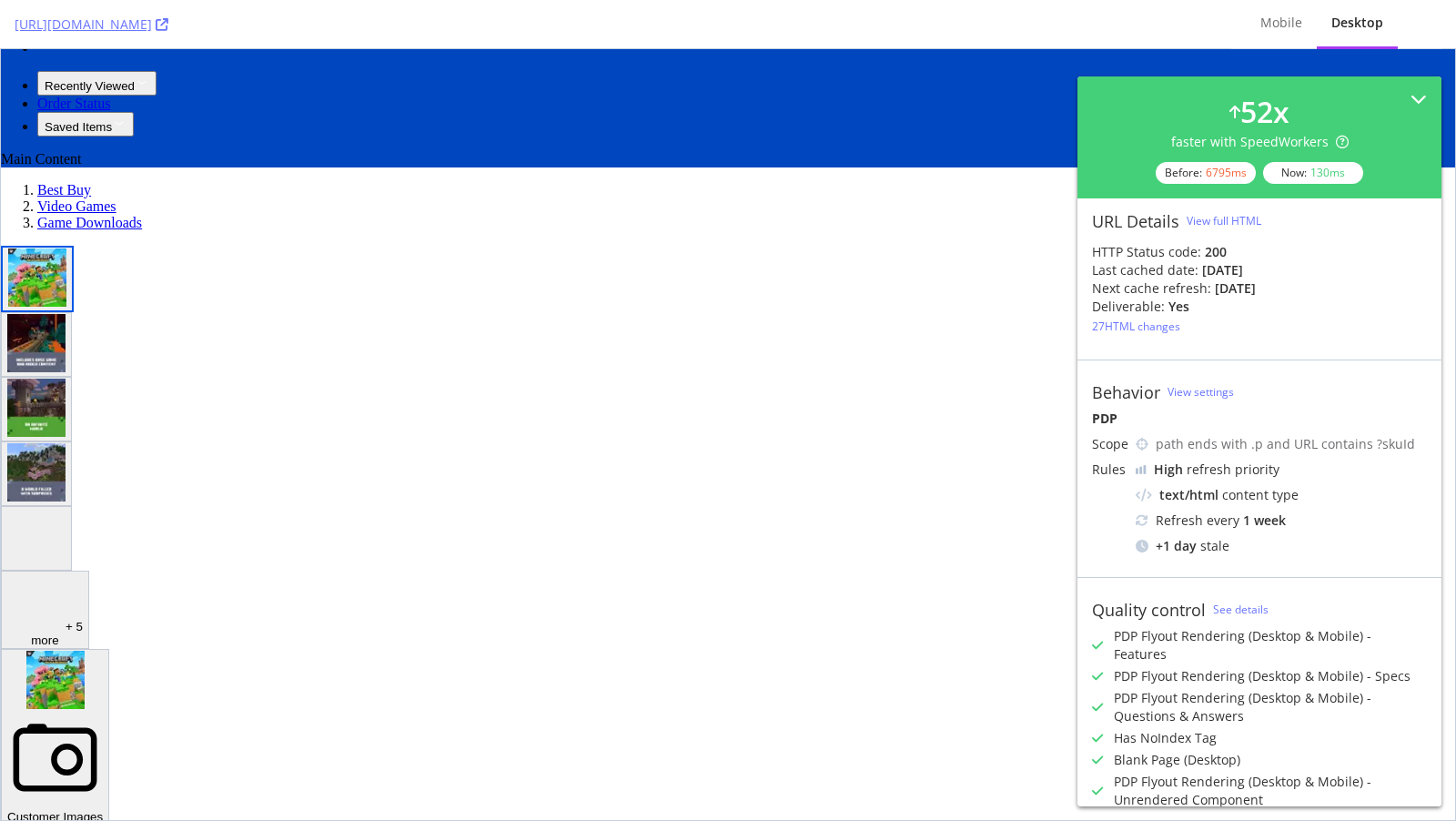
scroll to position [284, 0]
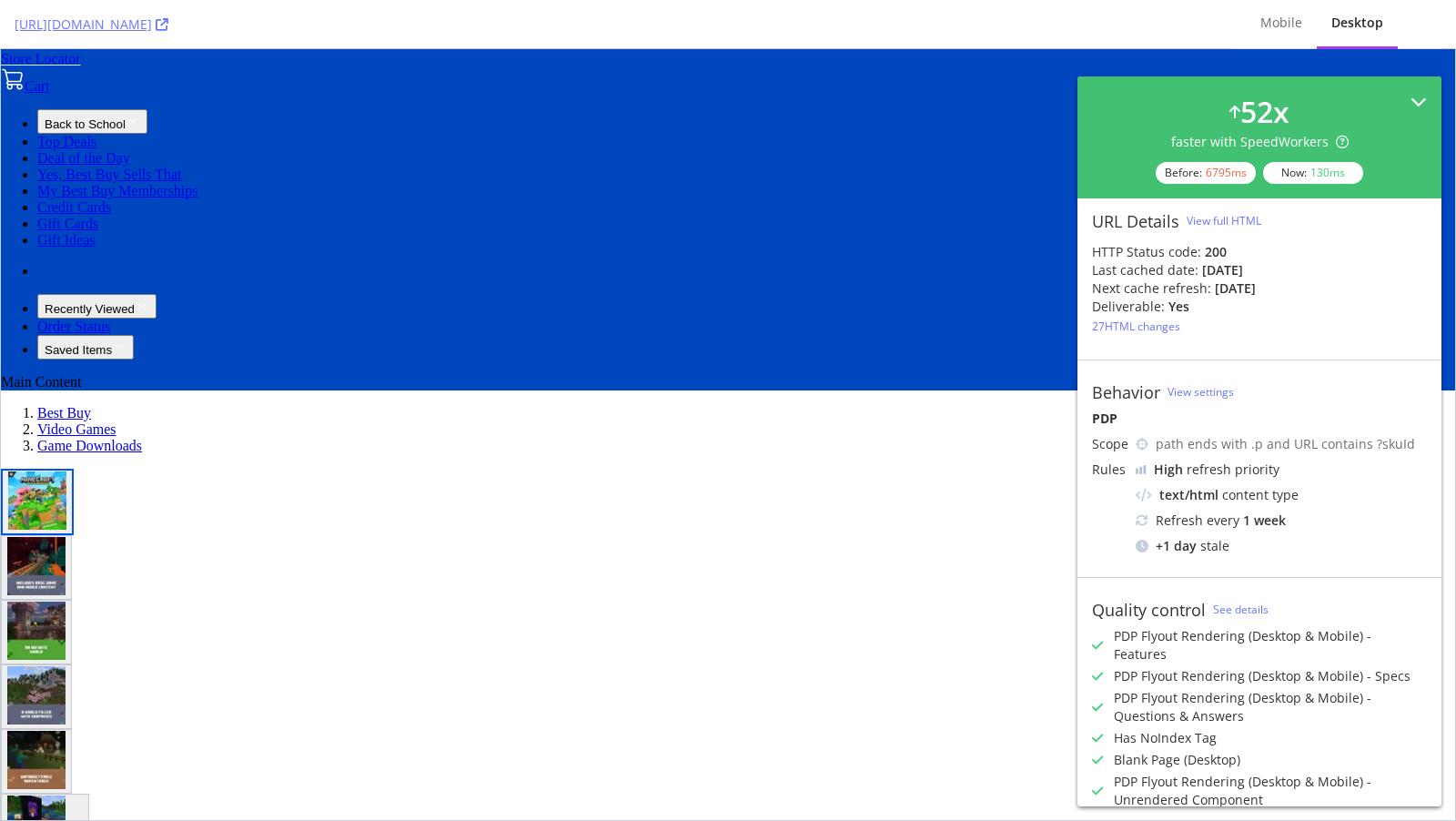
click at [1416, 103] on icon at bounding box center [1418, 102] width 16 height 16
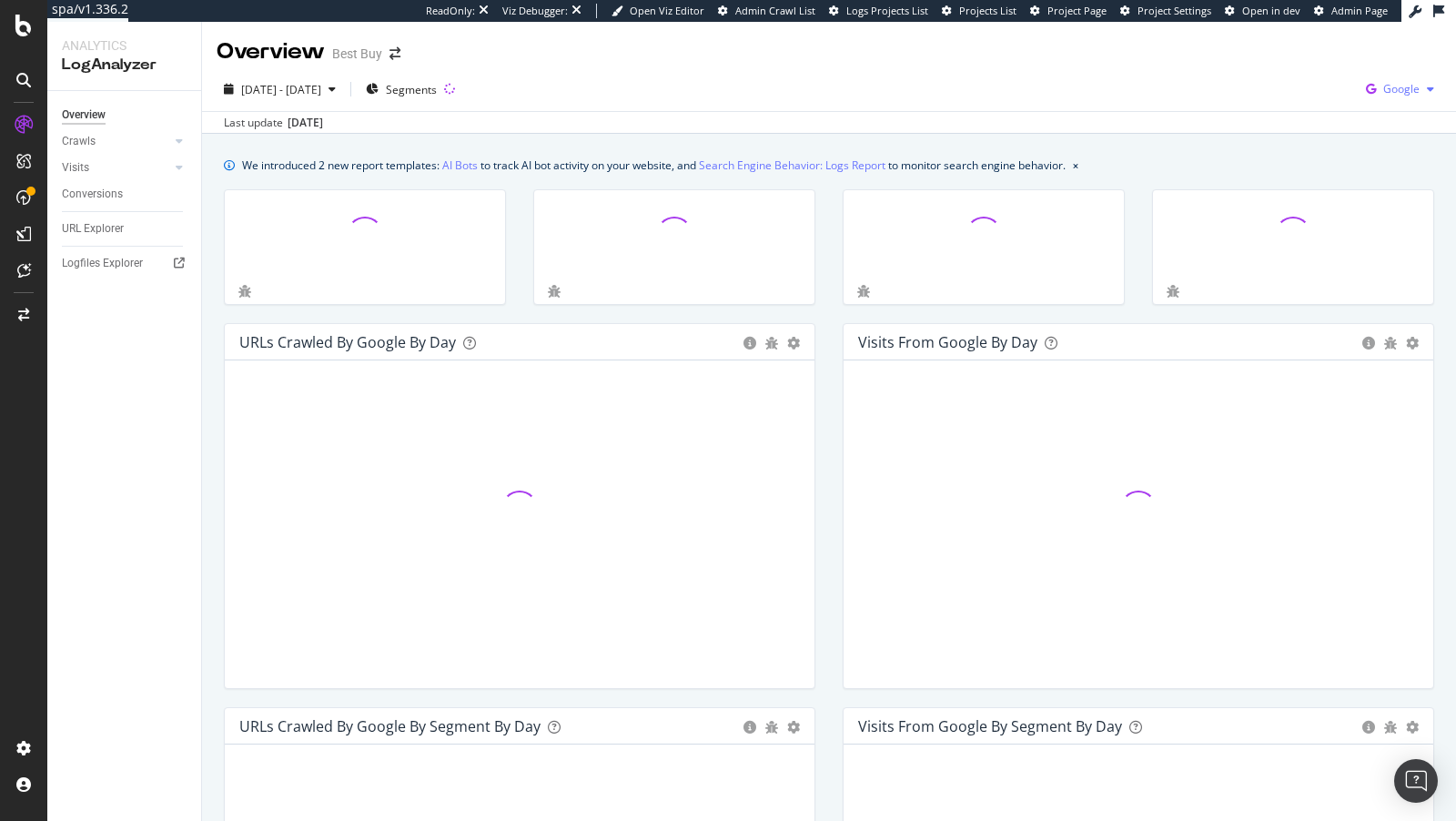
click at [1383, 89] on icon "button" at bounding box center [1371, 89] width 24 height 25
click at [1270, 118] on div "OpenAI" at bounding box center [1296, 107] width 125 height 26
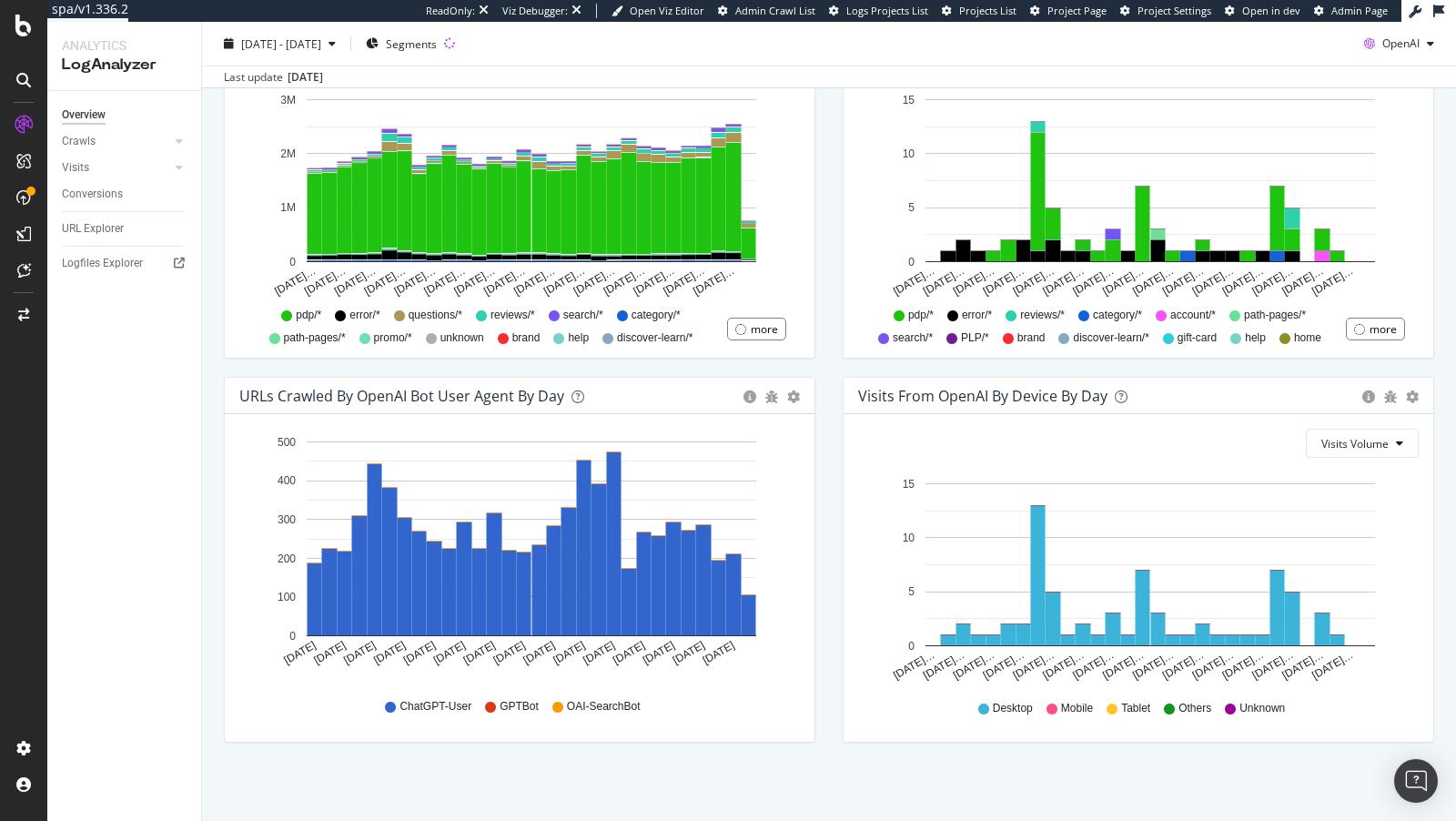
scroll to position [501, 0]
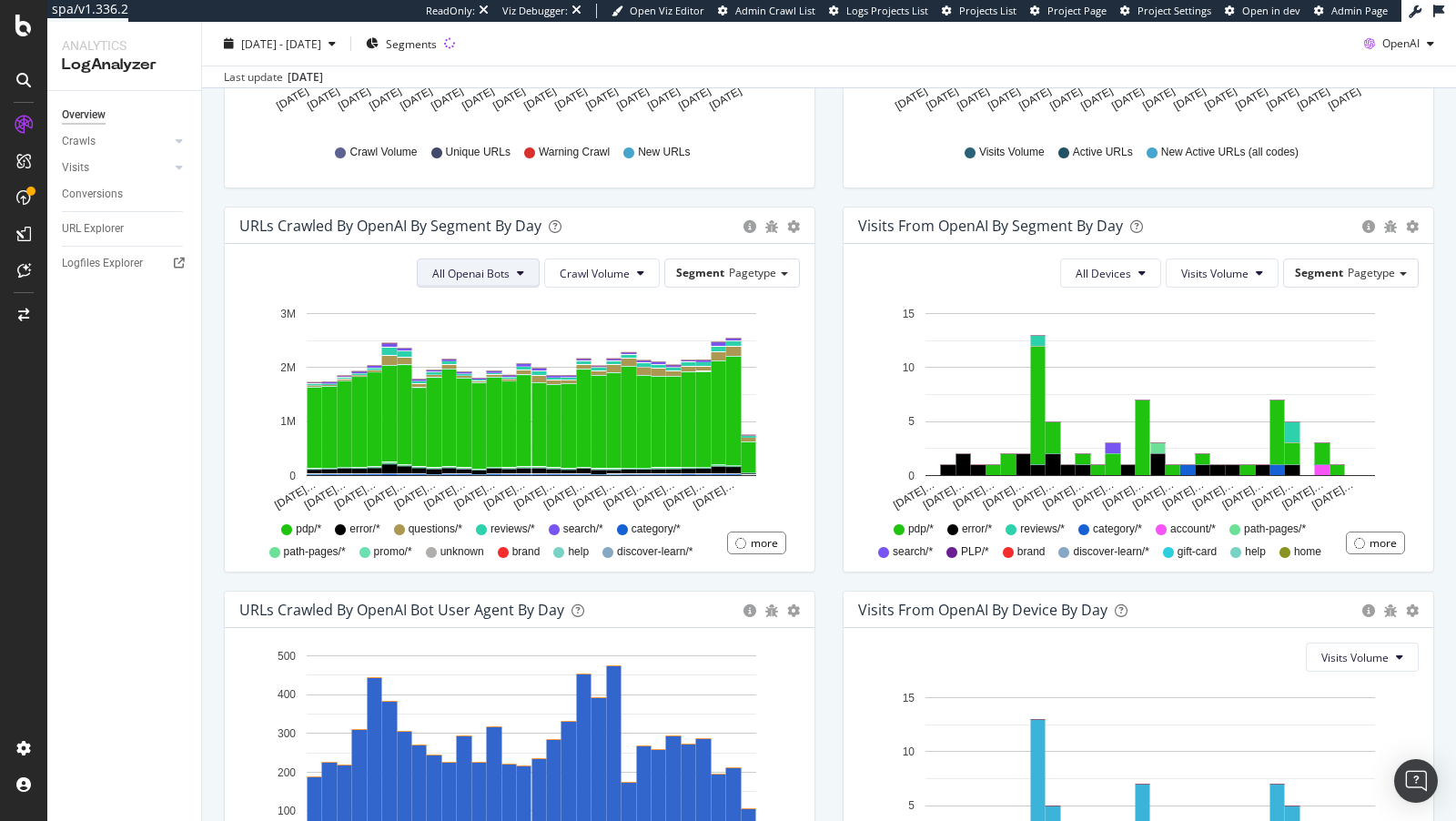
click at [494, 270] on span "All Openai Bots" at bounding box center [471, 273] width 77 height 15
click at [485, 407] on span "ChatGPT-User" at bounding box center [477, 408] width 79 height 16
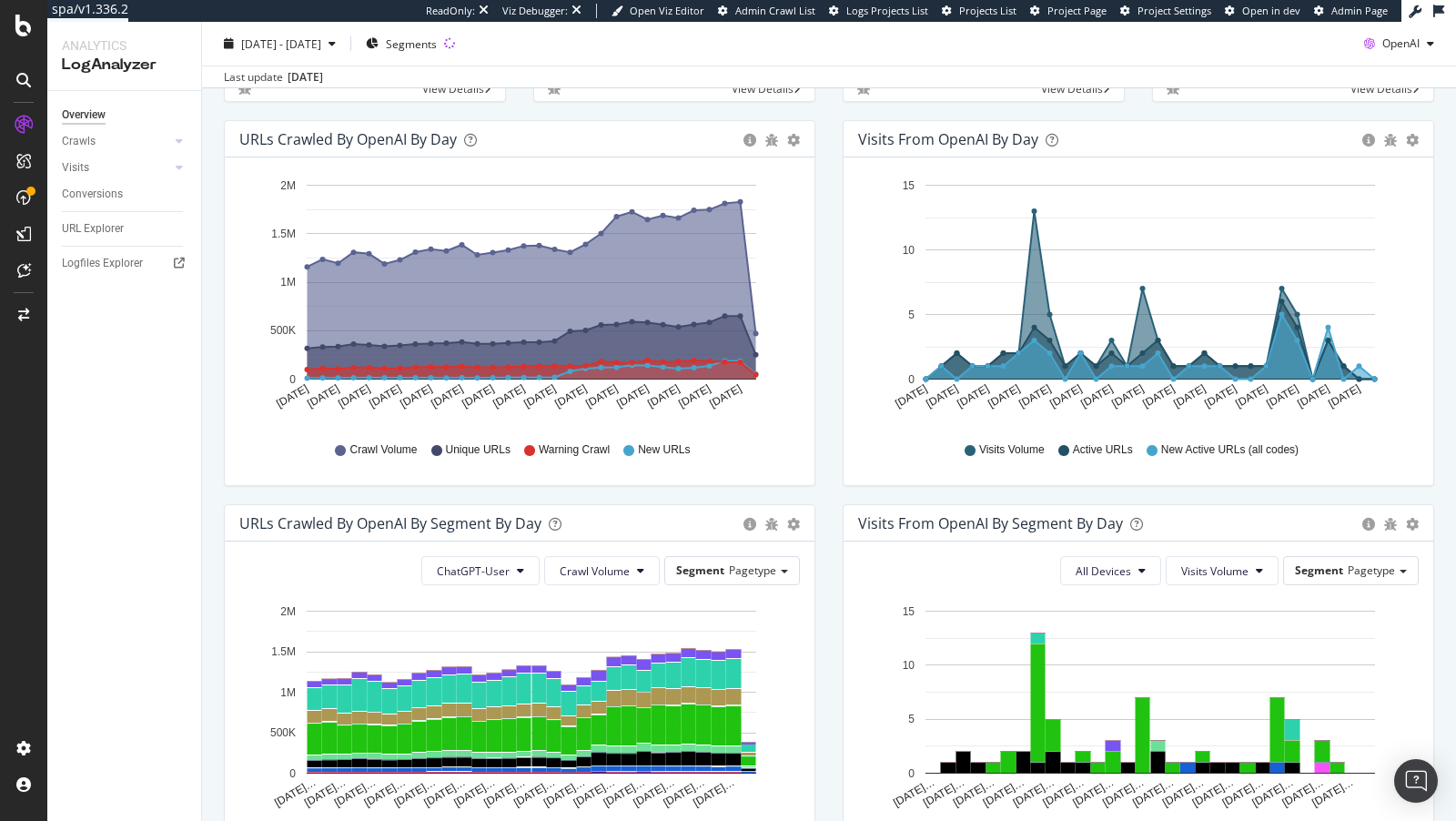
scroll to position [659, 0]
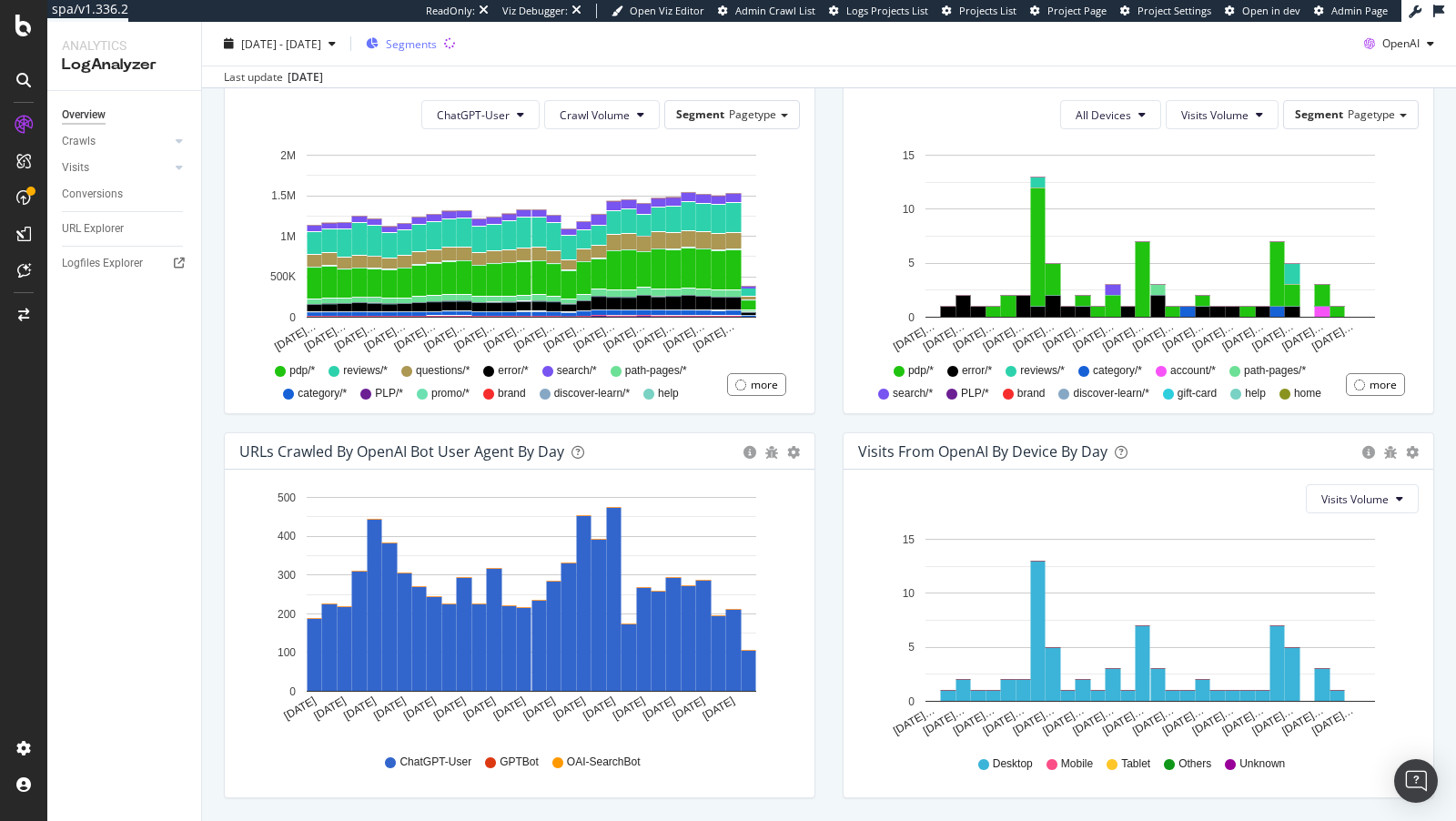
click at [437, 49] on span "Segments" at bounding box center [412, 43] width 51 height 15
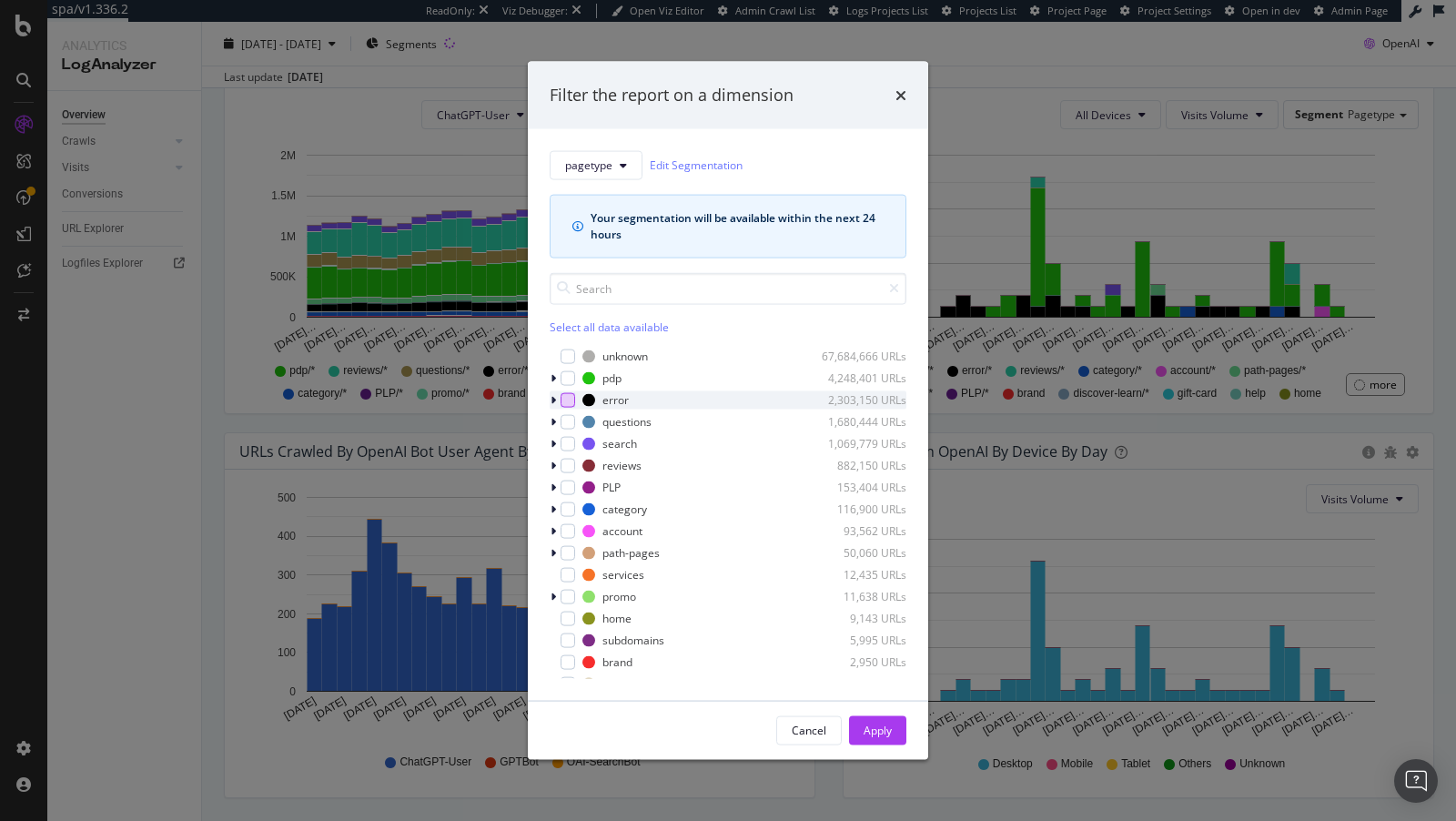
click at [566, 394] on div "modal" at bounding box center [567, 399] width 14 height 14
click at [864, 722] on div "Apply" at bounding box center [878, 730] width 28 height 15
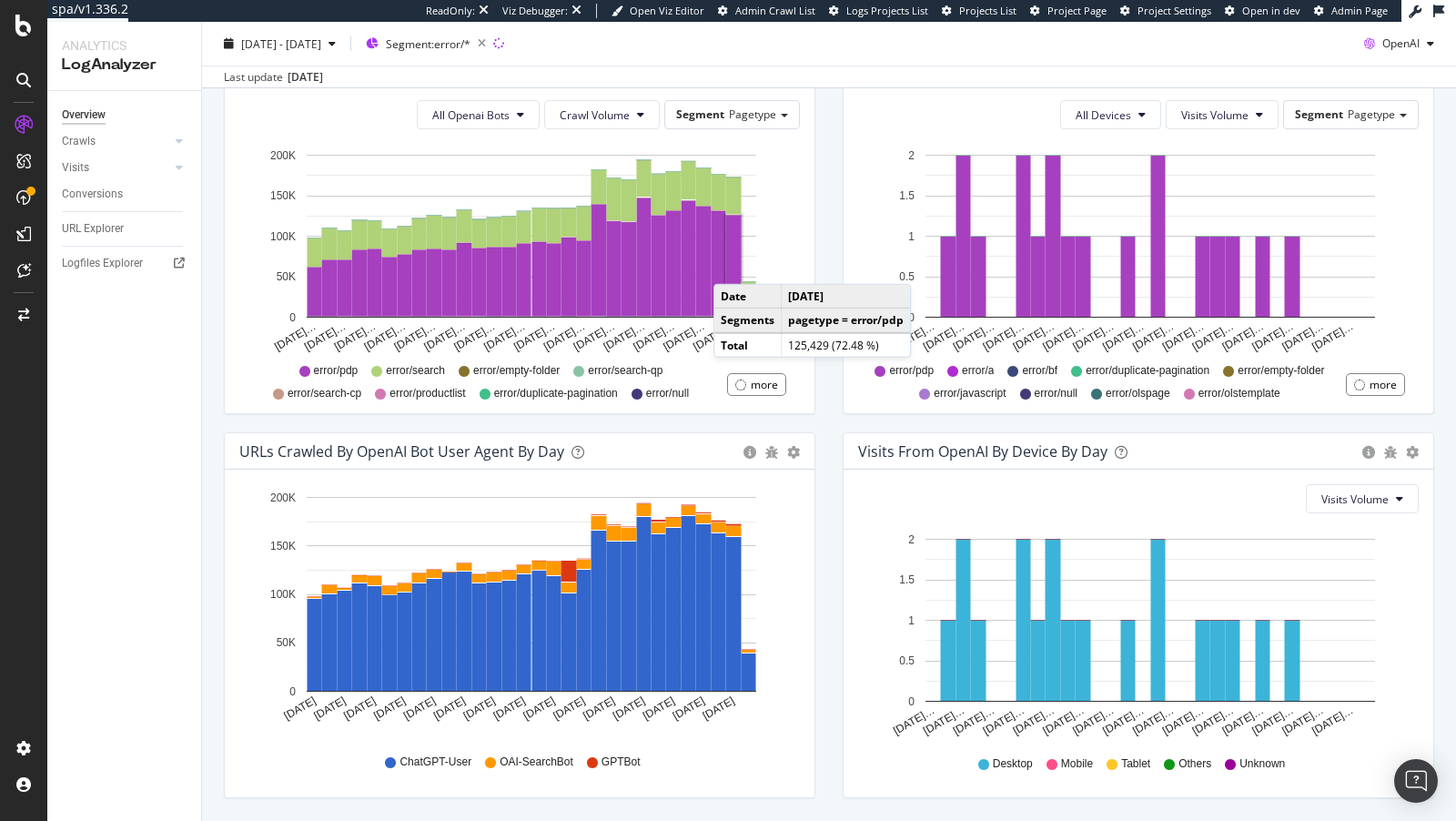
click at [732, 264] on rect "A chart." at bounding box center [734, 266] width 15 height 100
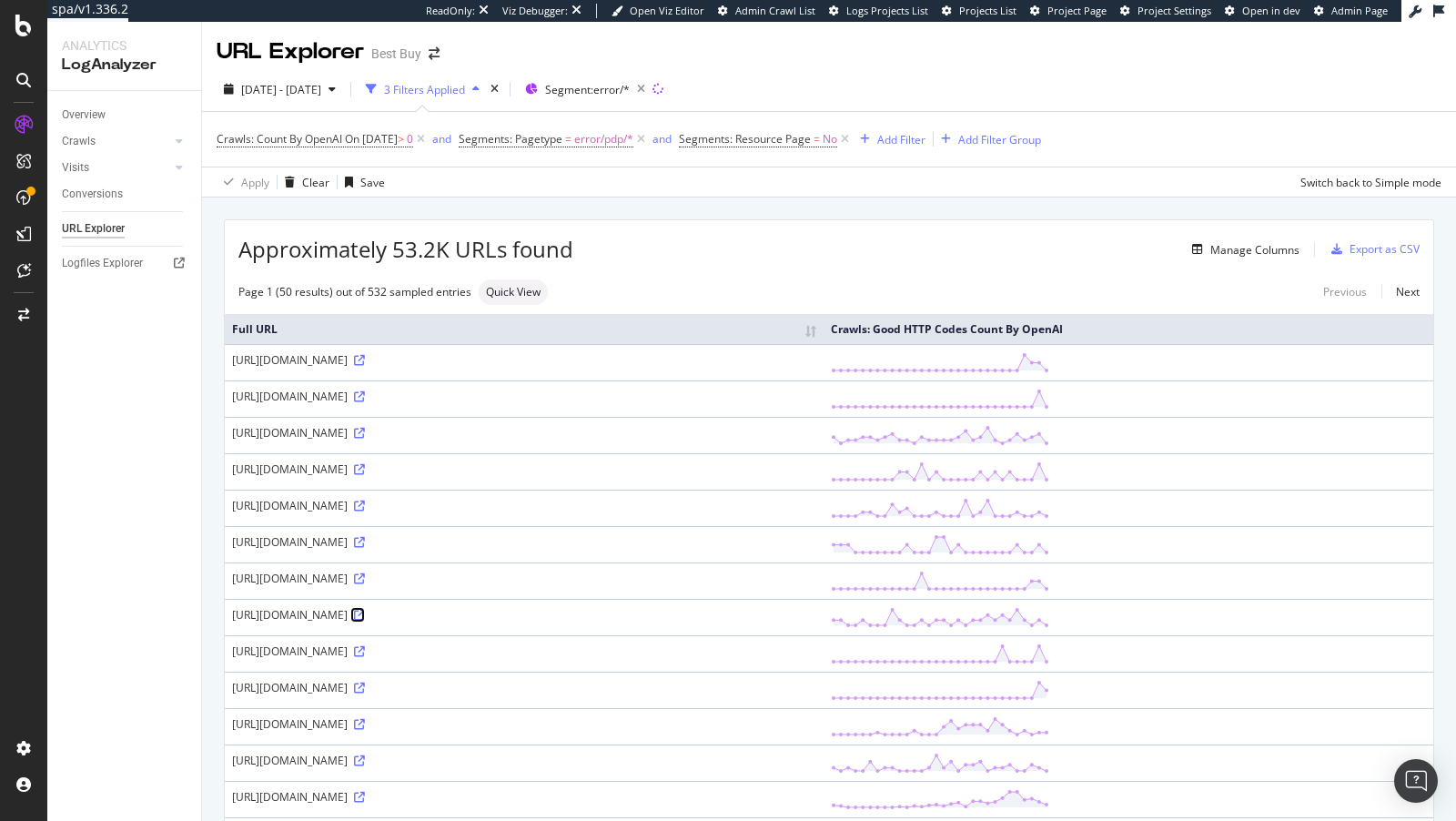
click at [365, 620] on icon at bounding box center [360, 616] width 11 height 11
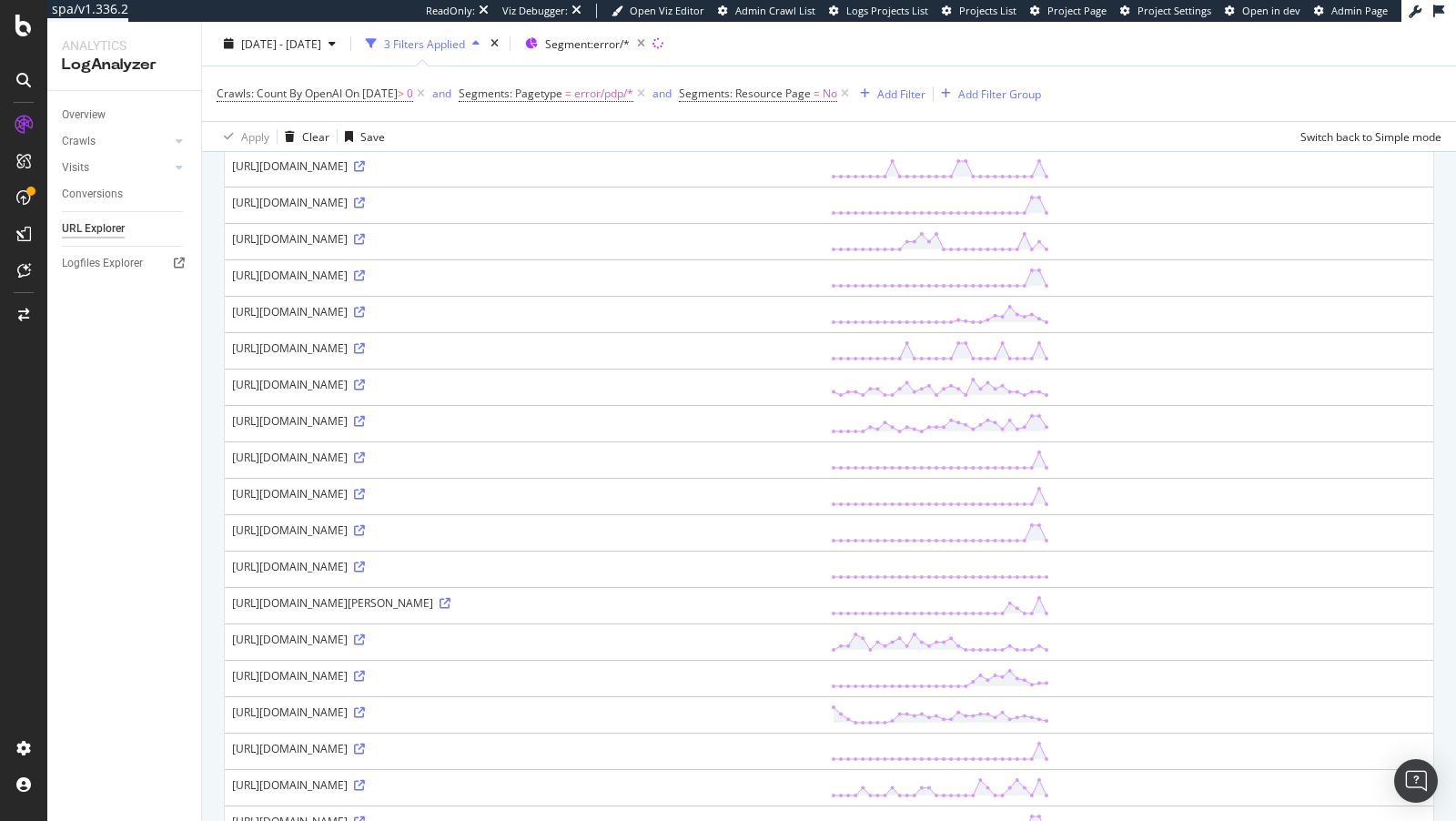
scroll to position [924, 0]
click at [365, 716] on icon at bounding box center [360, 711] width 11 height 11
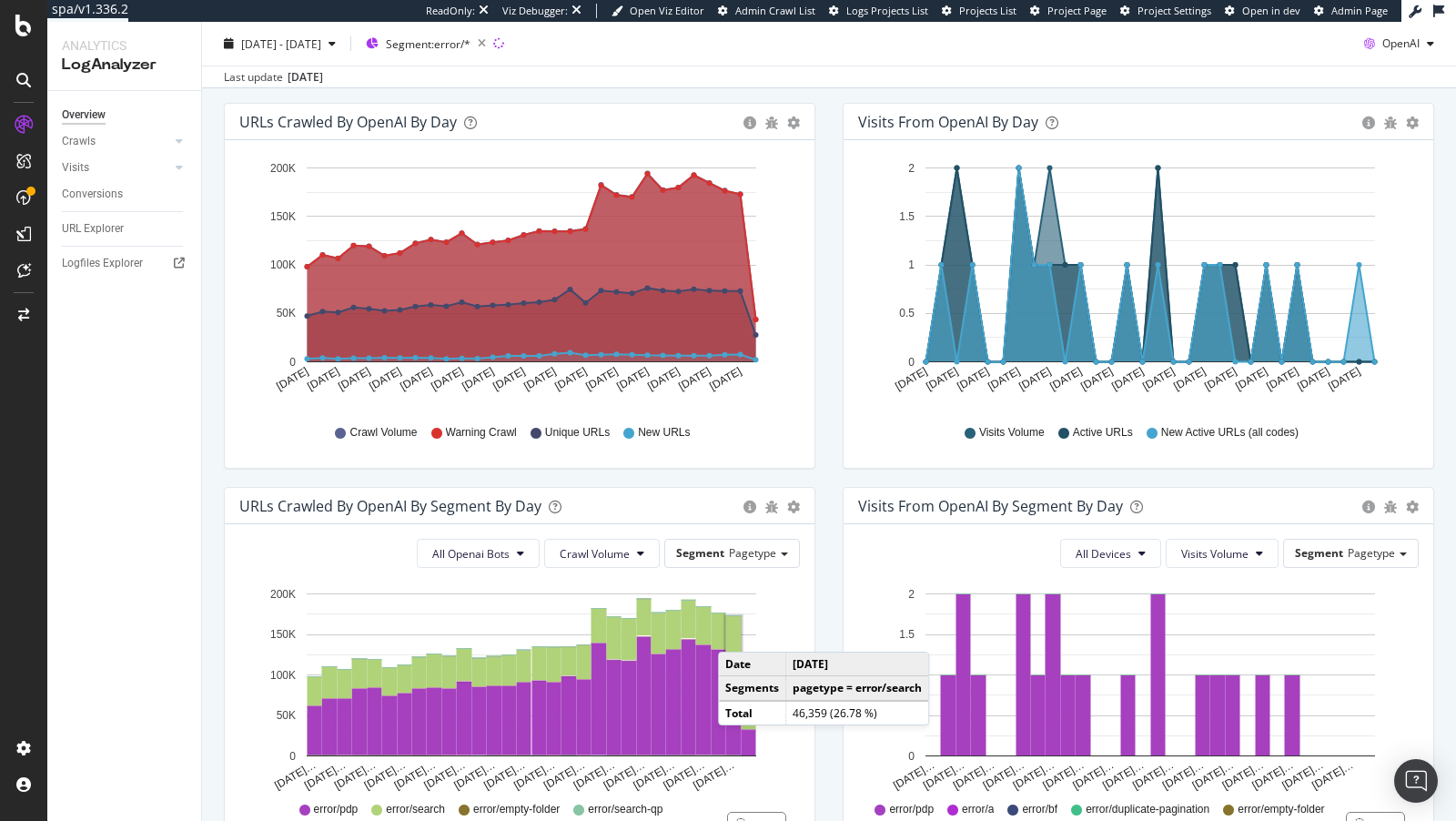
scroll to position [715, 0]
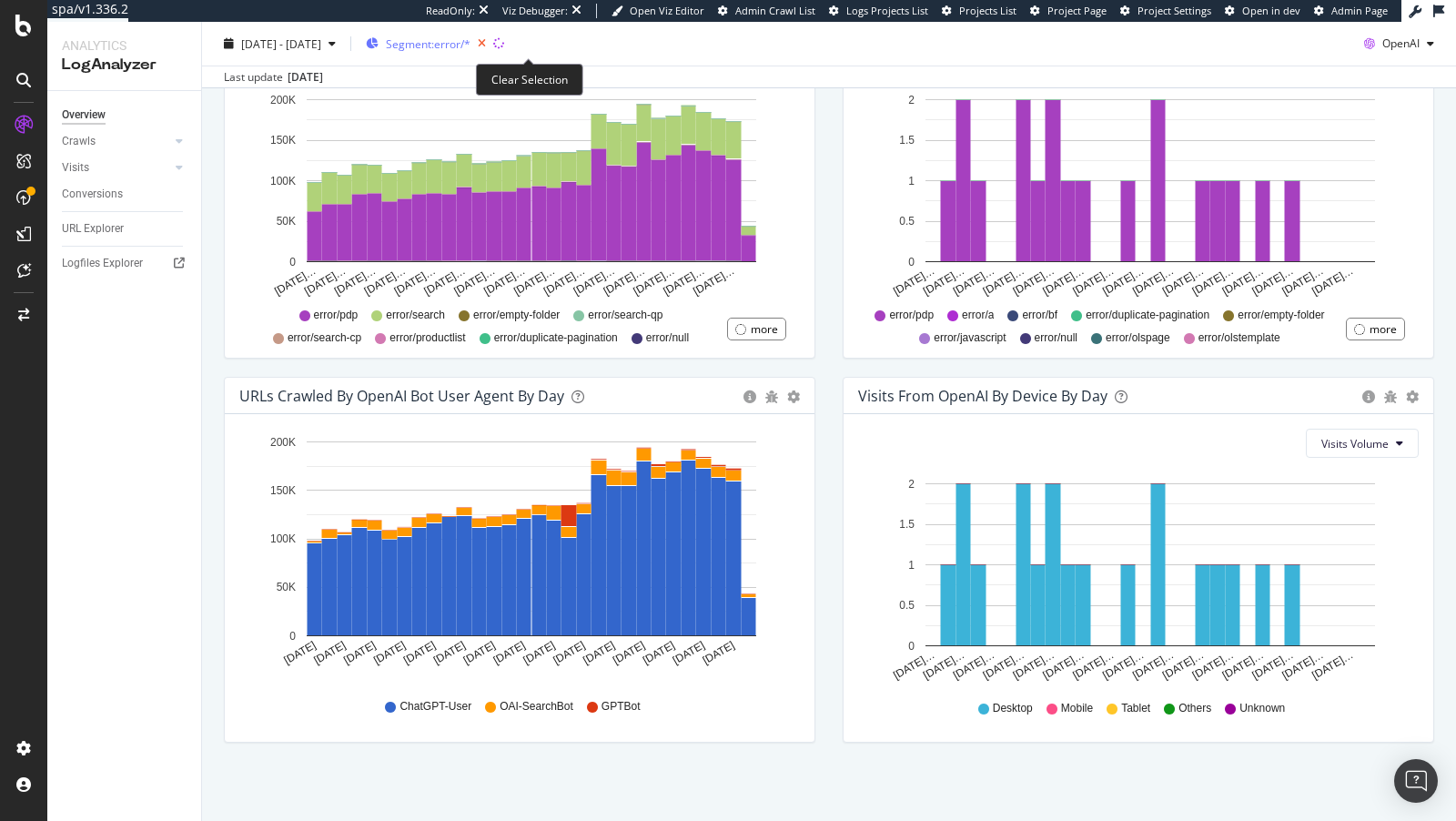
click at [493, 46] on icon "button" at bounding box center [482, 43] width 23 height 25
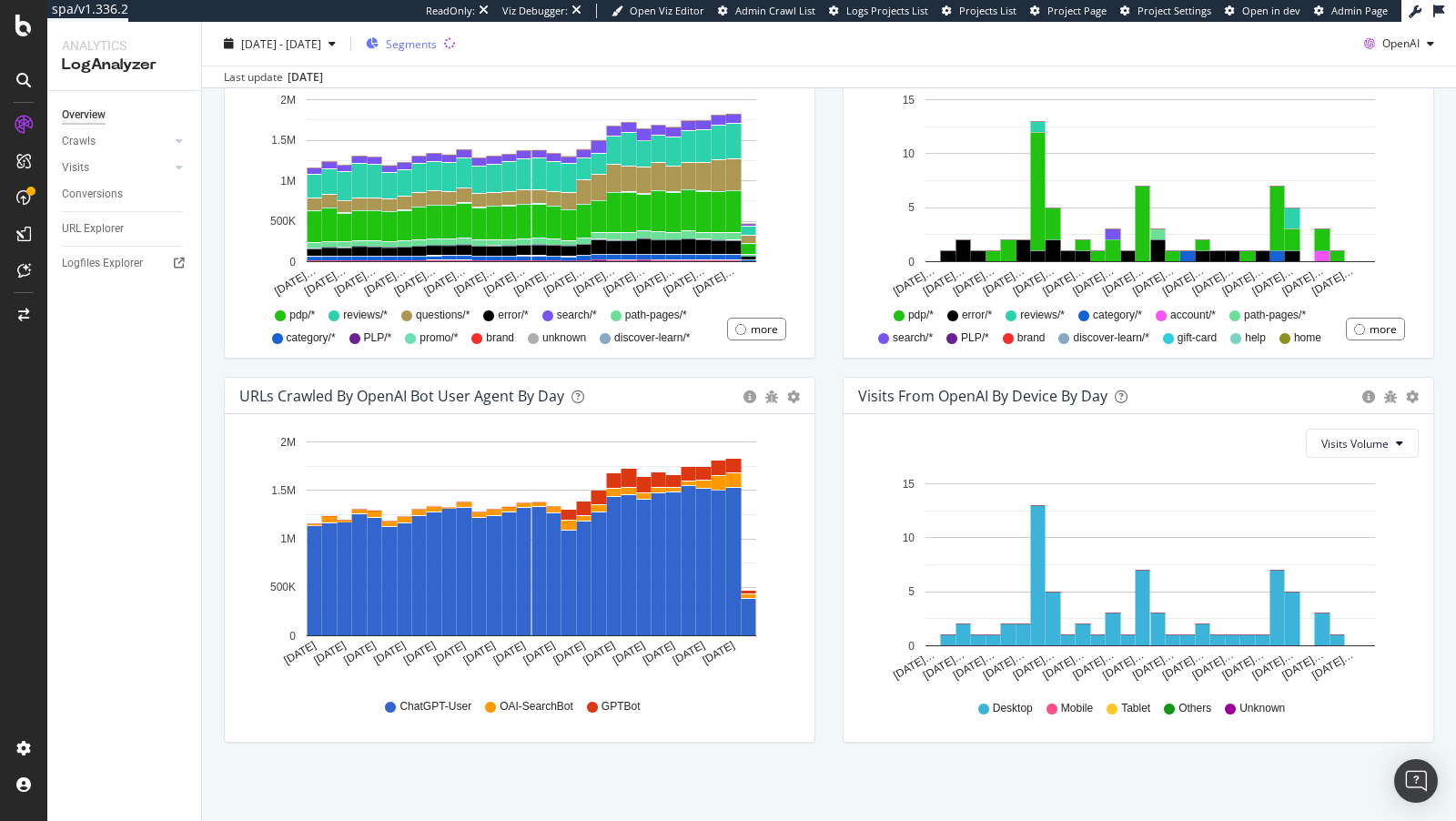
click at [437, 40] on span "Segments" at bounding box center [412, 43] width 51 height 15
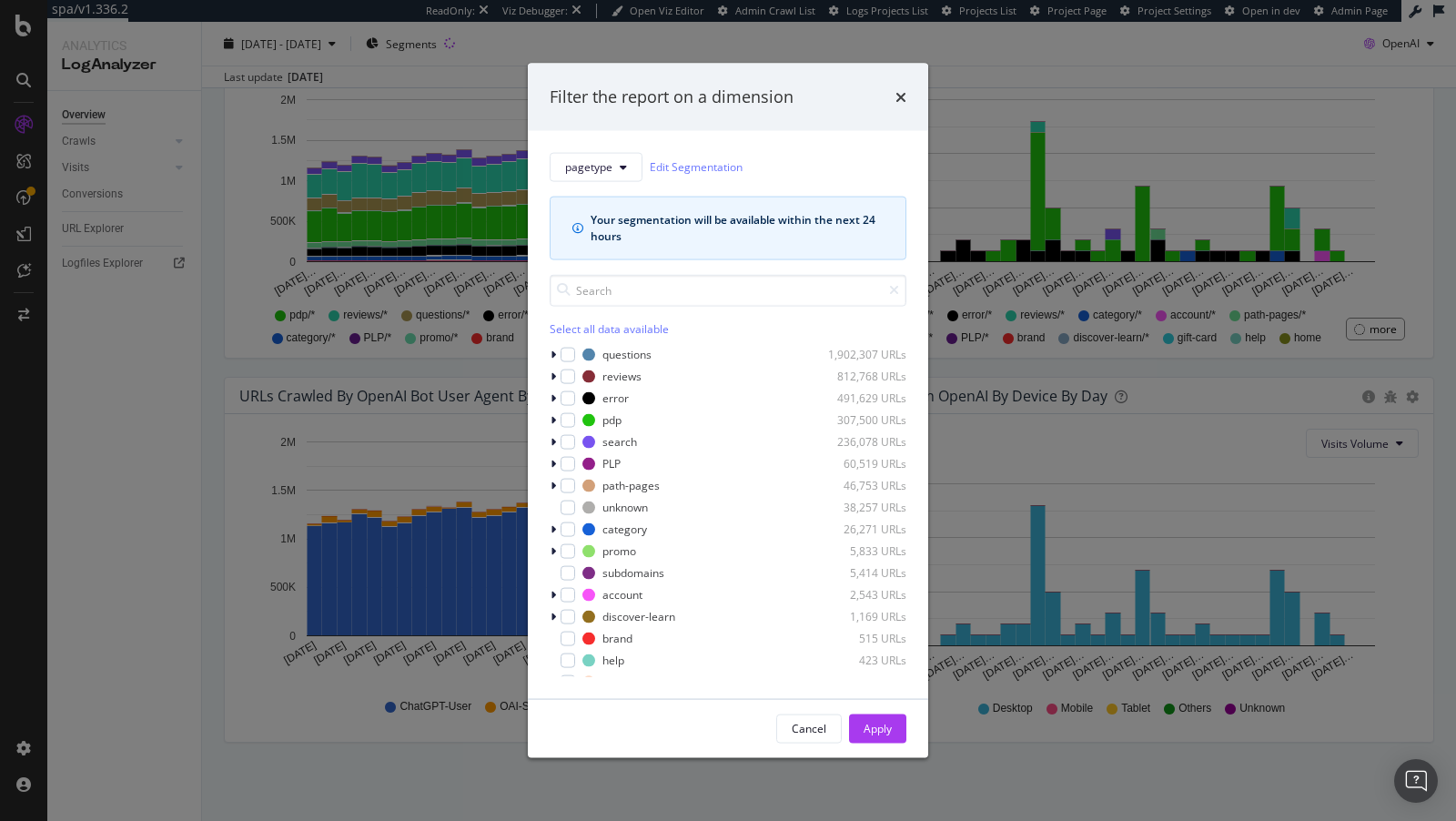
click at [364, 389] on div "Filter the report on a dimension pagetype Edit Segmentation Your segmentation w…" at bounding box center [728, 410] width 1456 height 821
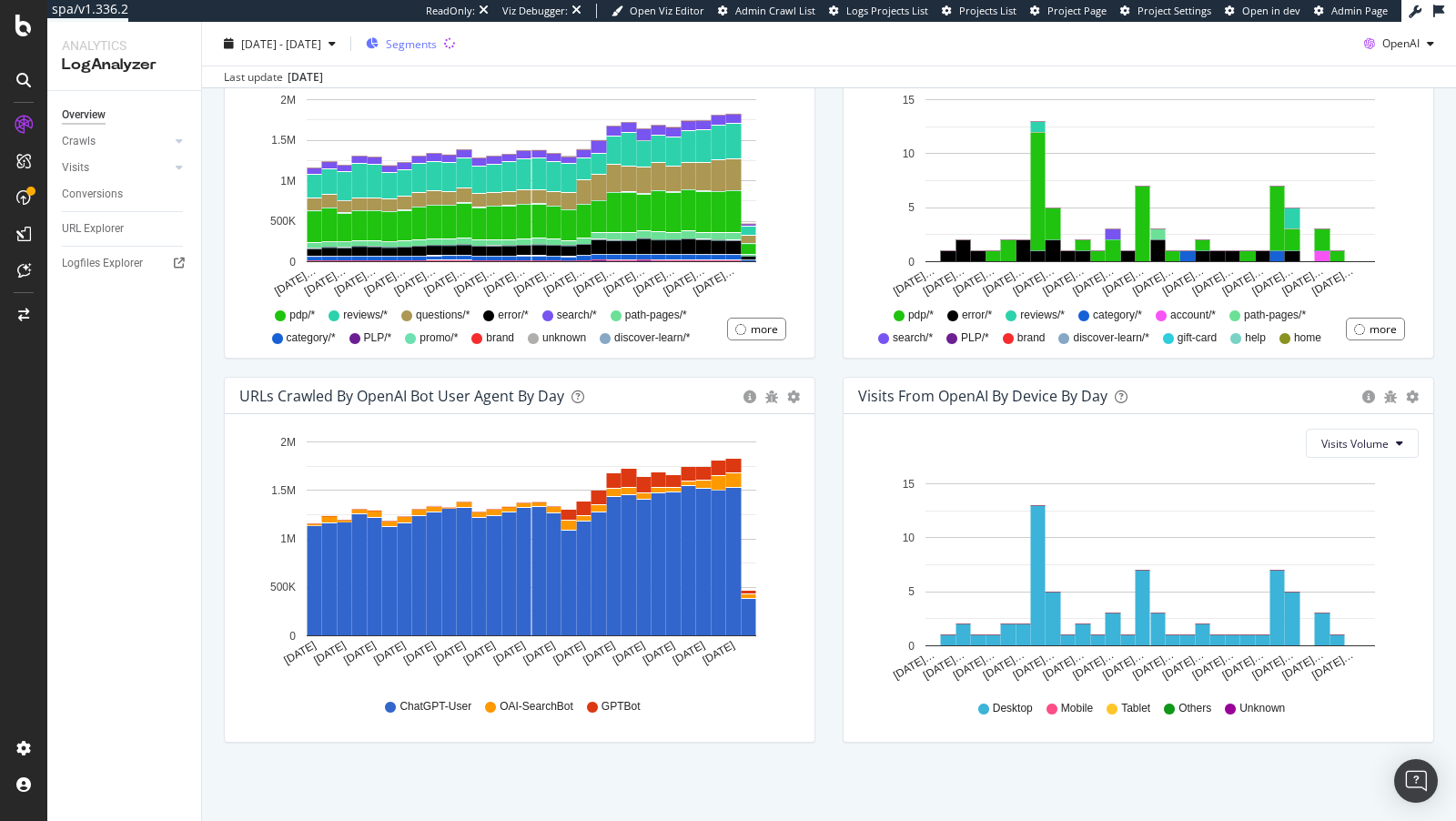
click at [437, 45] on span "Segments" at bounding box center [412, 43] width 51 height 15
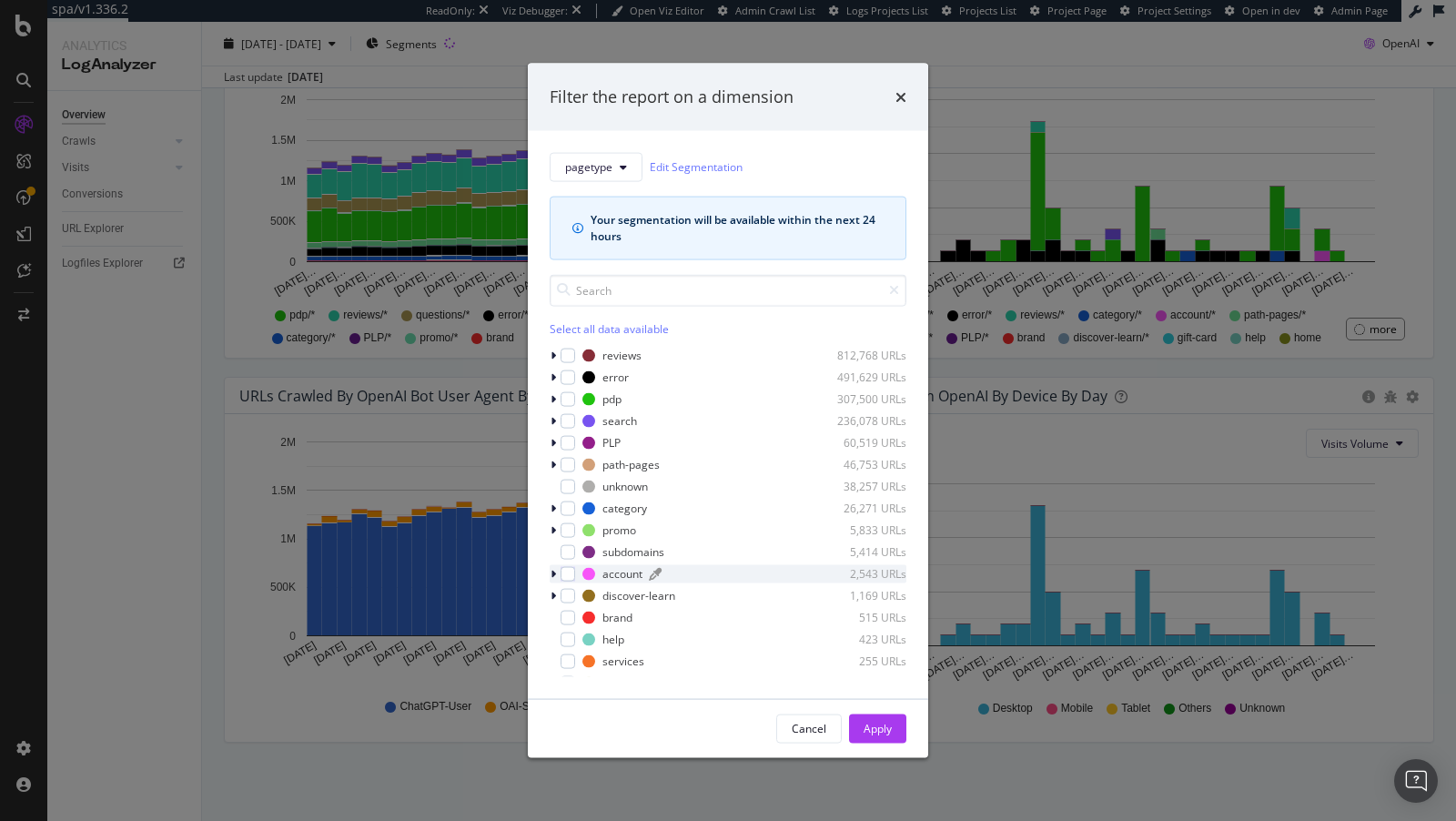
scroll to position [5, 0]
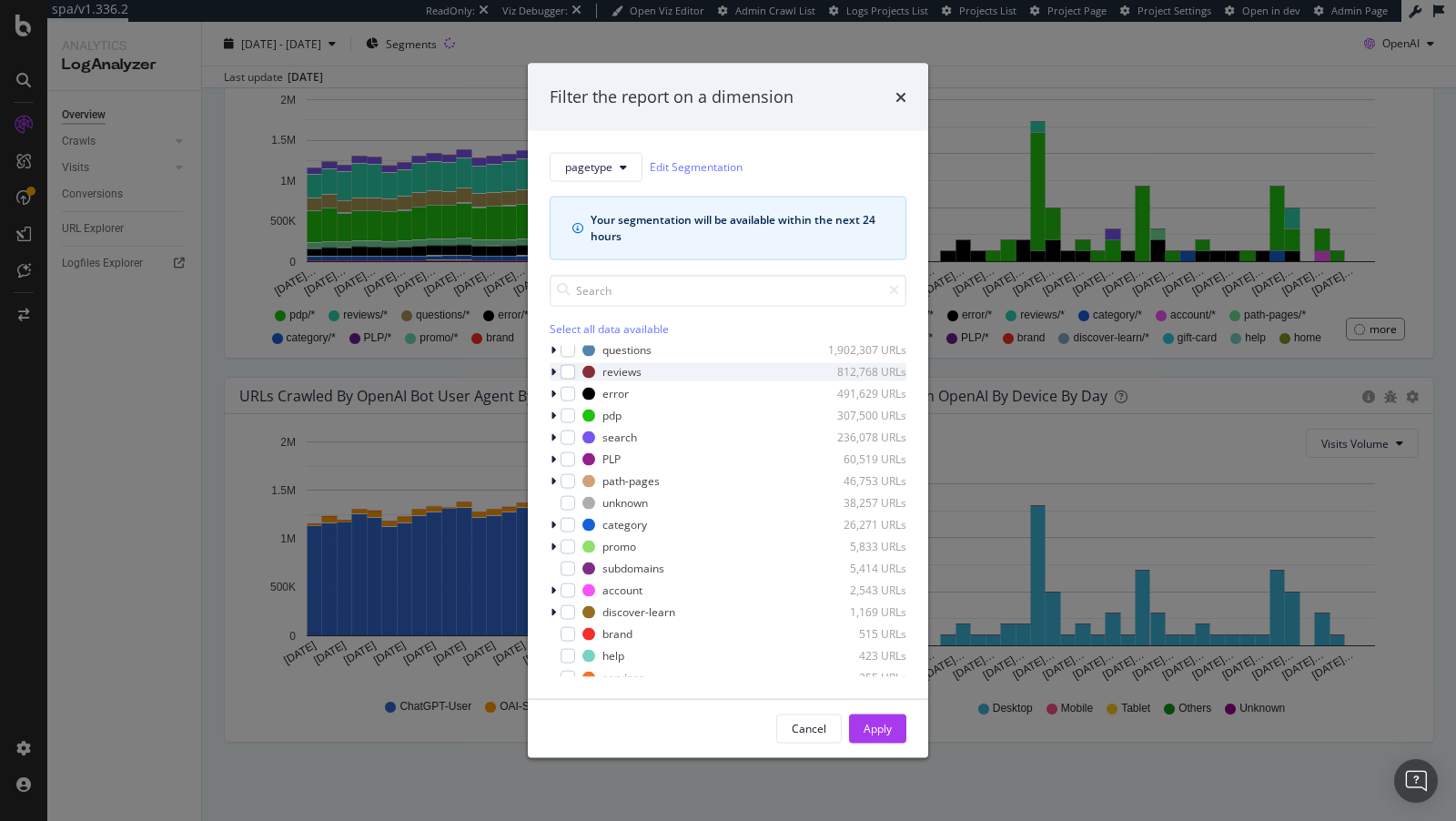
click at [554, 370] on icon "modal" at bounding box center [554, 372] width 6 height 11
click at [564, 371] on div "modal" at bounding box center [567, 371] width 14 height 14
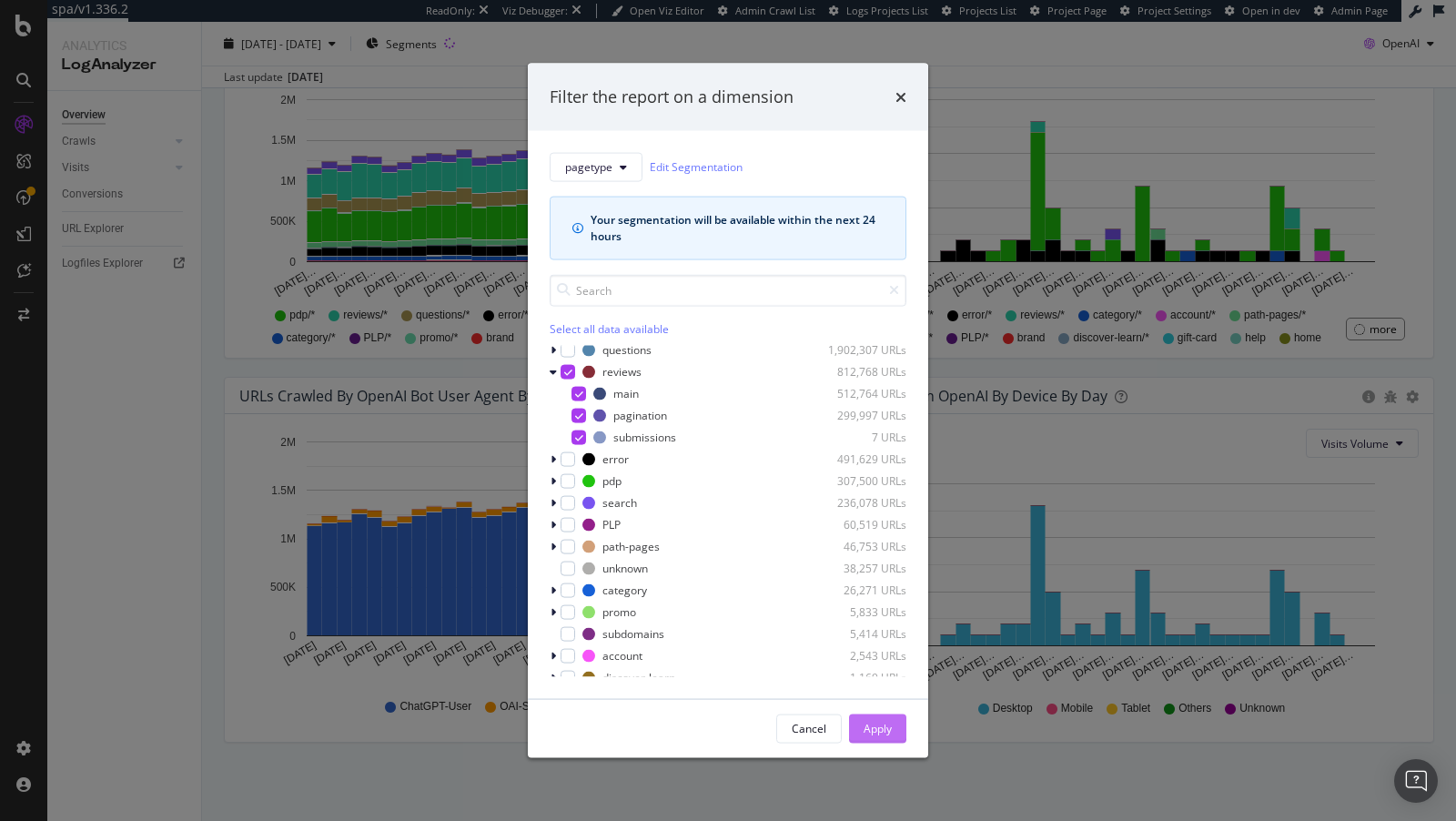
click at [886, 736] on div "Apply" at bounding box center [878, 728] width 28 height 27
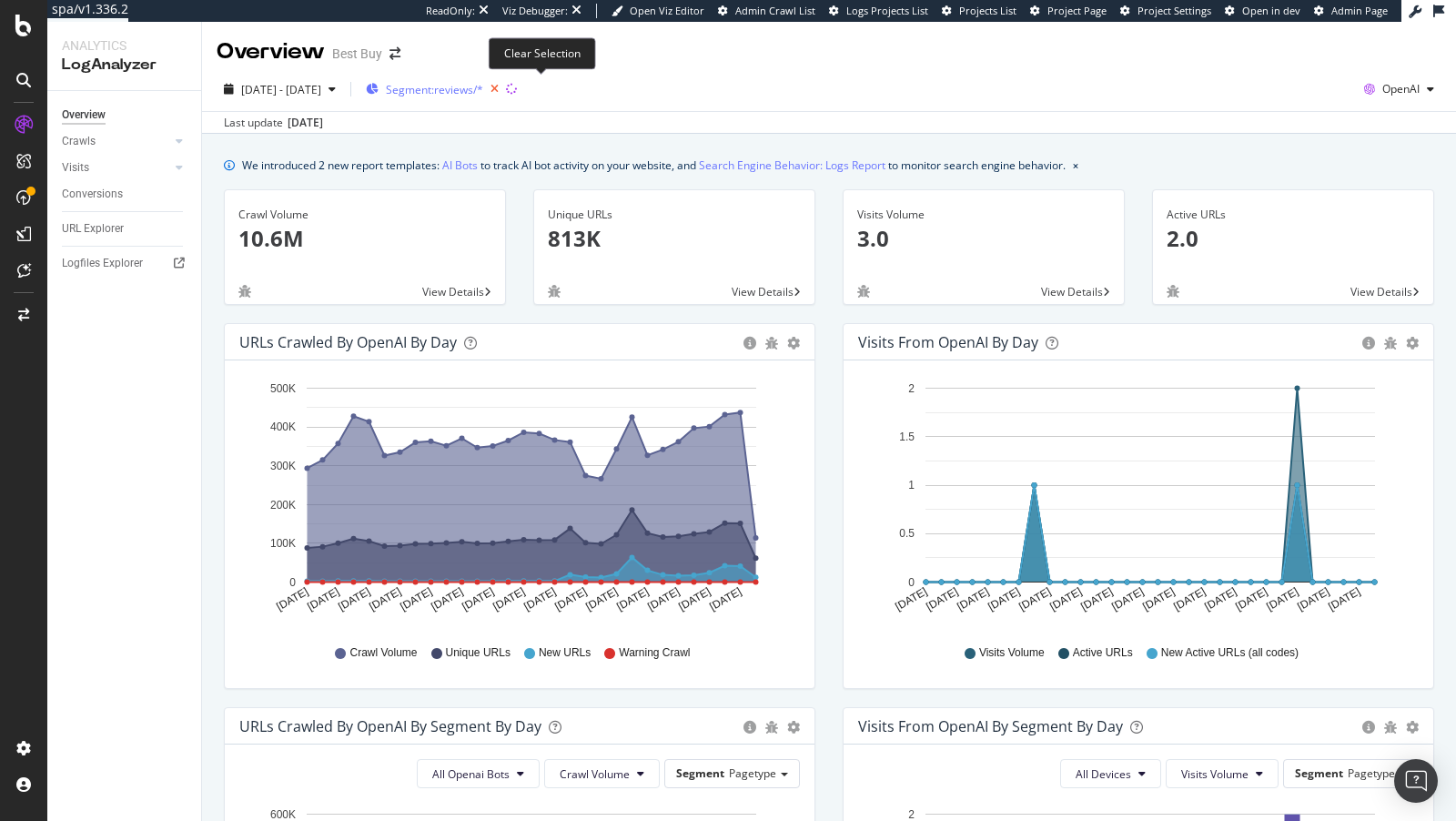
click at [506, 91] on icon "button" at bounding box center [494, 89] width 23 height 25
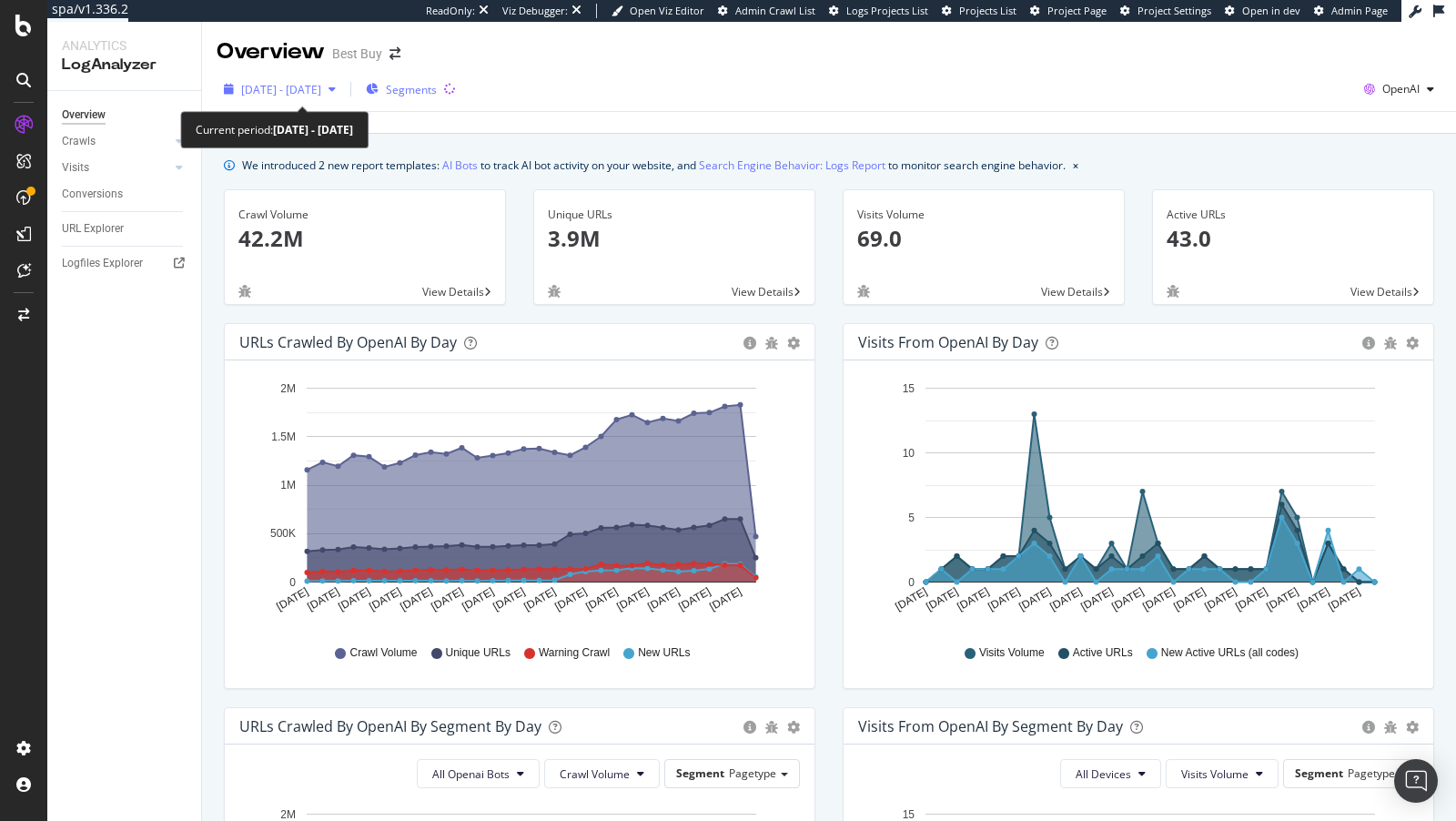
click at [303, 86] on span "[DATE] - [DATE]" at bounding box center [281, 89] width 80 height 15
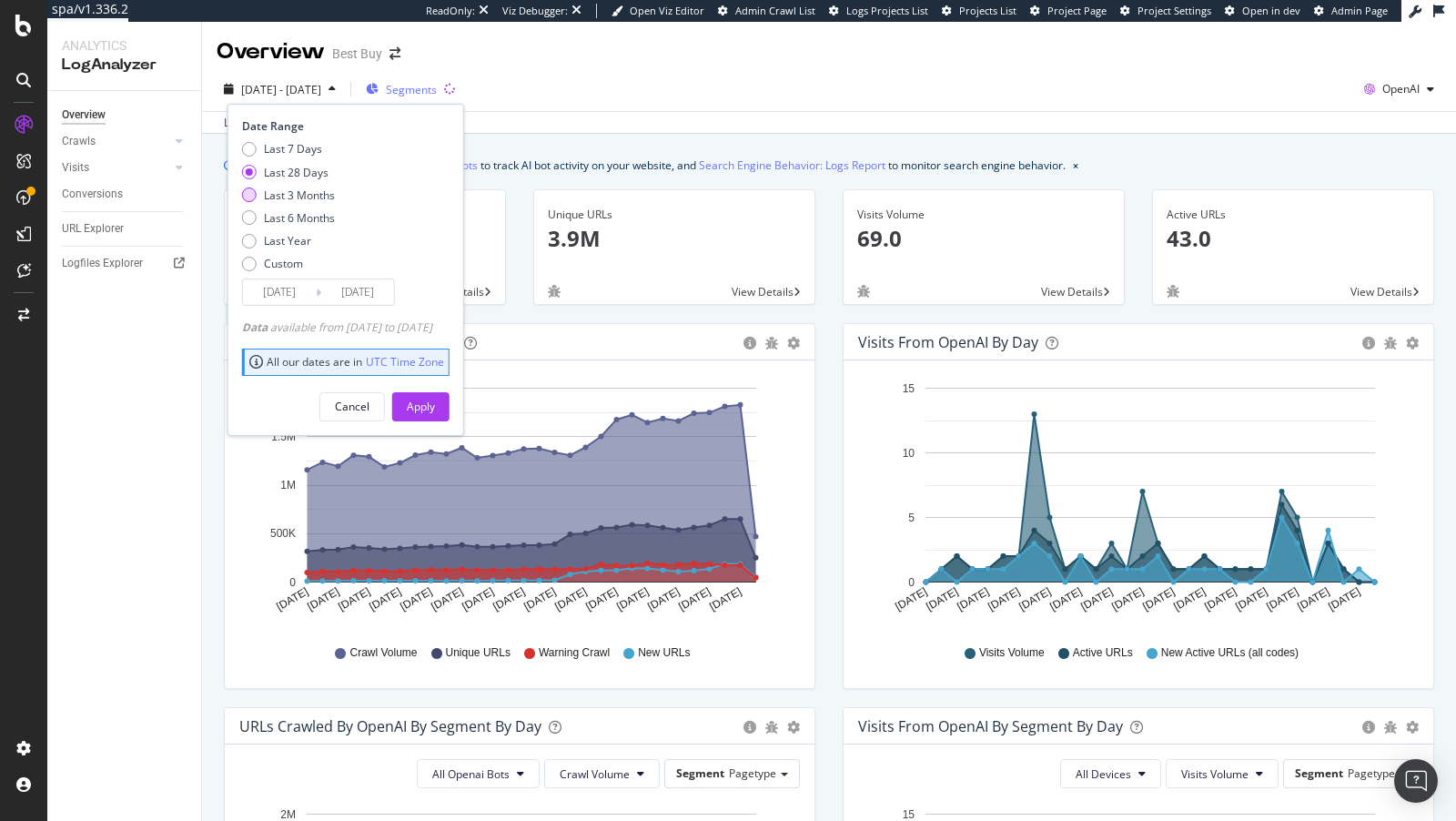
click at [283, 194] on div "Last 3 Months" at bounding box center [299, 195] width 71 height 15
type input "[DATE]"
click at [435, 401] on div "Apply" at bounding box center [421, 406] width 28 height 15
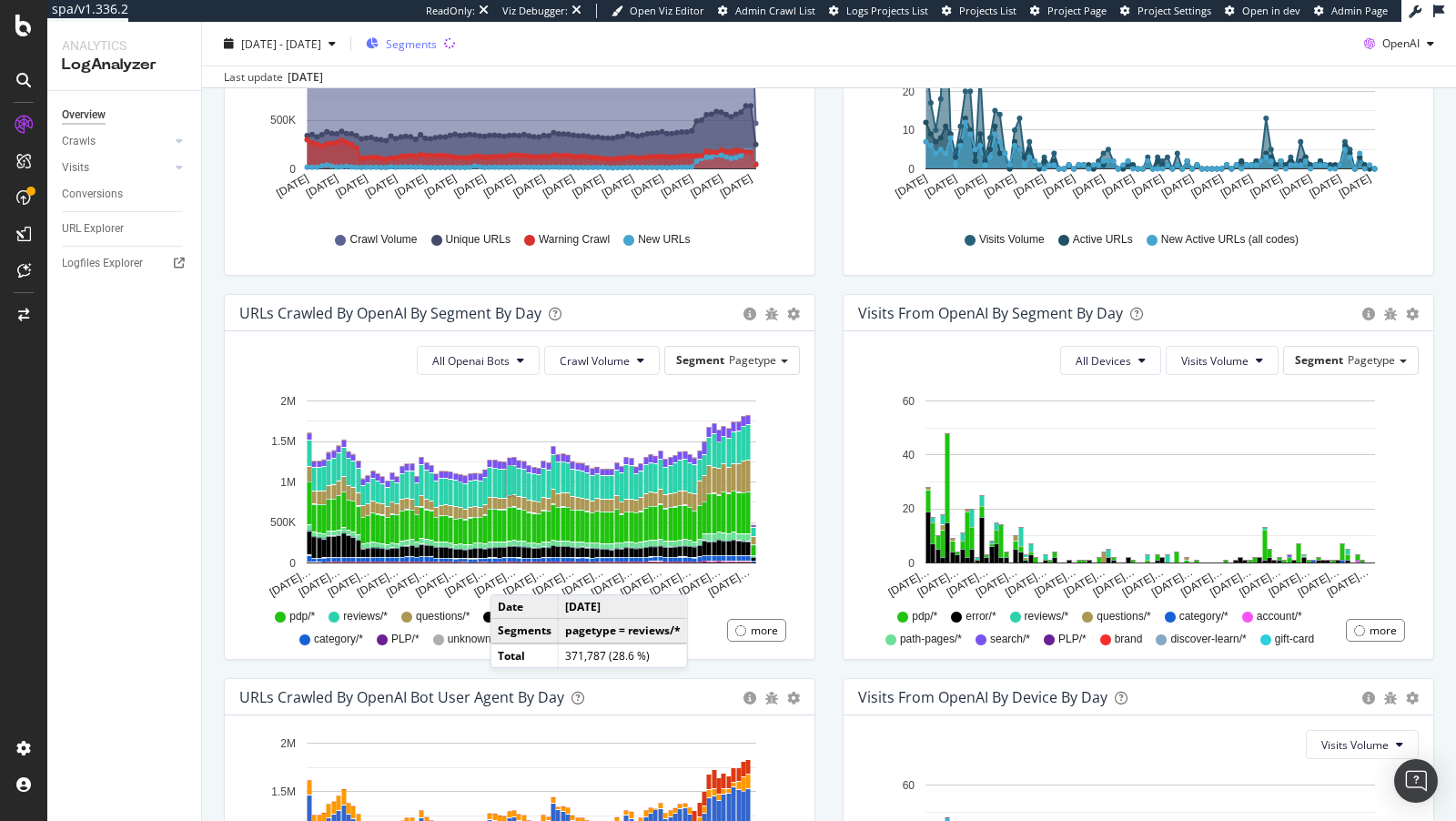
scroll to position [437, 0]
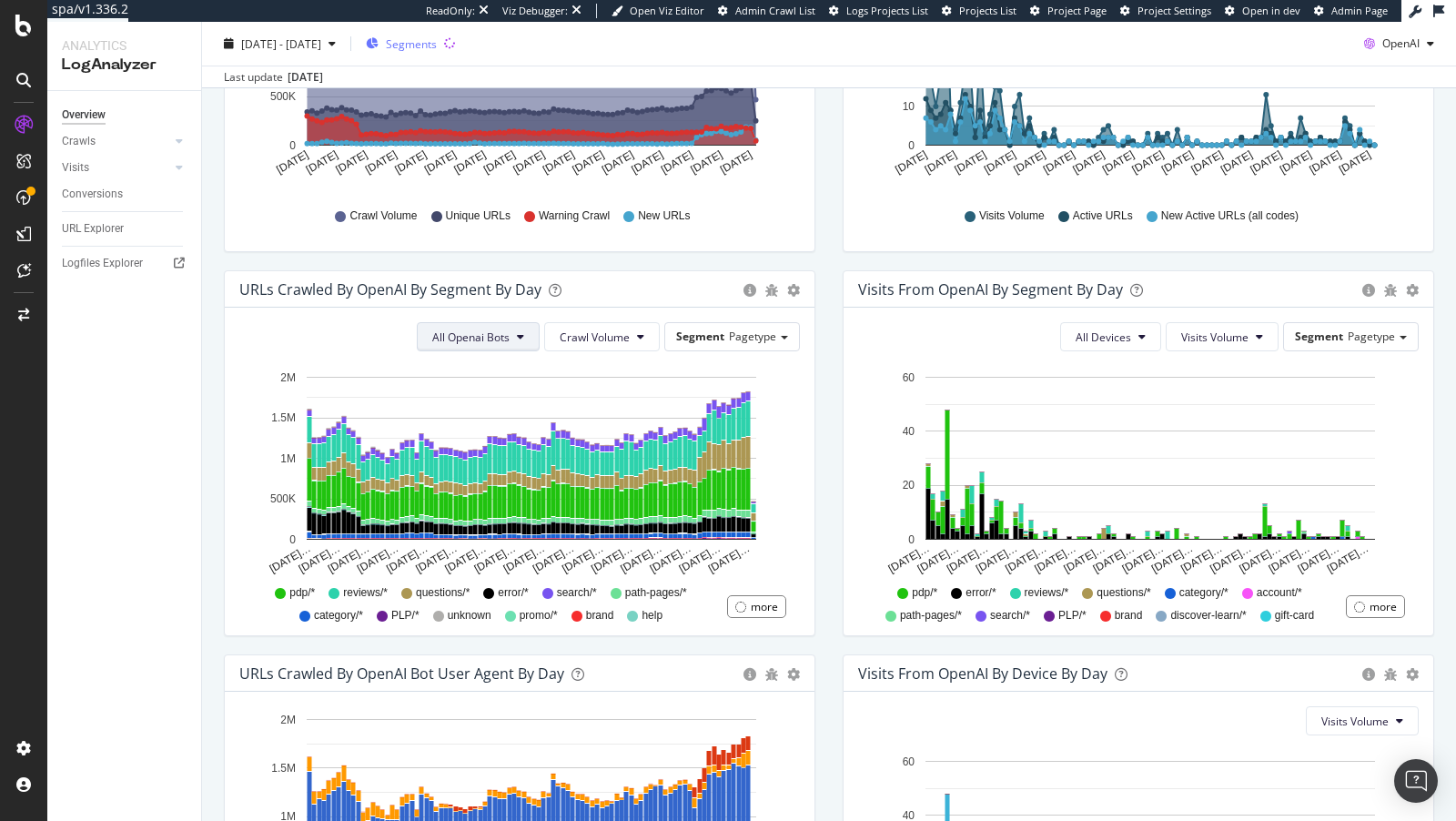
click at [490, 335] on span "All Openai Bots" at bounding box center [471, 337] width 77 height 15
click at [500, 474] on span "ChatGPT-User" at bounding box center [477, 472] width 79 height 16
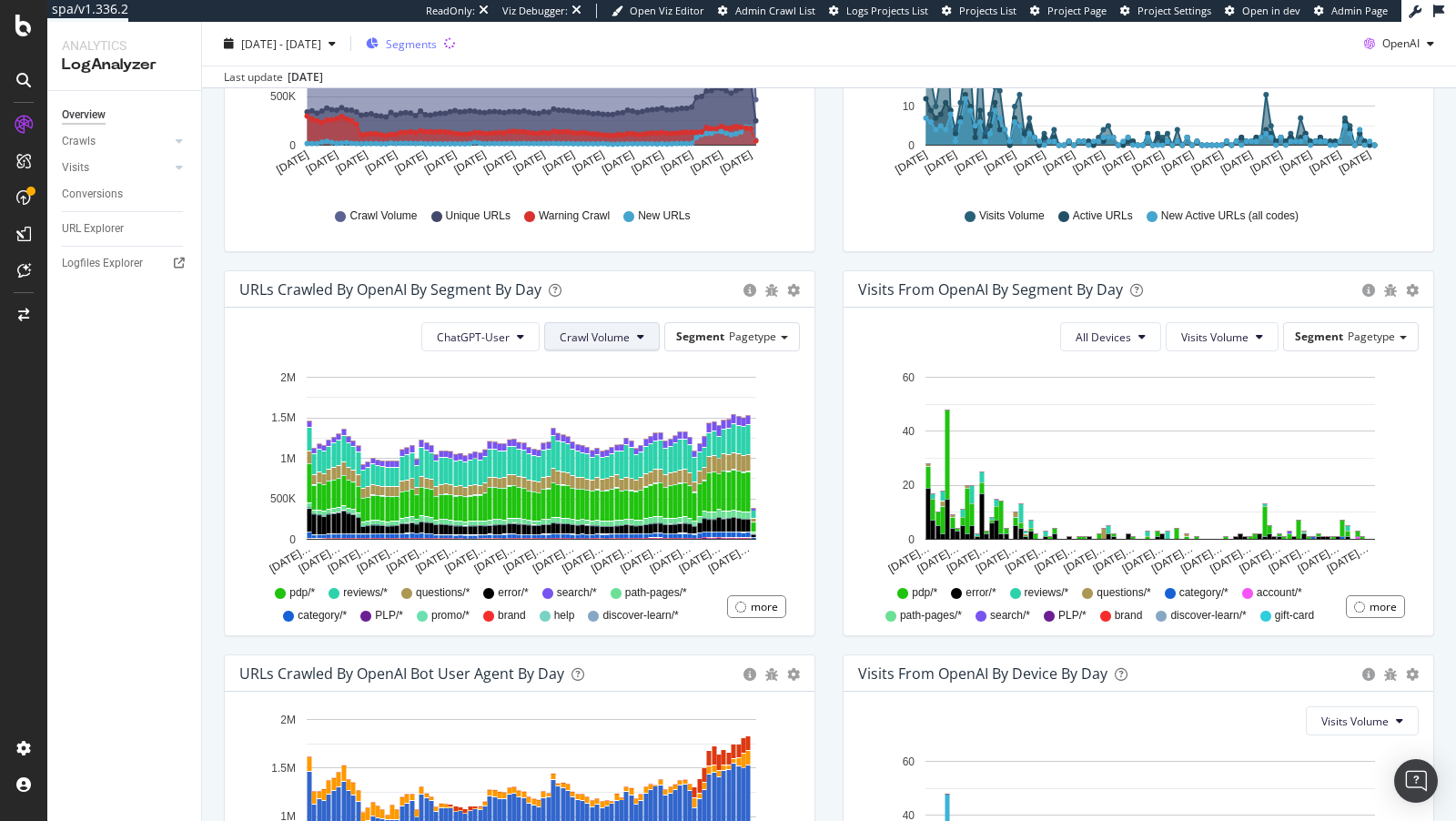
click at [618, 340] on span "Crawl Volume" at bounding box center [594, 337] width 70 height 15
click at [598, 408] on span "Unique URLs" at bounding box center [599, 404] width 72 height 16
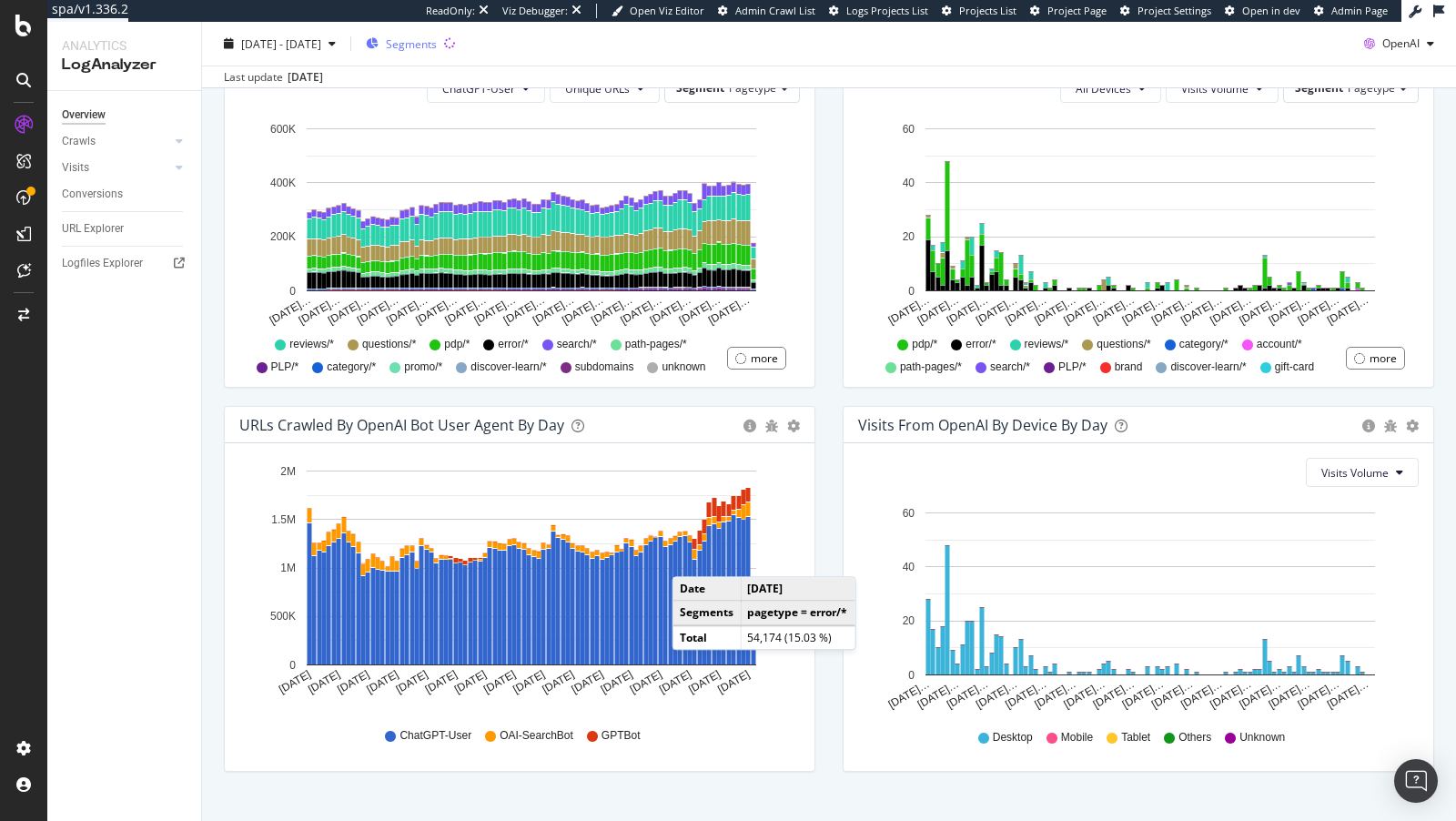
scroll to position [715, 0]
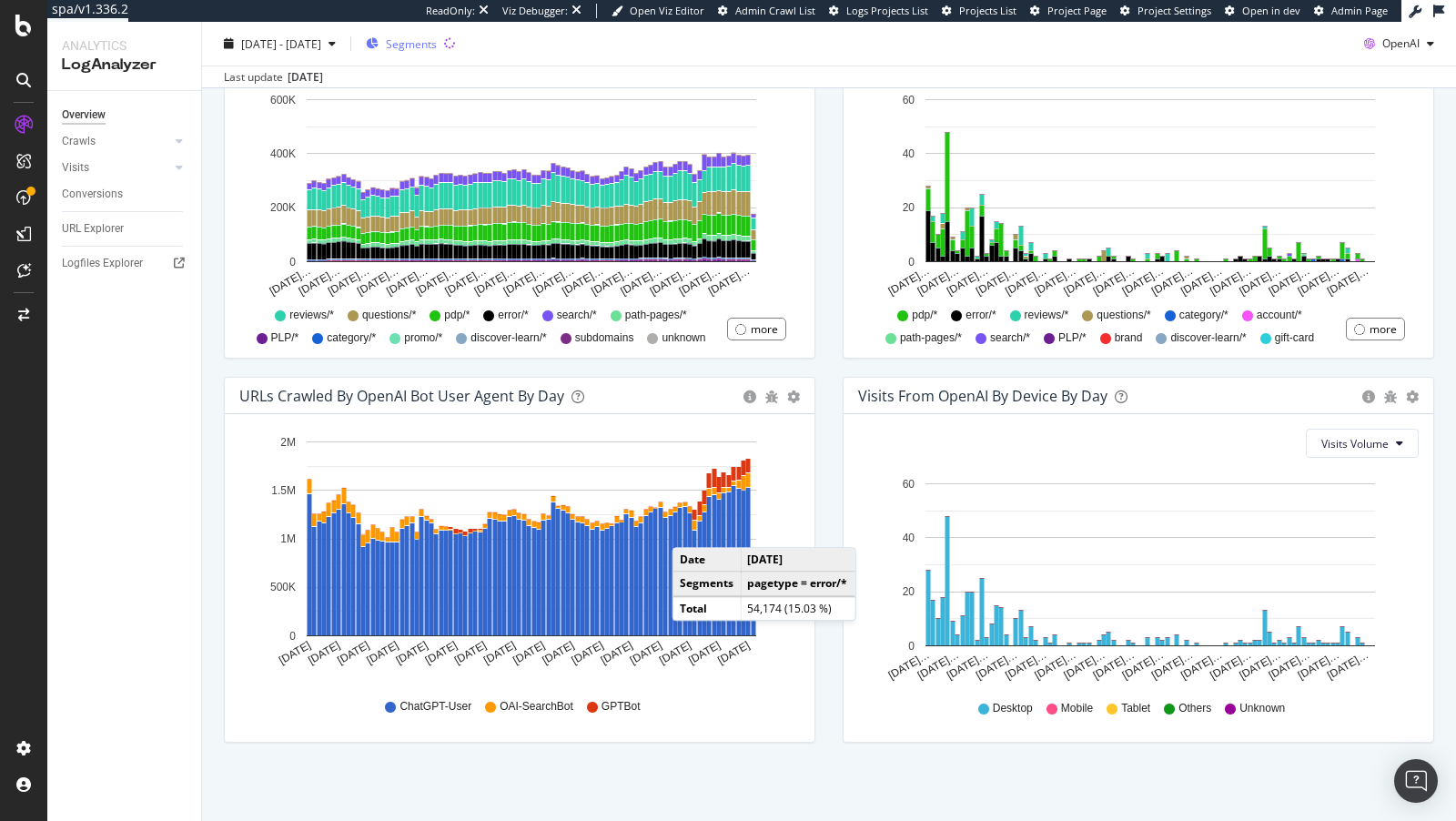
click at [686, 817] on div "We introduced 2 new report templates: AI Bots to track AI bot activity on your …" at bounding box center [830, 121] width 1254 height 1405
click at [687, 814] on div "We introduced 2 new report templates: AI Bots to track AI bot activity on your …" at bounding box center [830, 121] width 1254 height 1405
click at [801, 732] on div "Hold CMD (⌘) while clicking to filter the report. [DATE] [DATE] [DATE] [DATE] […" at bounding box center [520, 578] width 590 height 328
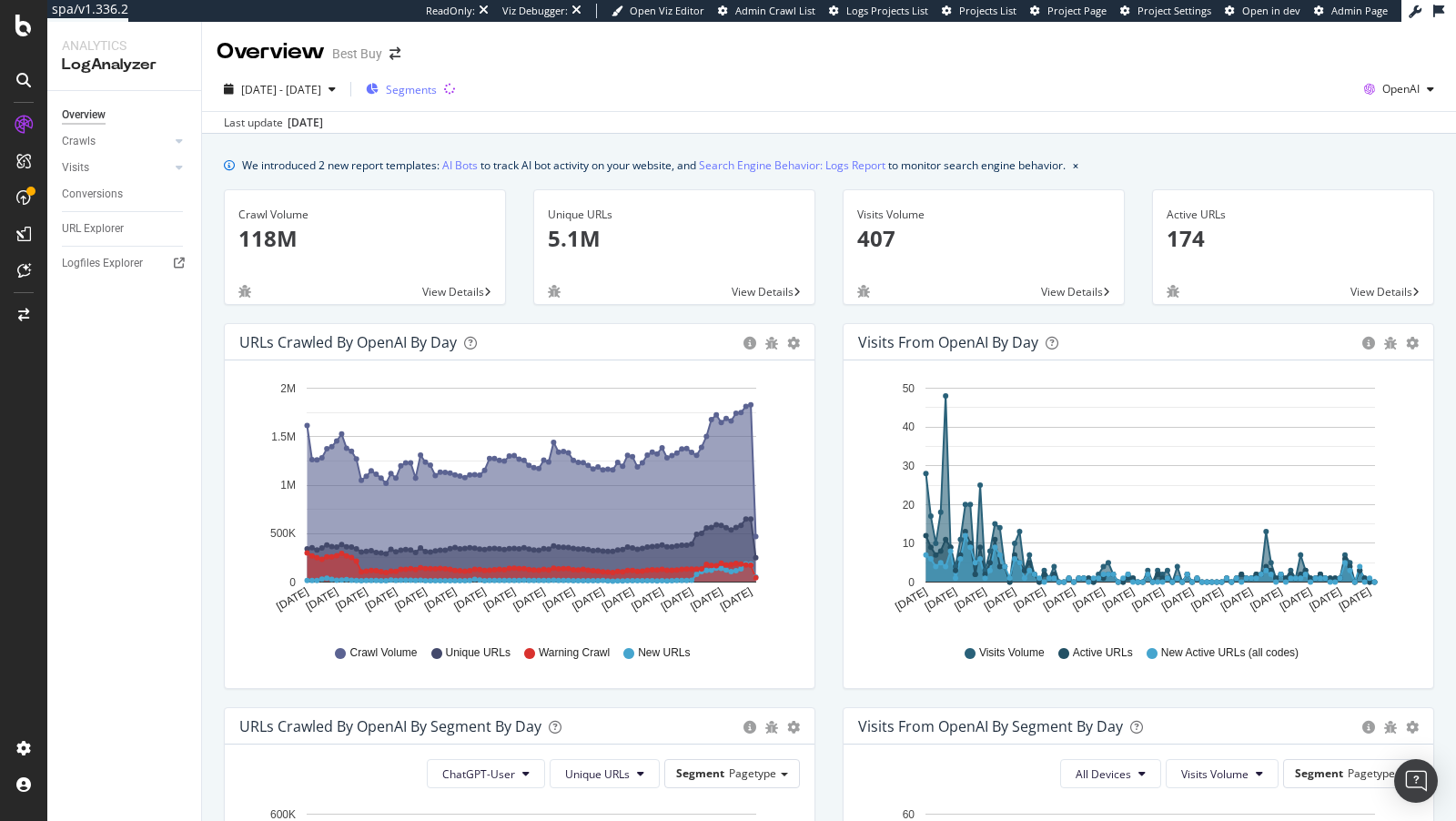
scroll to position [509, 0]
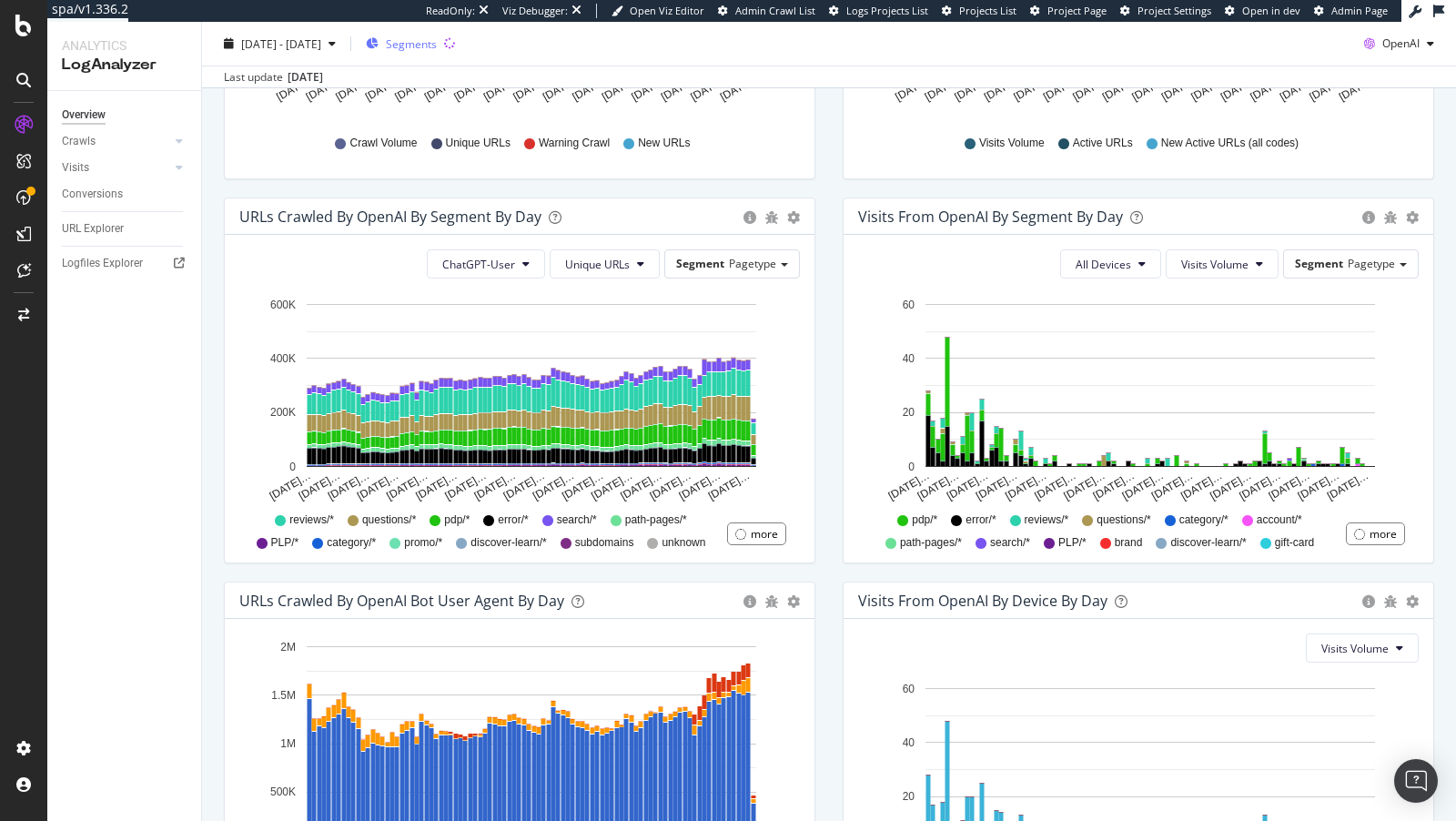
click at [437, 40] on span "Segments" at bounding box center [412, 43] width 51 height 15
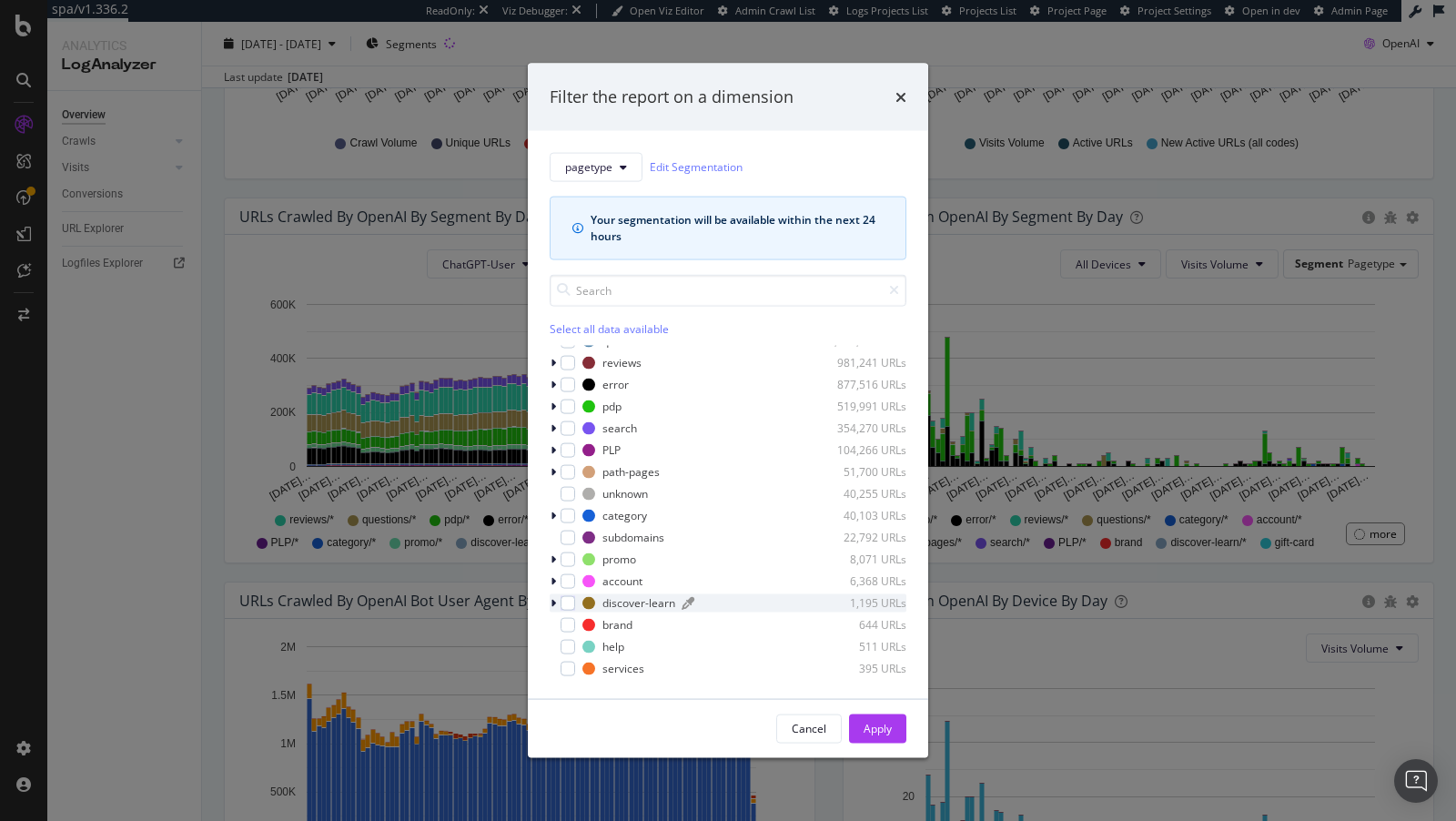
scroll to position [13, 0]
click at [570, 470] on div "modal" at bounding box center [567, 472] width 14 height 14
click at [874, 732] on div "Apply" at bounding box center [878, 728] width 28 height 15
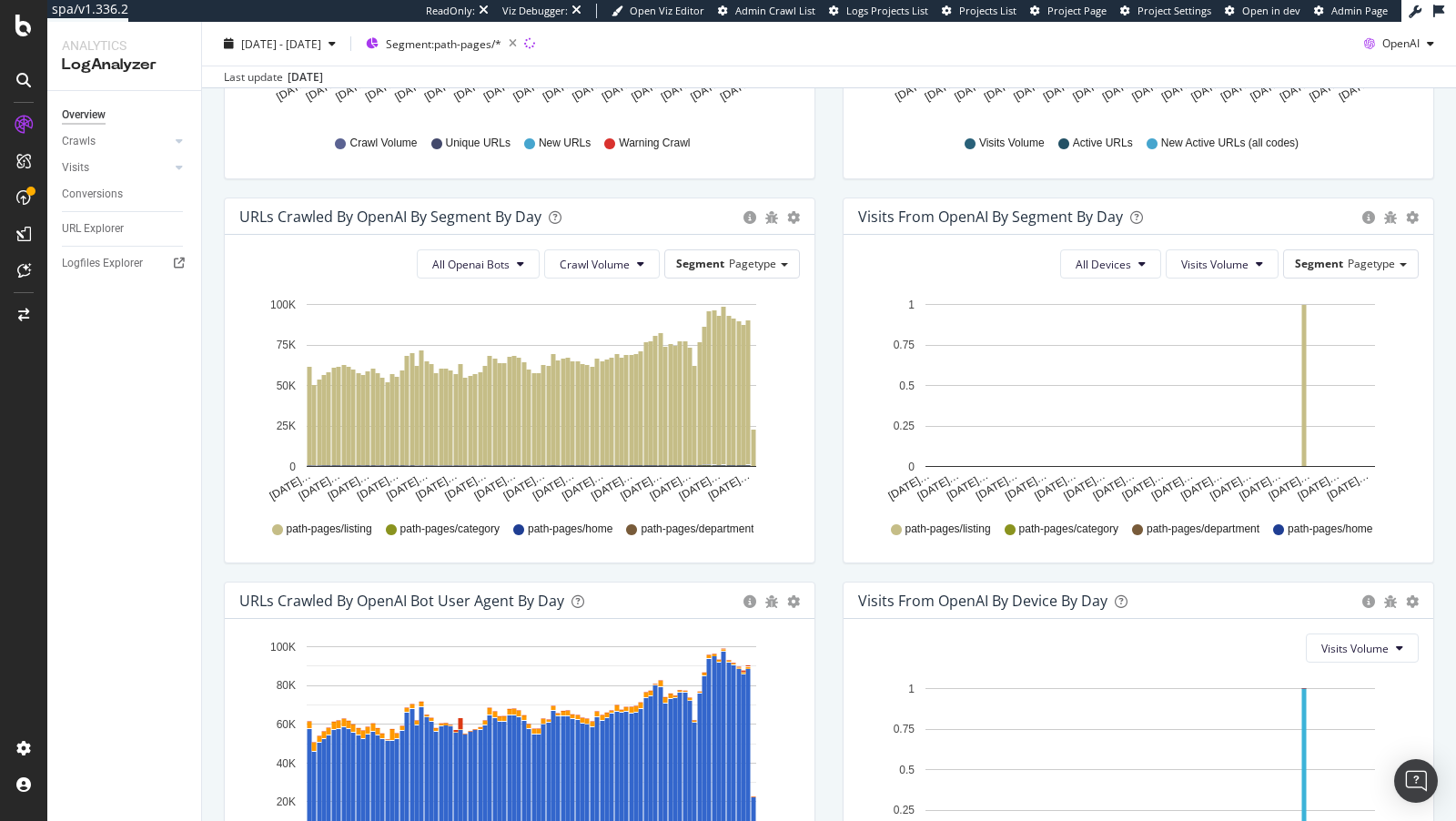
scroll to position [715, 0]
